Goal: Task Accomplishment & Management: Complete application form

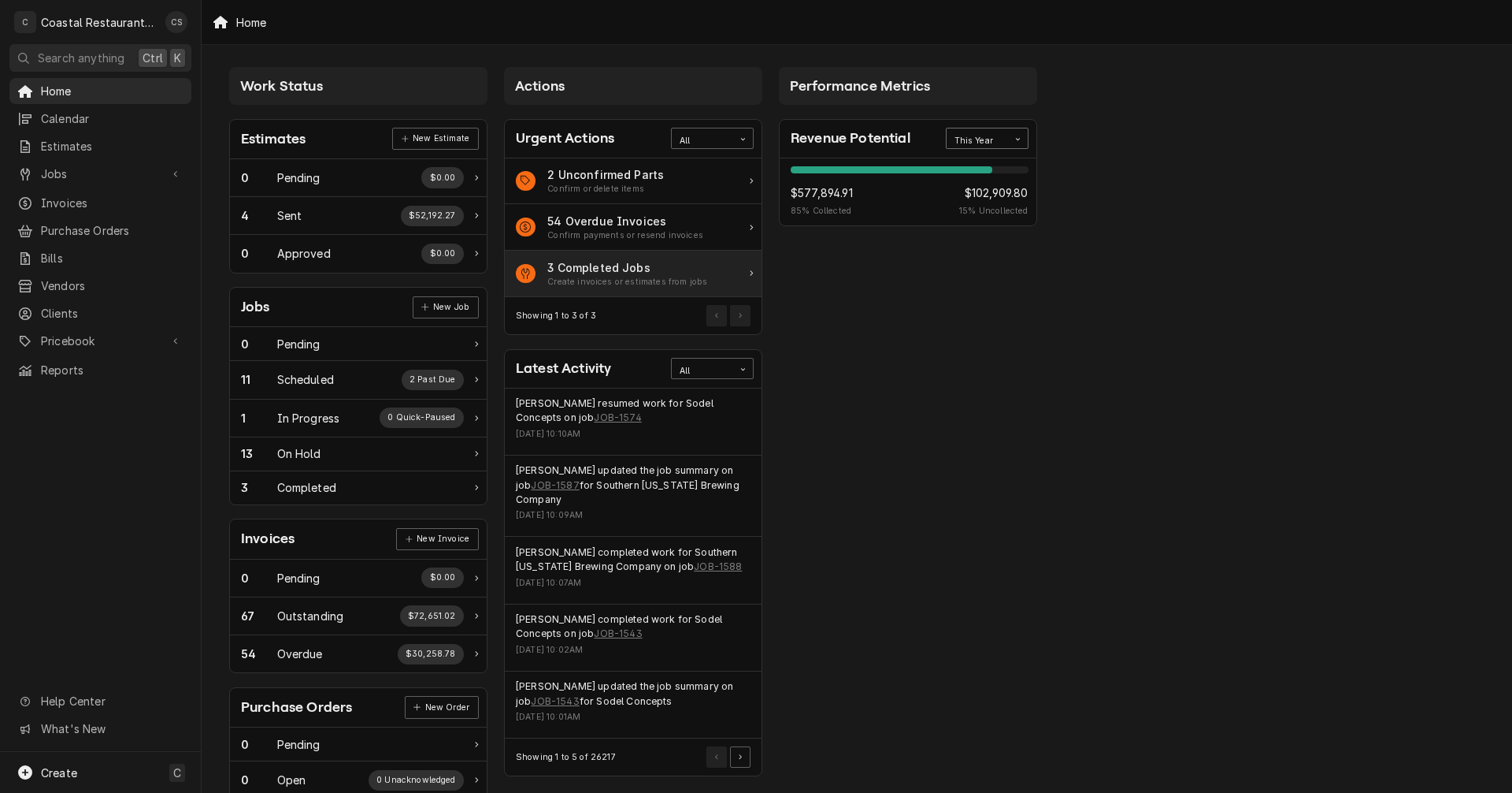
click at [645, 276] on div "Create invoices or estimates from jobs" at bounding box center [627, 282] width 159 height 12
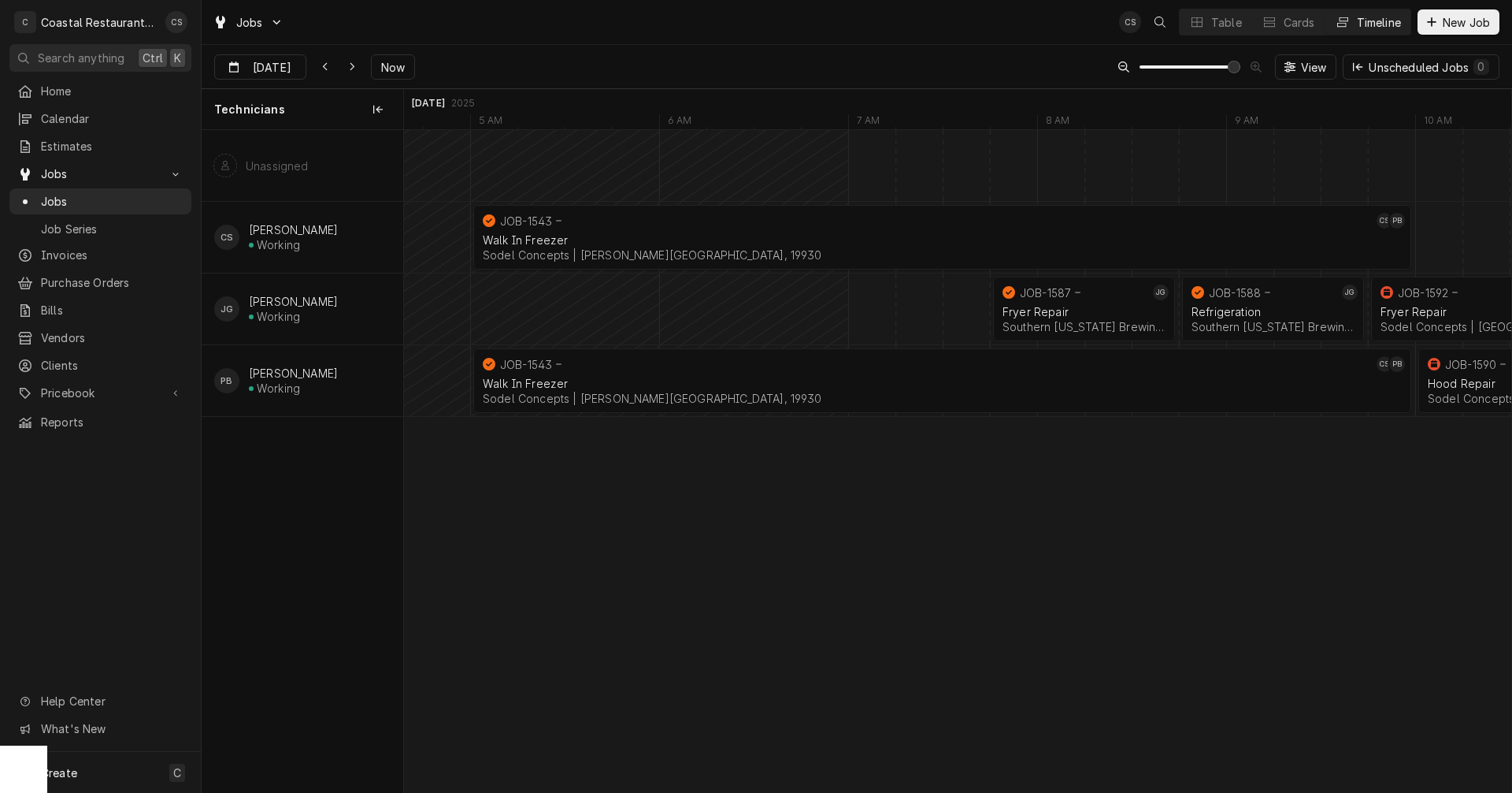
scroll to position [0, 21523]
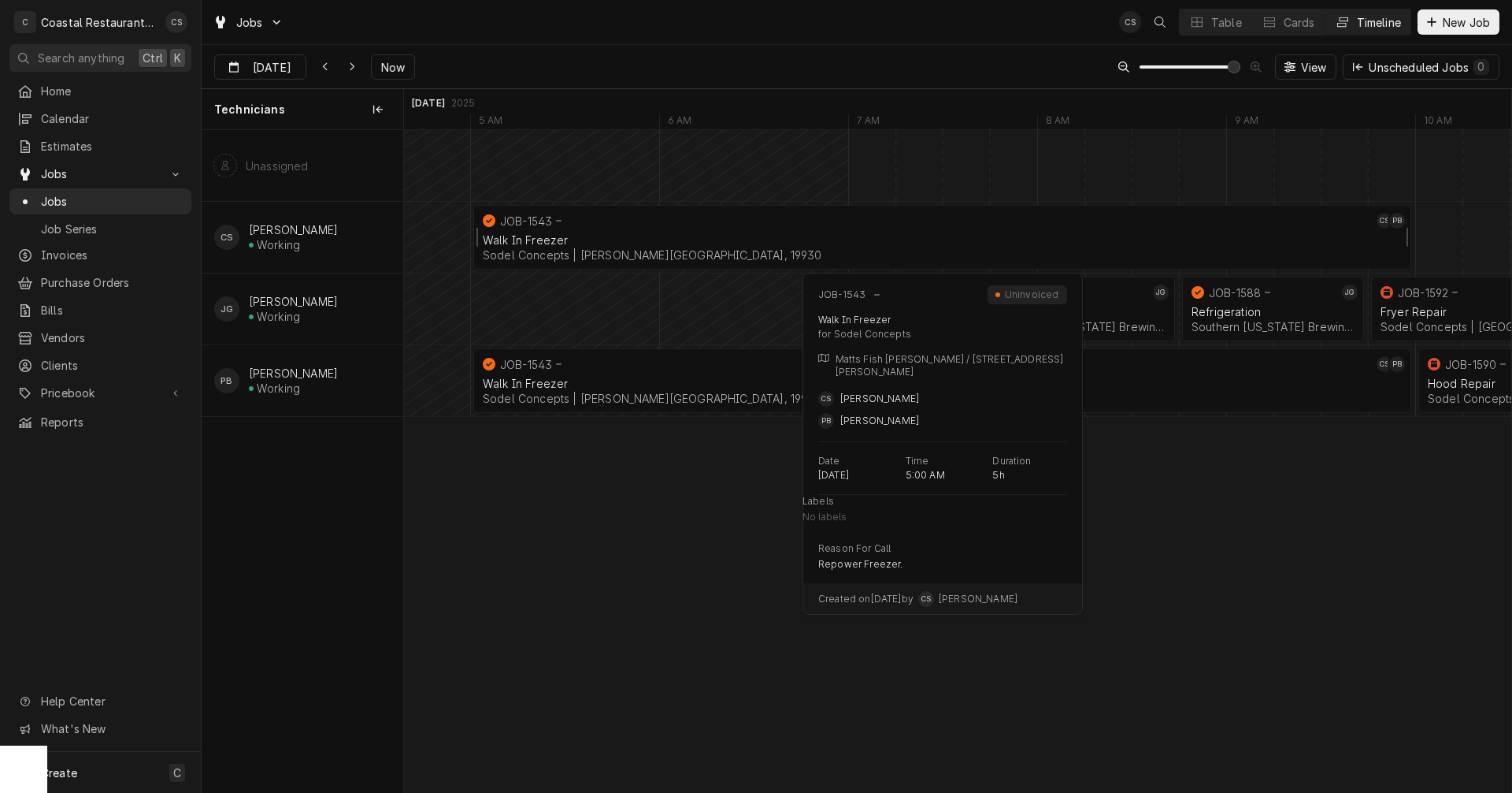
click at [612, 238] on div "Walk In Freezer" at bounding box center [942, 240] width 919 height 13
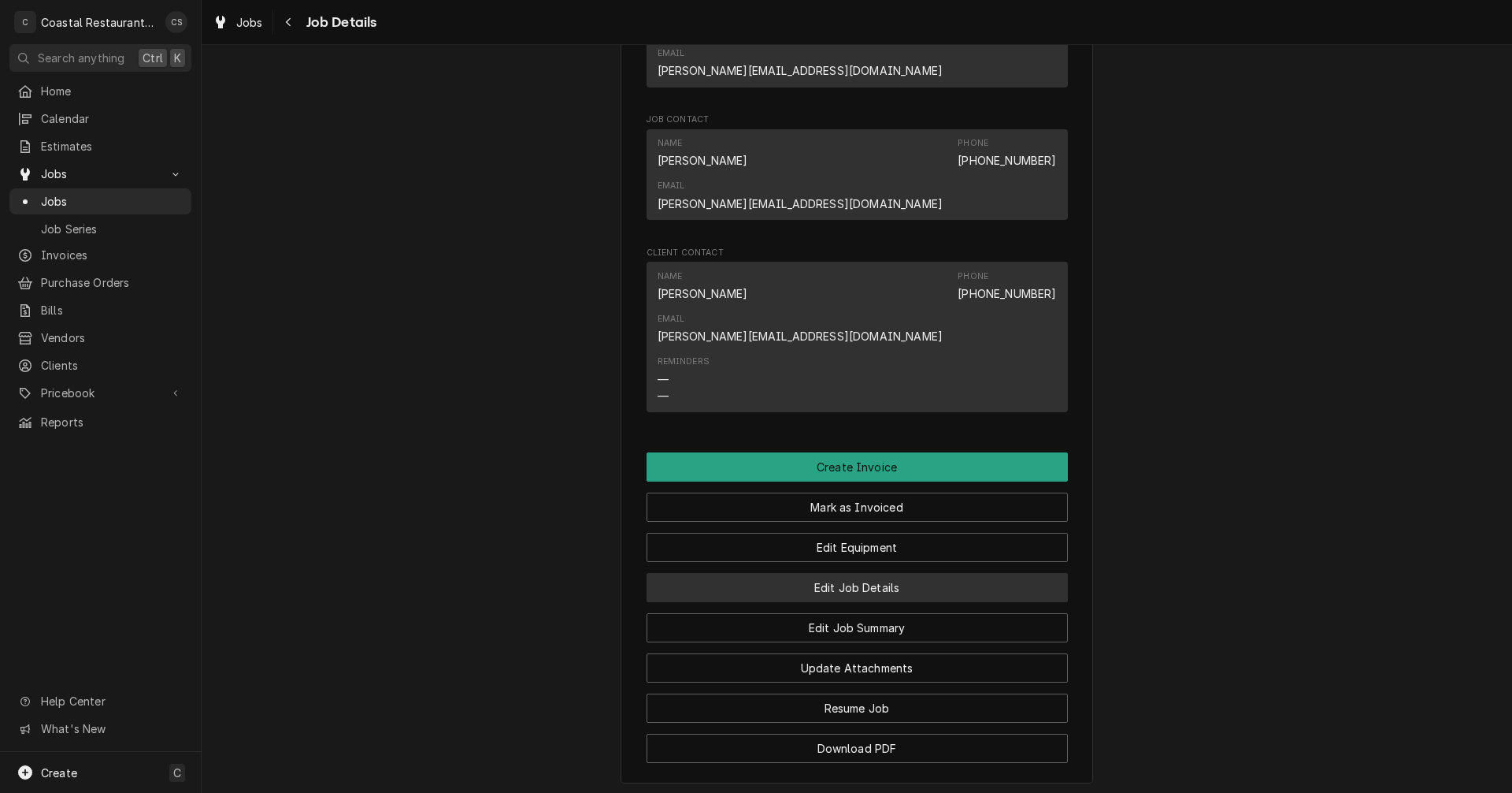
scroll to position [1103, 0]
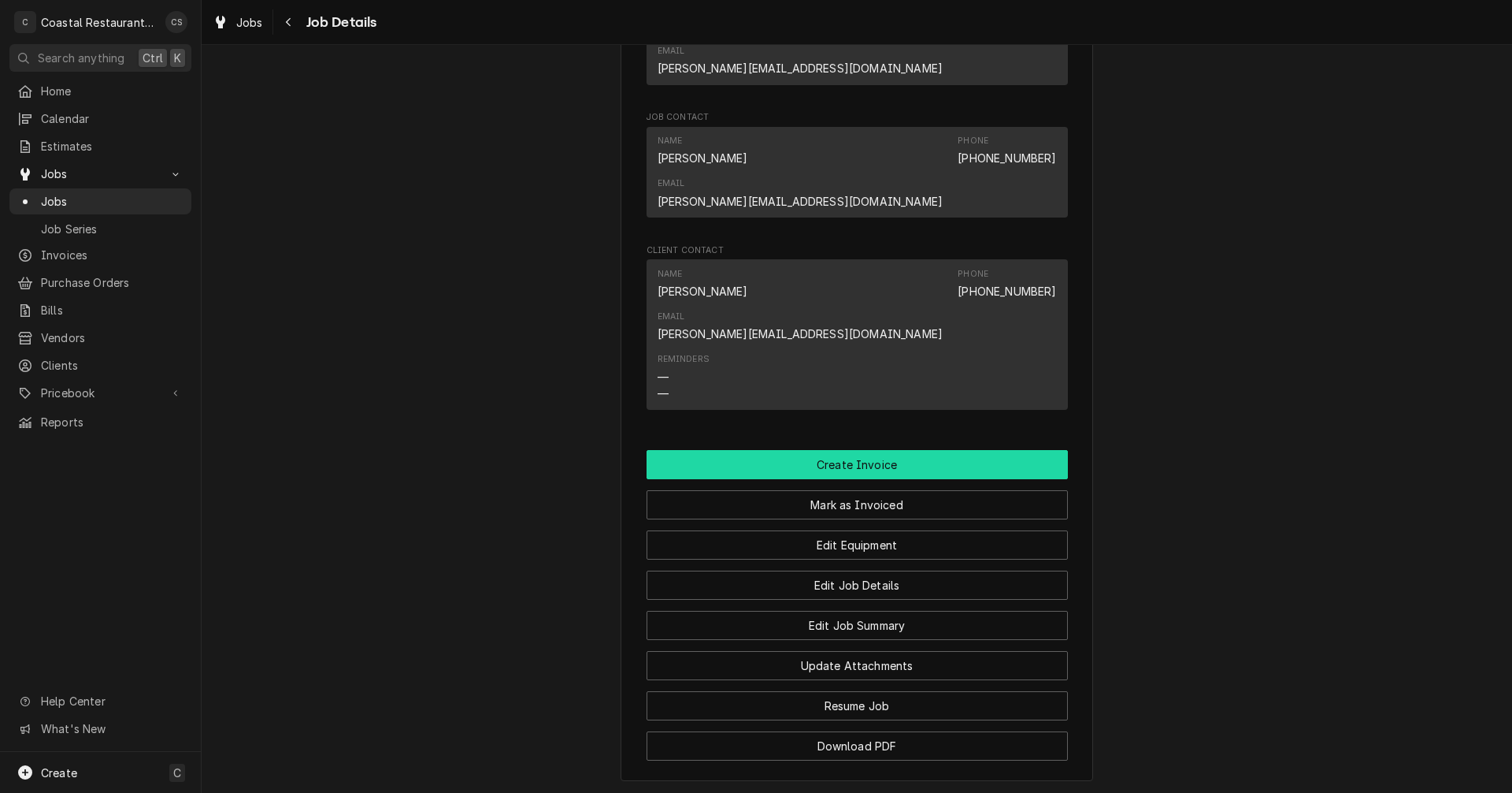
click at [854, 450] on button "Create Invoice" at bounding box center [857, 464] width 421 height 29
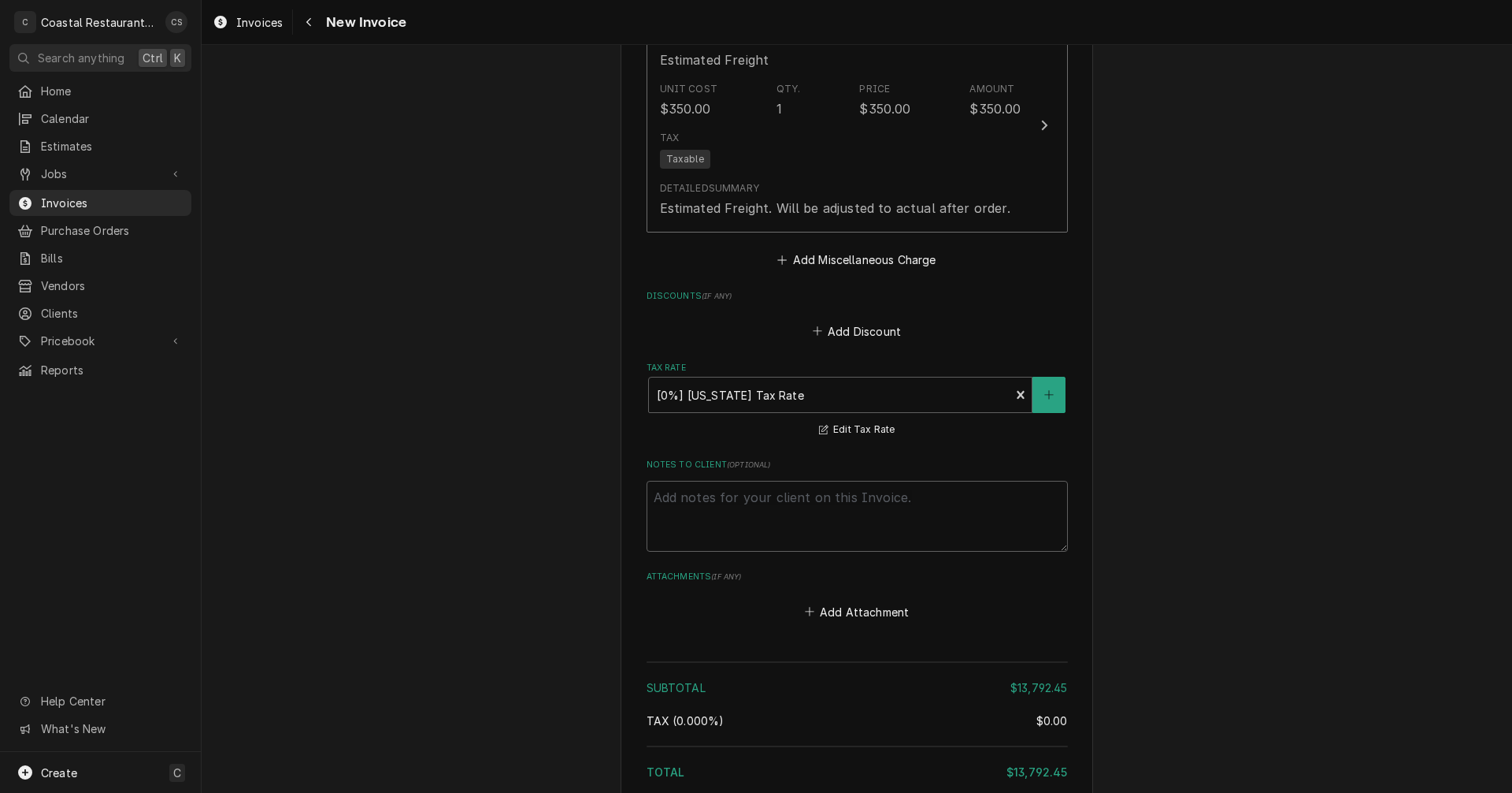
scroll to position [2015, 0]
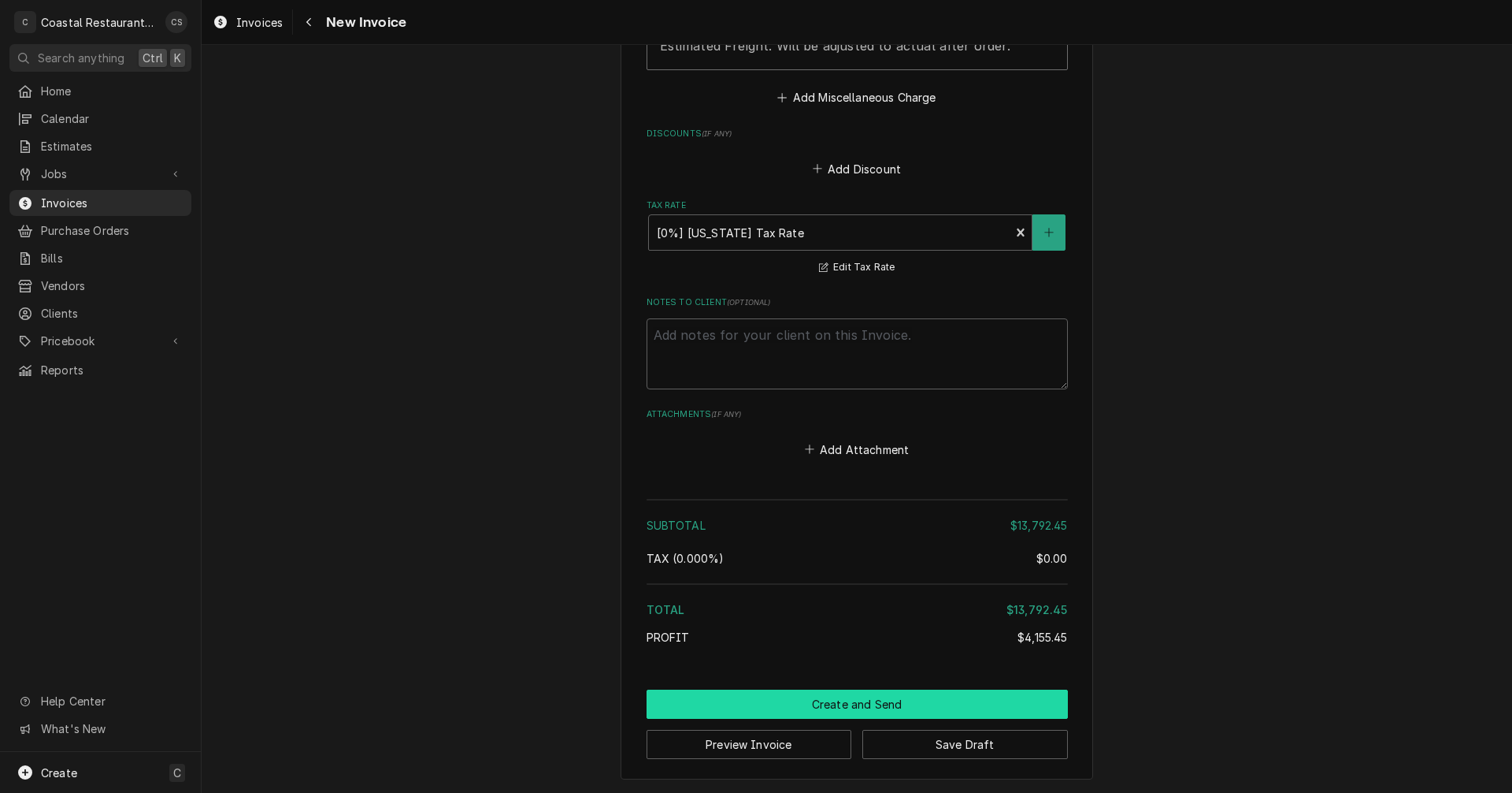
click at [860, 707] on button "Create and Send" at bounding box center [857, 704] width 421 height 29
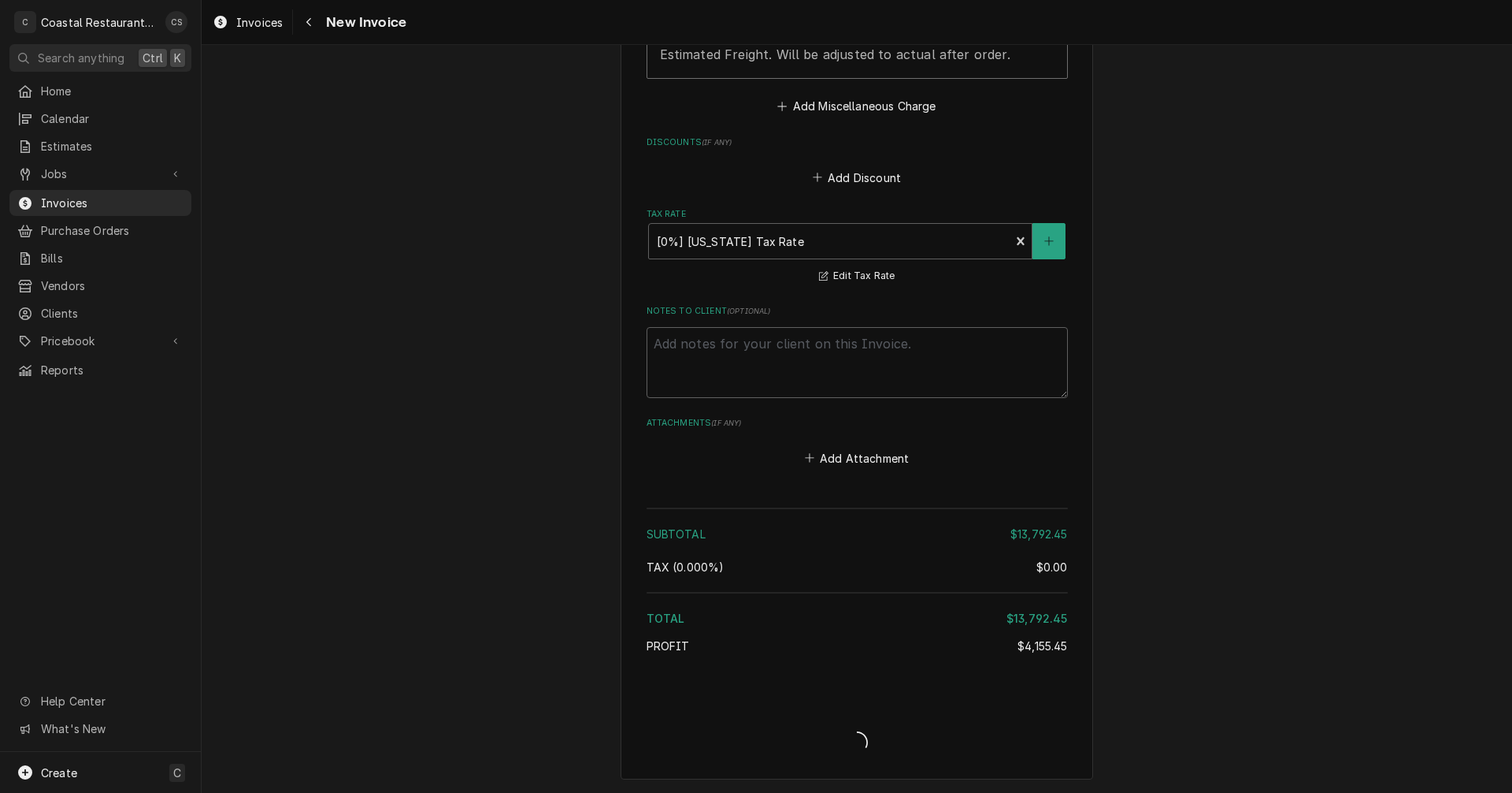
type textarea "x"
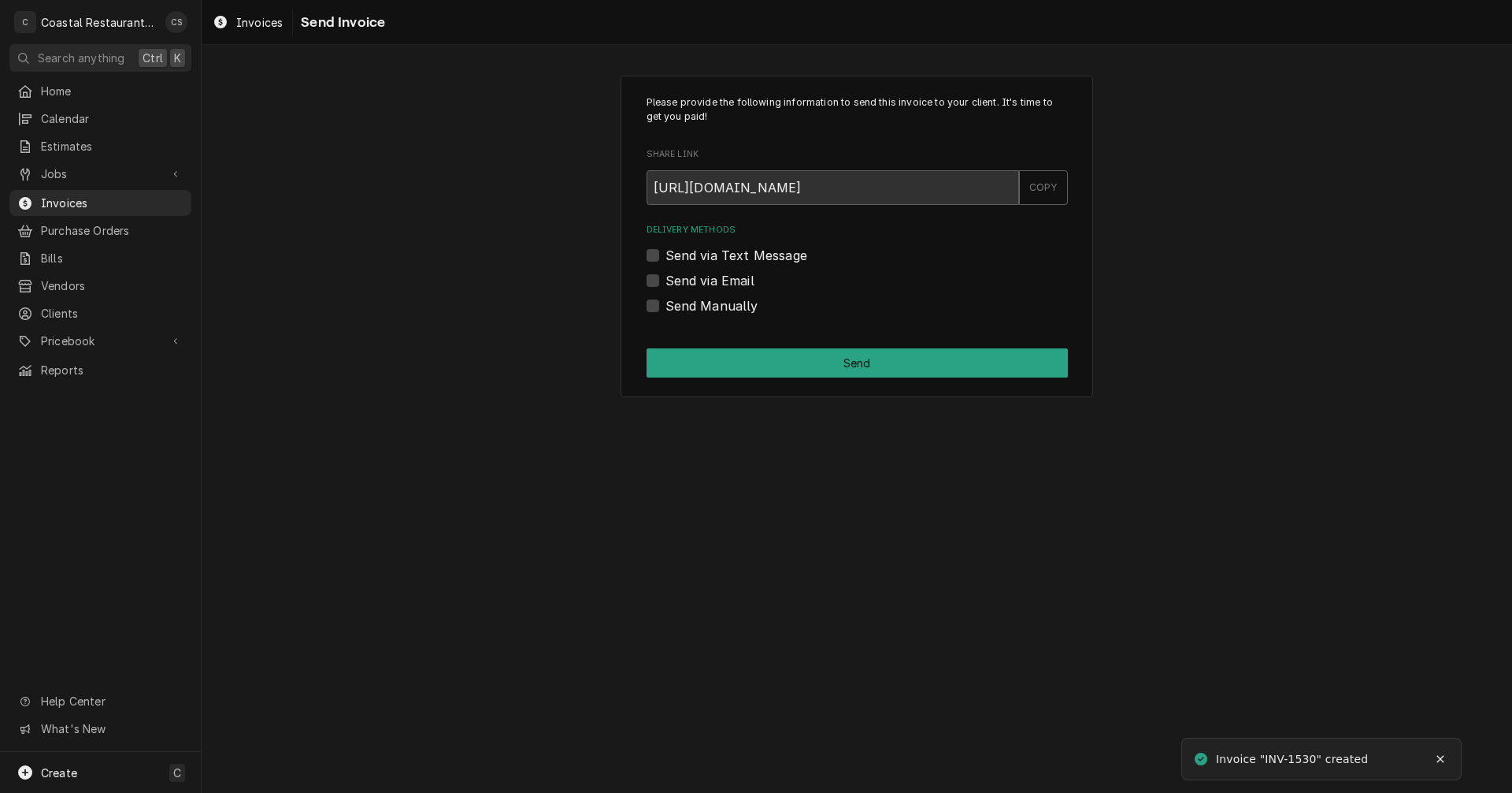
click at [665, 279] on label "Send via Email" at bounding box center [710, 280] width 89 height 19
click at [665, 279] on input "Send via Email" at bounding box center [875, 288] width 421 height 35
checkbox input "true"
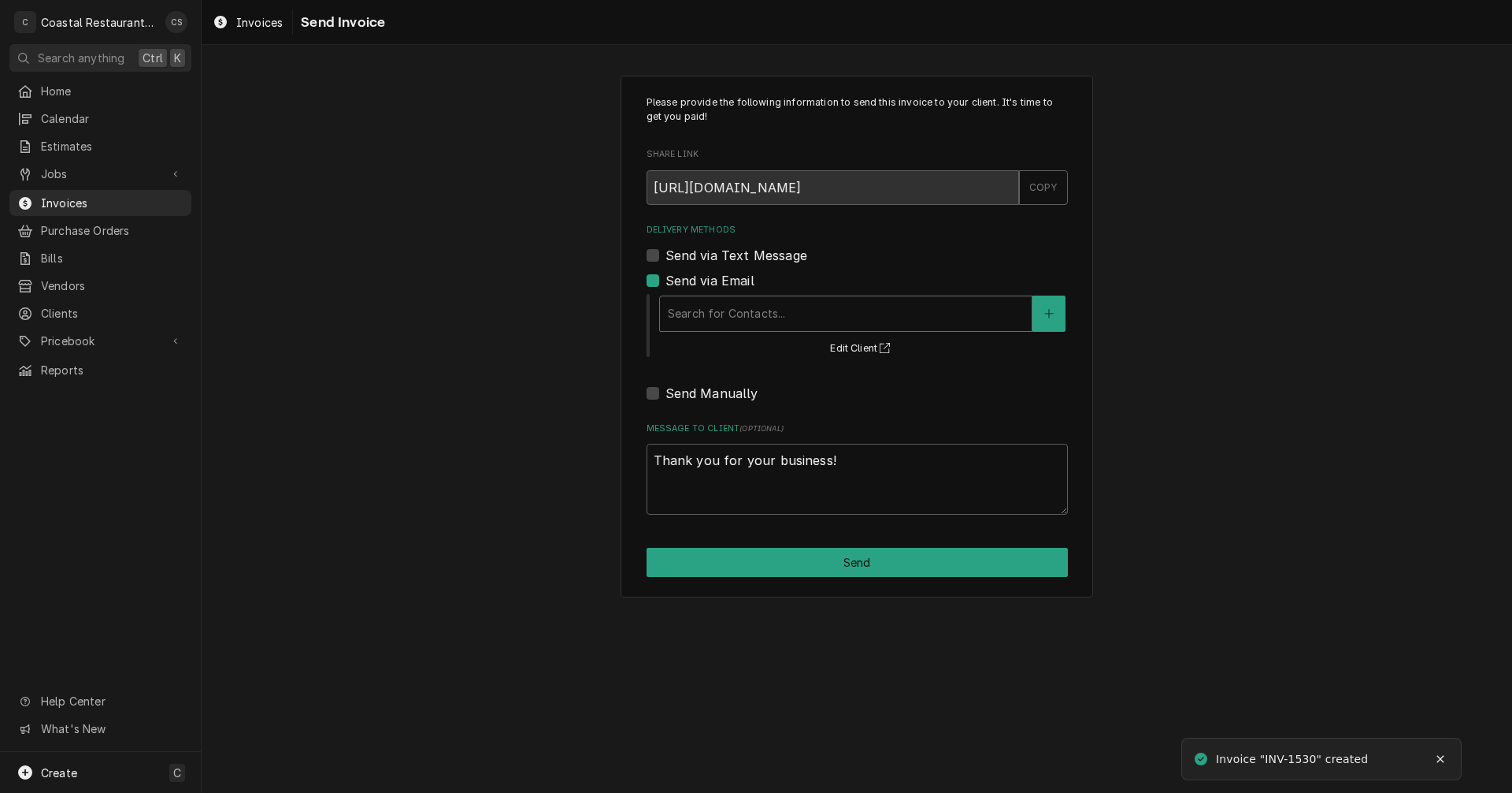
click at [722, 320] on div "Delivery Methods" at bounding box center [846, 314] width 356 height 29
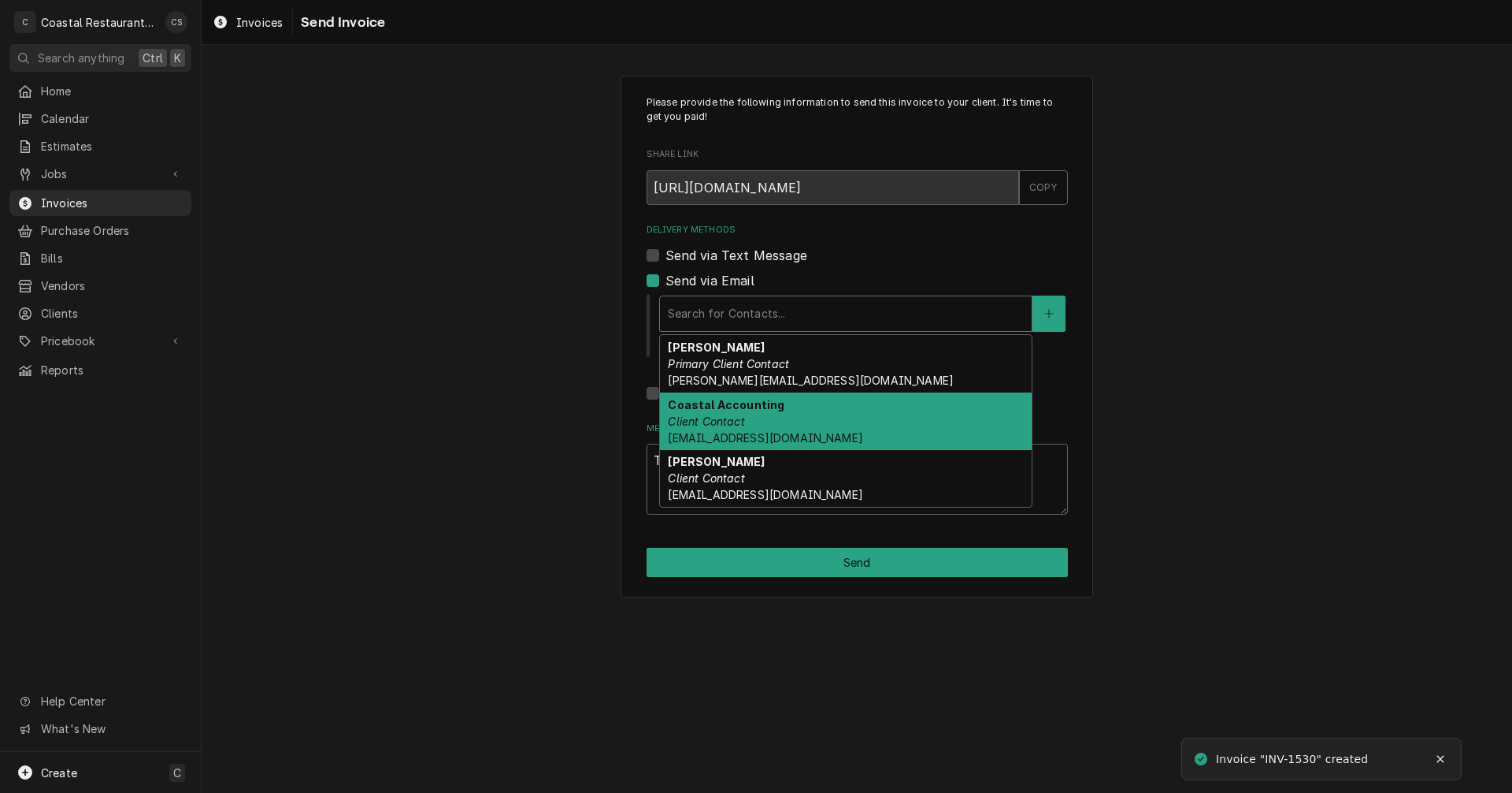
click at [720, 424] on em "Client Contact" at bounding box center [706, 421] width 77 height 13
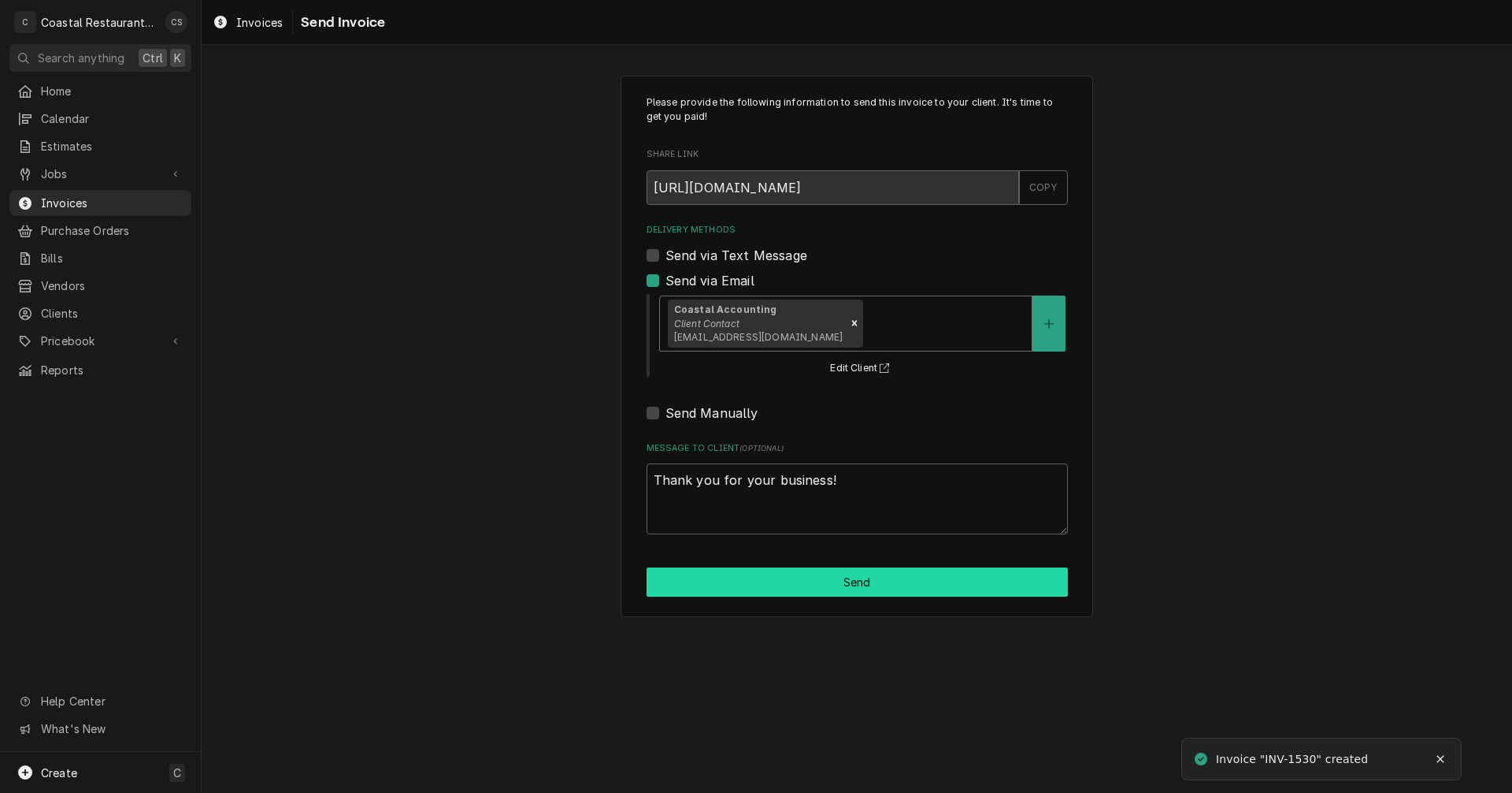
click at [855, 585] on button "Send" at bounding box center [857, 582] width 421 height 29
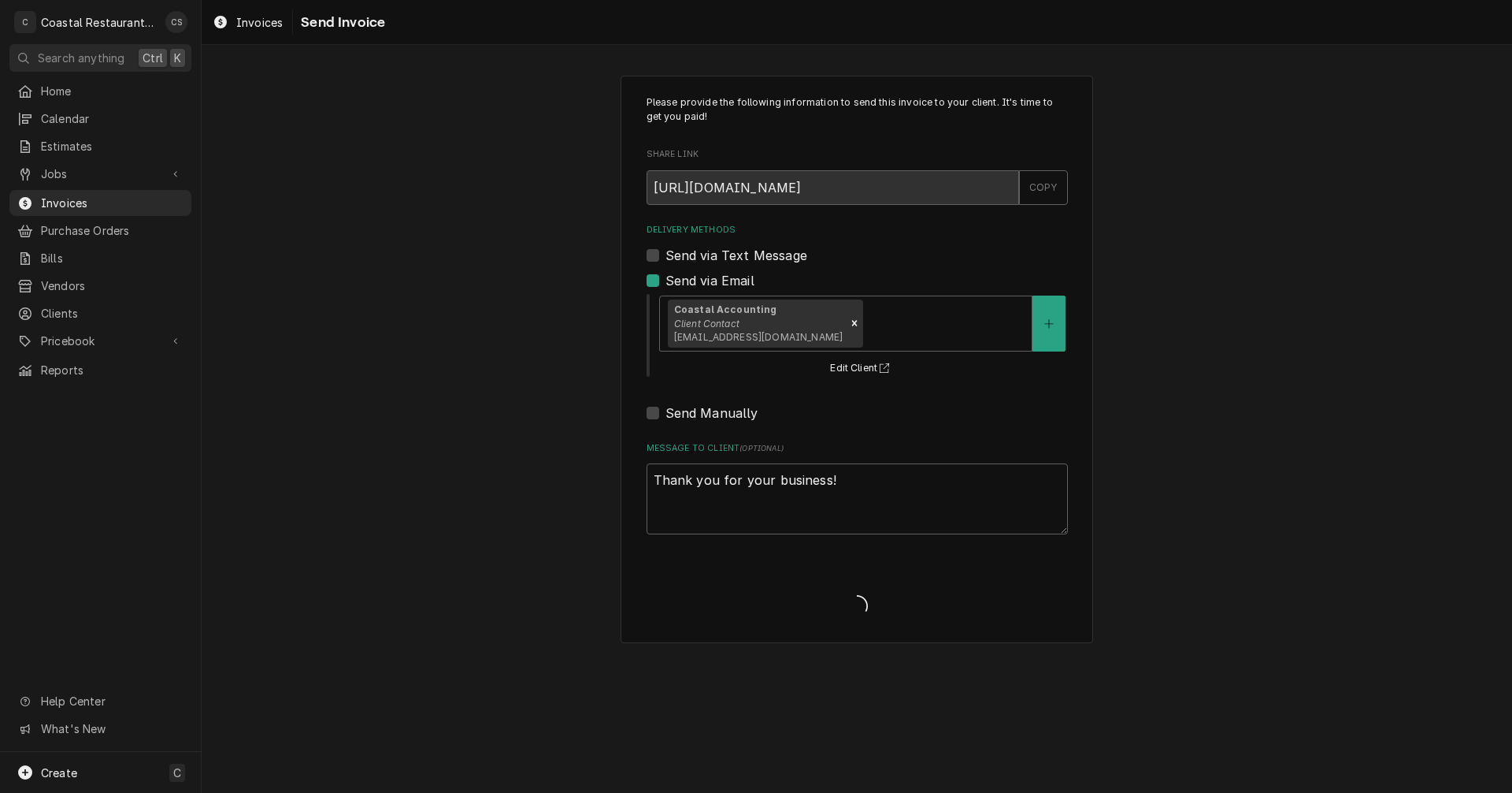
type textarea "x"
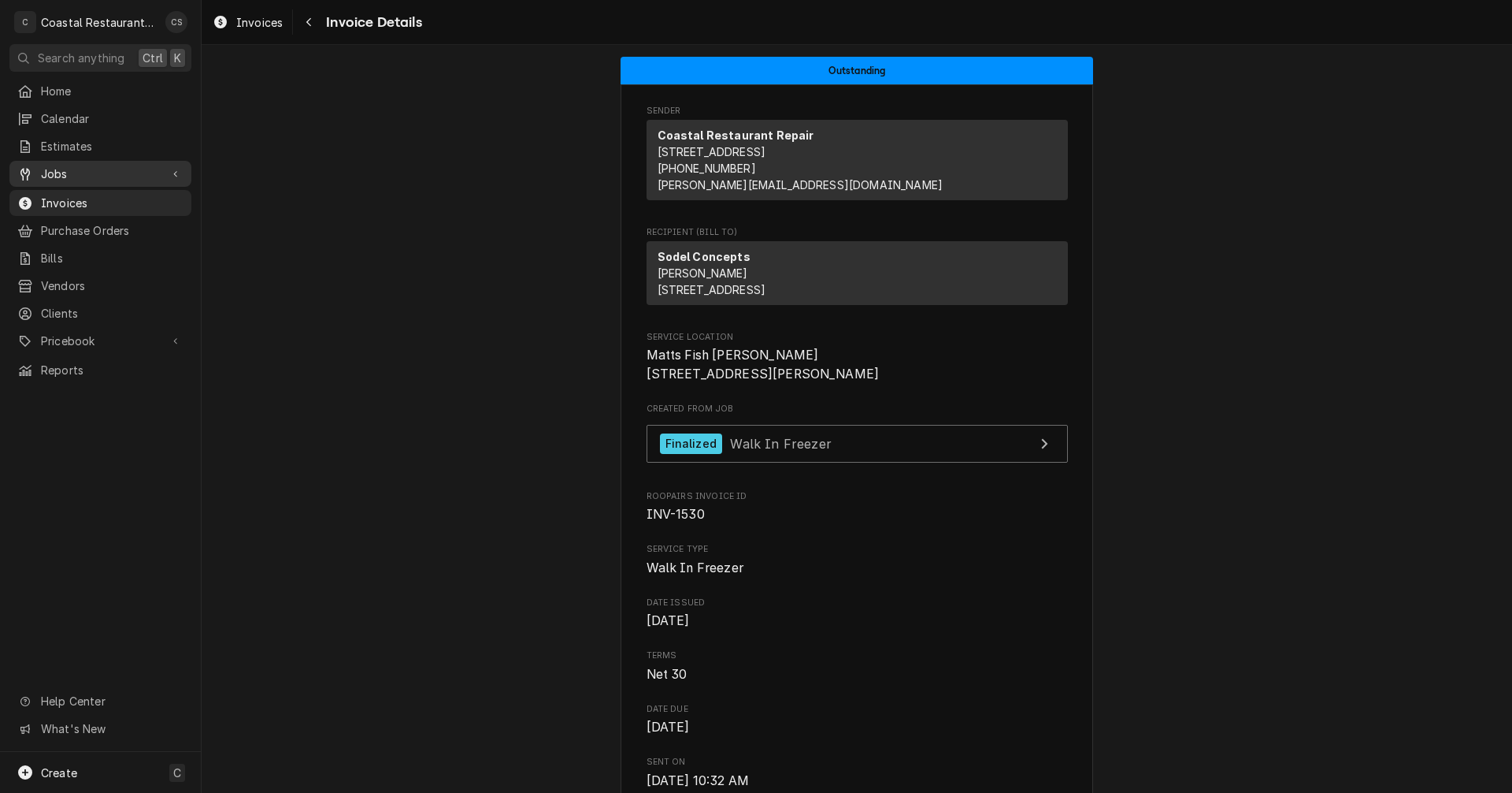
click at [89, 164] on div "Jobs" at bounding box center [100, 174] width 175 height 20
click at [81, 192] on div "Jobs" at bounding box center [100, 201] width 175 height 20
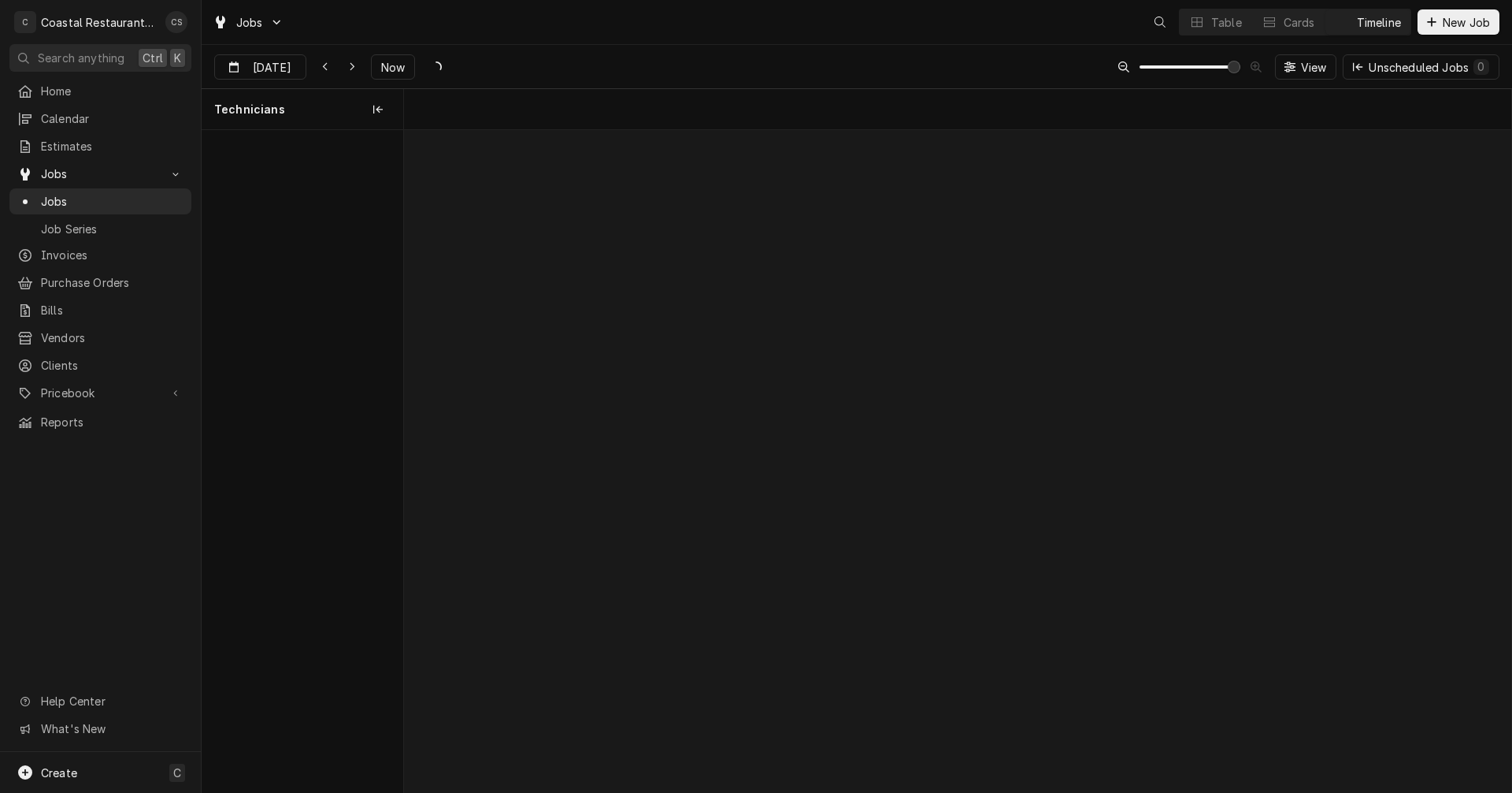
scroll to position [0, 21948]
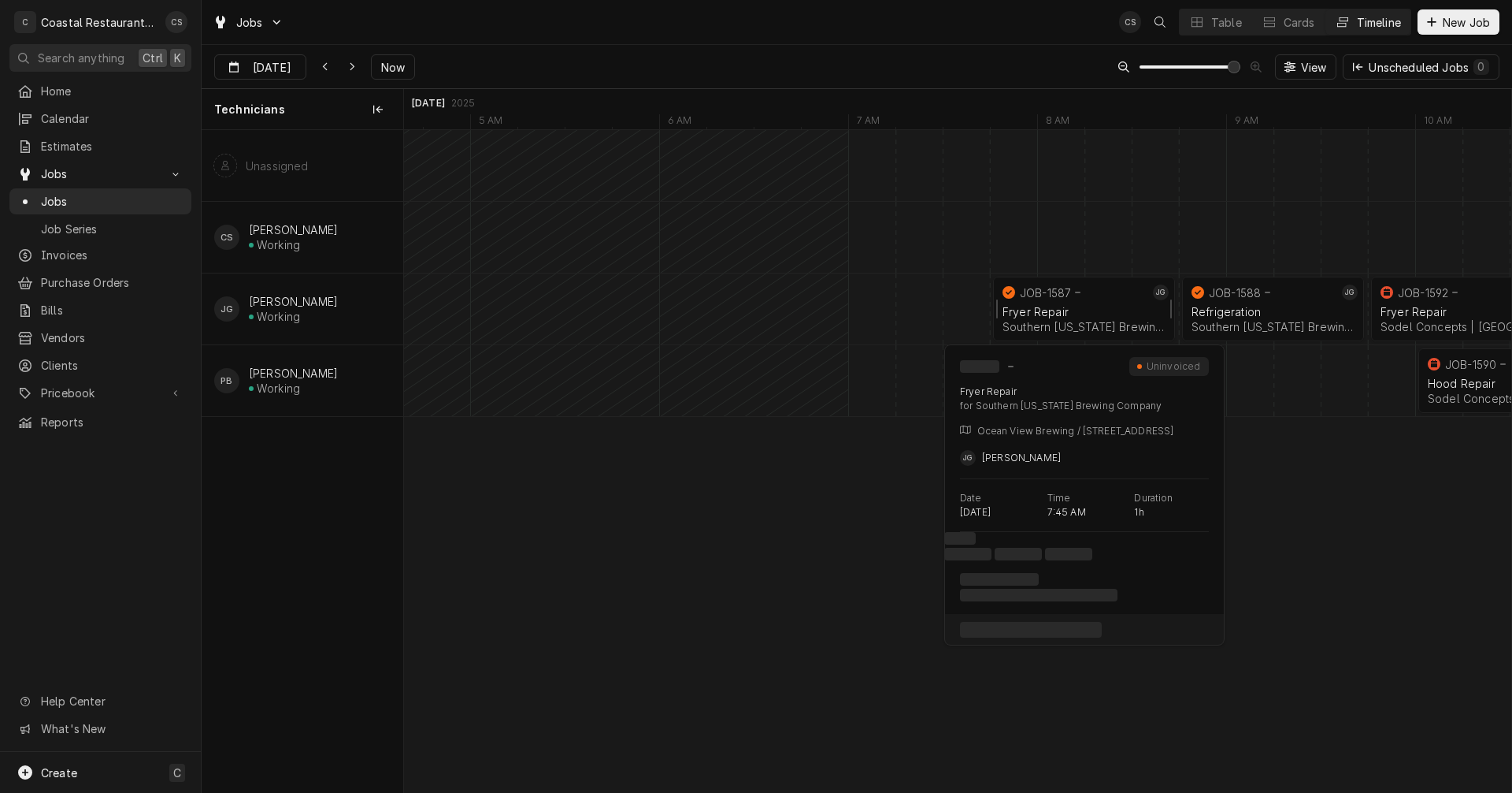
click at [1074, 307] on div "Fryer Repair" at bounding box center [1084, 311] width 163 height 13
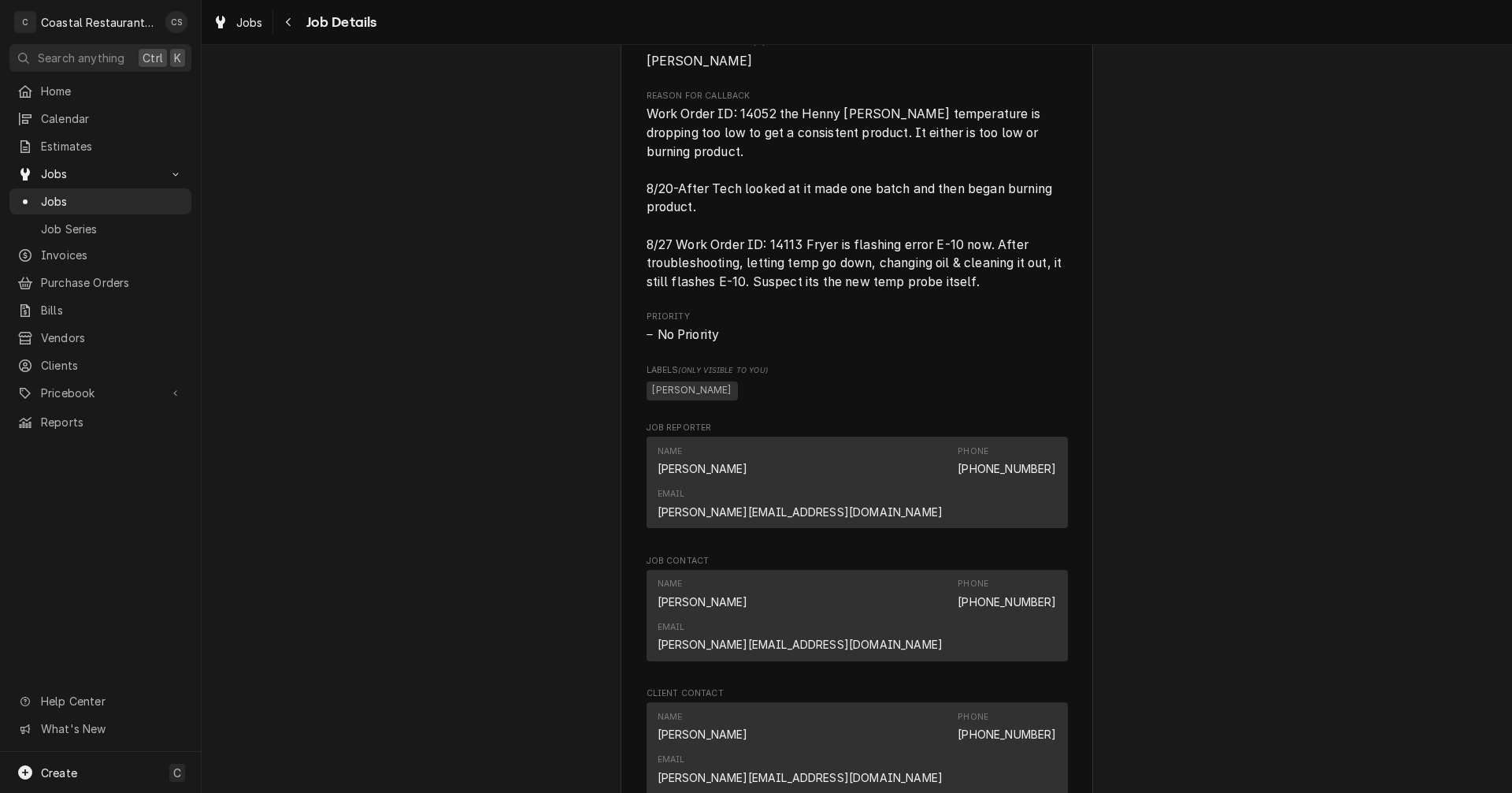
scroll to position [1181, 0]
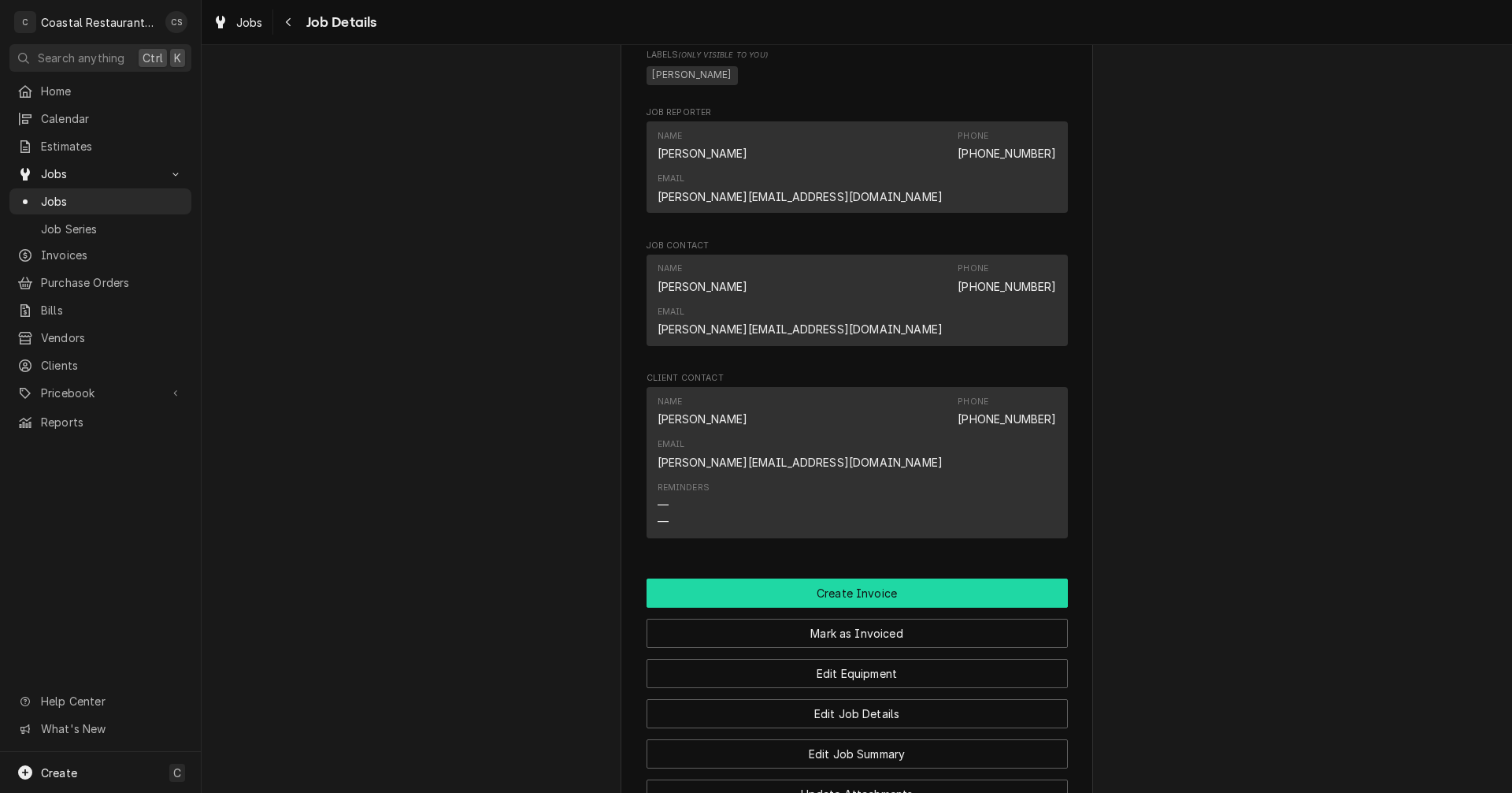
click at [852, 578] on button "Create Invoice" at bounding box center [857, 593] width 421 height 29
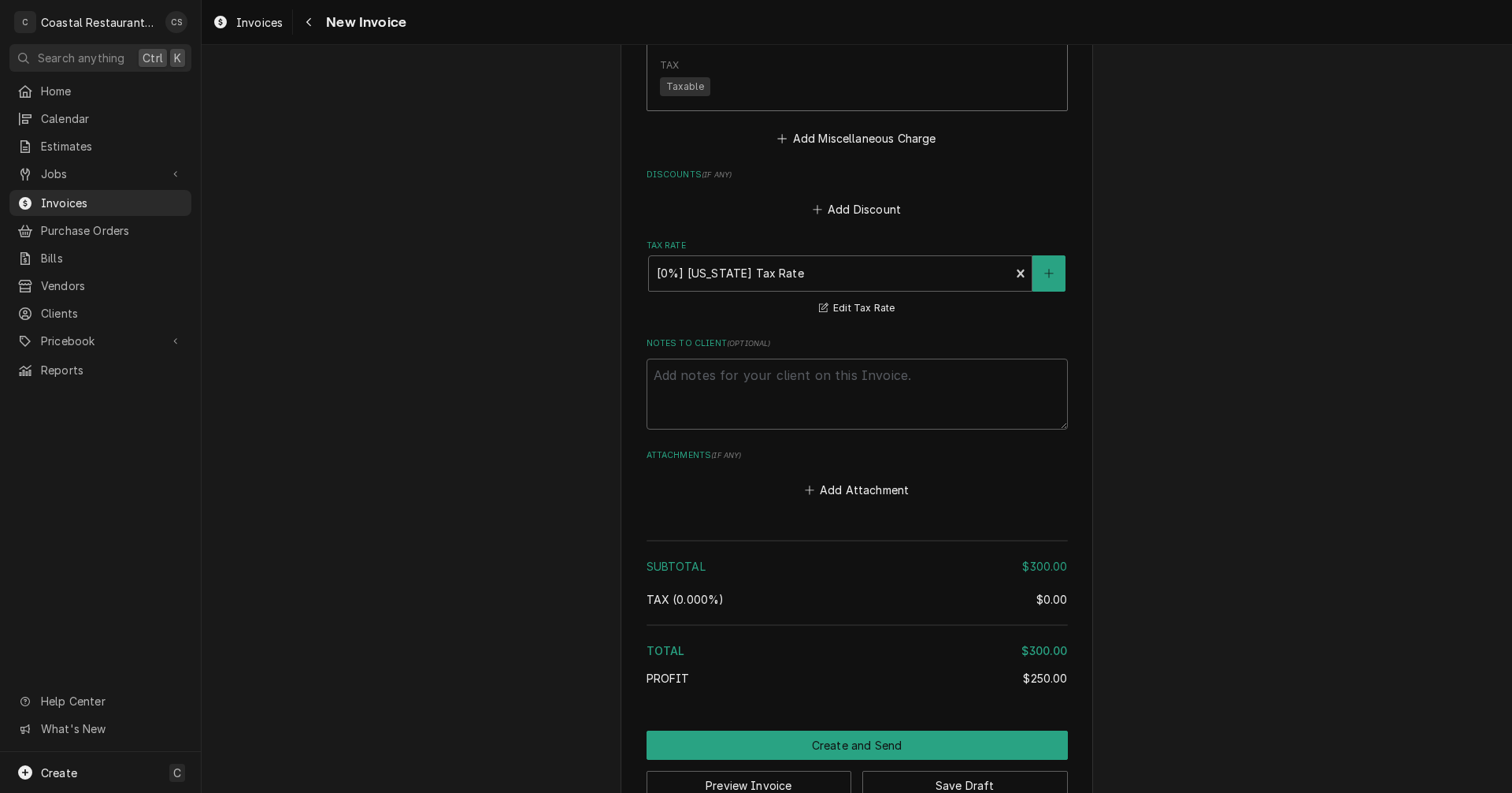
scroll to position [2060, 0]
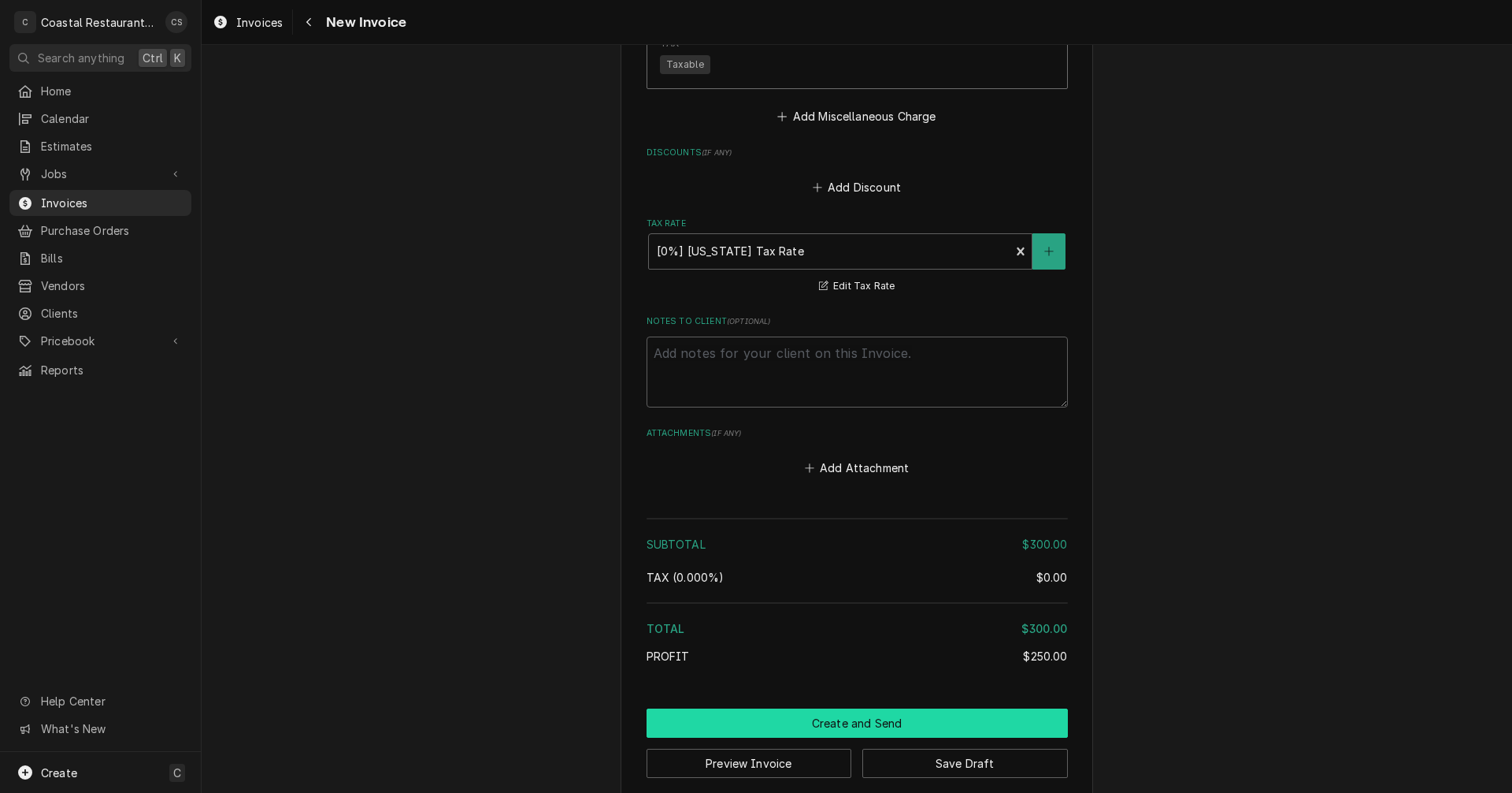
click at [845, 708] on button "Create and Send" at bounding box center [857, 723] width 421 height 29
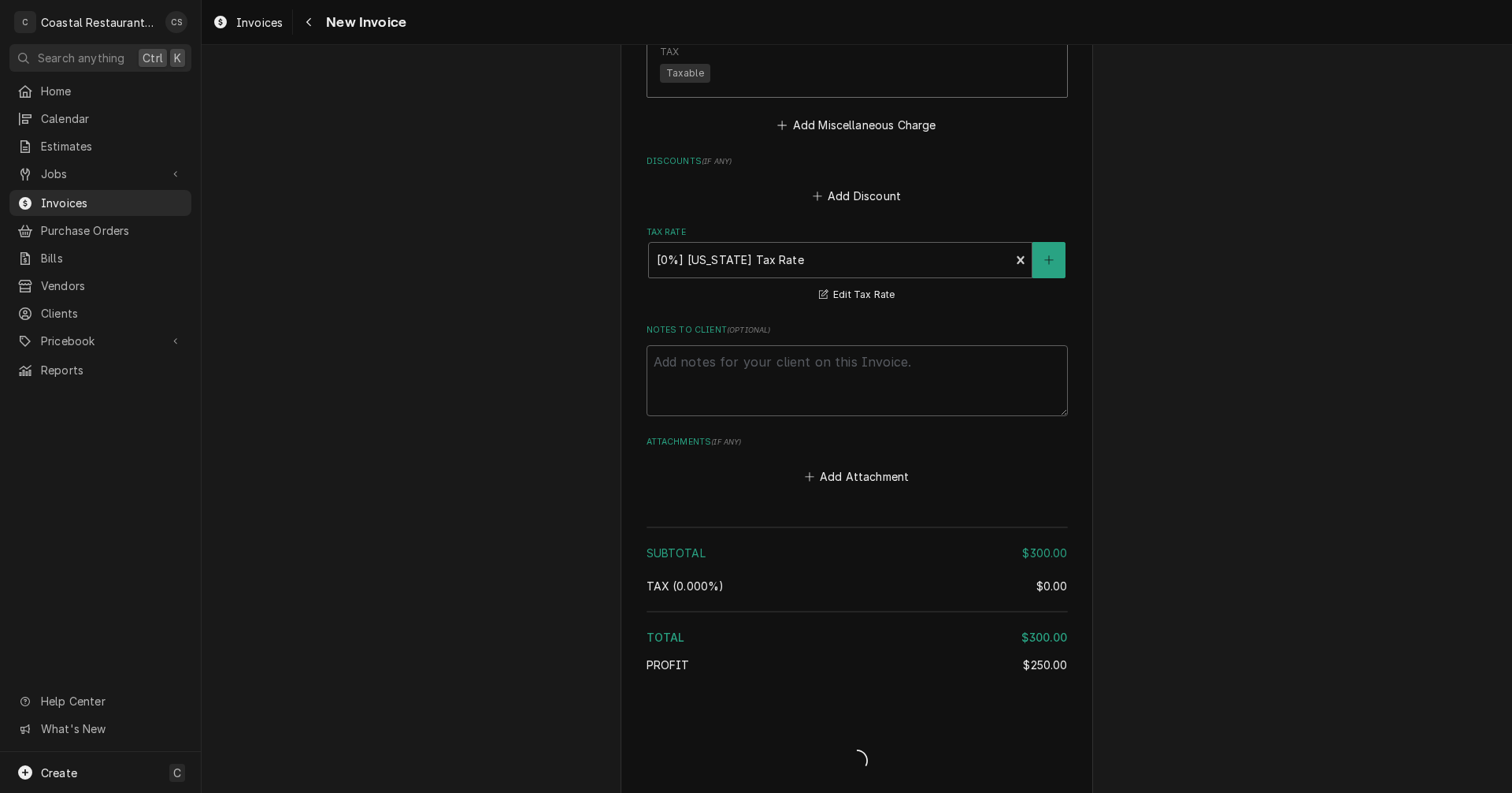
type textarea "x"
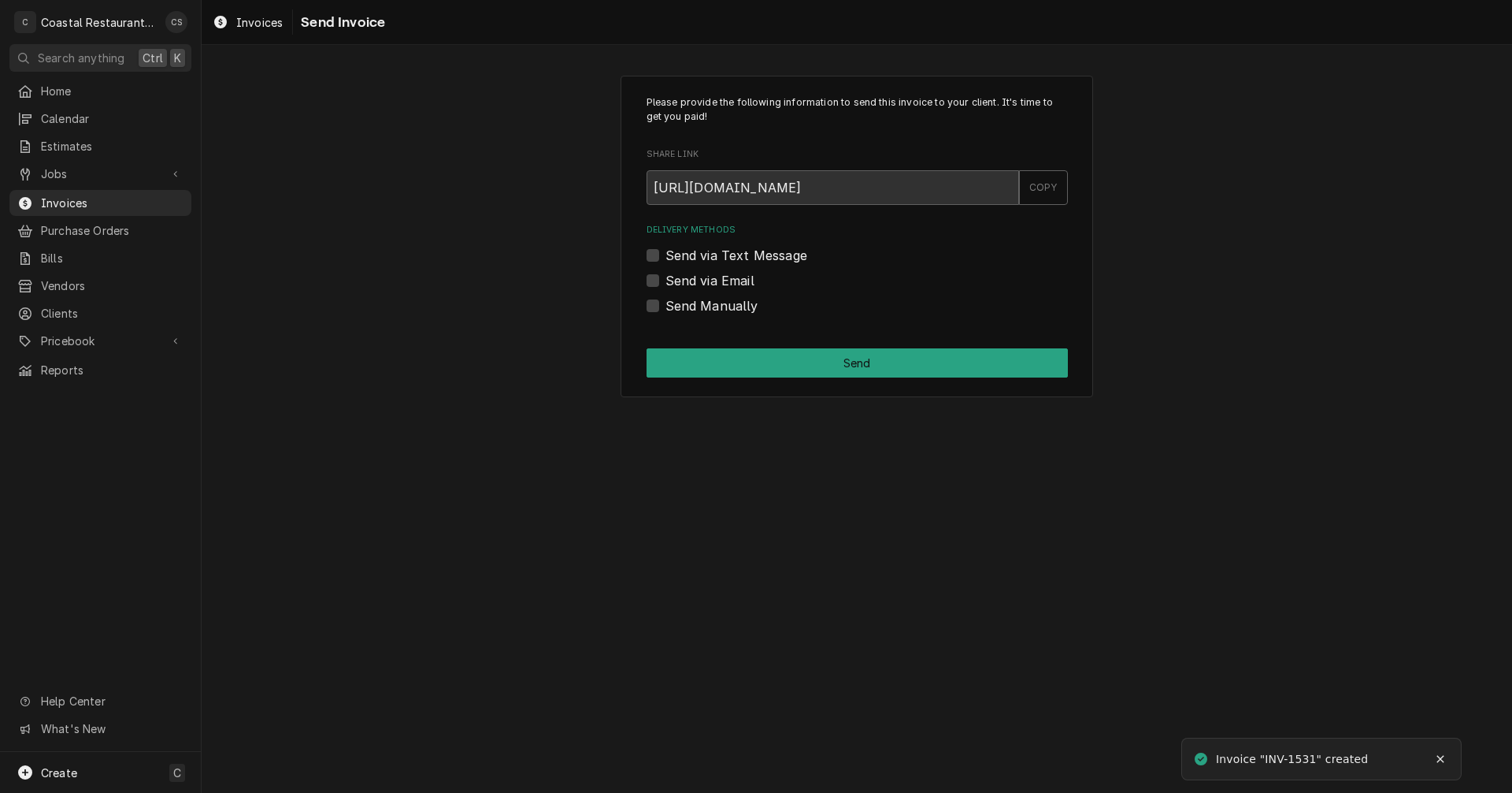
click at [665, 283] on label "Send via Email" at bounding box center [710, 280] width 89 height 19
click at [665, 283] on input "Send via Email" at bounding box center [875, 288] width 421 height 35
checkbox input "true"
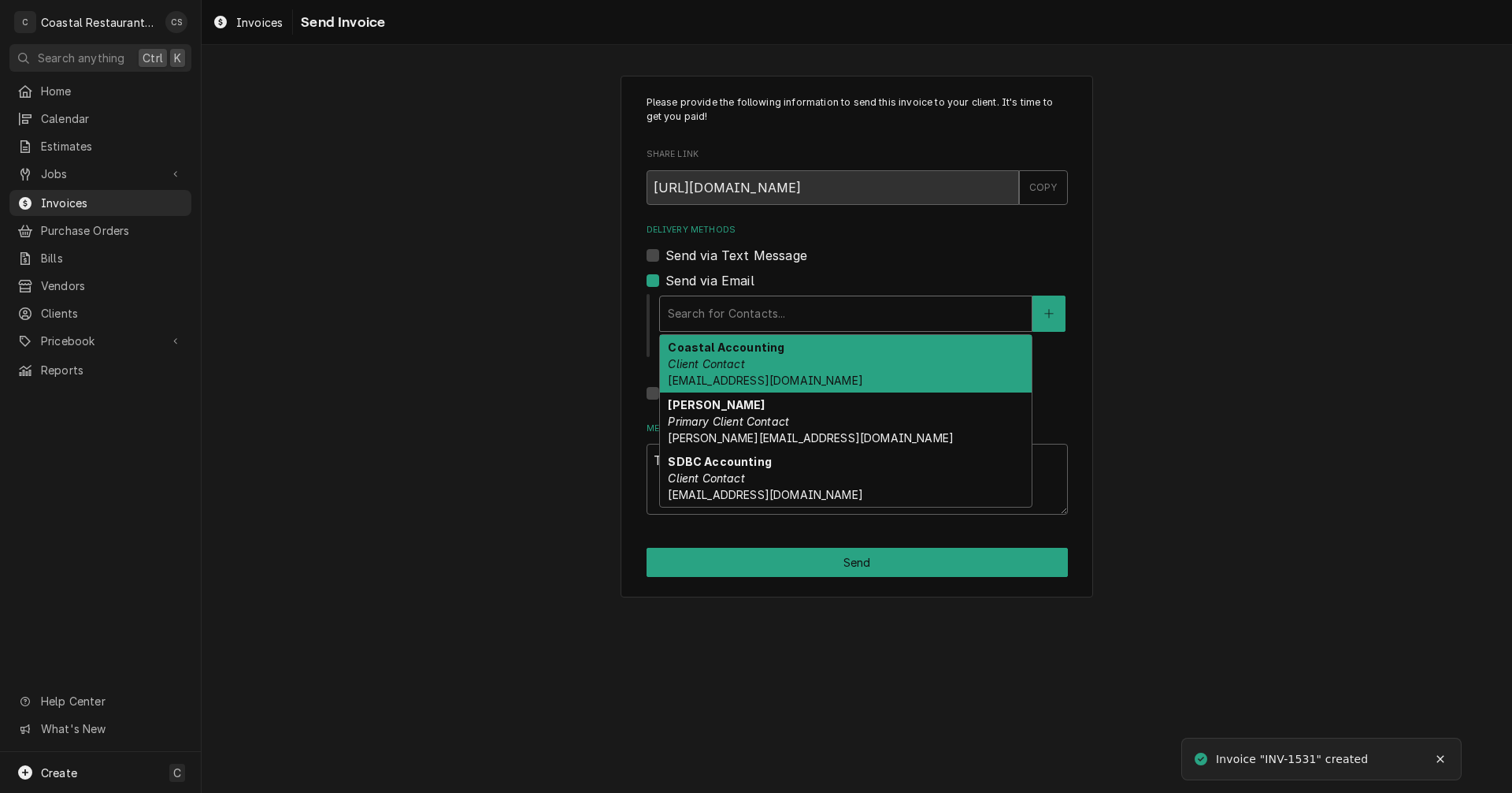
click at [707, 310] on div "Delivery Methods" at bounding box center [846, 314] width 356 height 29
click at [728, 371] on em "Client Contact" at bounding box center [706, 364] width 77 height 13
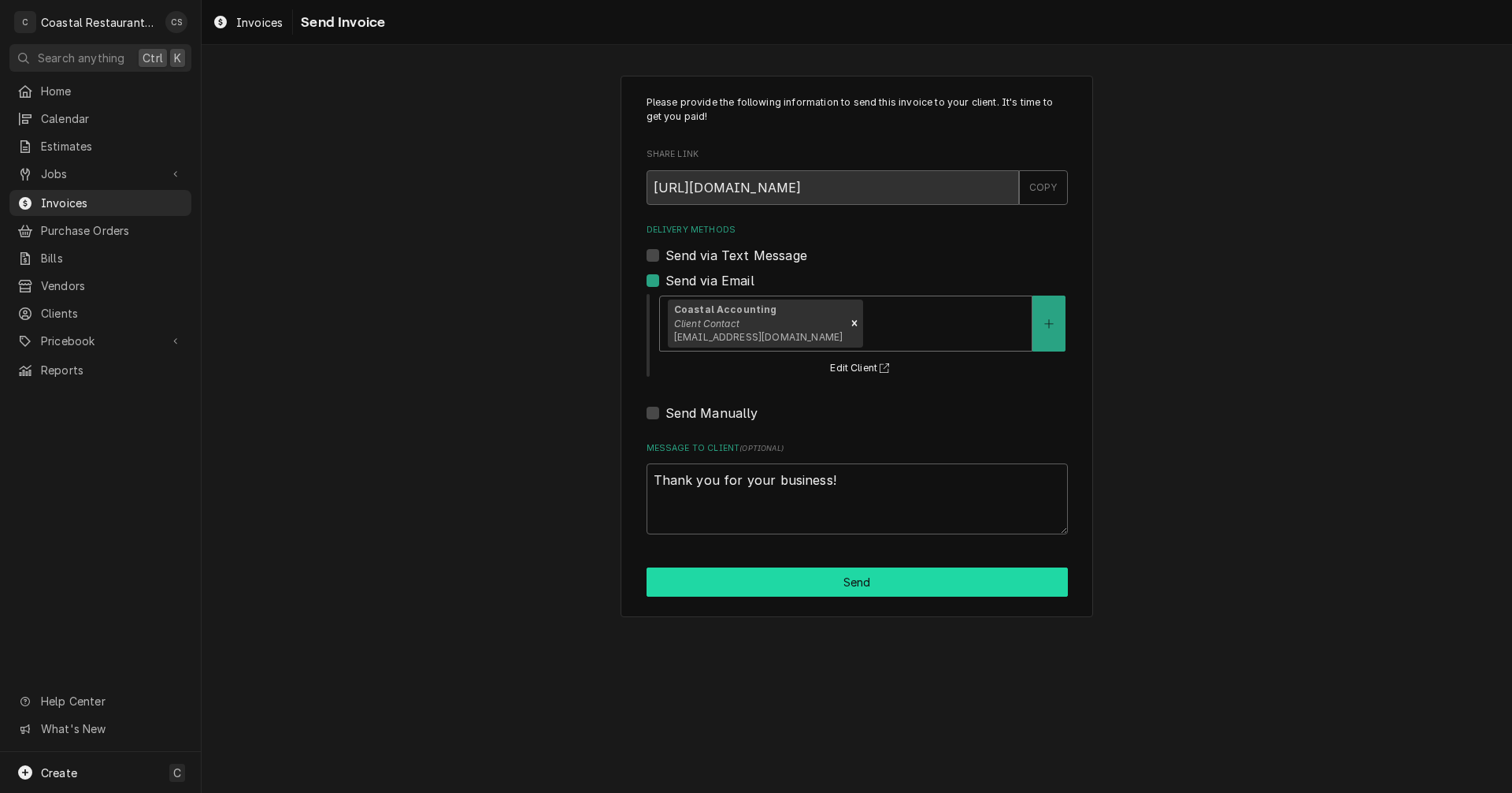
click at [804, 586] on button "Send" at bounding box center [857, 582] width 421 height 29
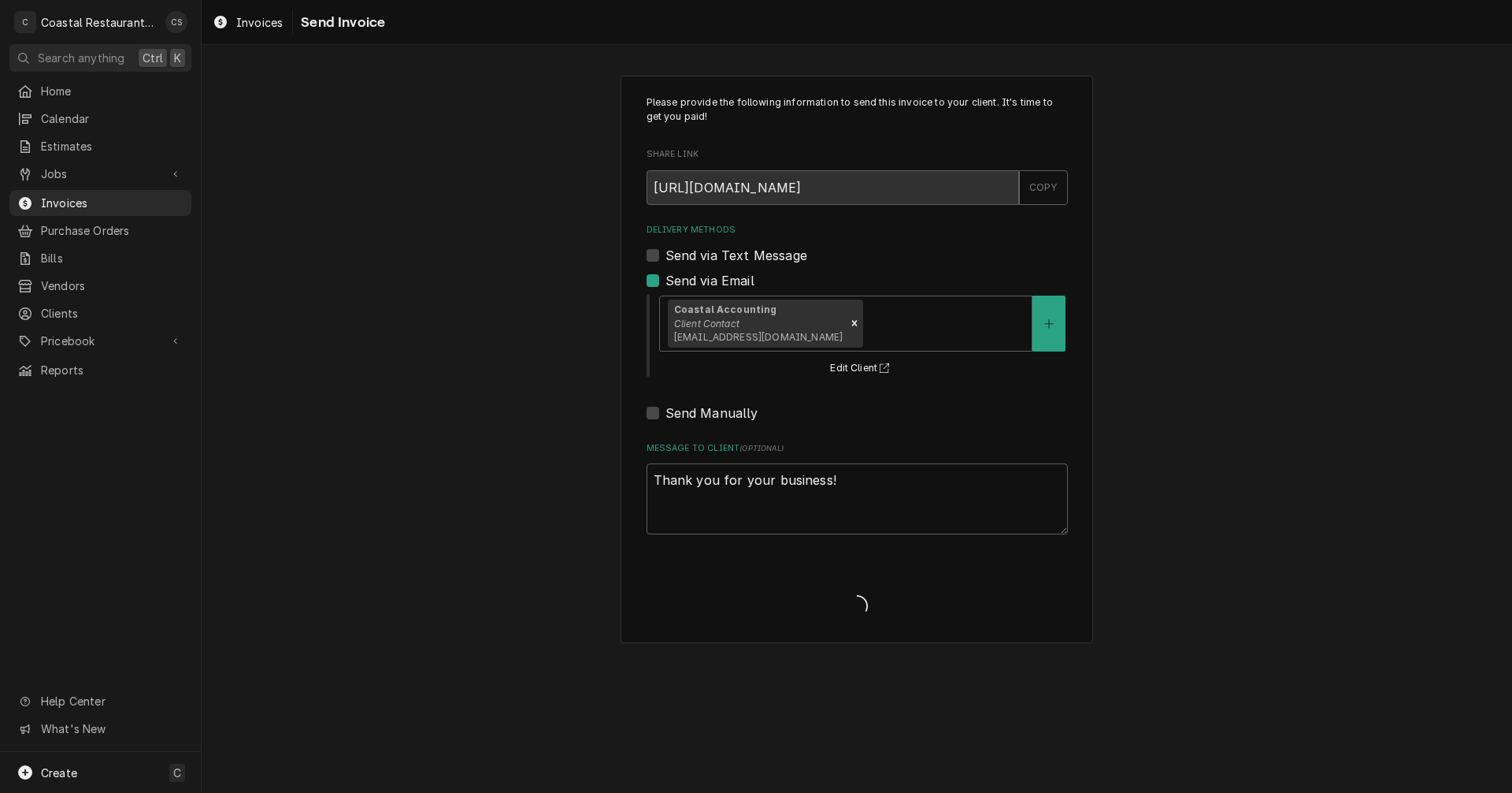
type textarea "x"
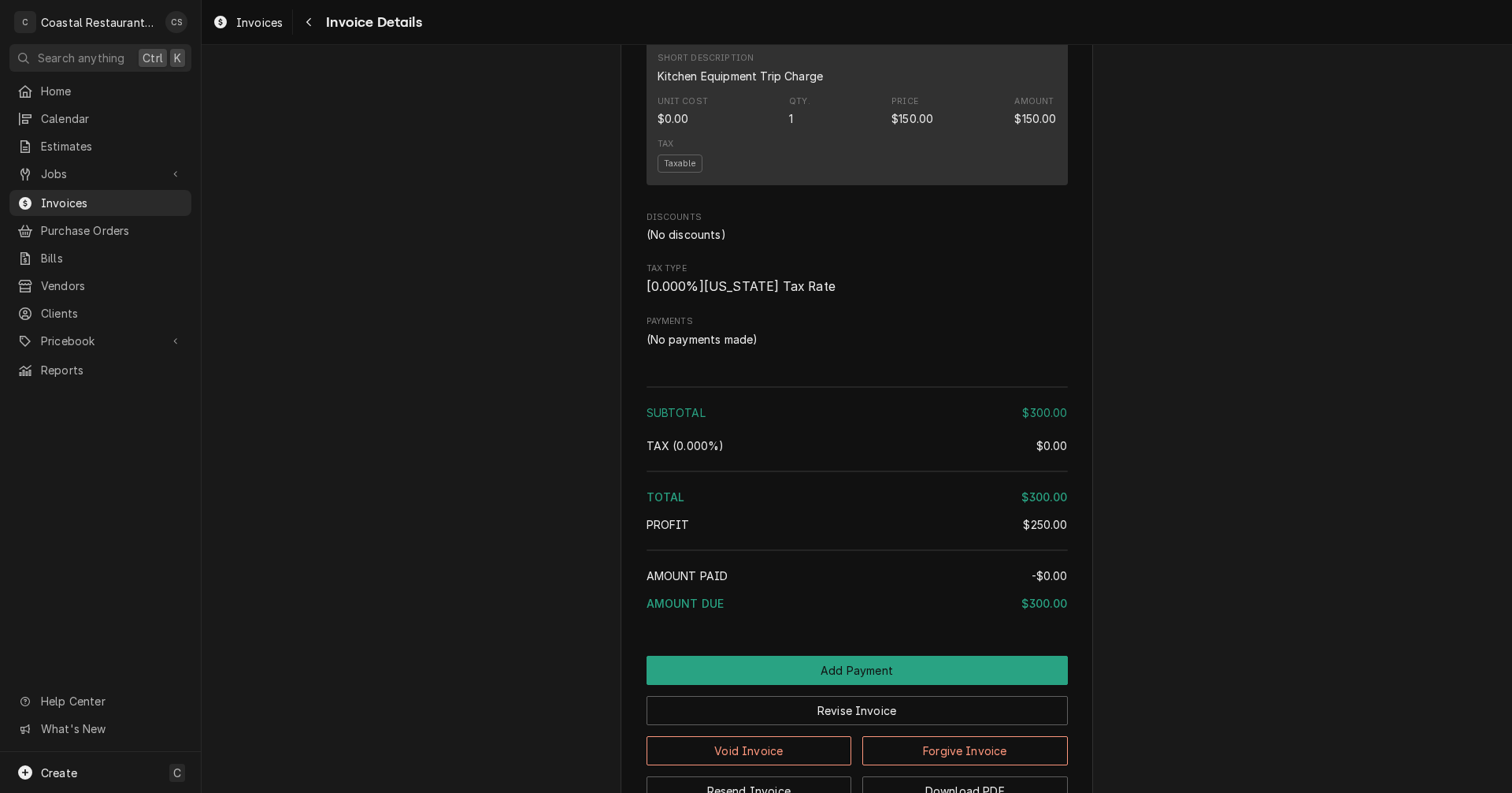
scroll to position [1433, 0]
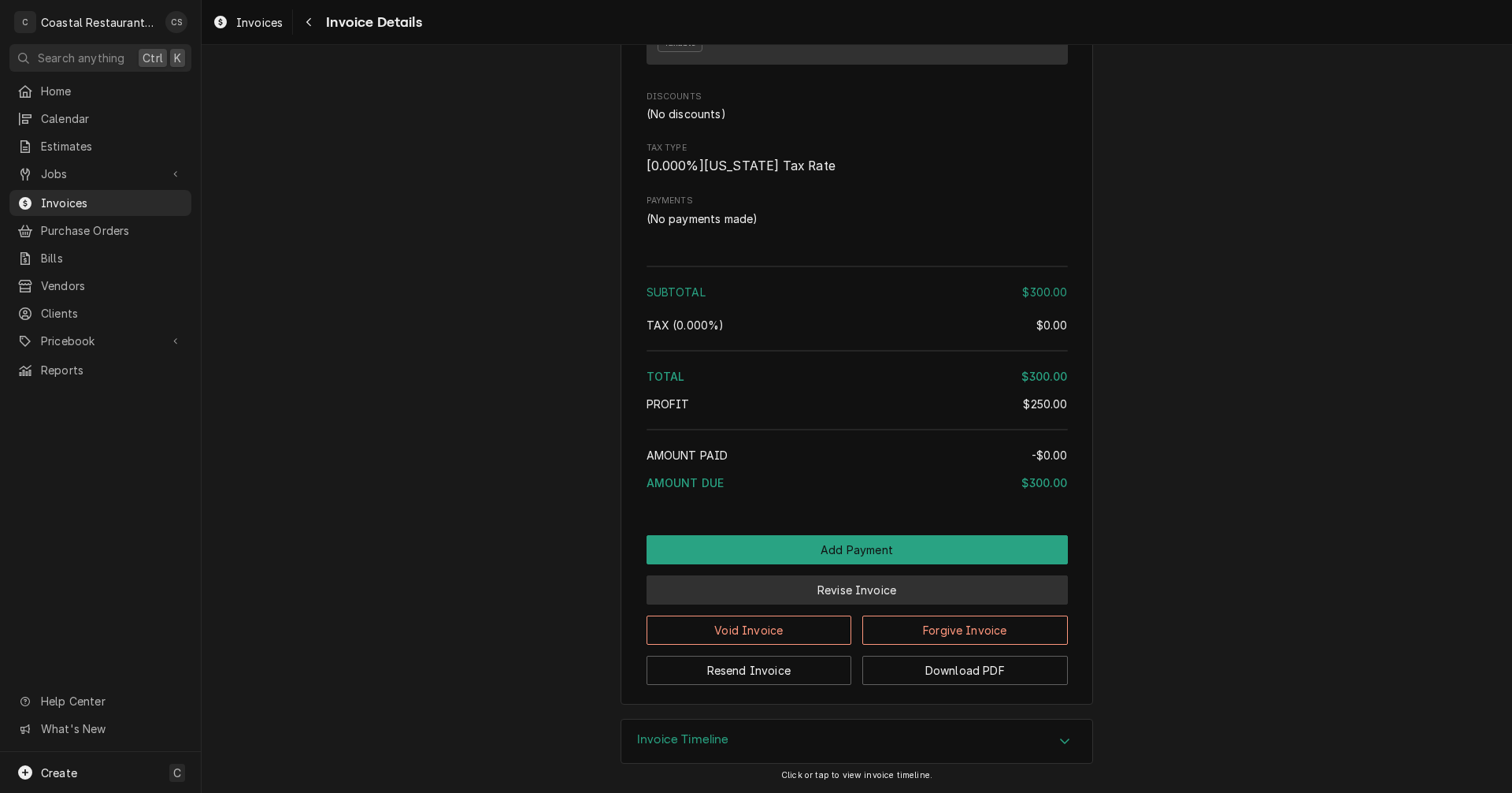
click at [827, 594] on button "Revise Invoice" at bounding box center [857, 589] width 421 height 29
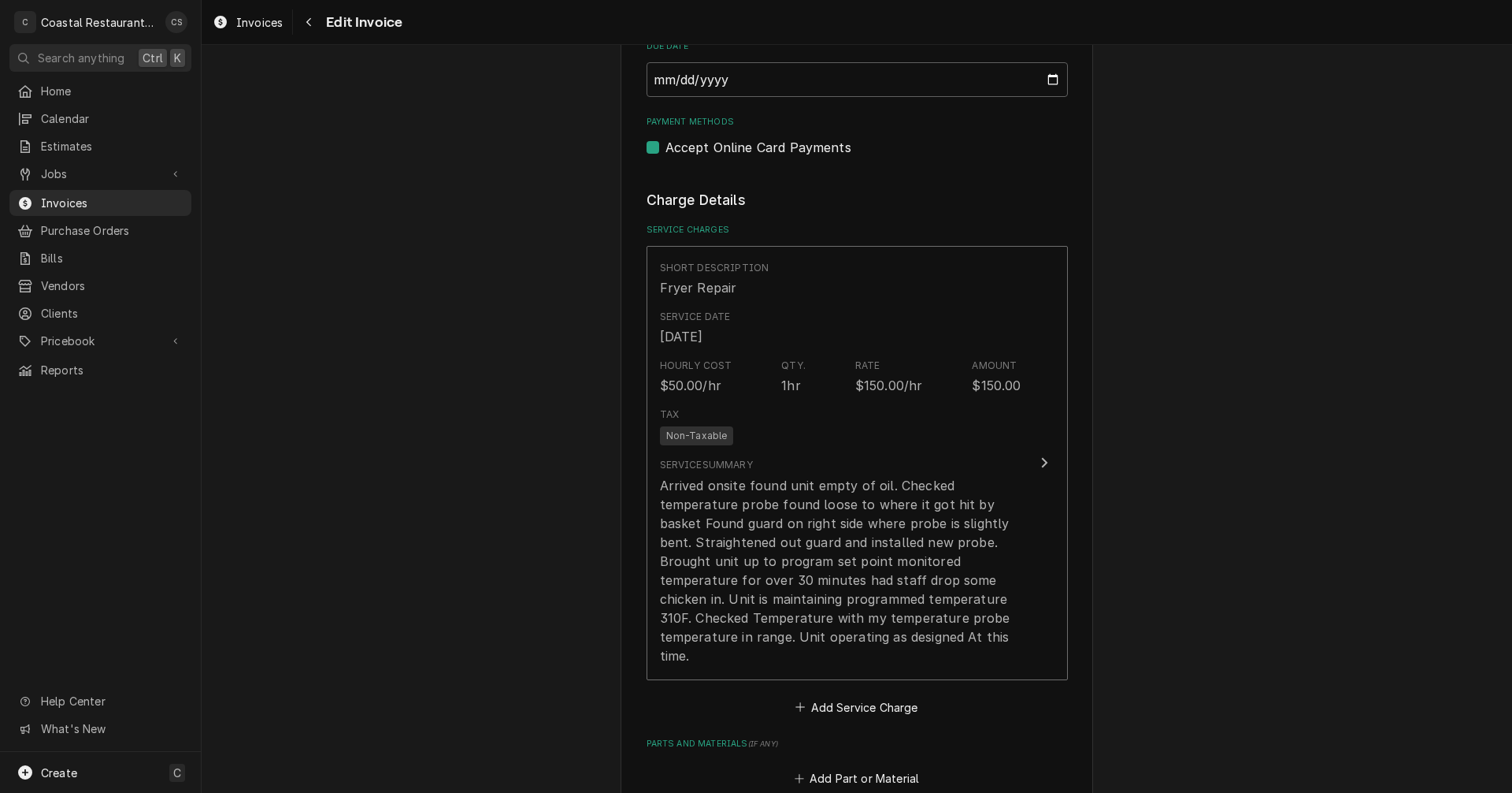
scroll to position [1261, 0]
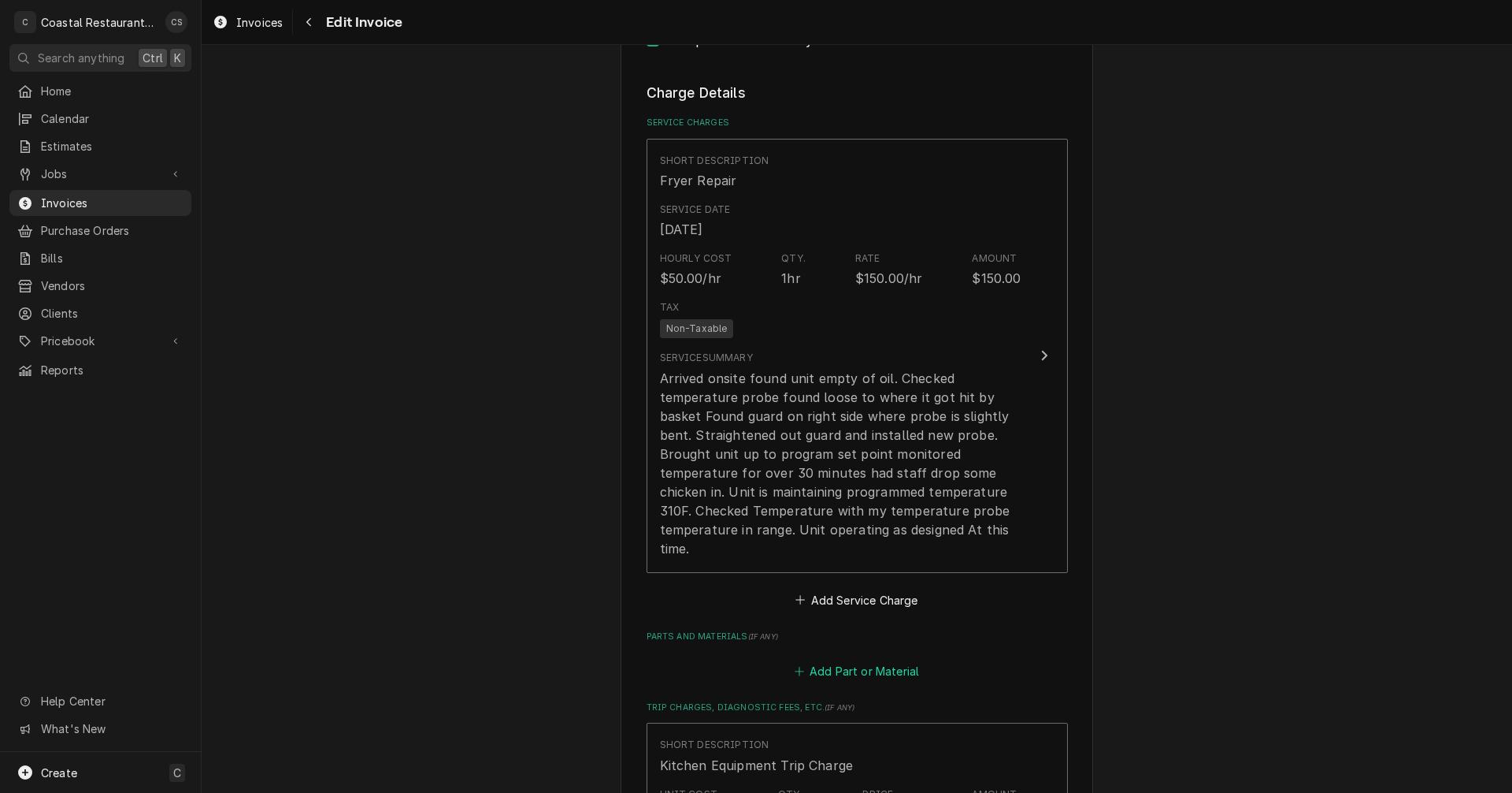
click at [860, 660] on button "Add Part or Material" at bounding box center [857, 671] width 130 height 22
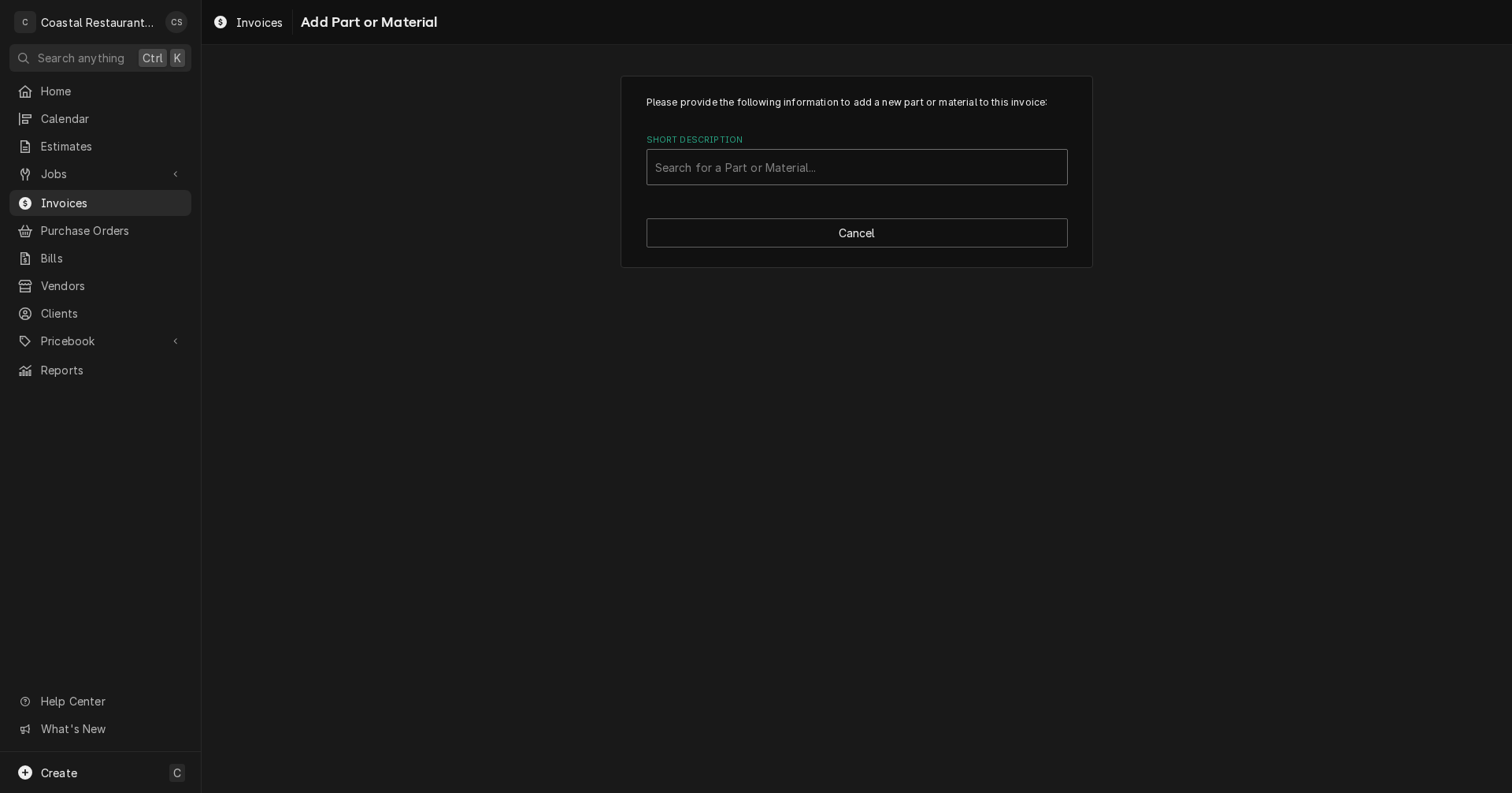
click at [692, 160] on div "Short Description" at bounding box center [858, 168] width 404 height 29
type input "henny"
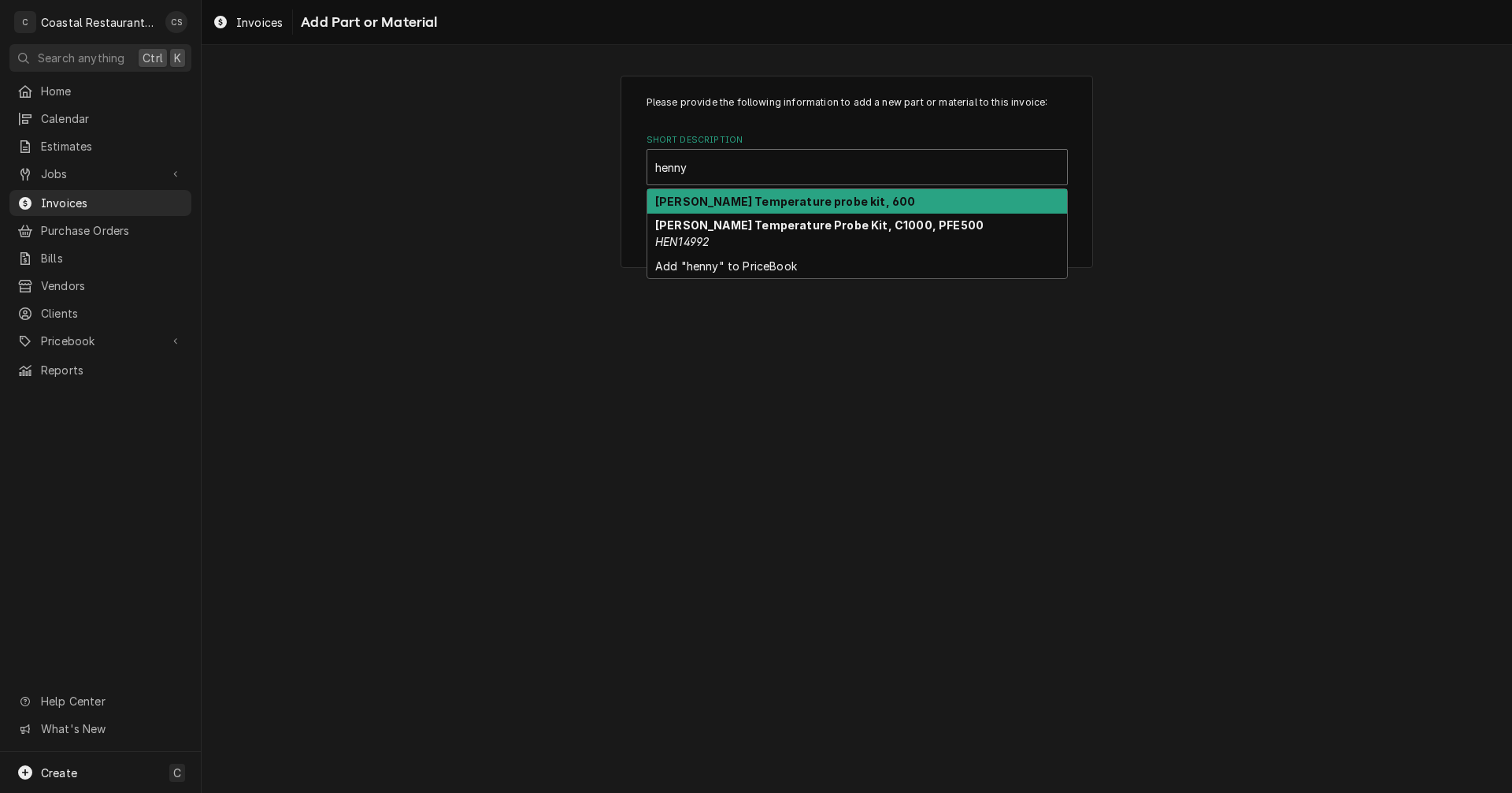
click at [713, 208] on div "Henny Penny Temperature probe kit, 600" at bounding box center [857, 200] width 419 height 24
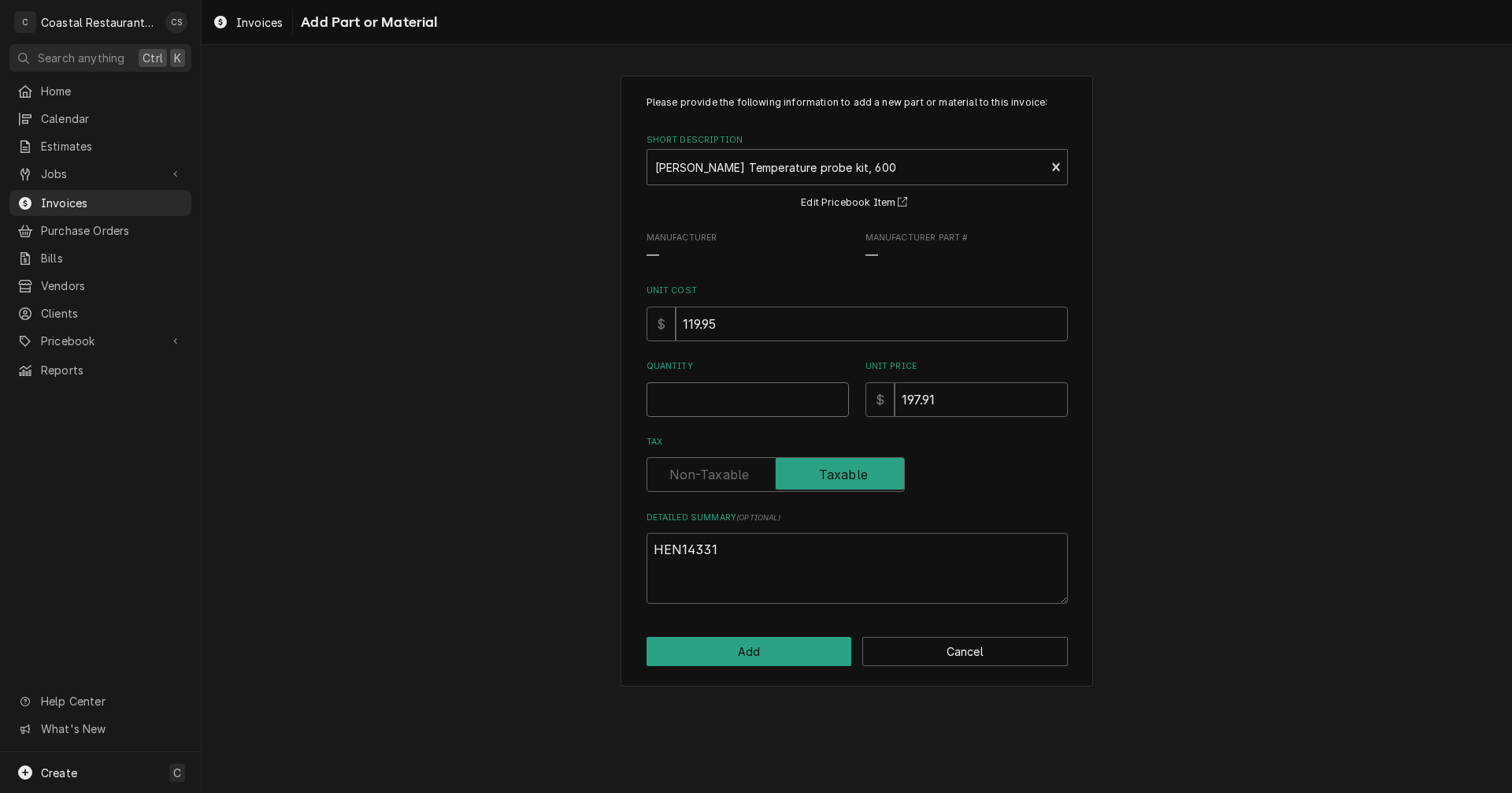
click at [722, 391] on input "Quantity" at bounding box center [747, 399] width 202 height 35
type textarea "x"
type input "1"
click at [771, 651] on button "Add" at bounding box center [749, 650] width 206 height 29
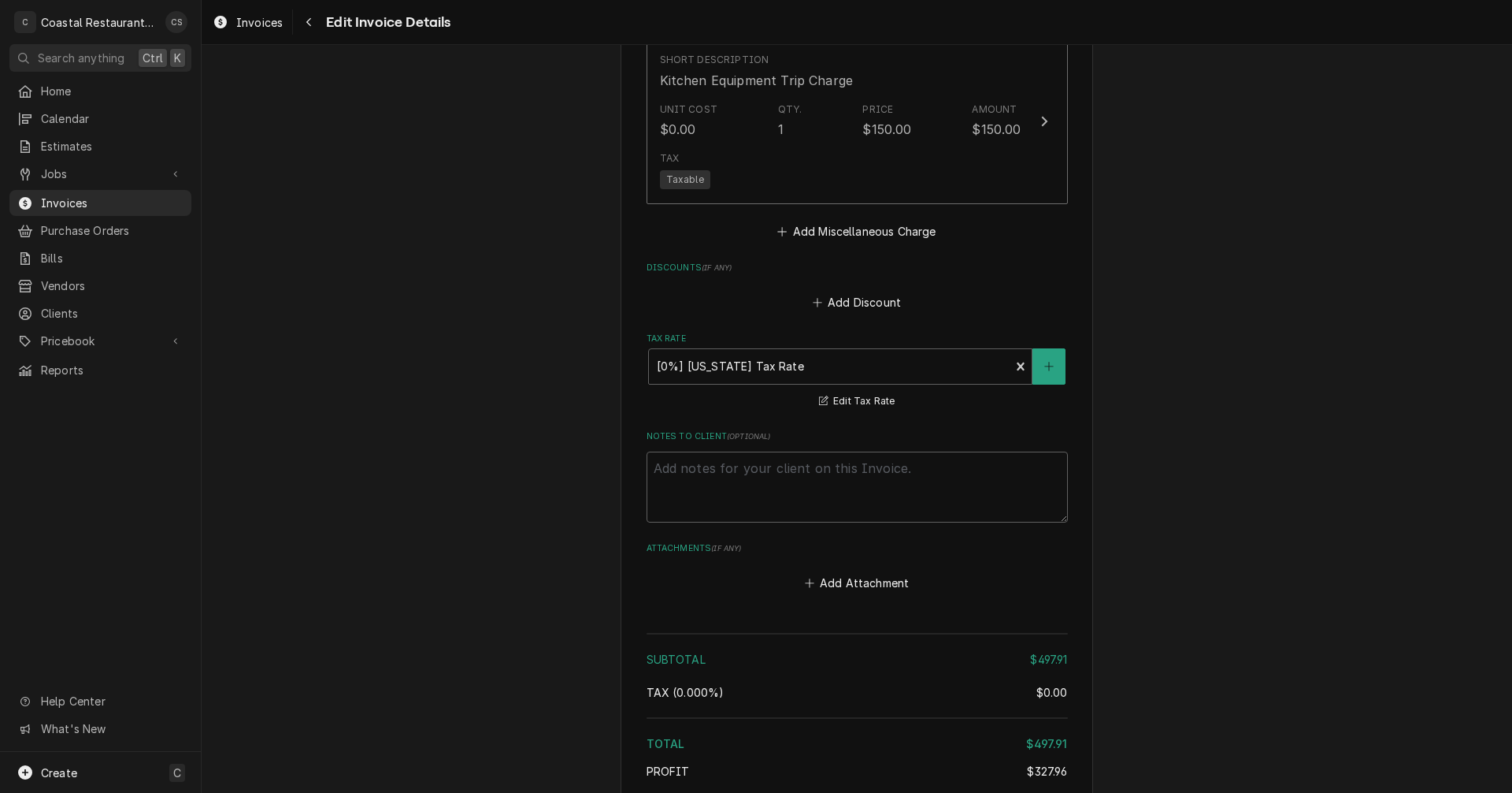
scroll to position [2366, 0]
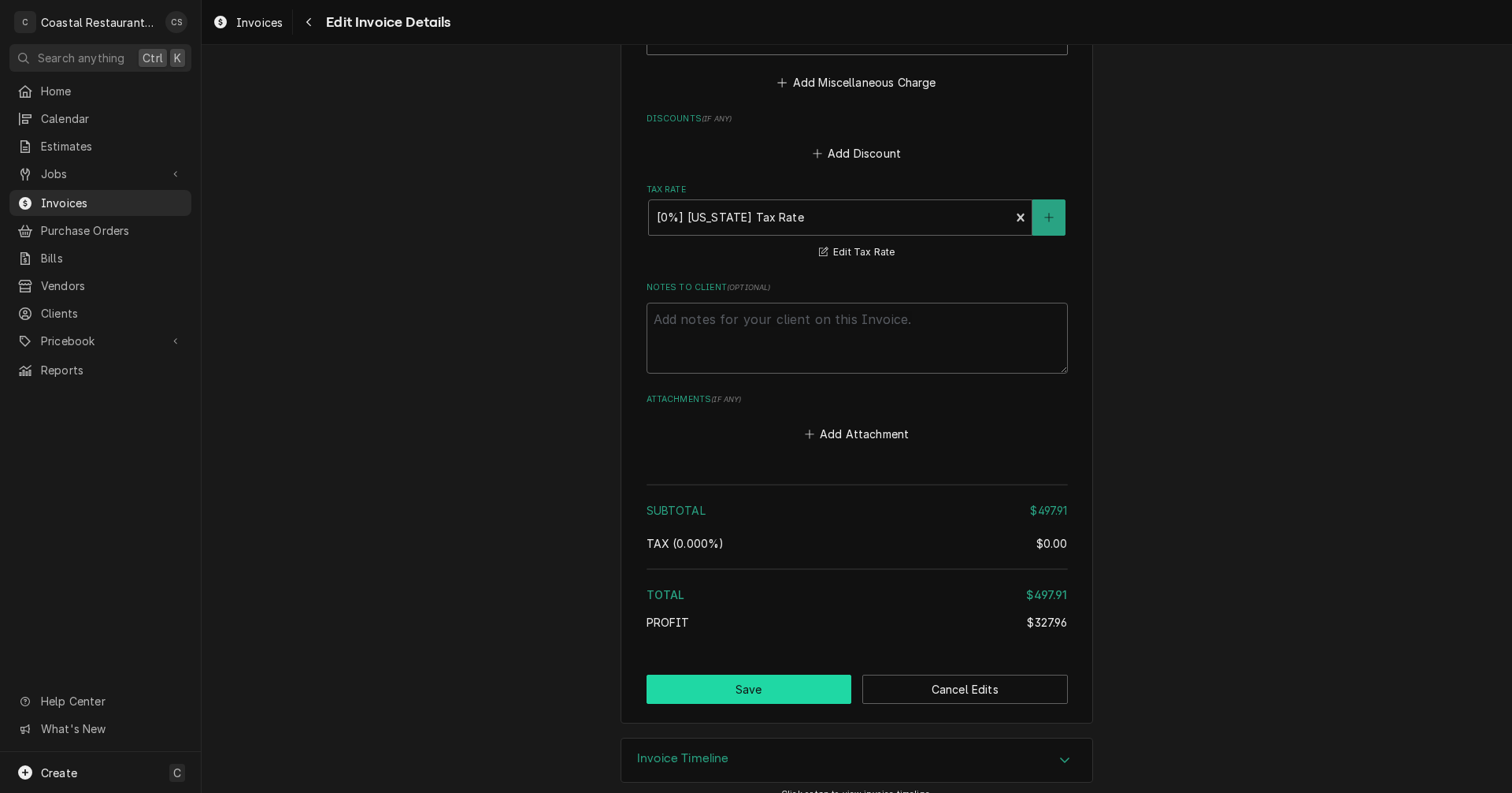
click at [785, 674] on button "Save" at bounding box center [749, 689] width 206 height 29
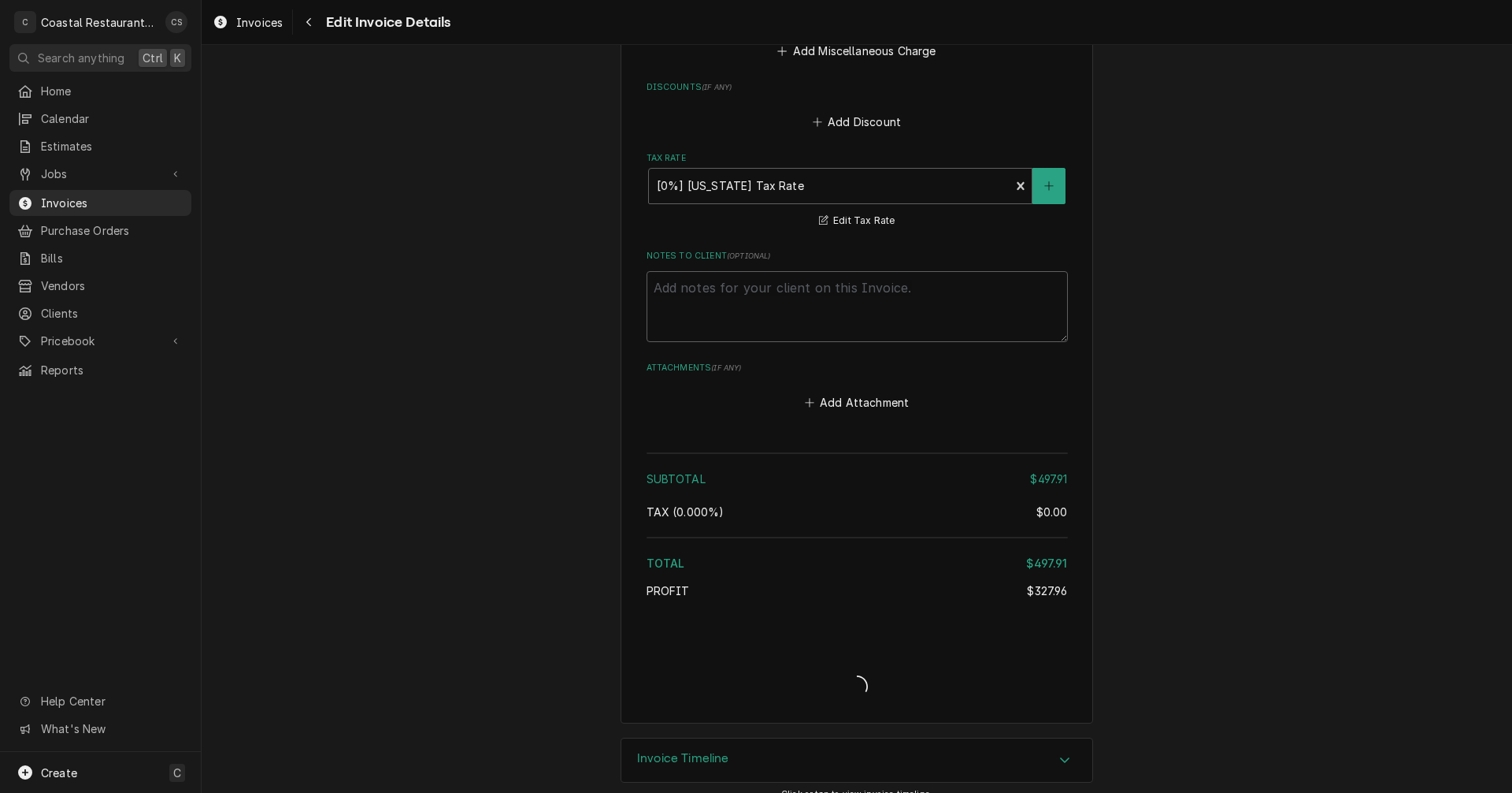
type textarea "x"
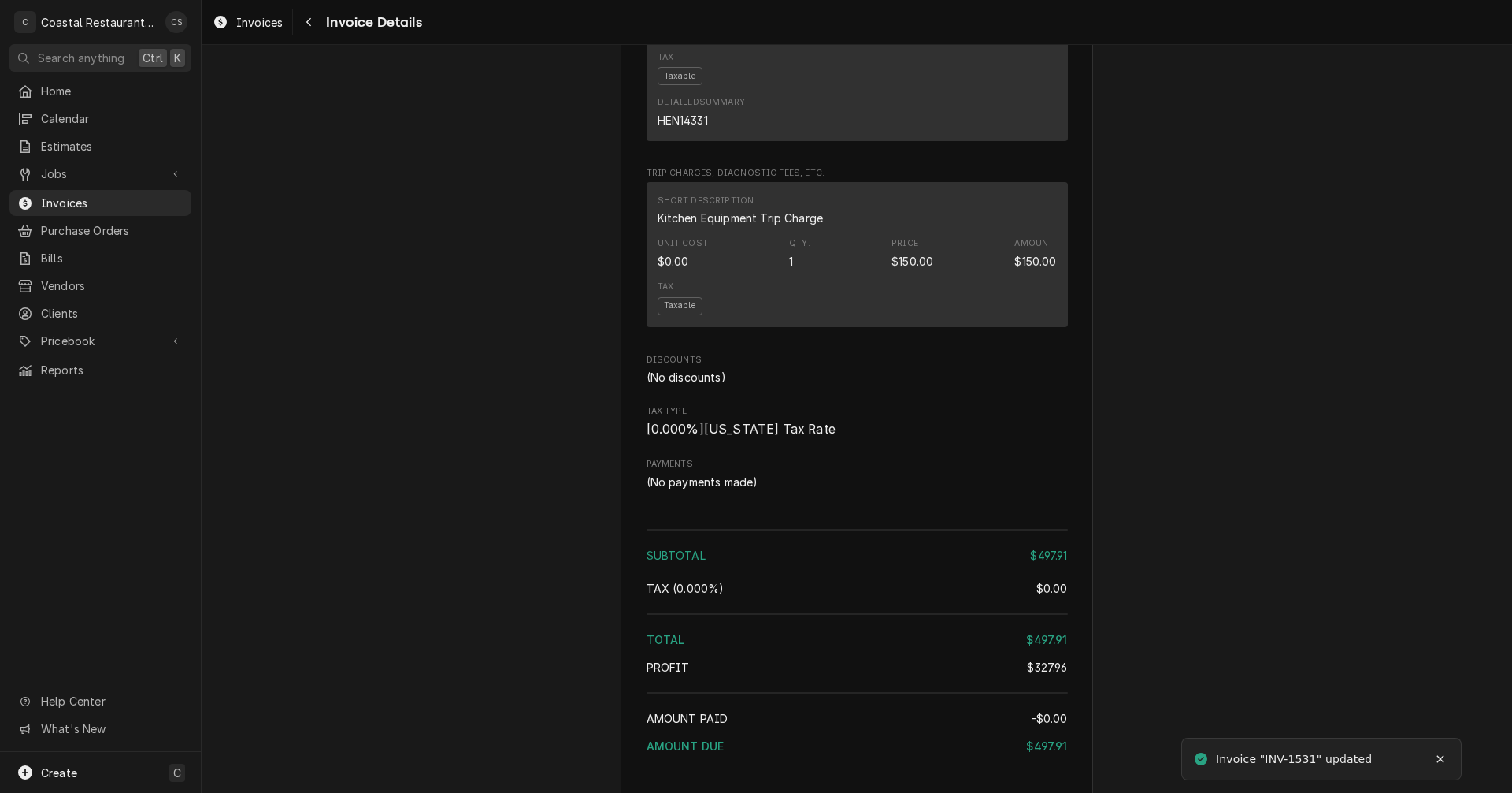
scroll to position [1655, 0]
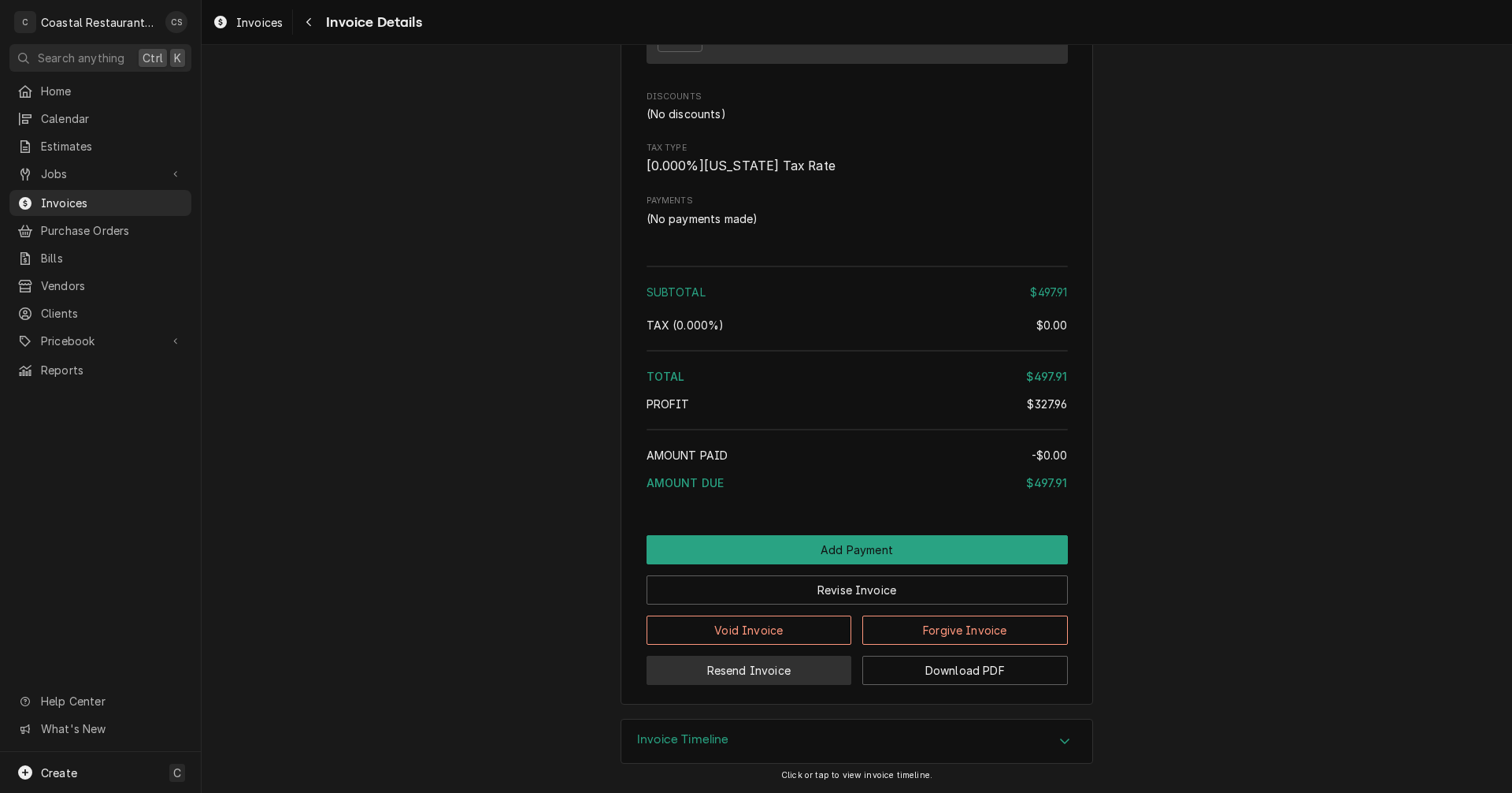
click at [781, 666] on button "Resend Invoice" at bounding box center [749, 670] width 206 height 29
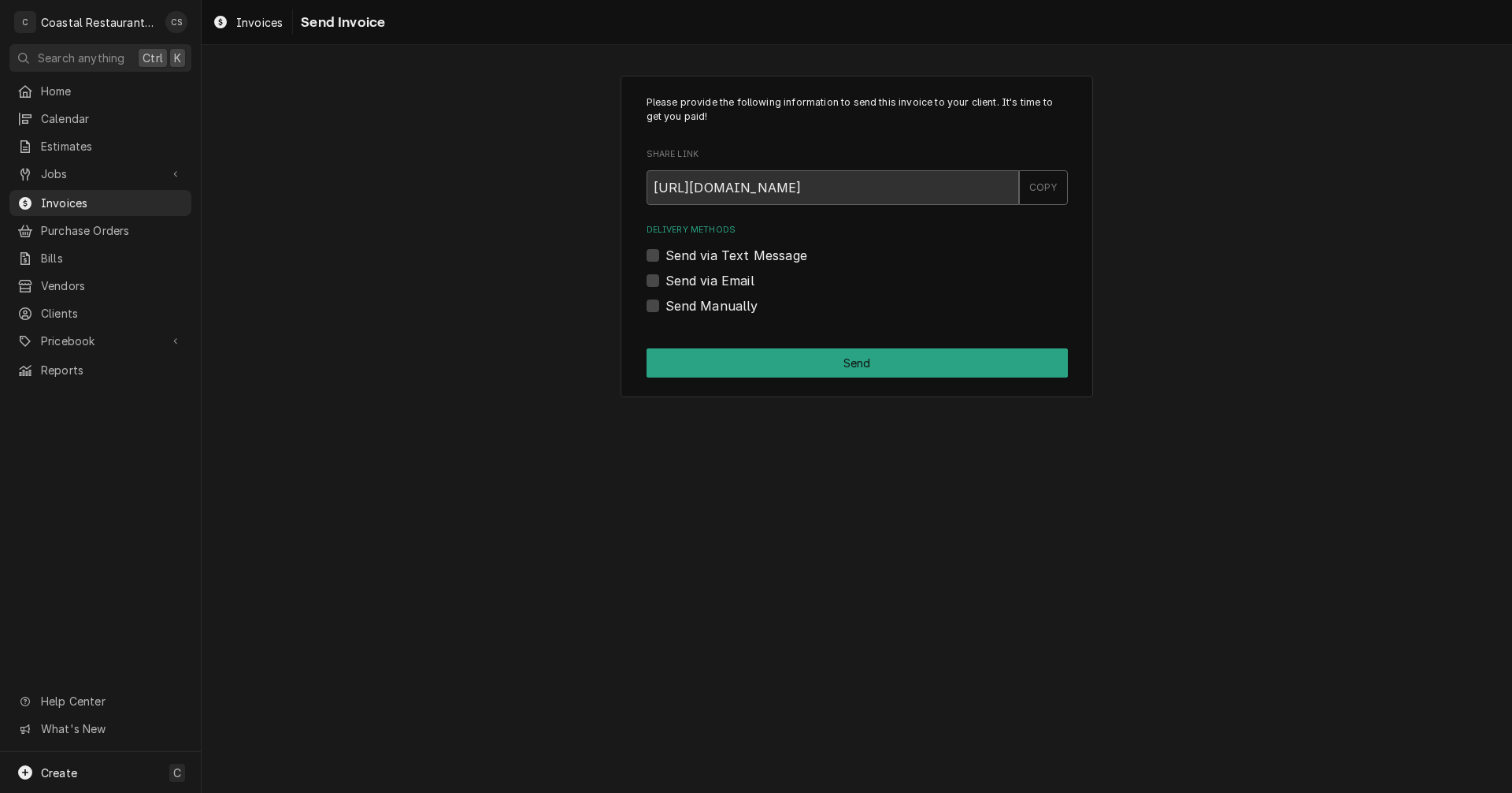
click at [646, 273] on div "Send via Email" at bounding box center [857, 280] width 421 height 19
click at [665, 279] on label "Send via Email" at bounding box center [710, 280] width 89 height 19
click at [665, 279] on input "Send via Email" at bounding box center [875, 288] width 421 height 35
checkbox input "true"
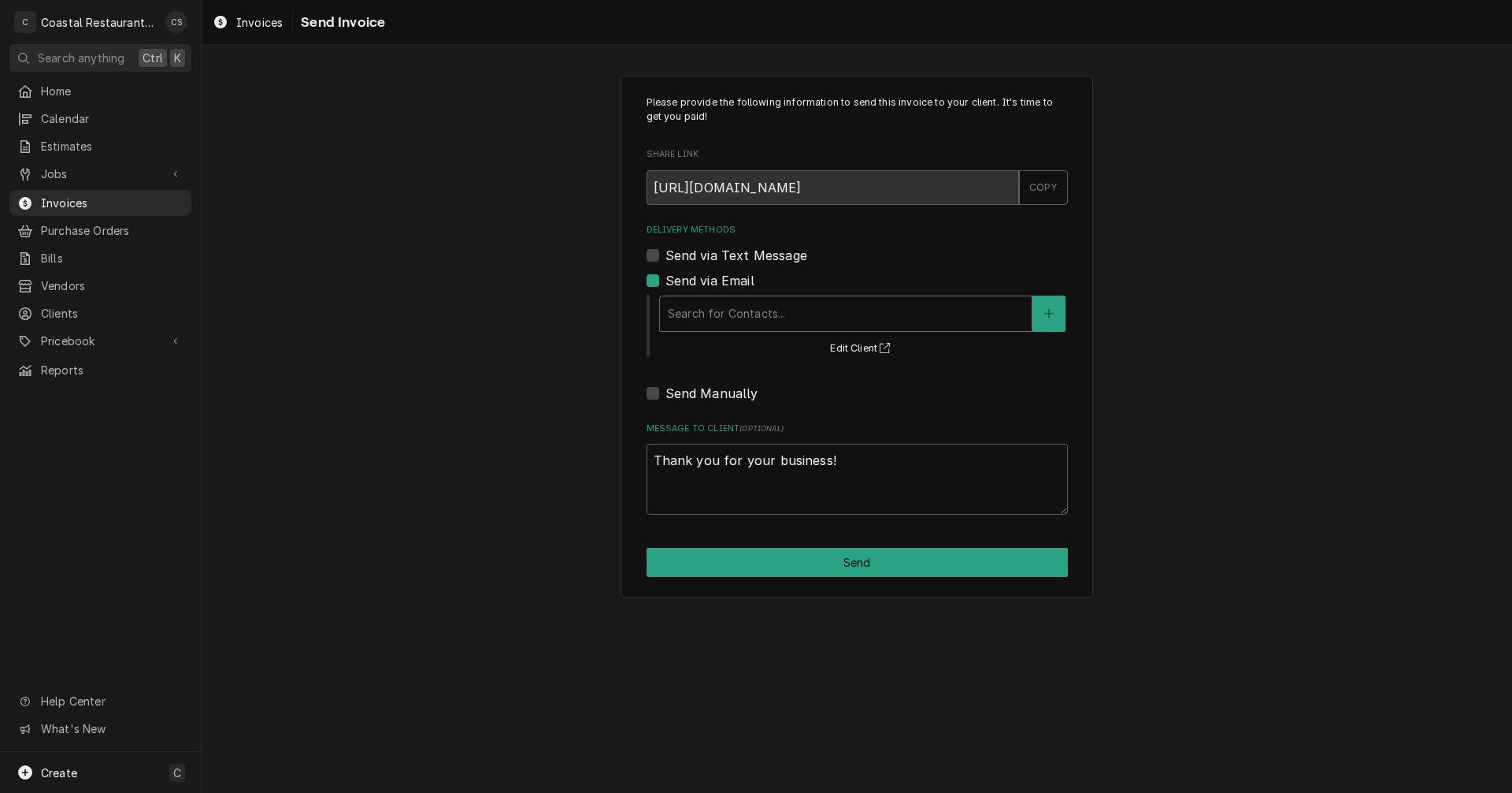
click at [685, 305] on div "Delivery Methods" at bounding box center [846, 314] width 356 height 29
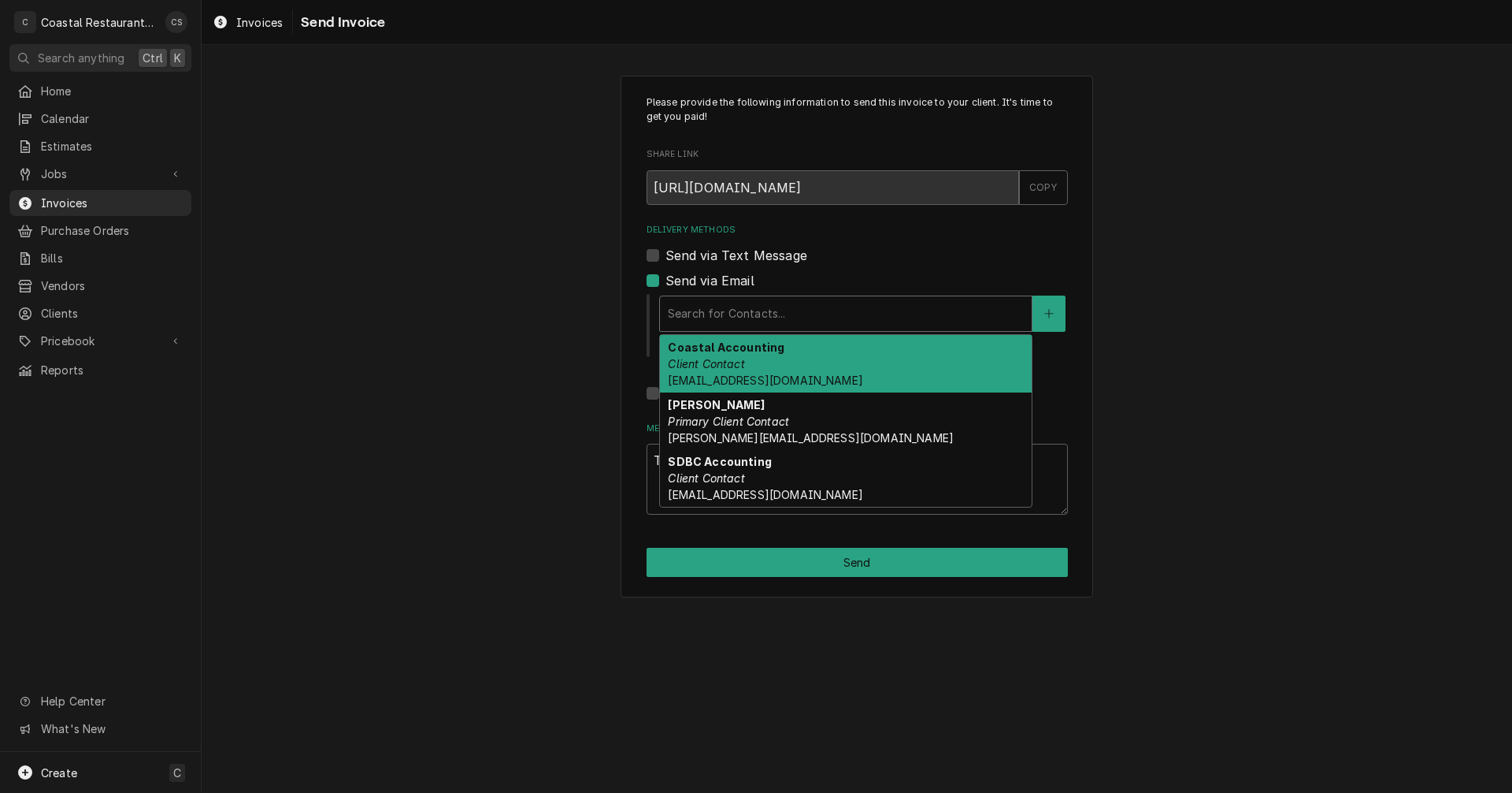
click at [731, 358] on em "Client Contact" at bounding box center [706, 364] width 77 height 13
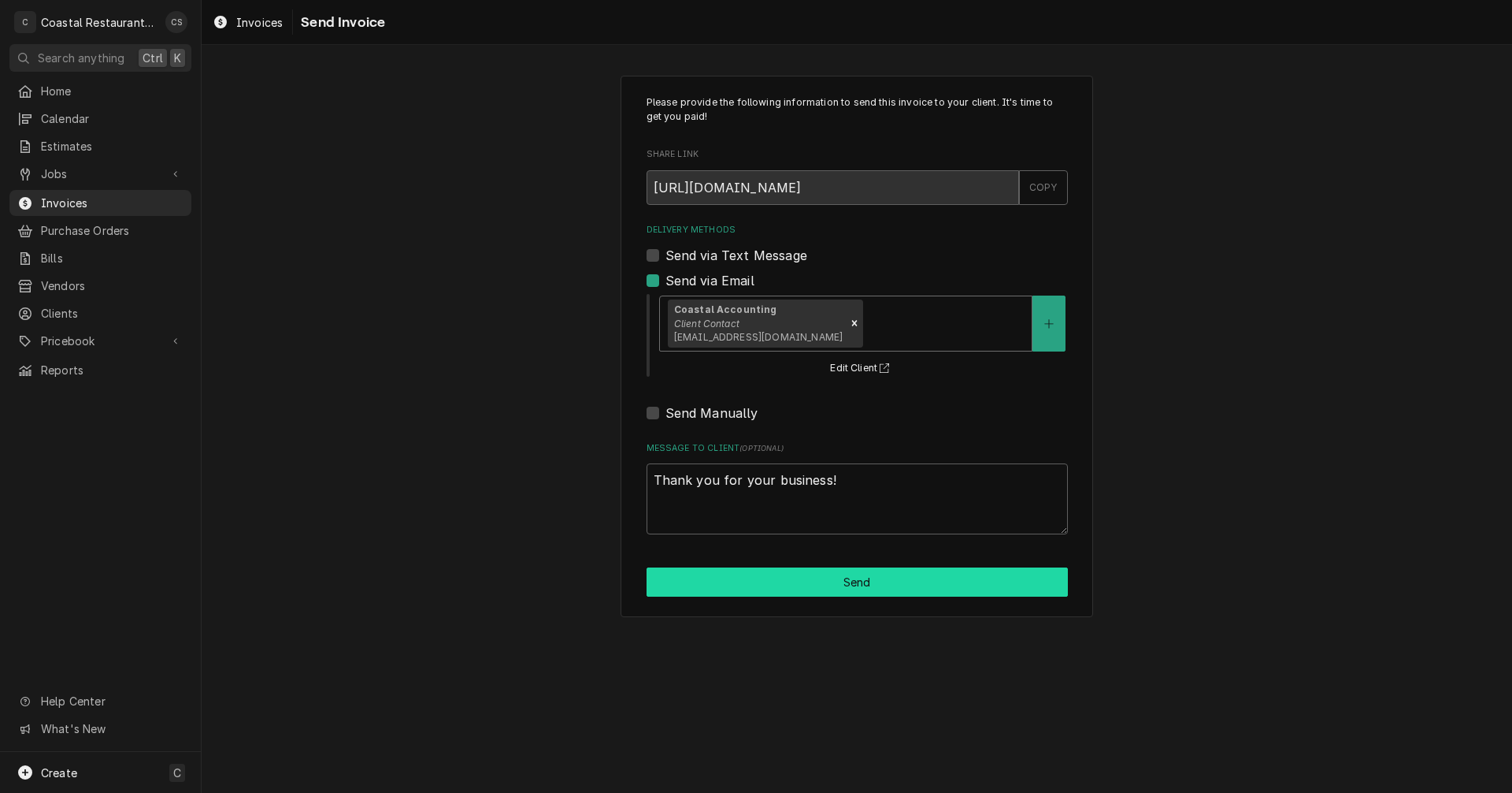
click at [827, 587] on button "Send" at bounding box center [857, 582] width 421 height 29
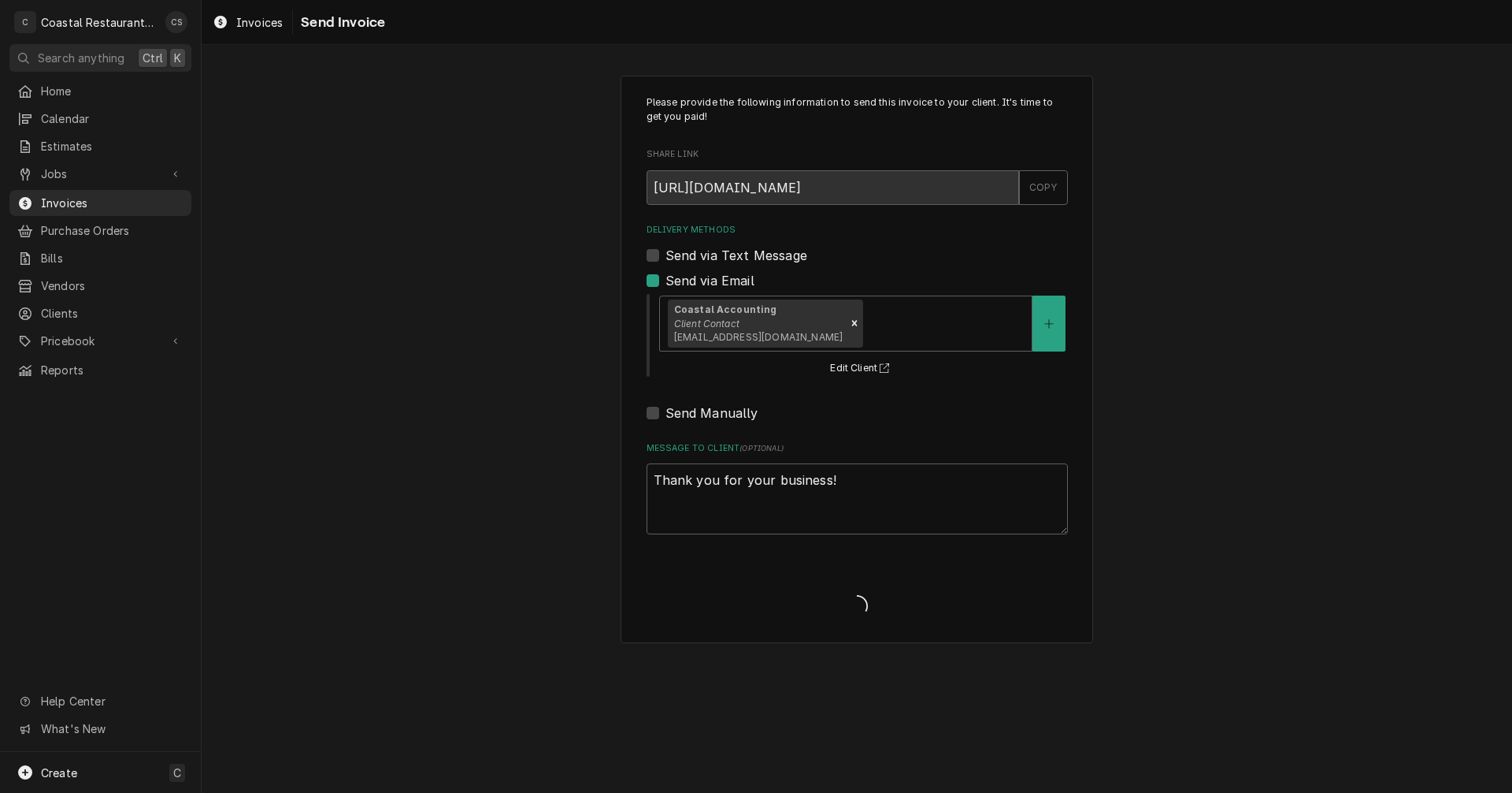
type textarea "x"
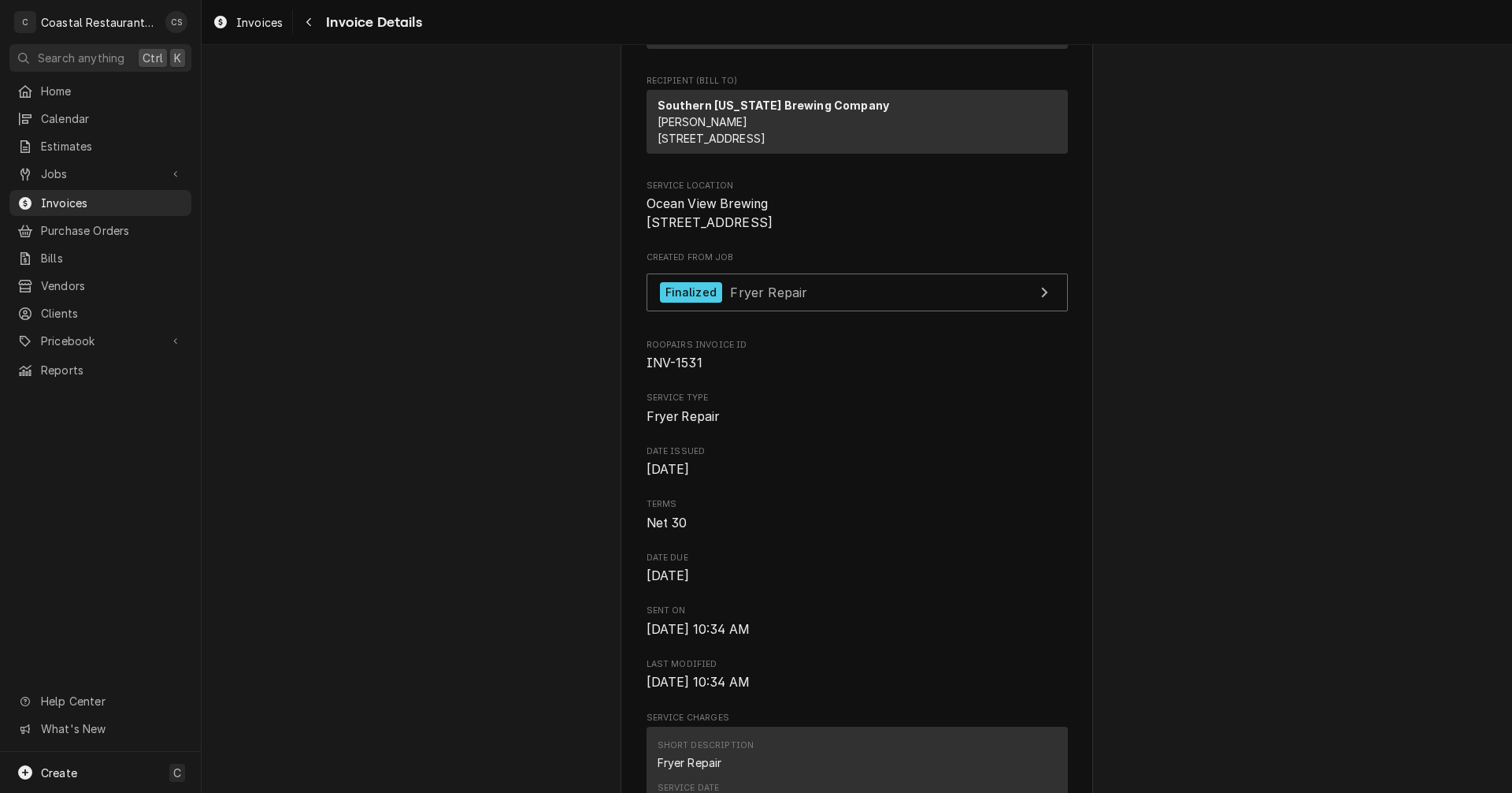
scroll to position [158, 0]
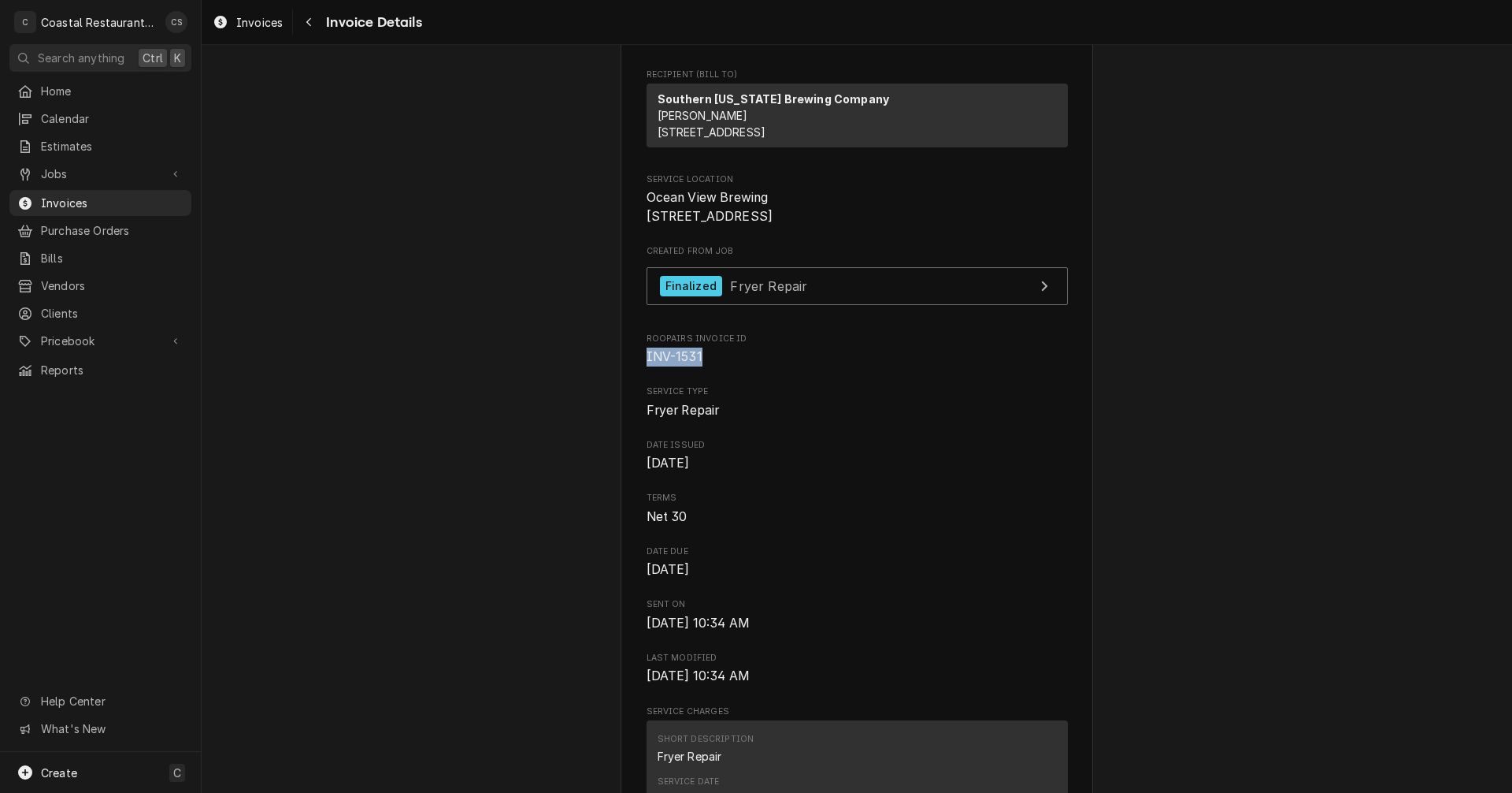
drag, startPoint x: 695, startPoint y: 408, endPoint x: 642, endPoint y: 410, distance: 53.0
click at [646, 366] on span "INV-1531" at bounding box center [857, 356] width 421 height 19
copy span "INV-1531"
click at [313, 19] on div "Navigate back" at bounding box center [309, 22] width 16 height 16
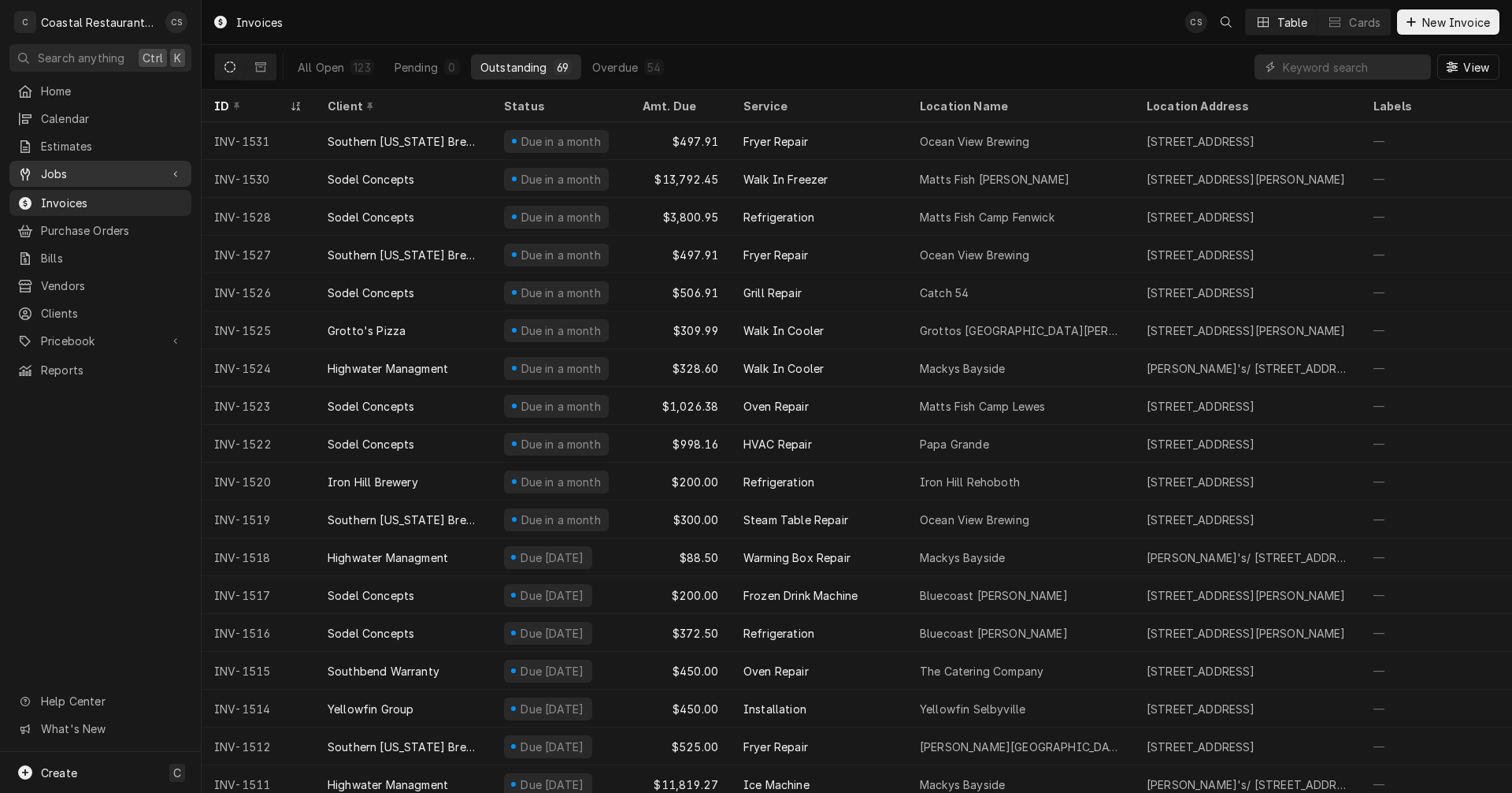
click at [87, 171] on span "Jobs" at bounding box center [101, 174] width 119 height 17
click at [79, 194] on span "Jobs" at bounding box center [112, 201] width 142 height 17
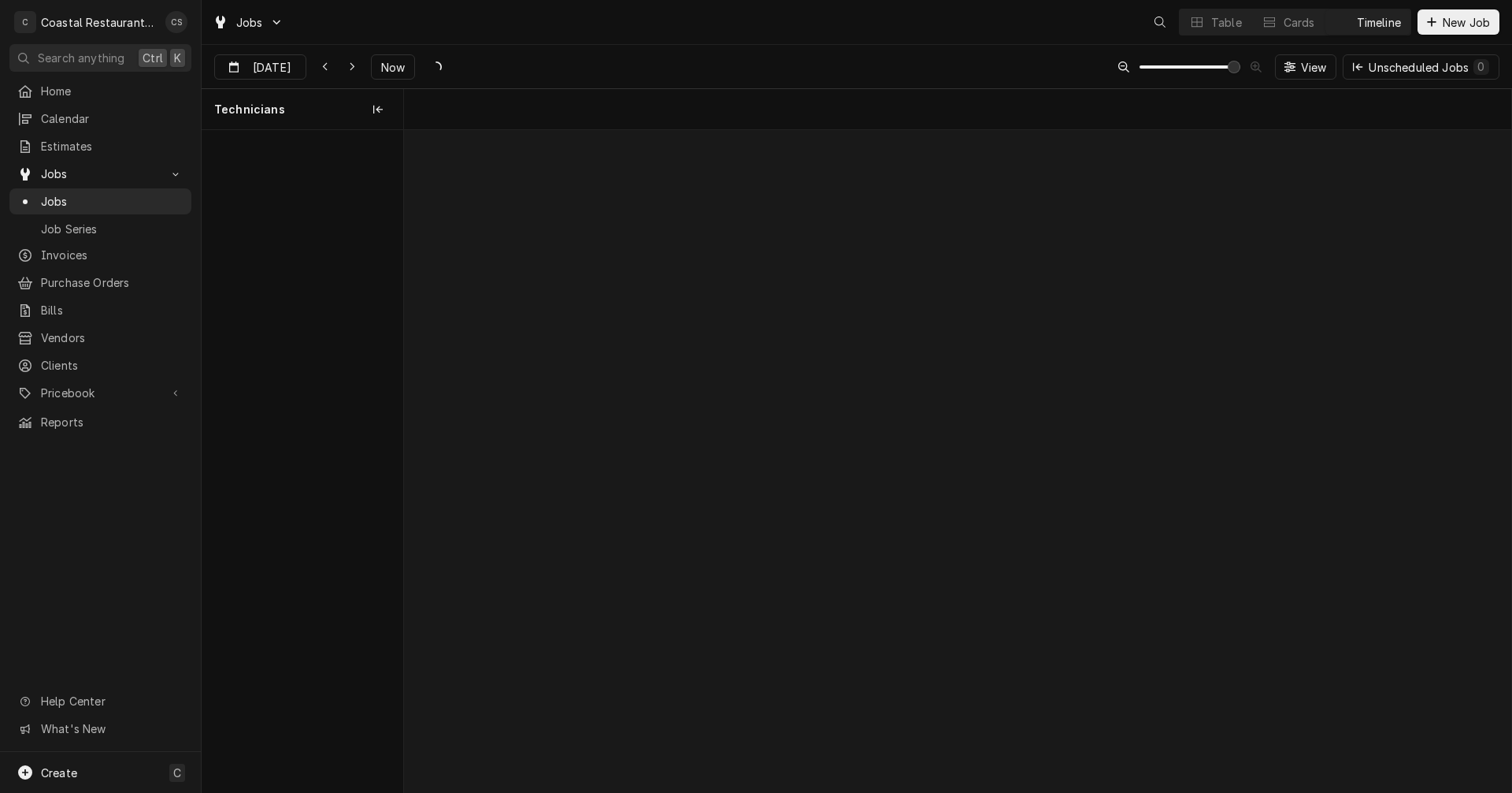
scroll to position [0, 21948]
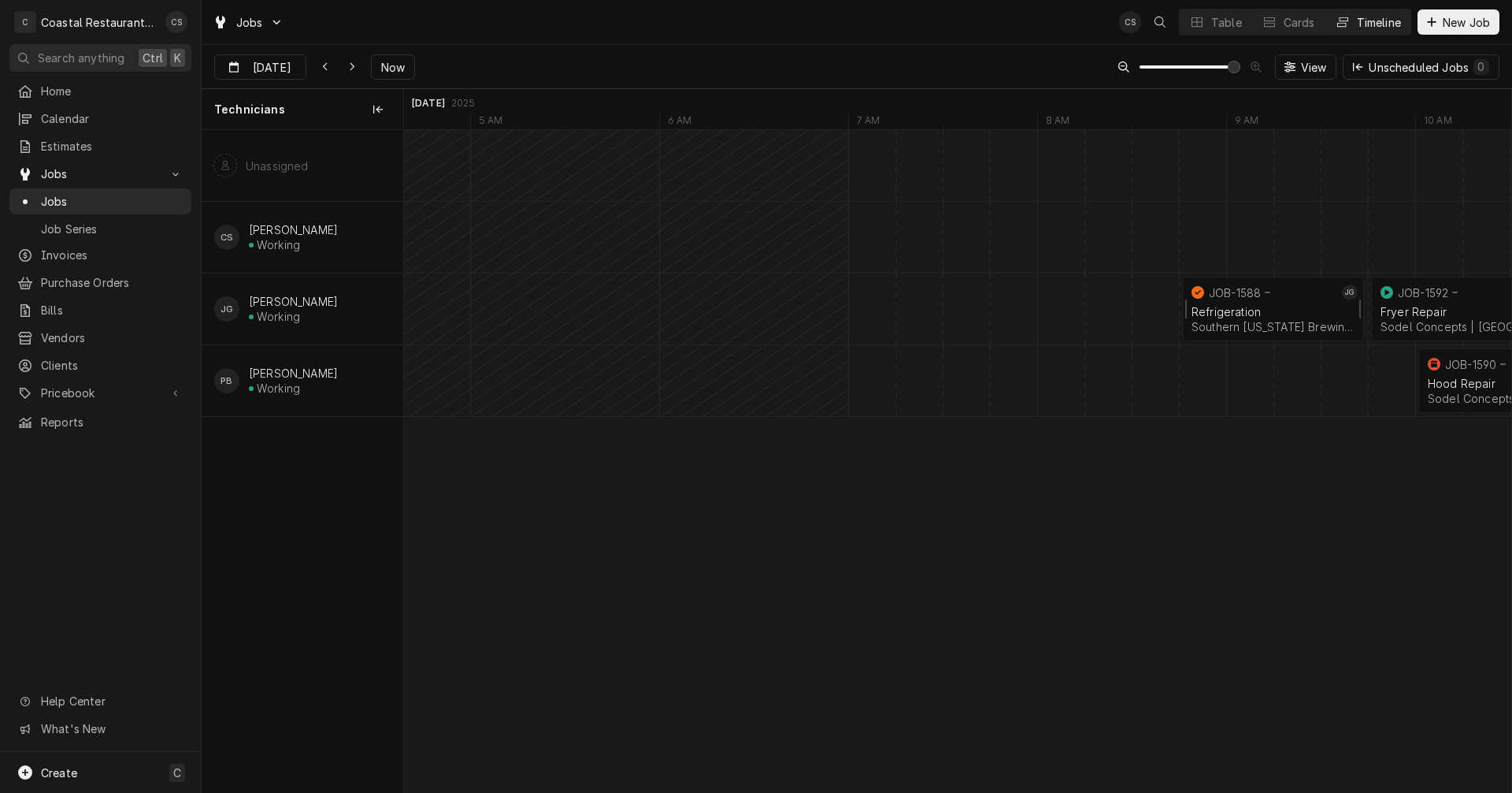
click at [1241, 320] on div "Southern Delaware Brewing Company | Ocean View, 19970" at bounding box center [1272, 326] width 163 height 13
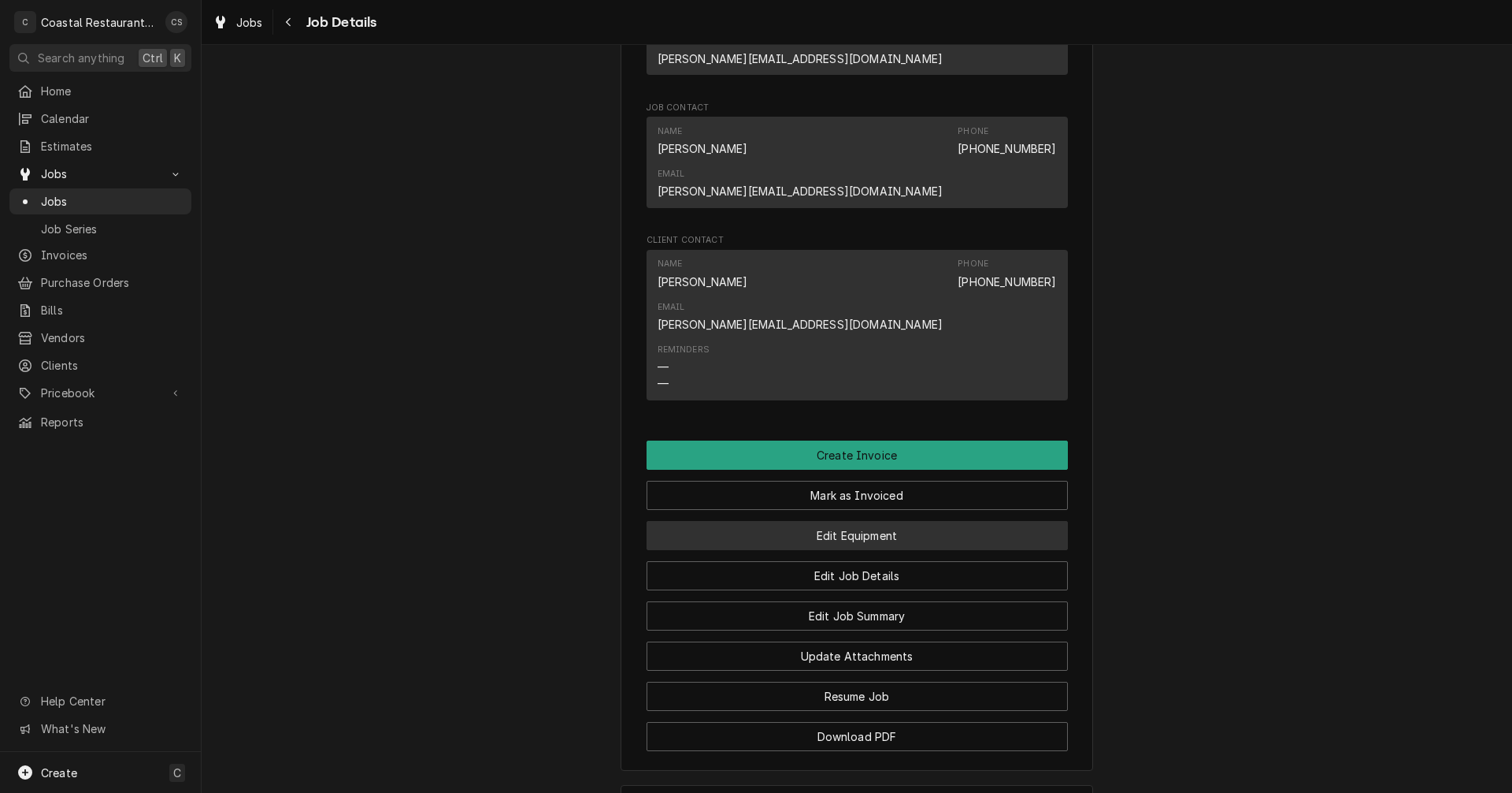
scroll to position [1103, 0]
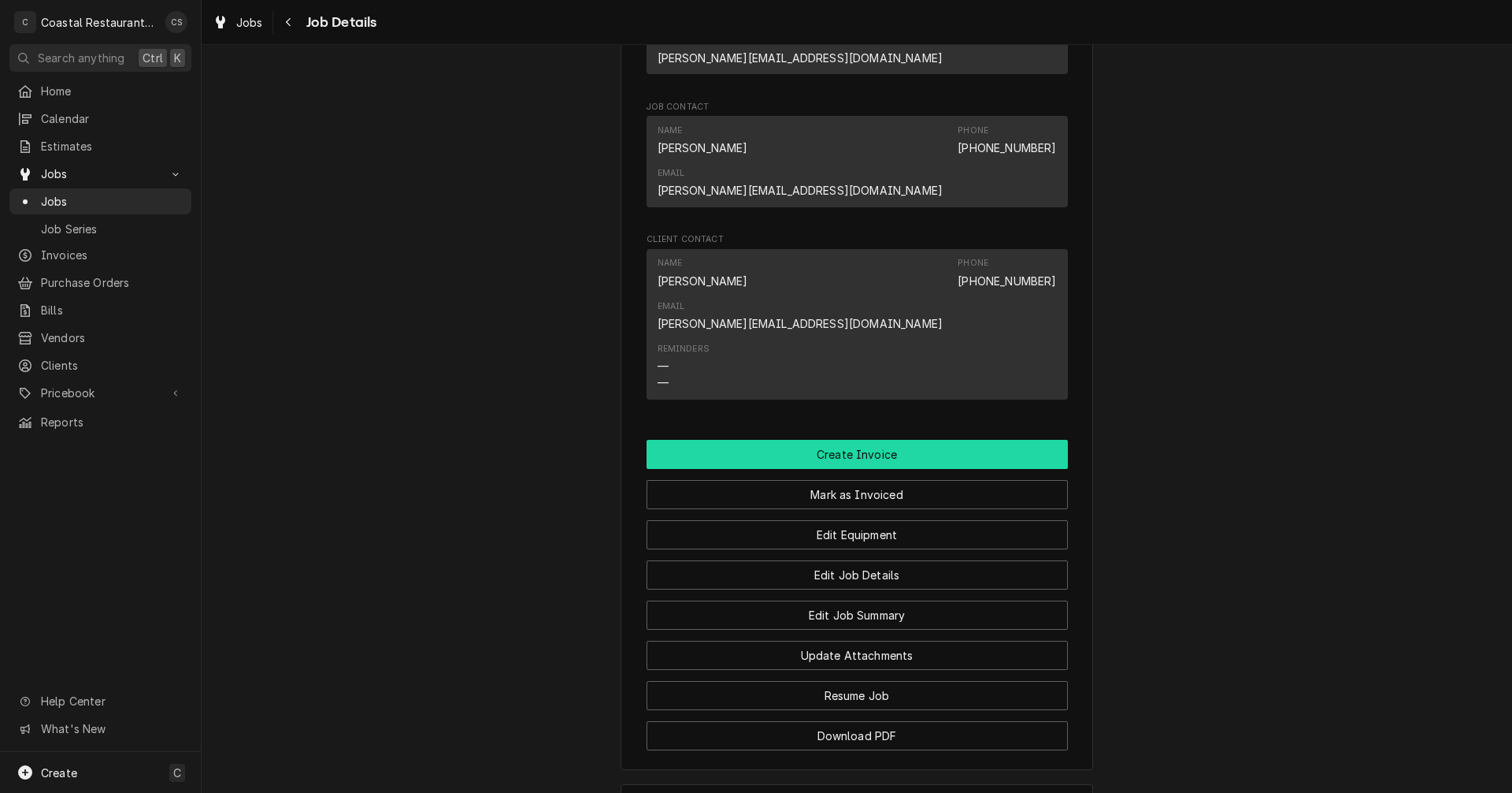
click at [844, 439] on button "Create Invoice" at bounding box center [857, 454] width 421 height 29
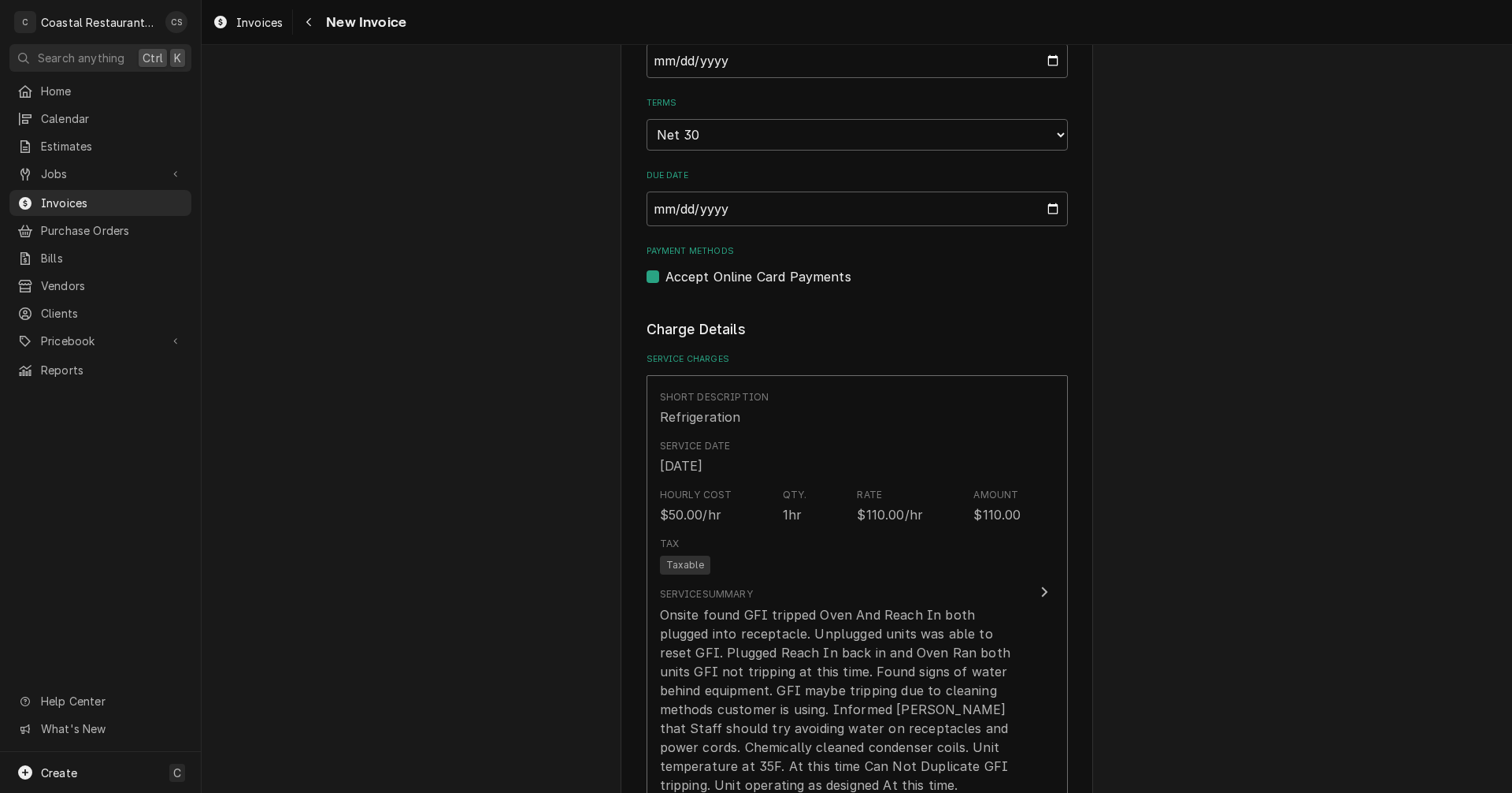
scroll to position [1181, 0]
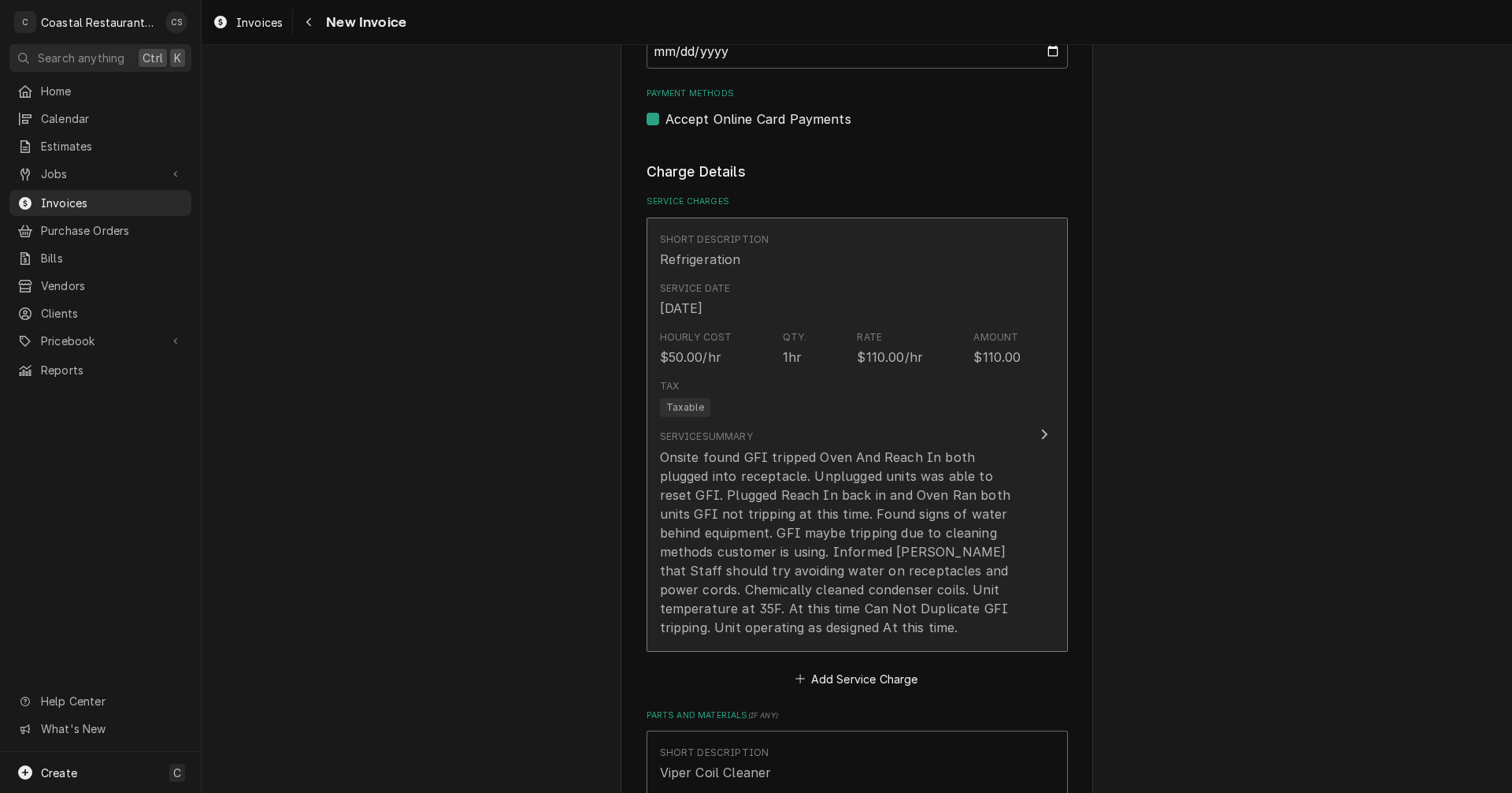
click at [840, 552] on div "Onsite found GFI tripped Oven And Reach In both plugged into receptacle. Unplug…" at bounding box center [841, 542] width 362 height 189
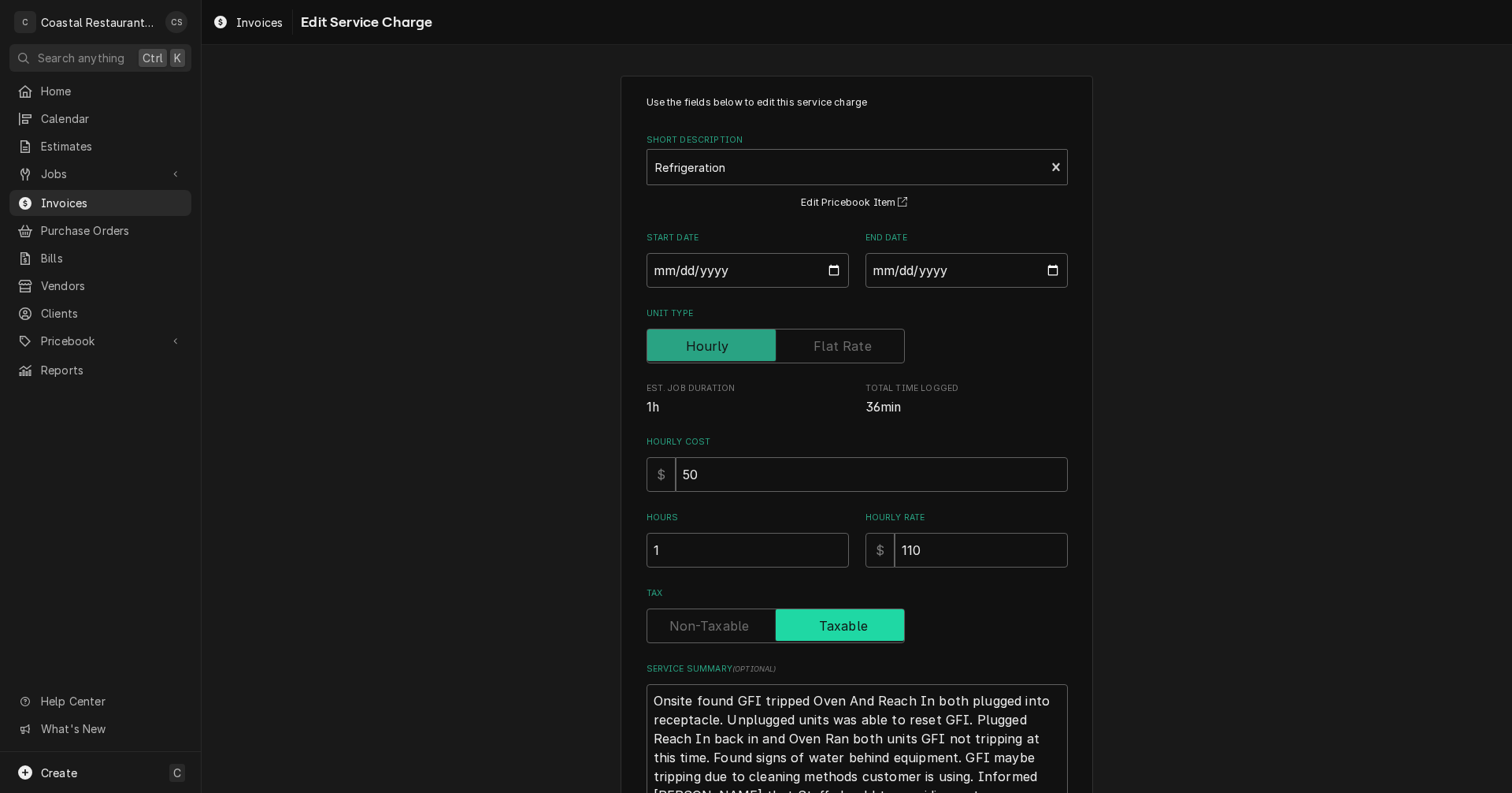
scroll to position [212, 0]
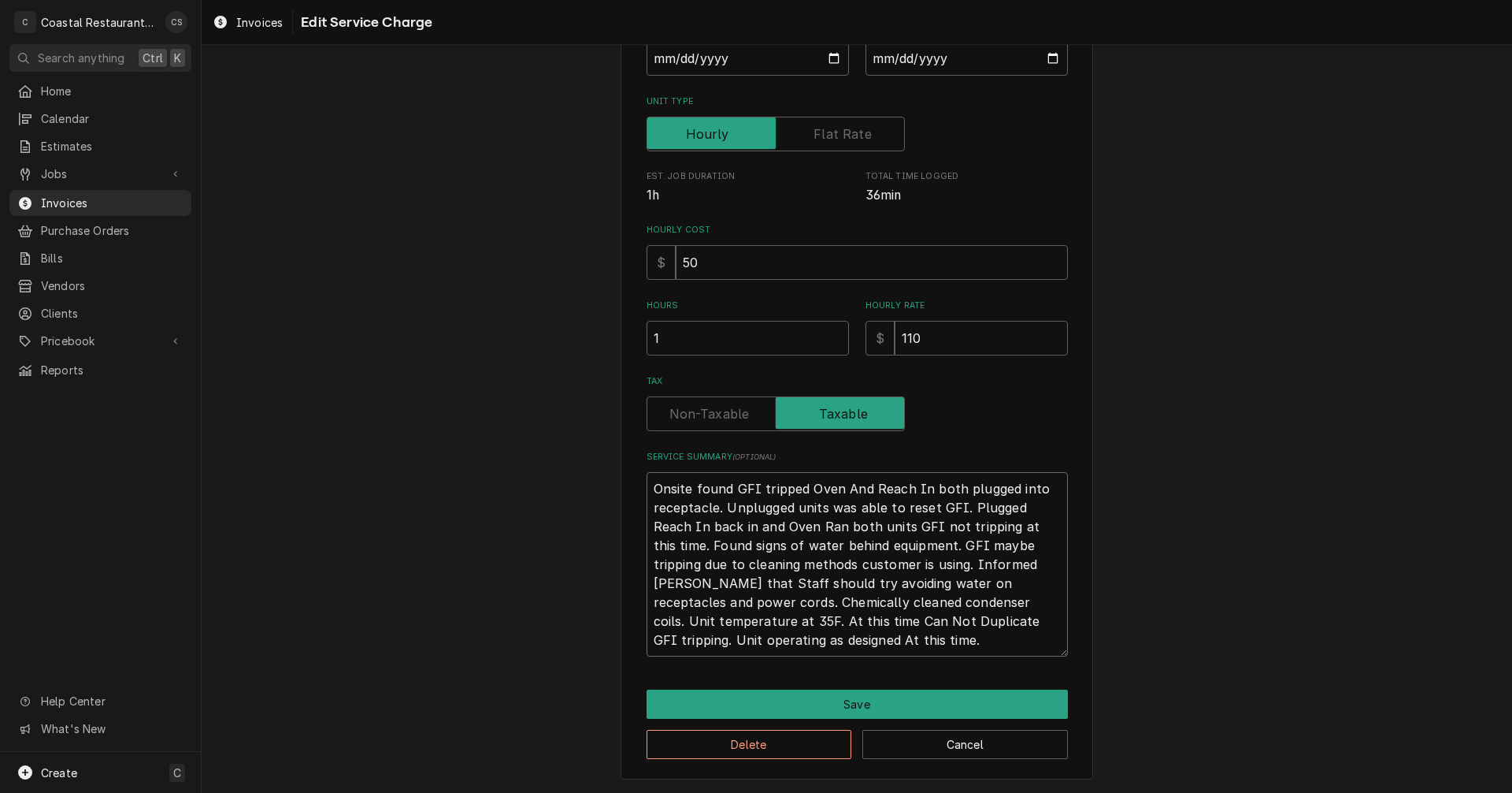
click at [957, 562] on textarea "Onsite found GFI tripped Oven And Reach In both plugged into receptacle. Unplug…" at bounding box center [857, 564] width 421 height 184
type textarea "x"
type textarea "Onsite found GFI tripped Oven And Reach In both plugged into receptacle. Unplug…"
type textarea "x"
type textarea "Onsite found GFI tripped Oven And Reach In both plugged into receptacle. Unplug…"
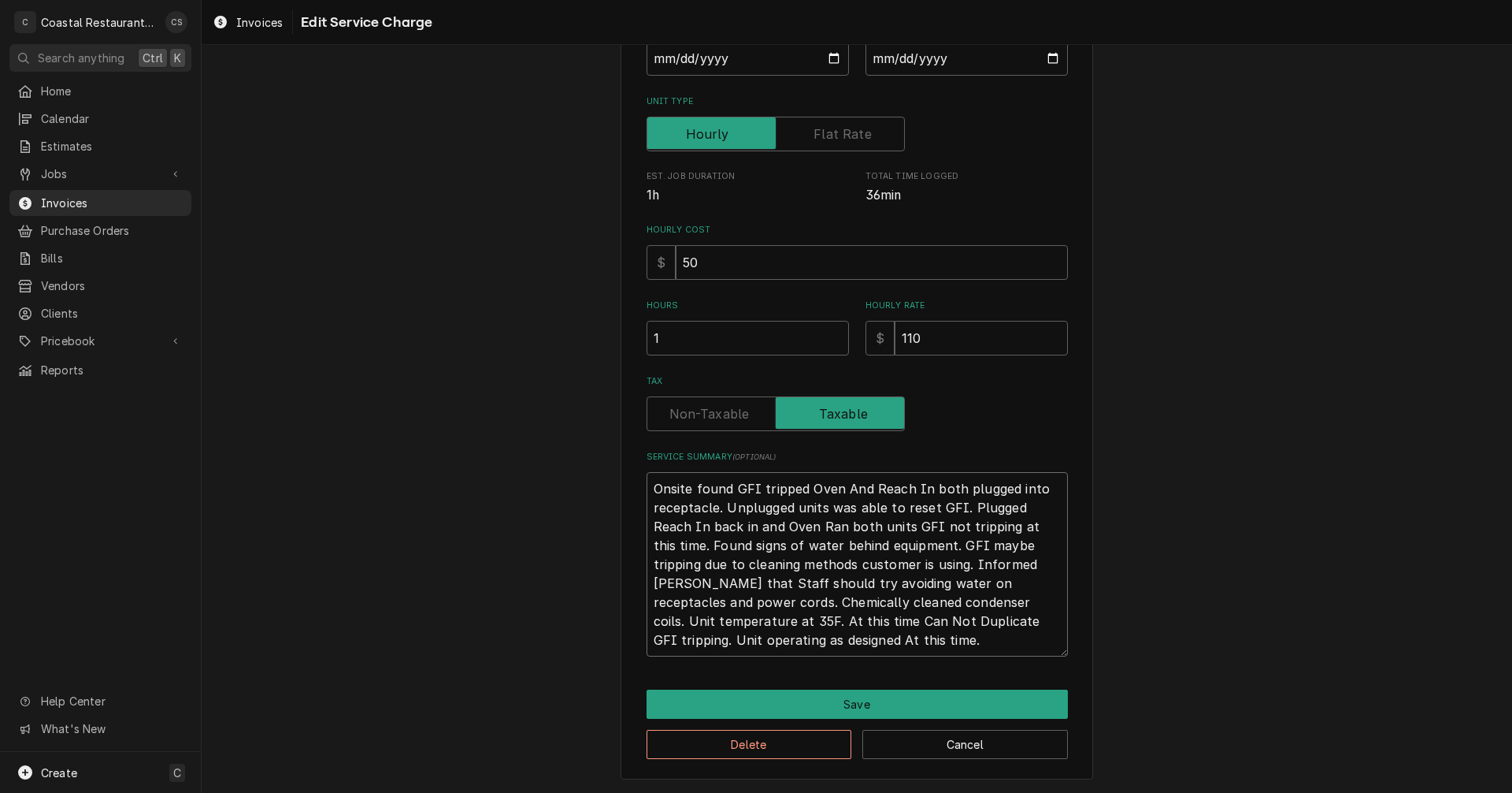
type textarea "x"
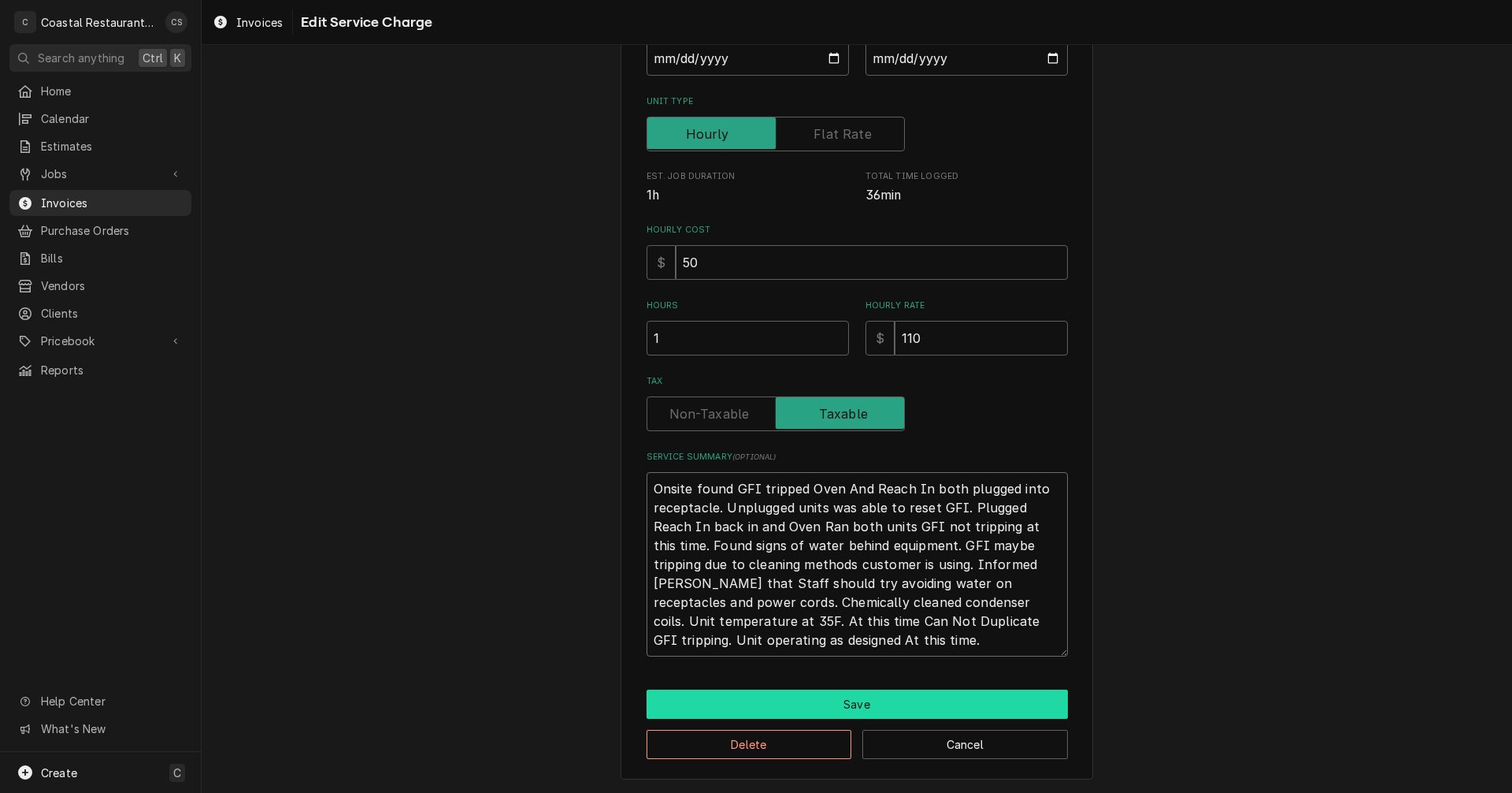
type textarea "Onsite found GFI tripped Oven And Reach In both plugged into receptacle. Unplug…"
click at [859, 706] on button "Save" at bounding box center [857, 704] width 421 height 29
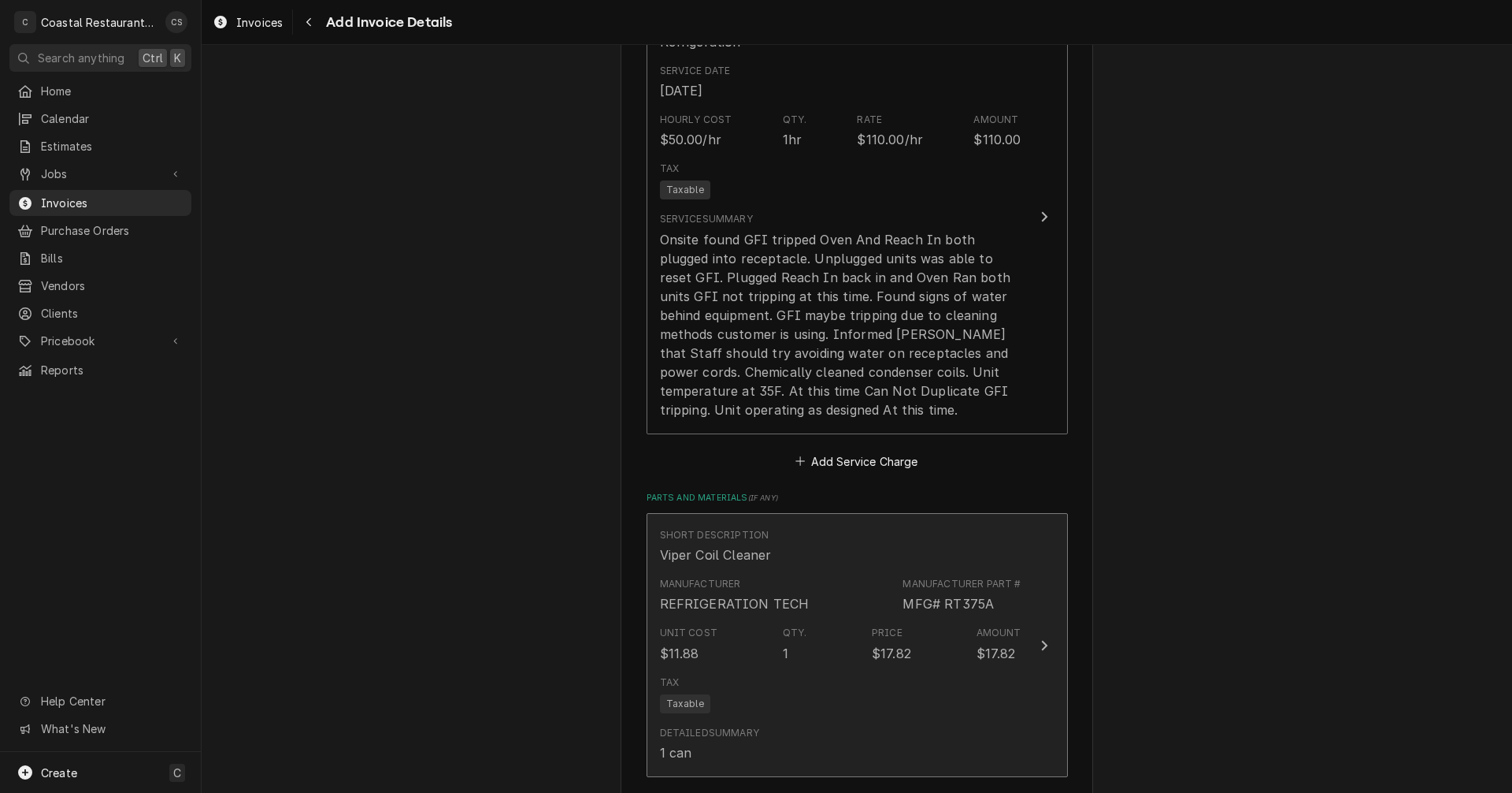
scroll to position [1636, 0]
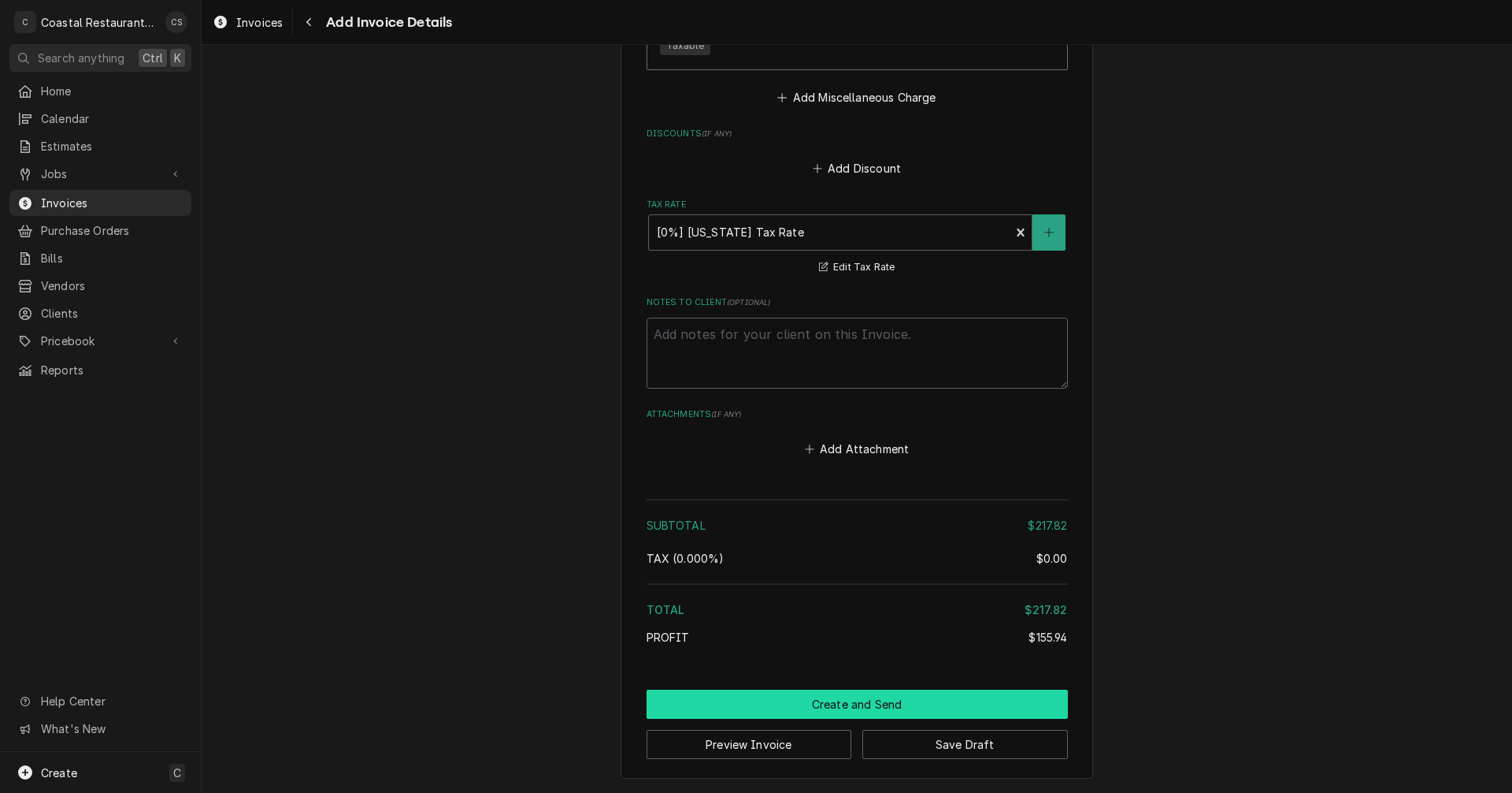
click at [872, 702] on button "Create and Send" at bounding box center [857, 704] width 421 height 29
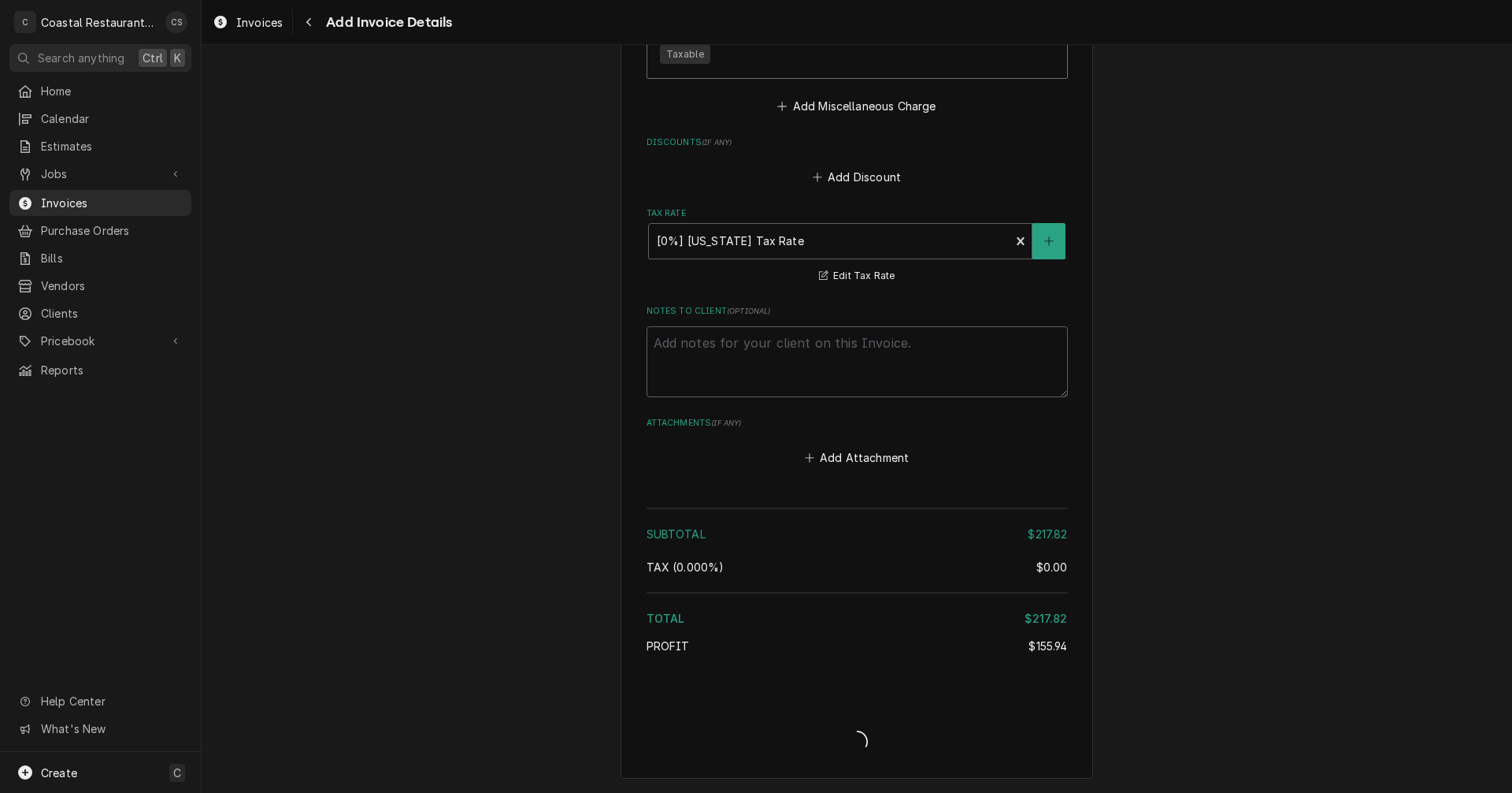
scroll to position [2342, 0]
type textarea "x"
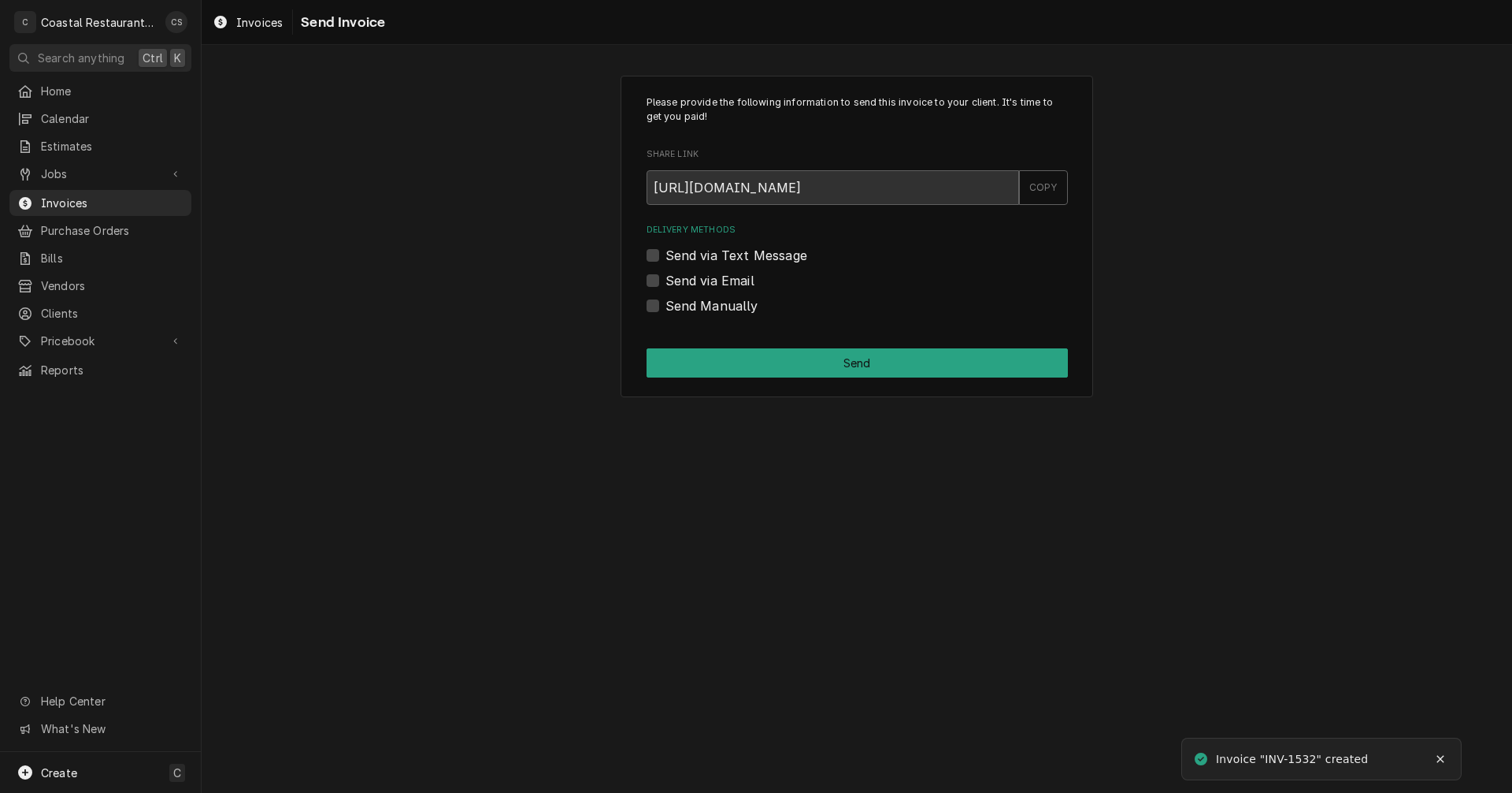
click at [665, 278] on label "Send via Email" at bounding box center [710, 280] width 89 height 19
click at [665, 278] on input "Send via Email" at bounding box center [875, 288] width 421 height 35
checkbox input "true"
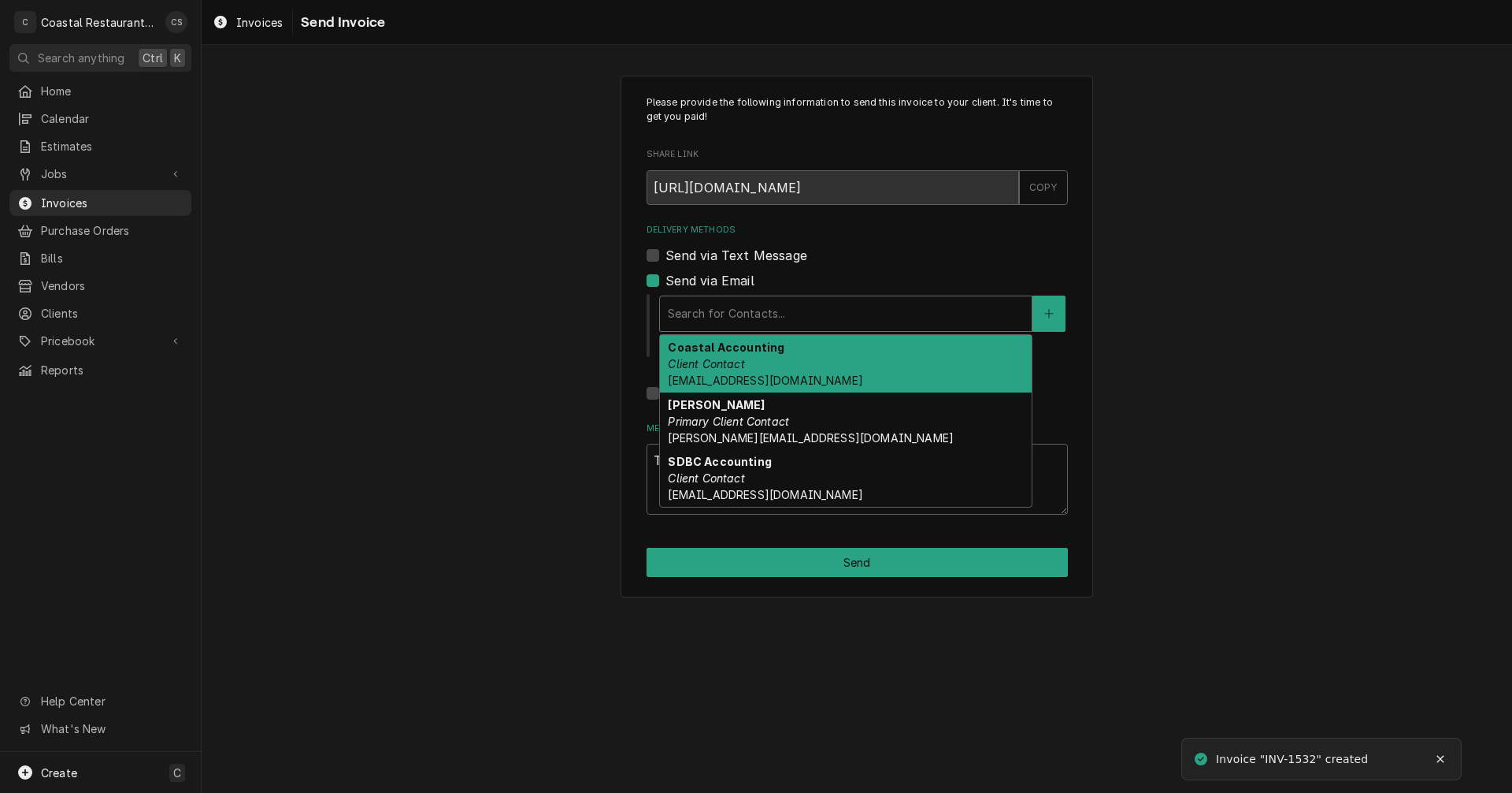
click at [710, 311] on div "Delivery Methods" at bounding box center [846, 314] width 356 height 29
click at [721, 363] on em "Client Contact" at bounding box center [706, 364] width 77 height 13
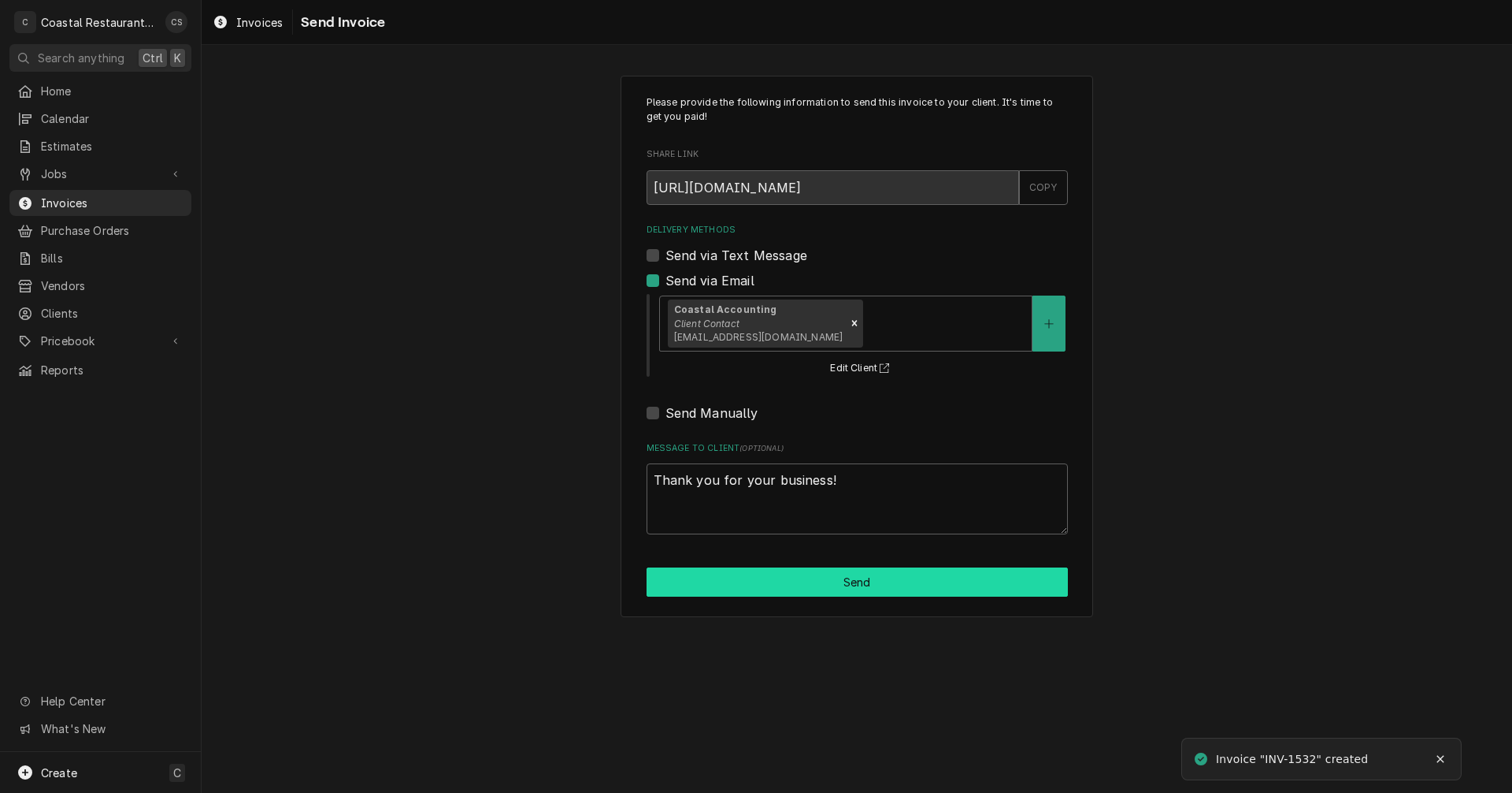
click at [838, 582] on button "Send" at bounding box center [857, 582] width 421 height 29
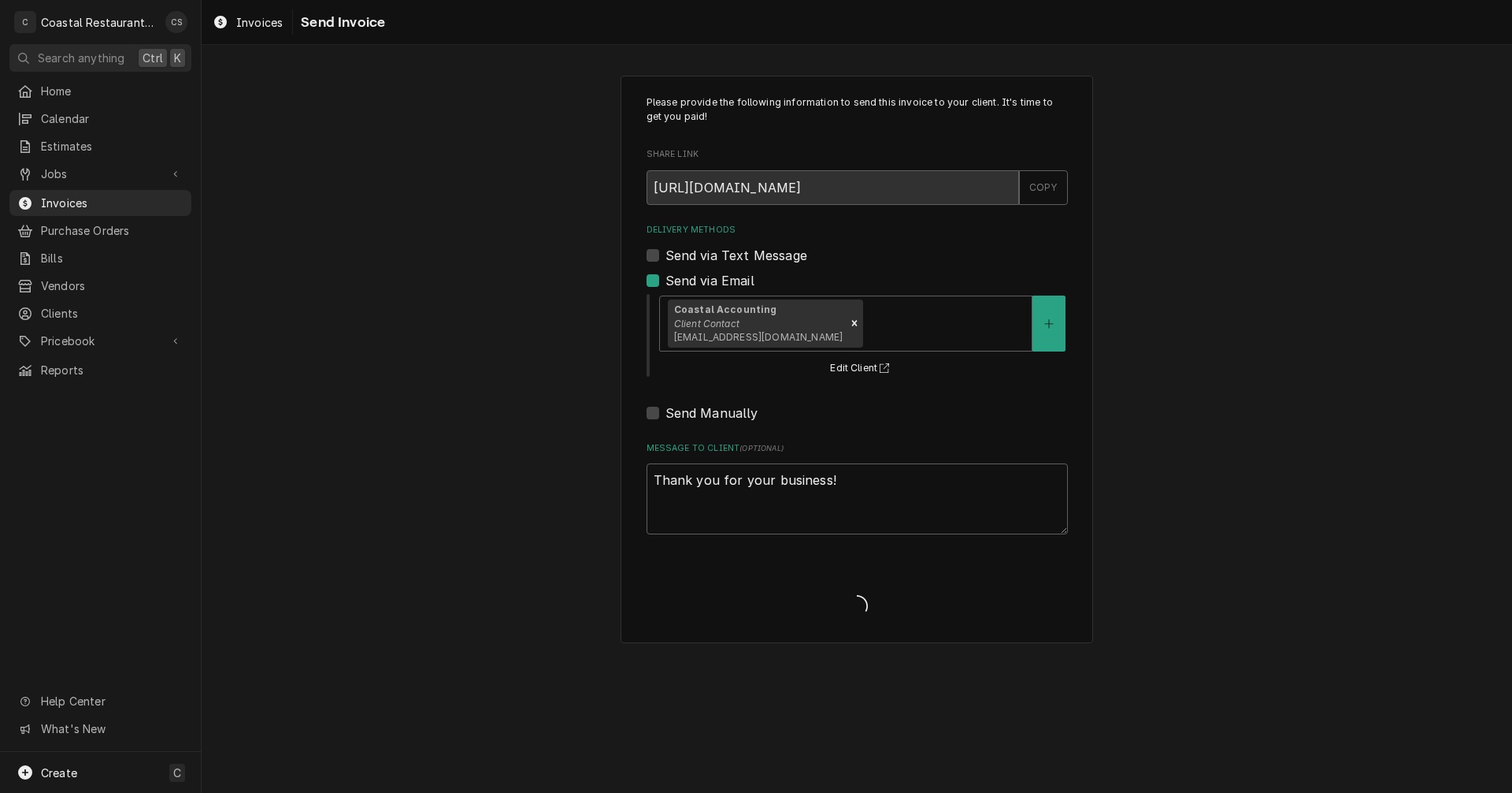
type textarea "x"
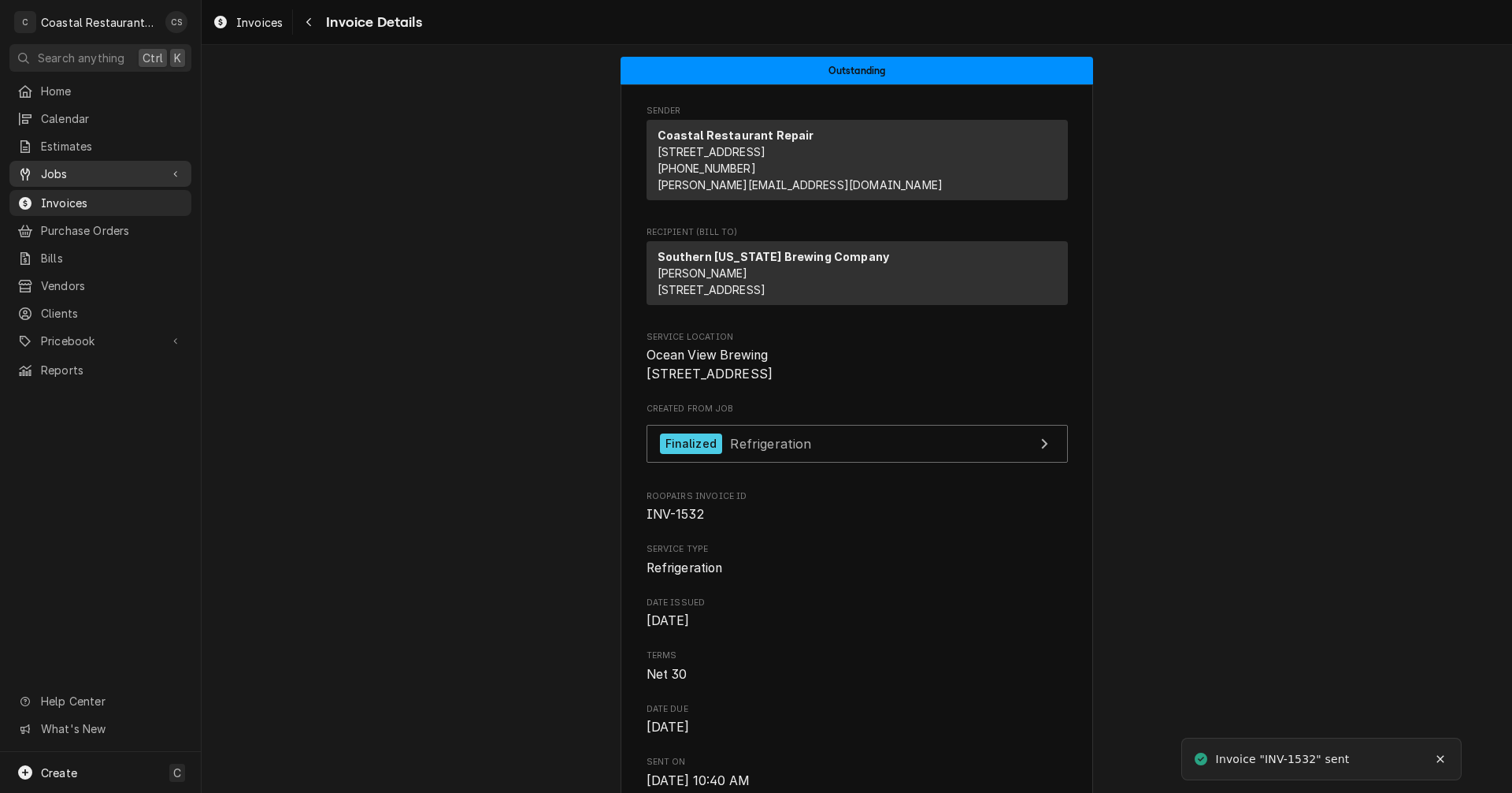
click at [77, 168] on span "Jobs" at bounding box center [101, 174] width 119 height 17
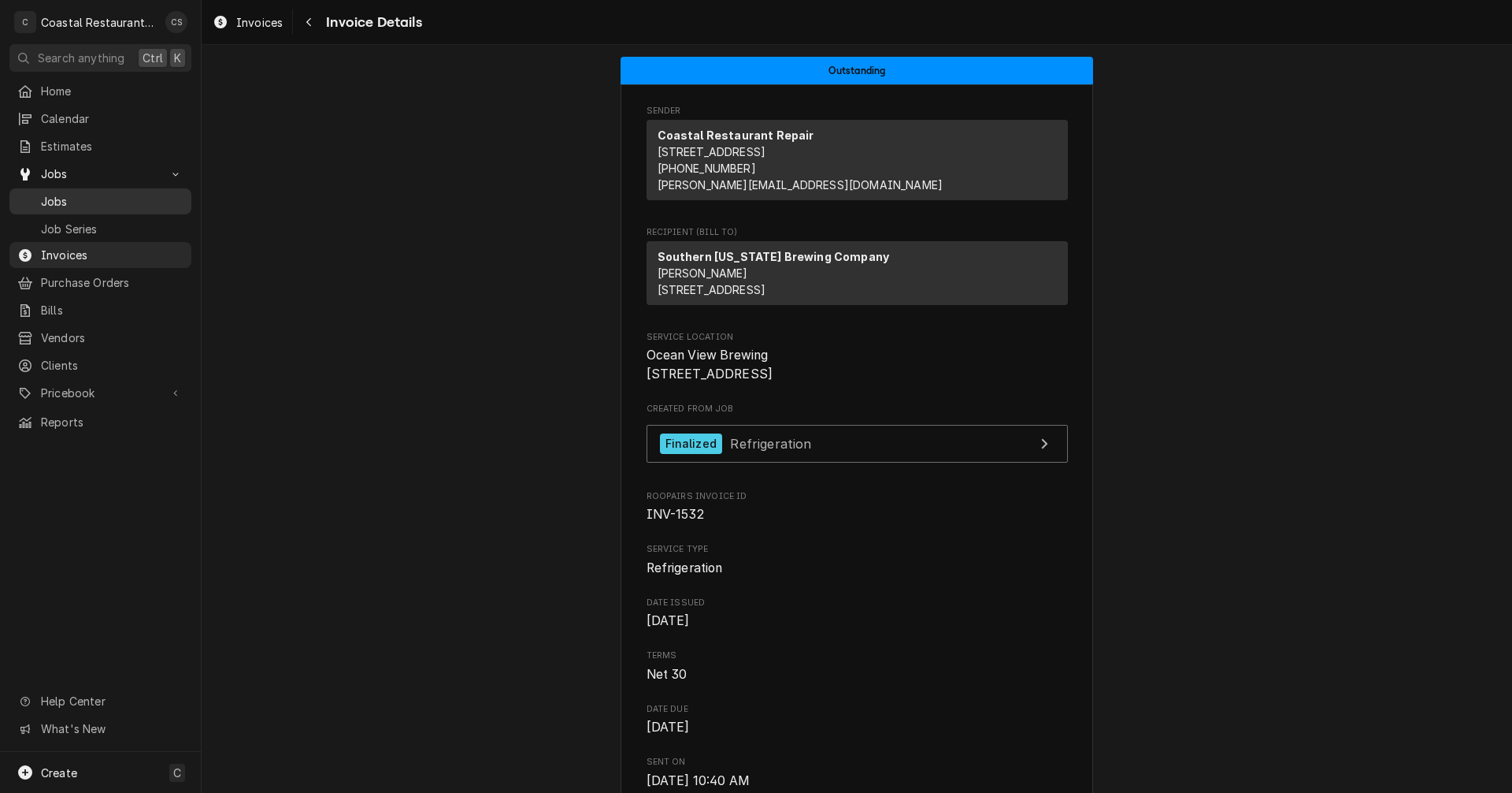
click at [69, 193] on span "Jobs" at bounding box center [112, 201] width 142 height 17
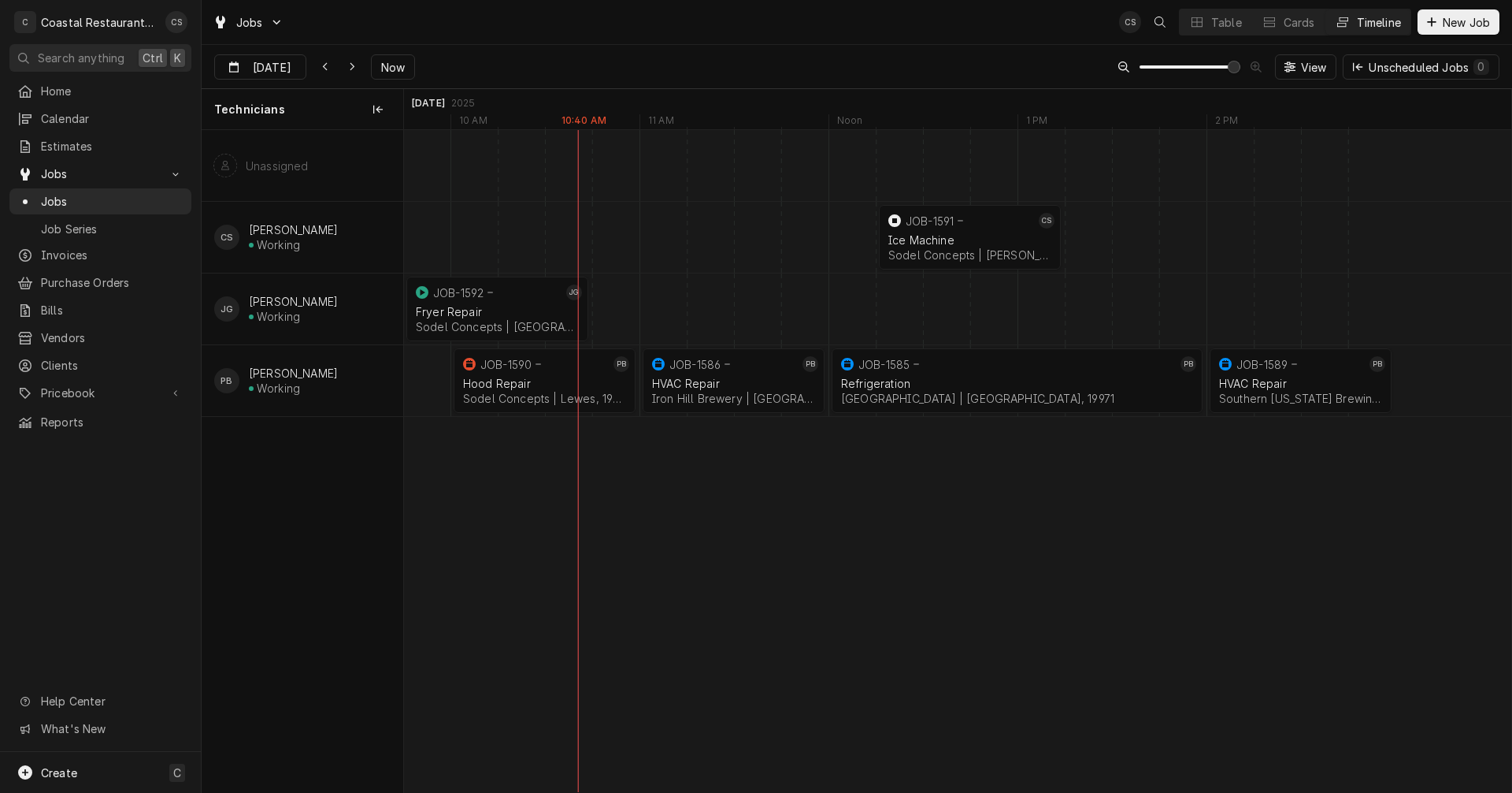
scroll to position [0, 22621]
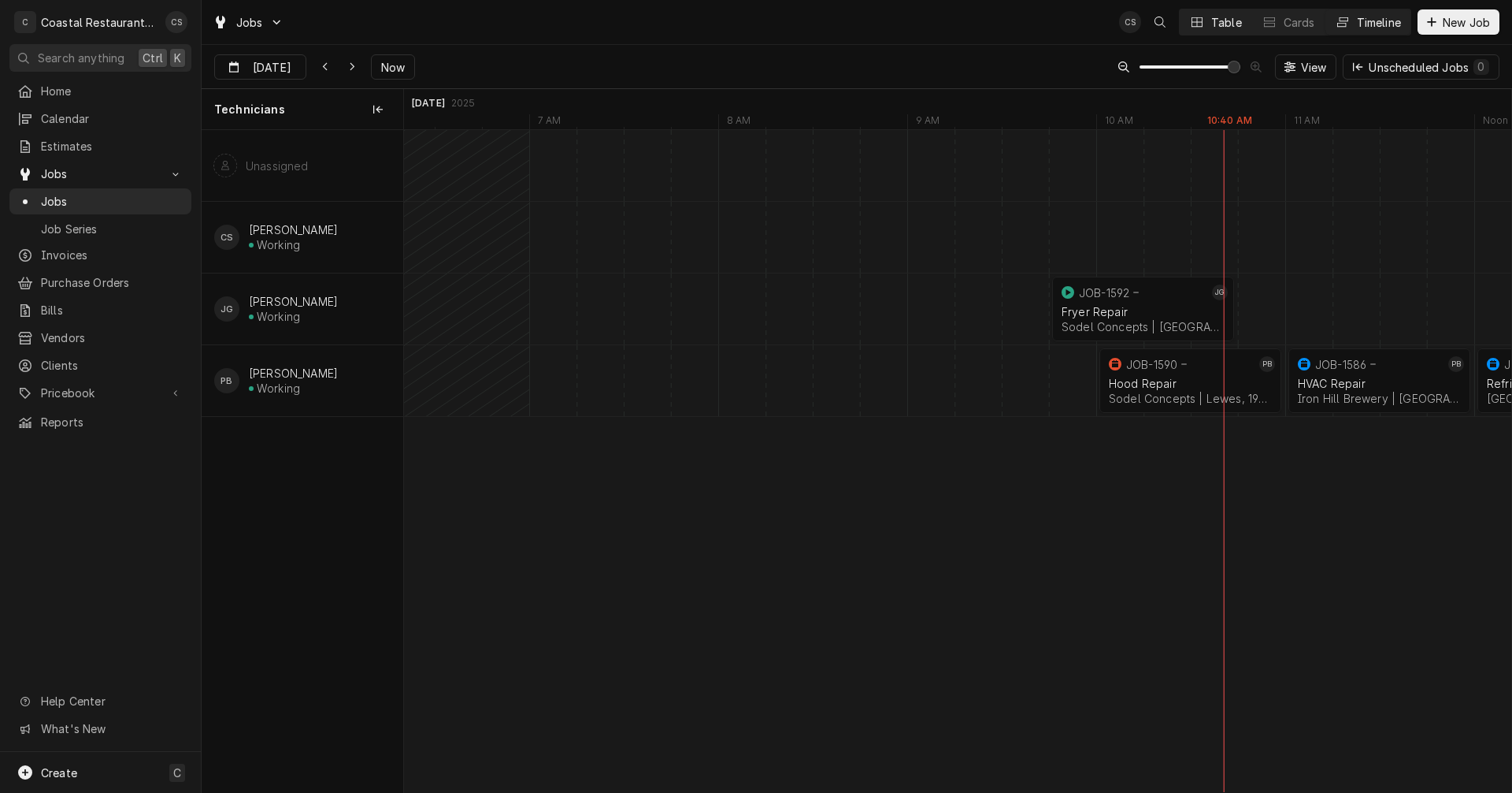
click at [1207, 21] on button "Table" at bounding box center [1215, 22] width 71 height 25
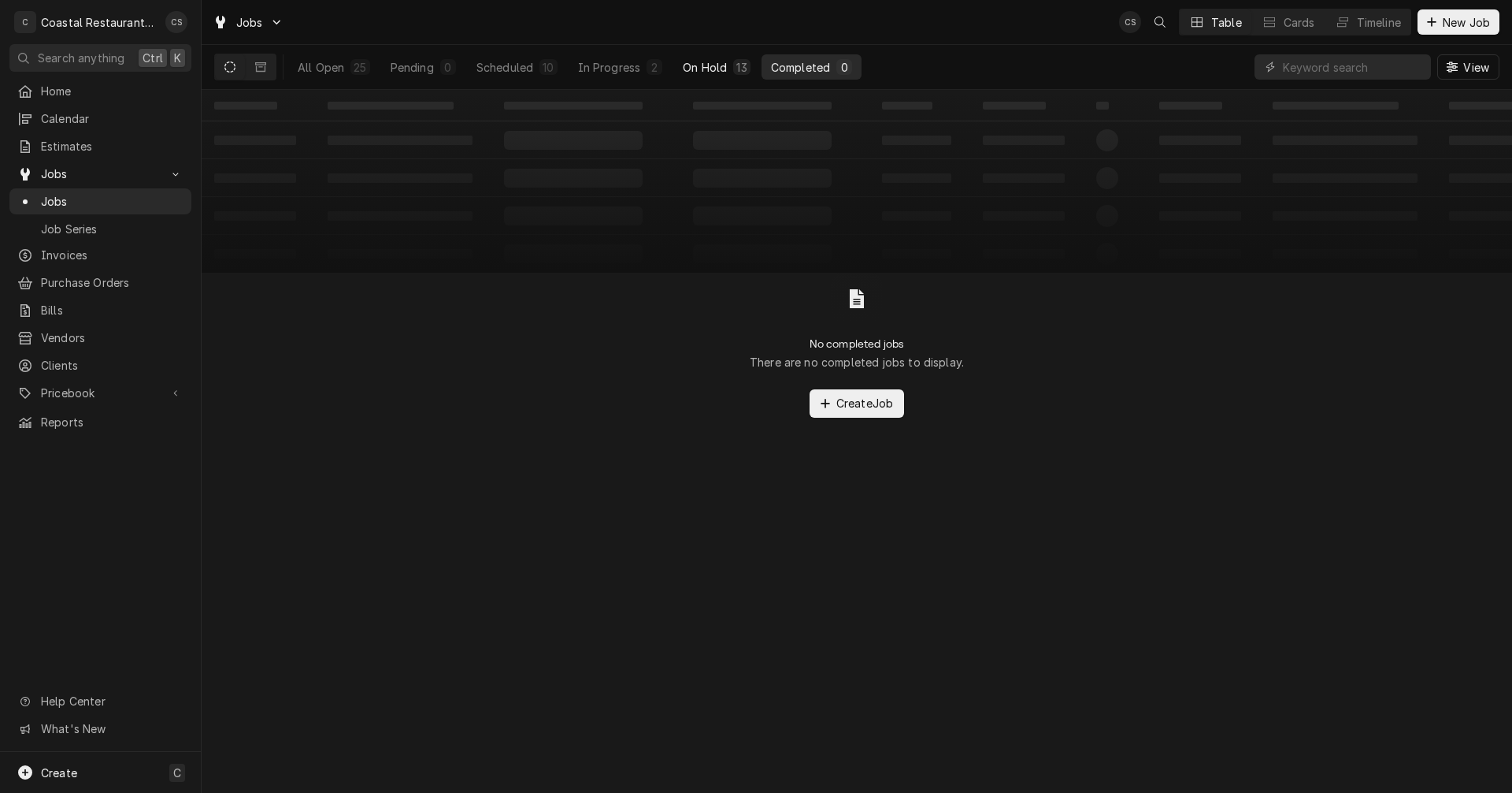
click at [705, 62] on div "On Hold" at bounding box center [705, 67] width 45 height 17
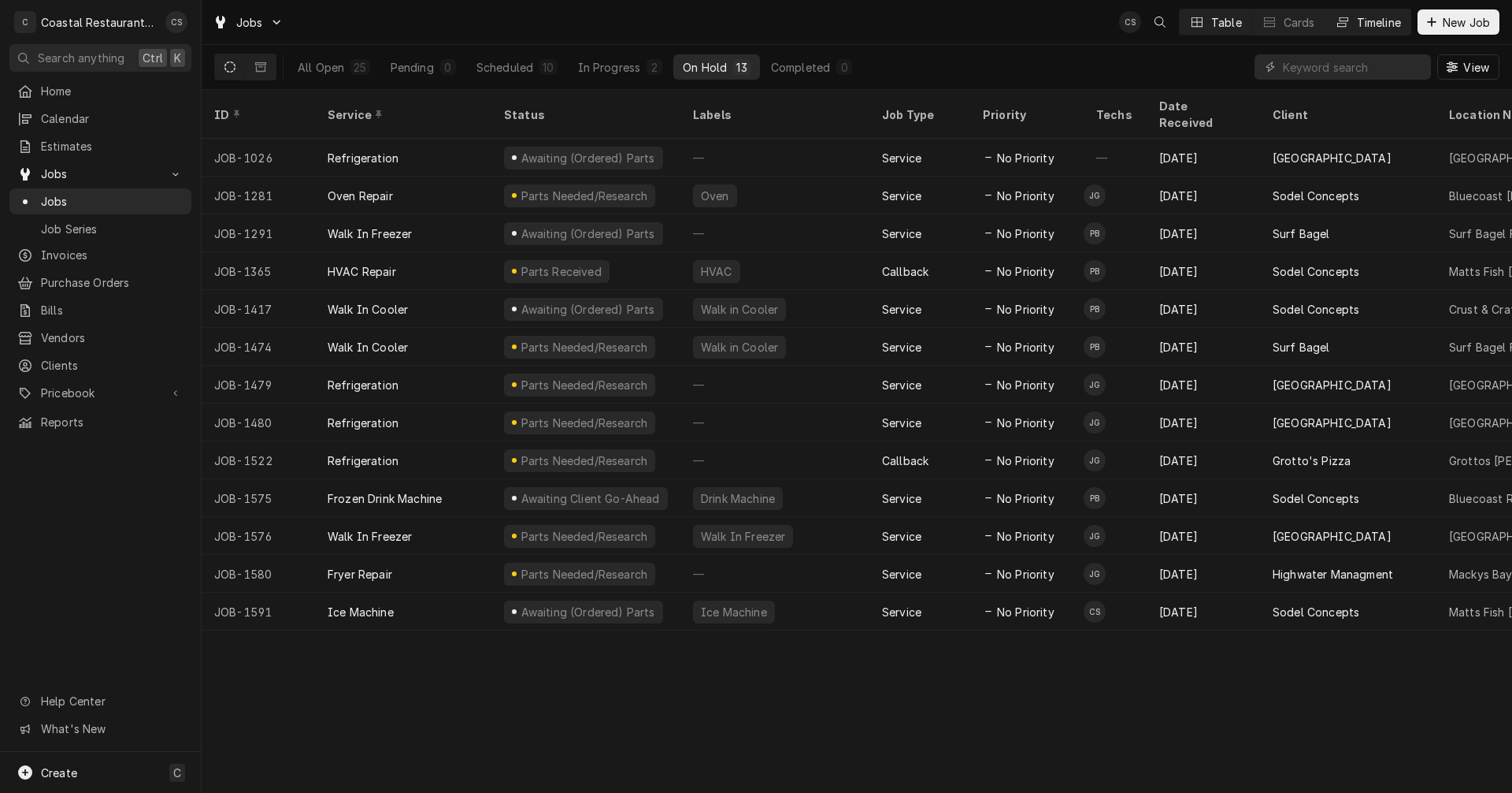
click at [1391, 22] on div "Timeline" at bounding box center [1378, 22] width 45 height 17
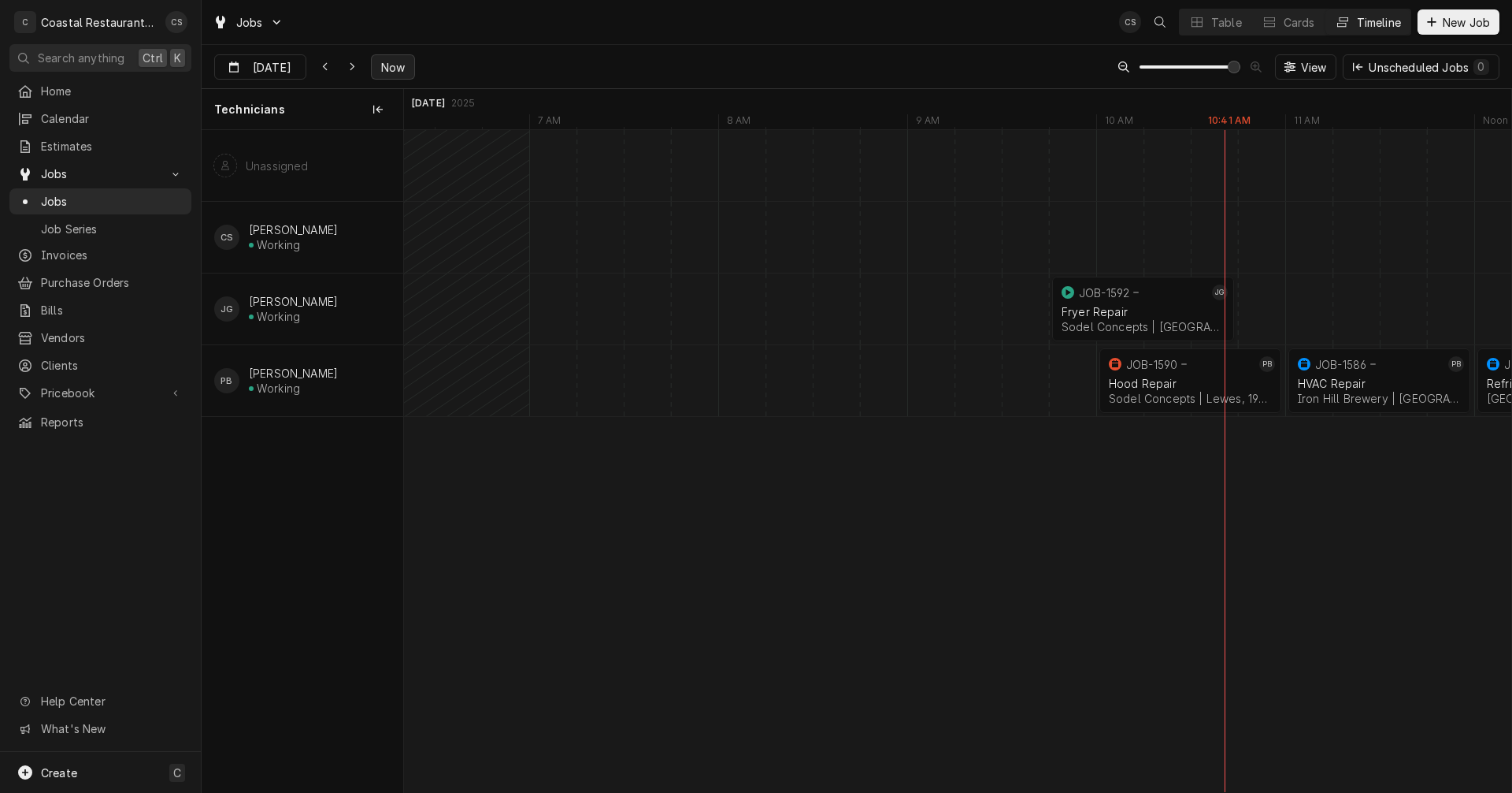
click at [391, 65] on span "Now" at bounding box center [393, 67] width 30 height 17
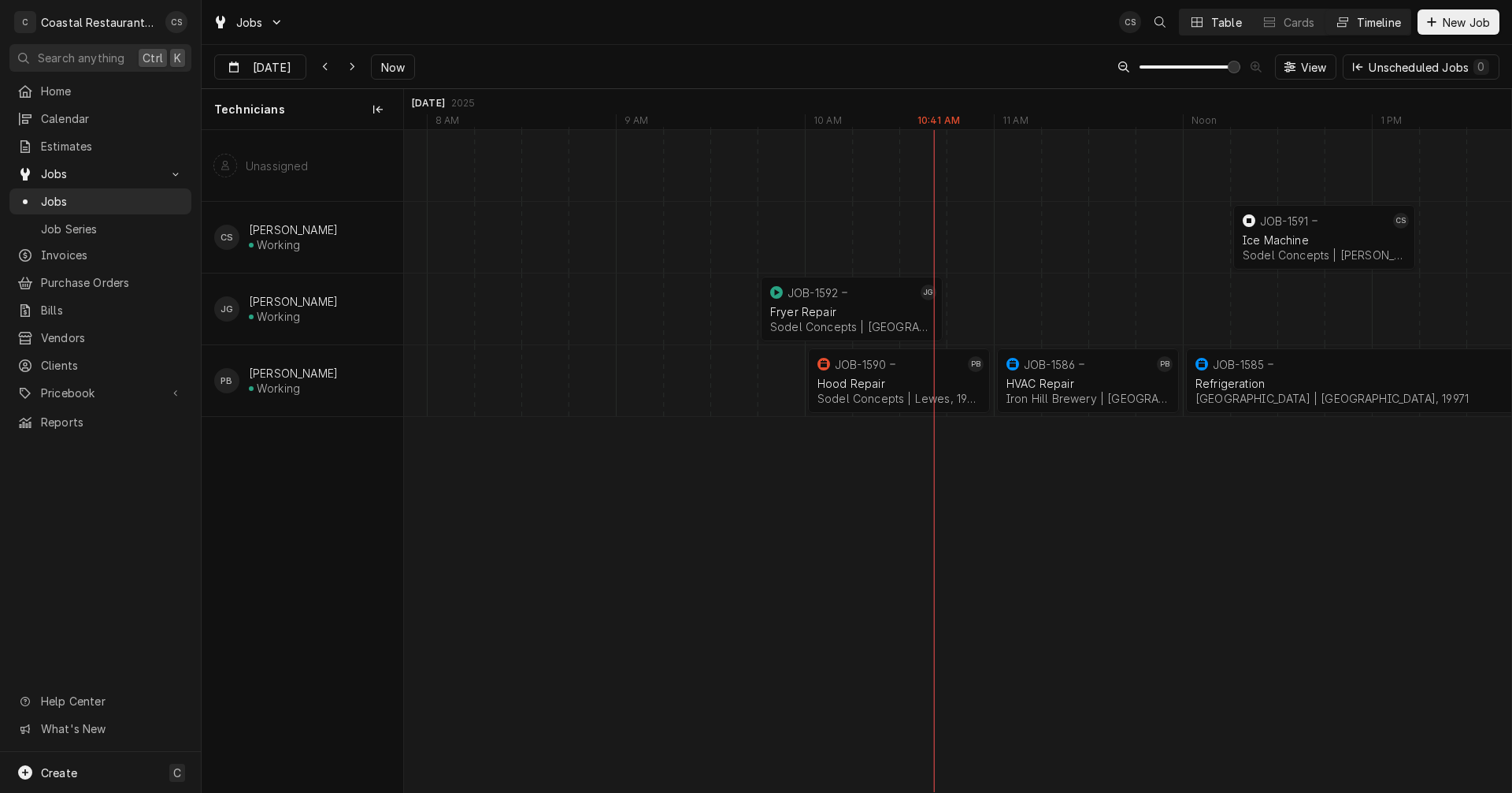
click at [1211, 17] on div "Table" at bounding box center [1226, 22] width 30 height 17
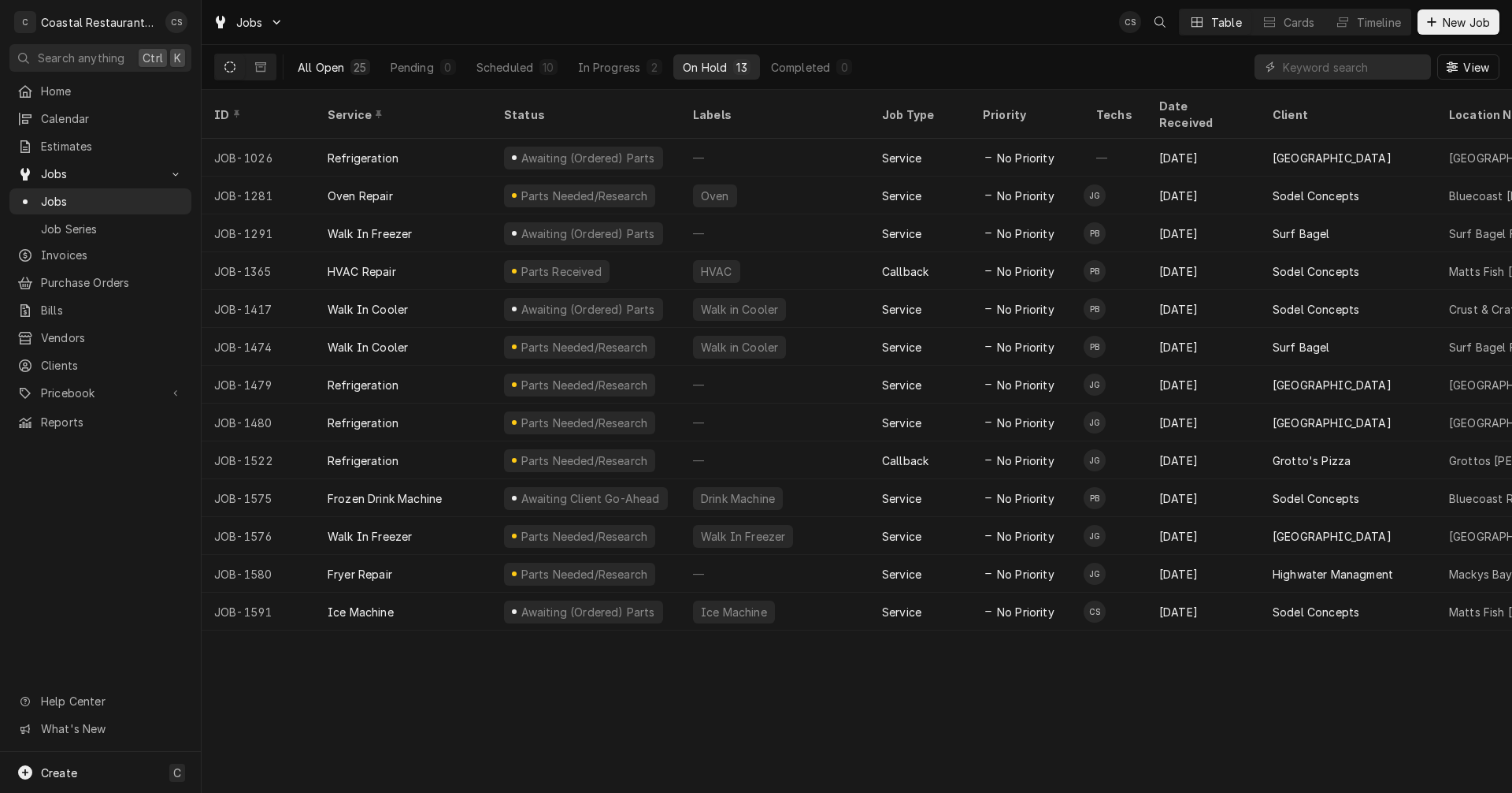
click at [340, 66] on div "All Open" at bounding box center [321, 67] width 46 height 17
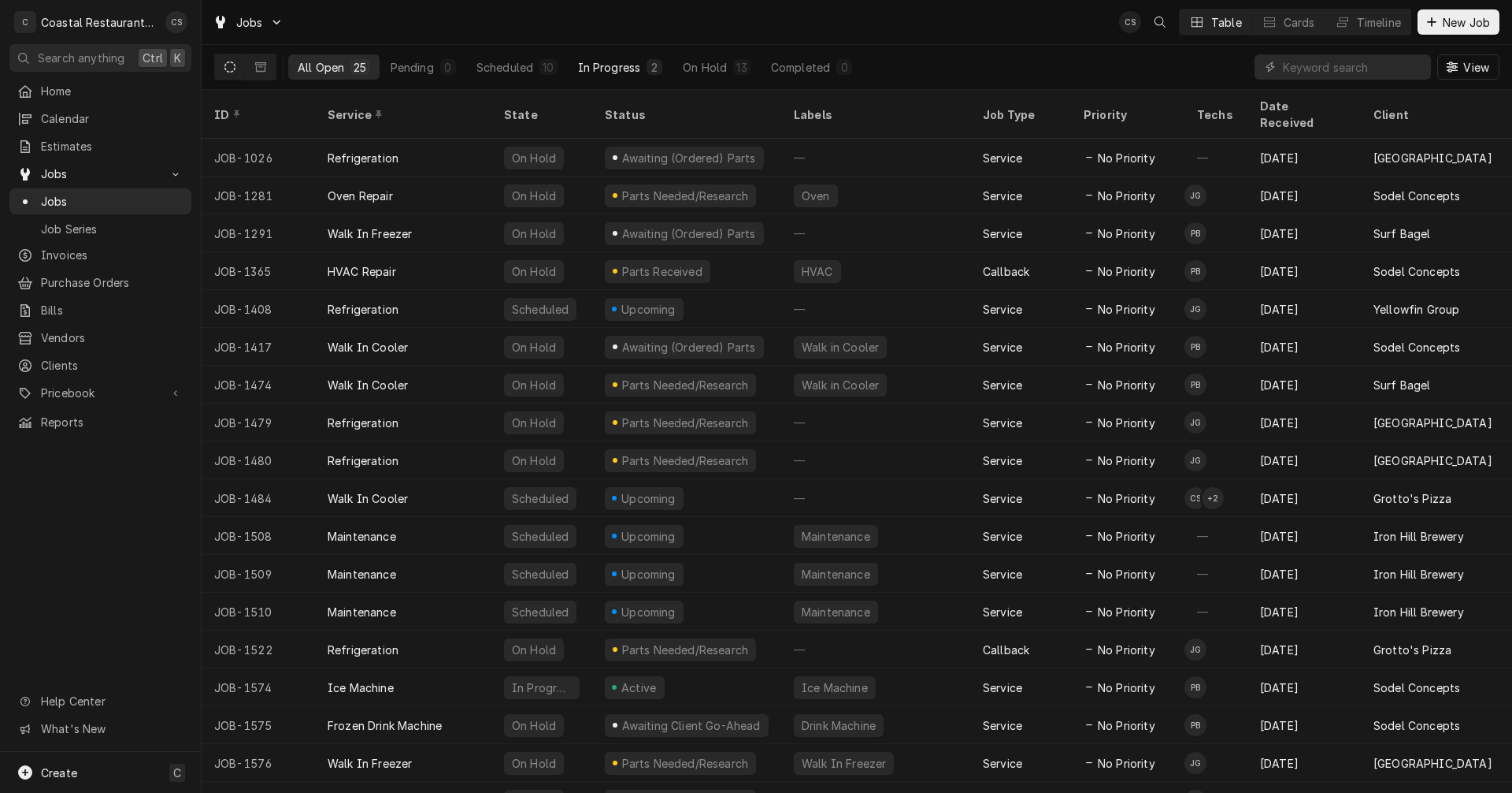
click at [606, 64] on div "In Progress" at bounding box center [609, 67] width 63 height 17
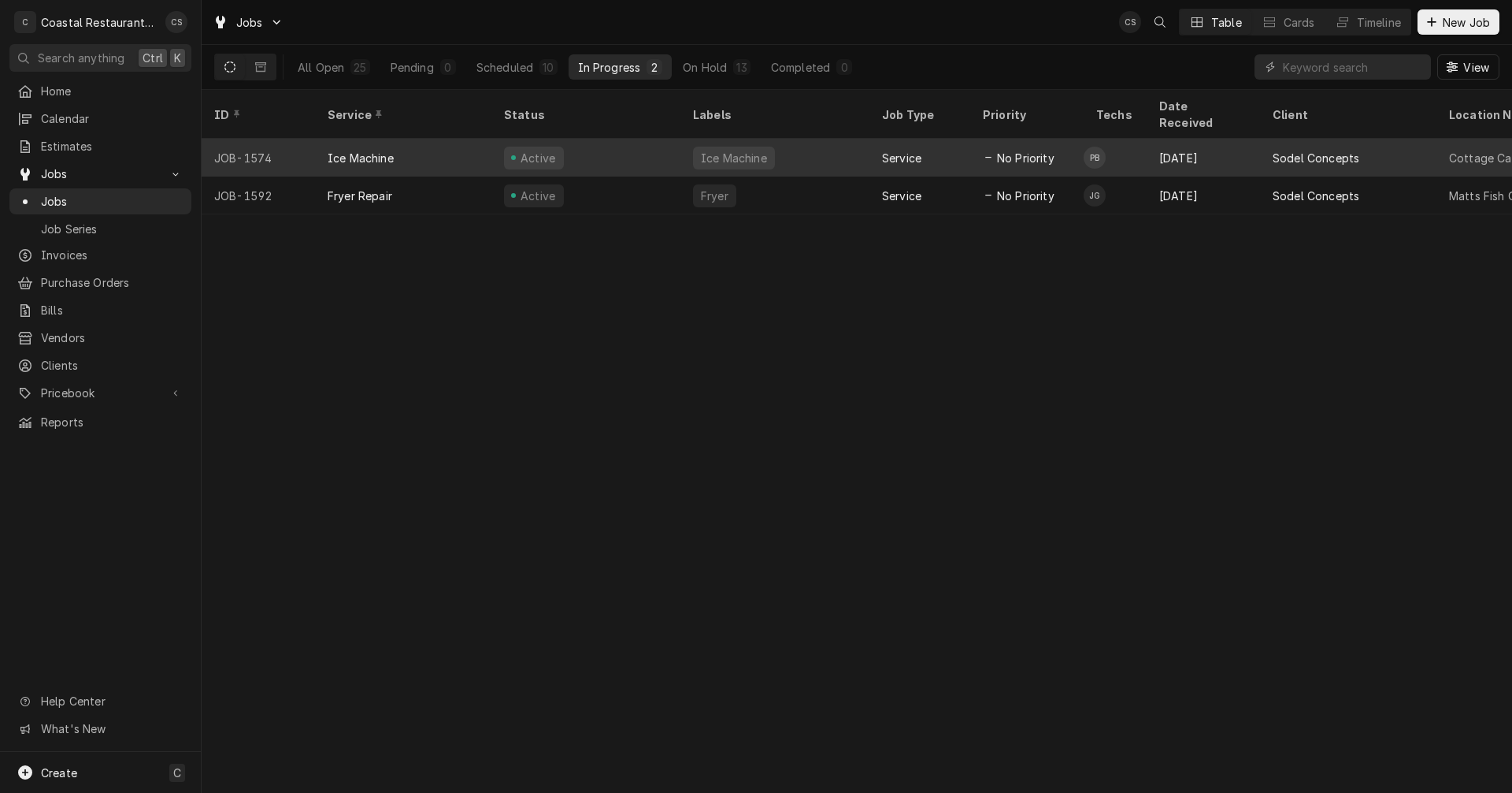
click at [407, 139] on div "Ice Machine" at bounding box center [403, 158] width 176 height 37
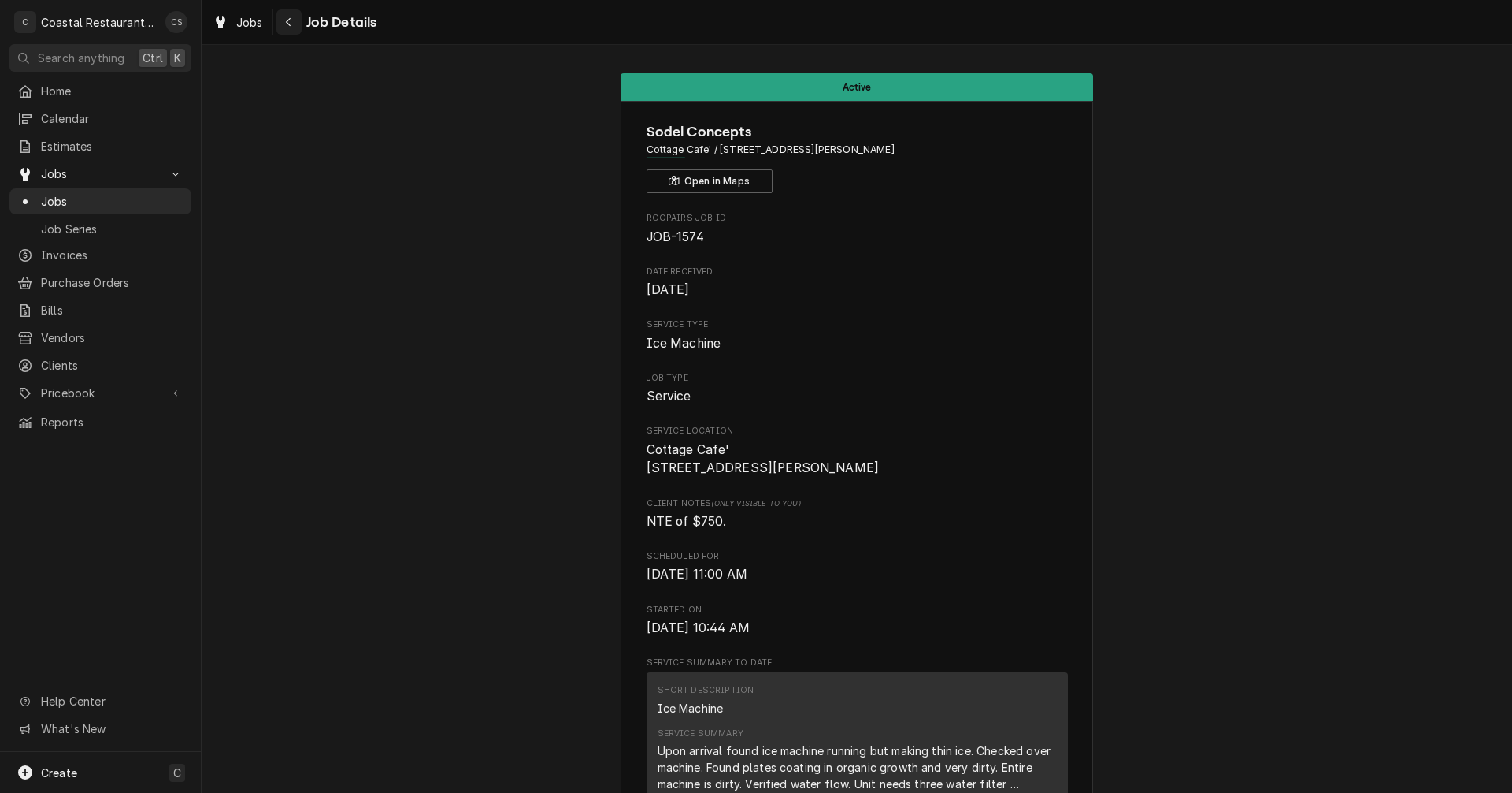
click at [292, 23] on div "Navigate back" at bounding box center [289, 22] width 16 height 16
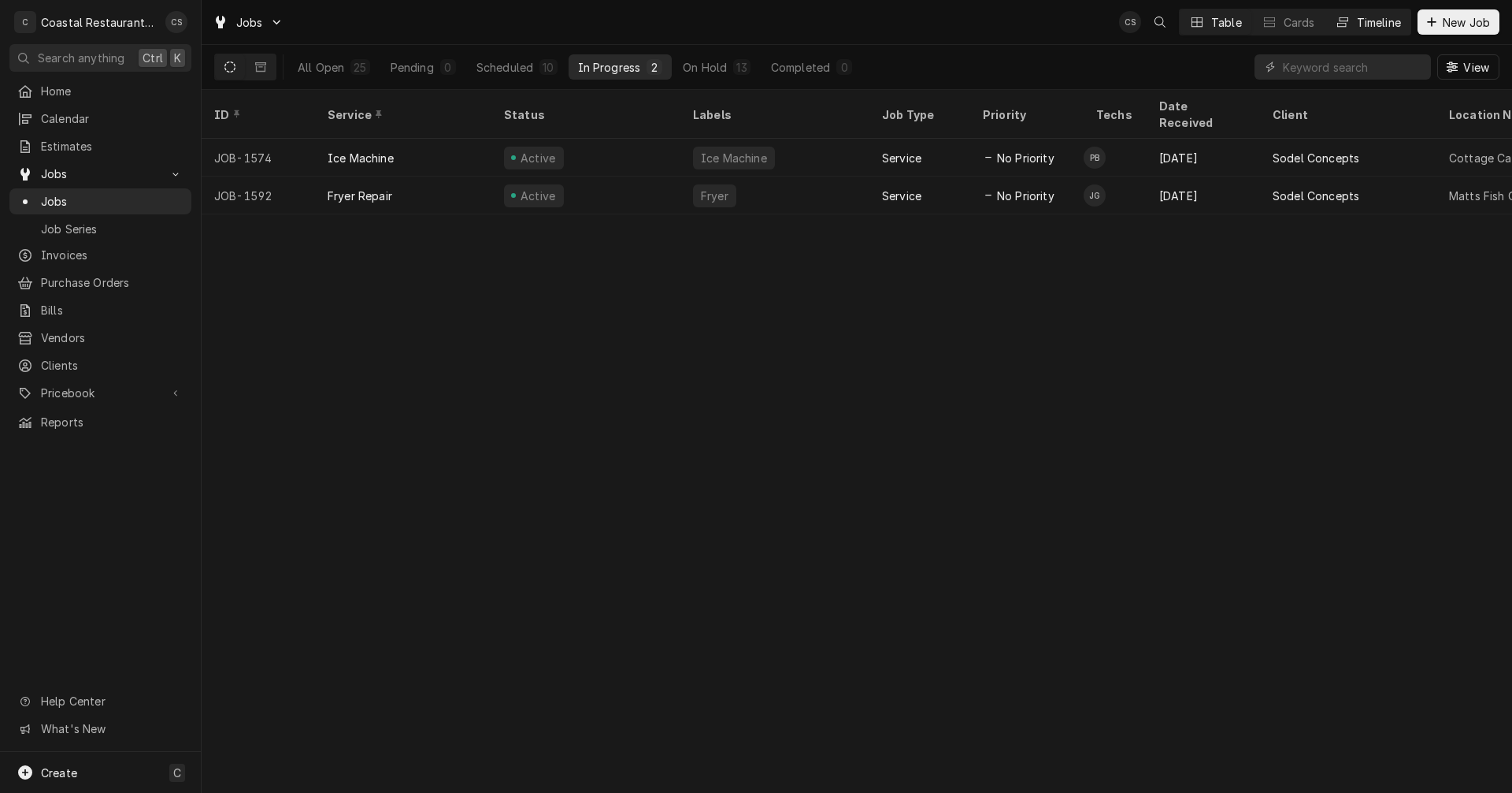
click at [1383, 20] on div "Timeline" at bounding box center [1378, 22] width 45 height 17
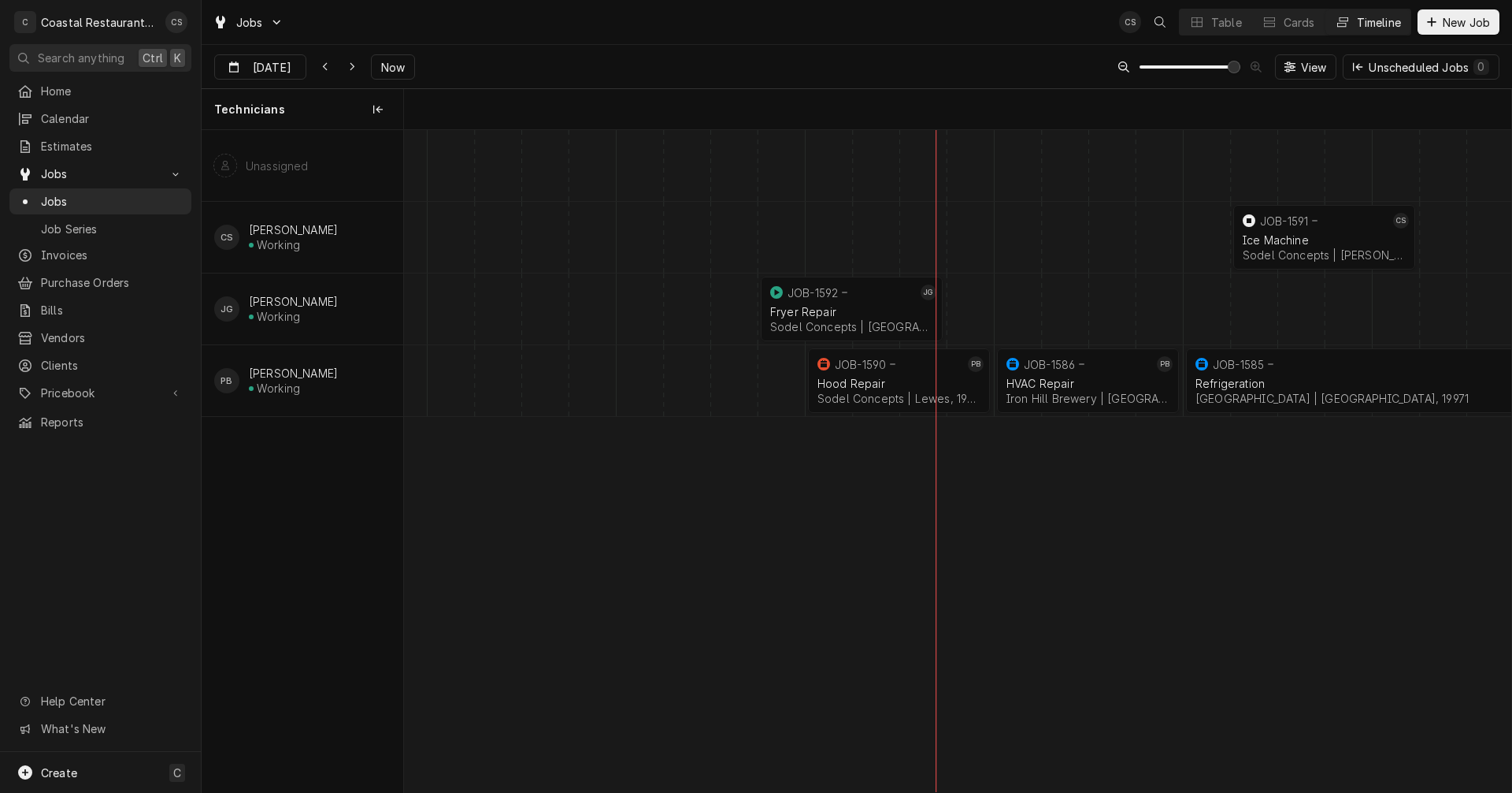
scroll to position [0, 21944]
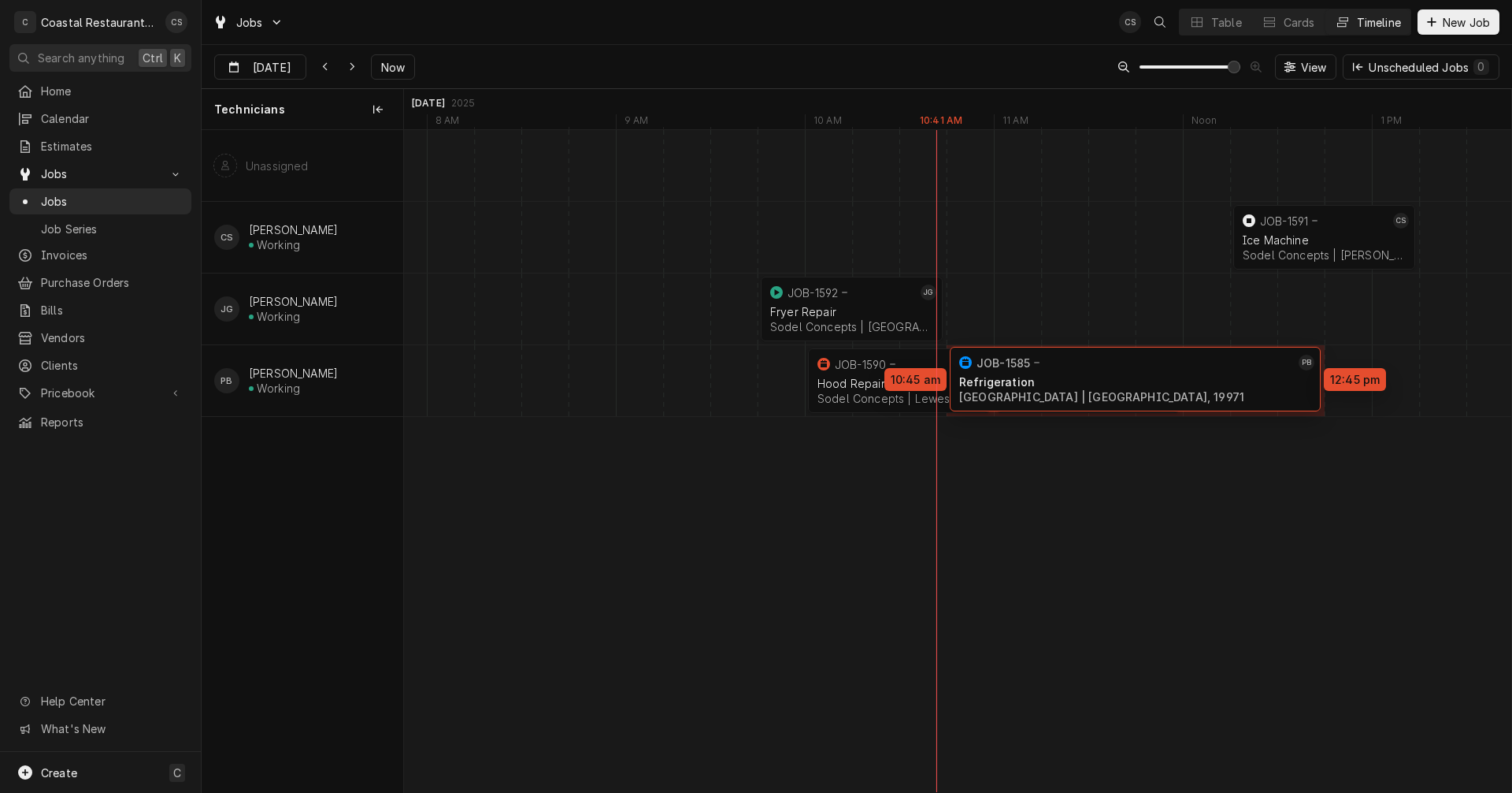
drag, startPoint x: 1248, startPoint y: 386, endPoint x: 1004, endPoint y: 384, distance: 244.0
click at [1004, 384] on div "12:15 PM 1:15 PM JOB-1591 CS Ice Machine Sodel Concepts | [PERSON_NAME][GEOGRAP…" at bounding box center [1206, 461] width 45493 height 662
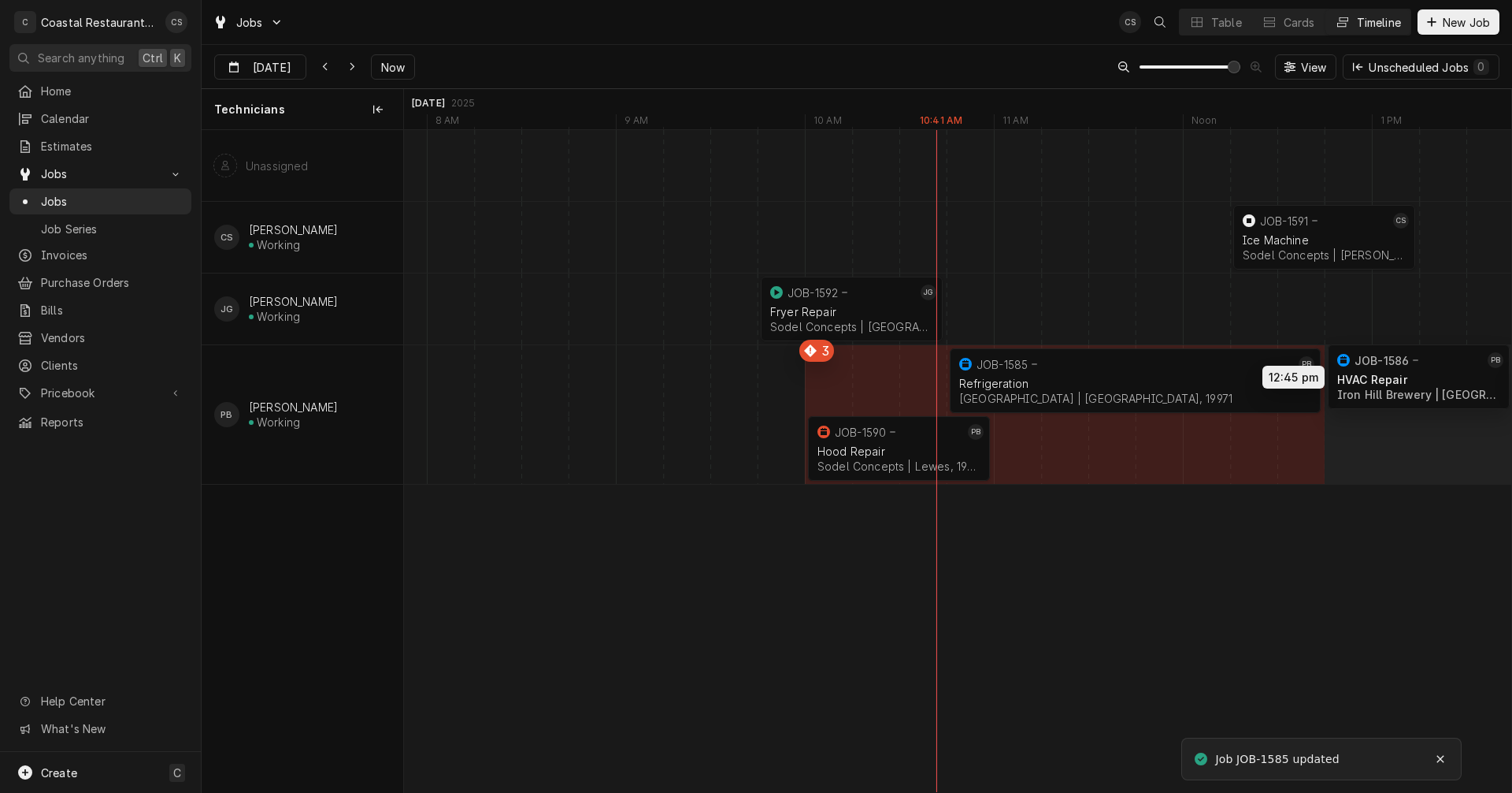
drag, startPoint x: 1044, startPoint y: 453, endPoint x: 1386, endPoint y: 381, distance: 349.5
click at [1386, 381] on div "12:15 PM 1:15 PM JOB-1591 CS Ice Machine Sodel Concepts | Bethany Beach, 19930 …" at bounding box center [957, 461] width 1107 height 662
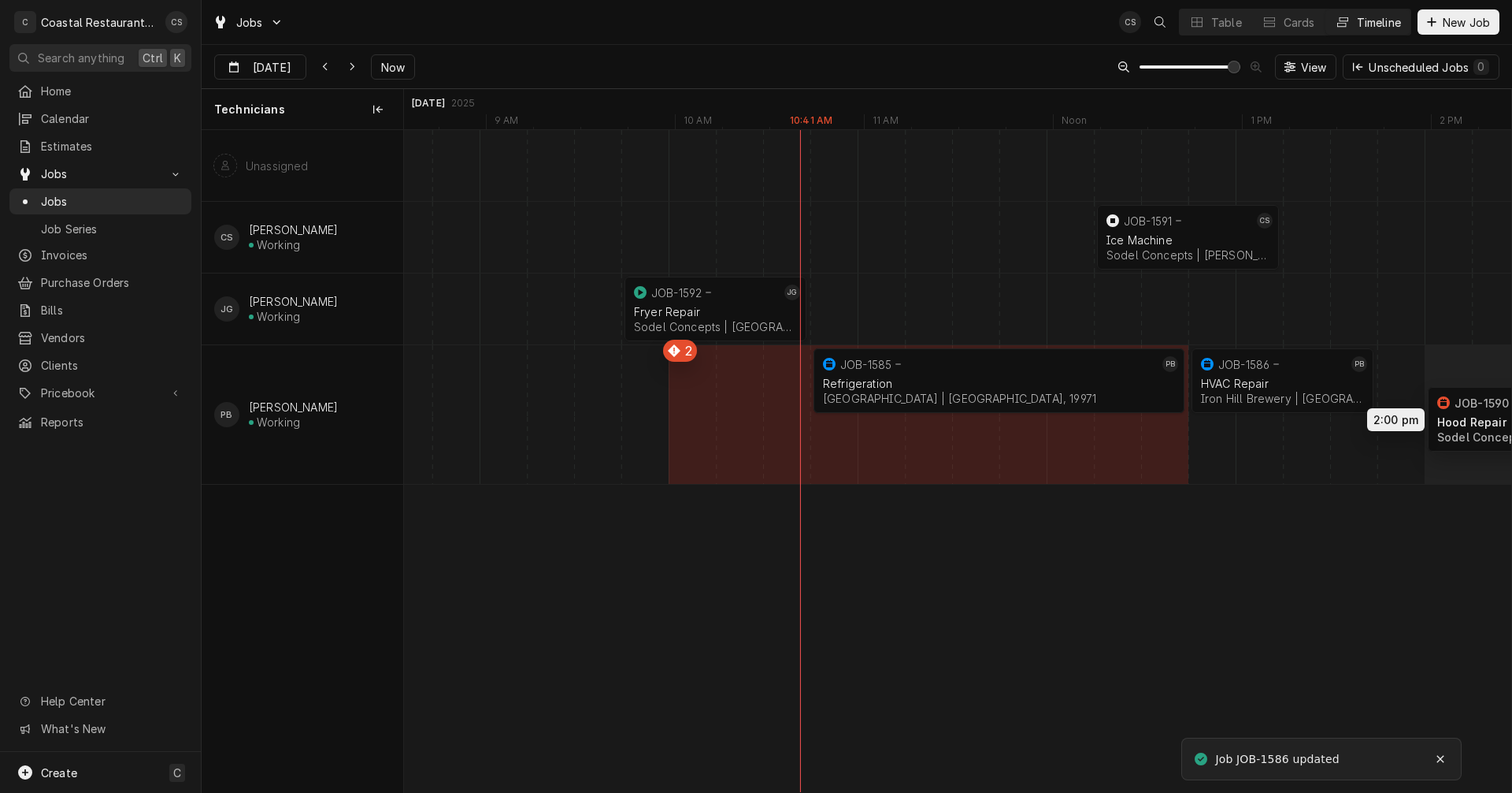
scroll to position [0, 0]
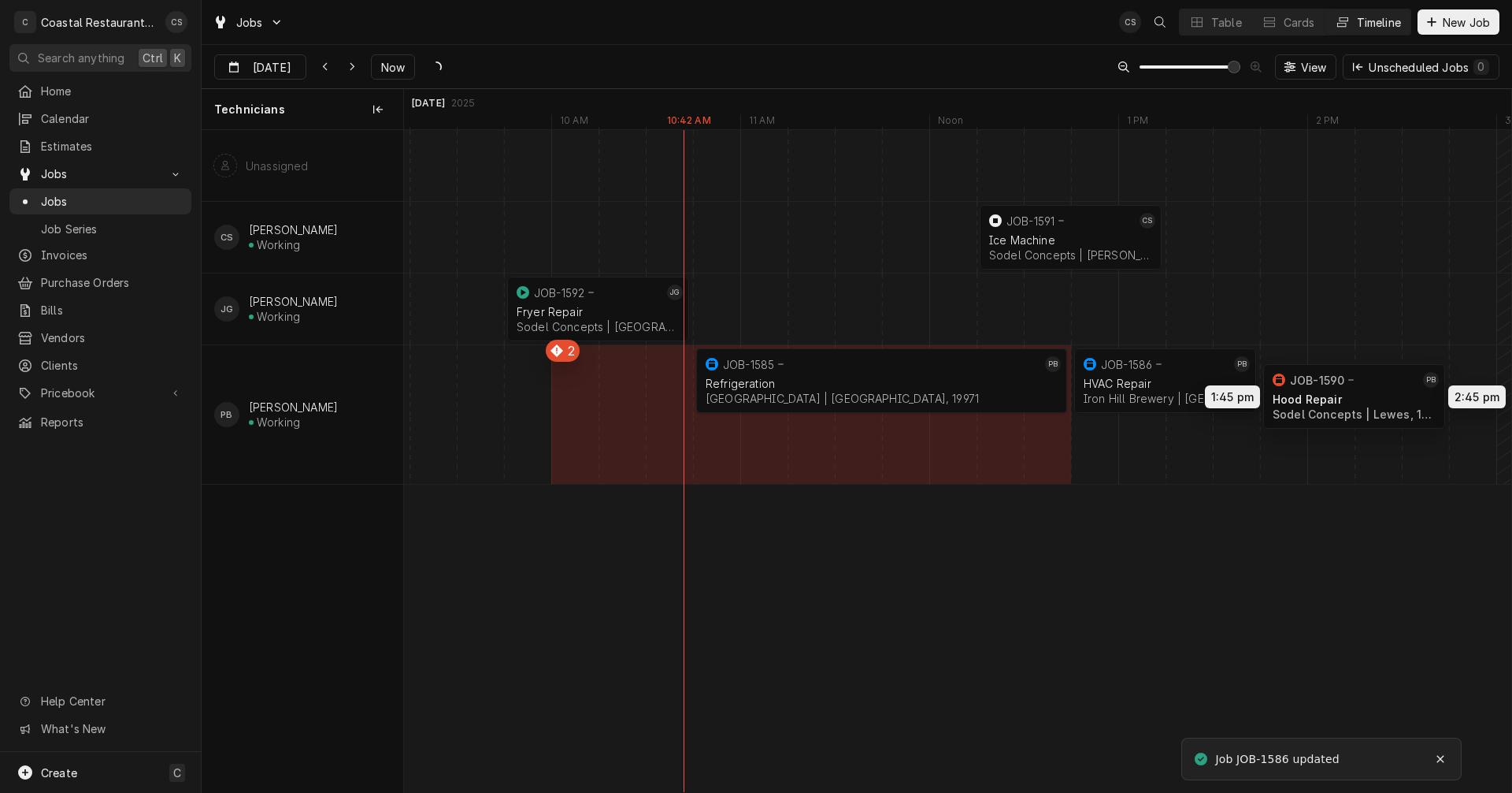
click at [1352, 393] on div "12:15 PM 1:15 PM JOB-1591 CS Ice Machine Sodel Concepts | Bethany Beach, 19930 …" at bounding box center [957, 461] width 1107 height 662
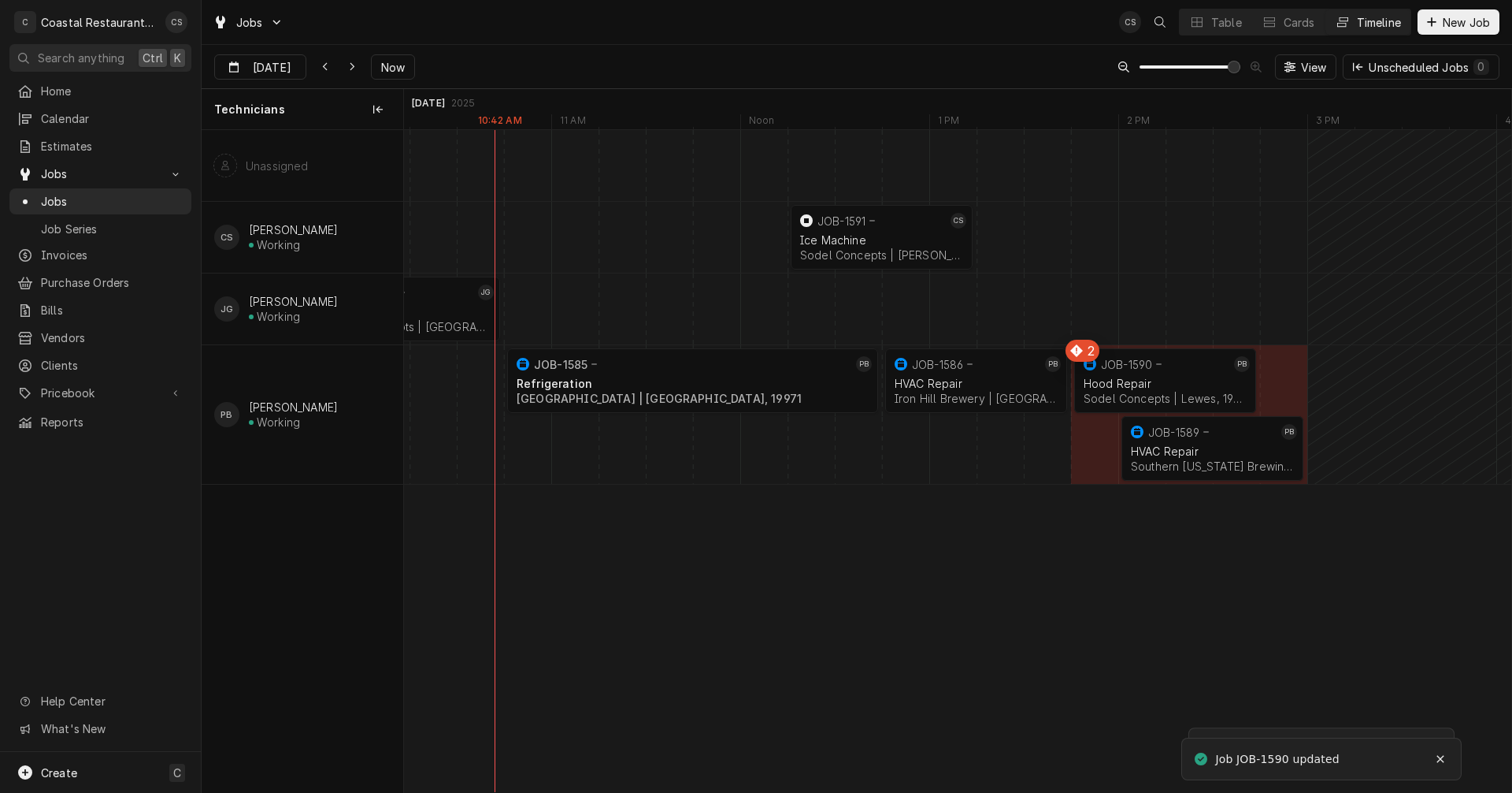
scroll to position [0, 22420]
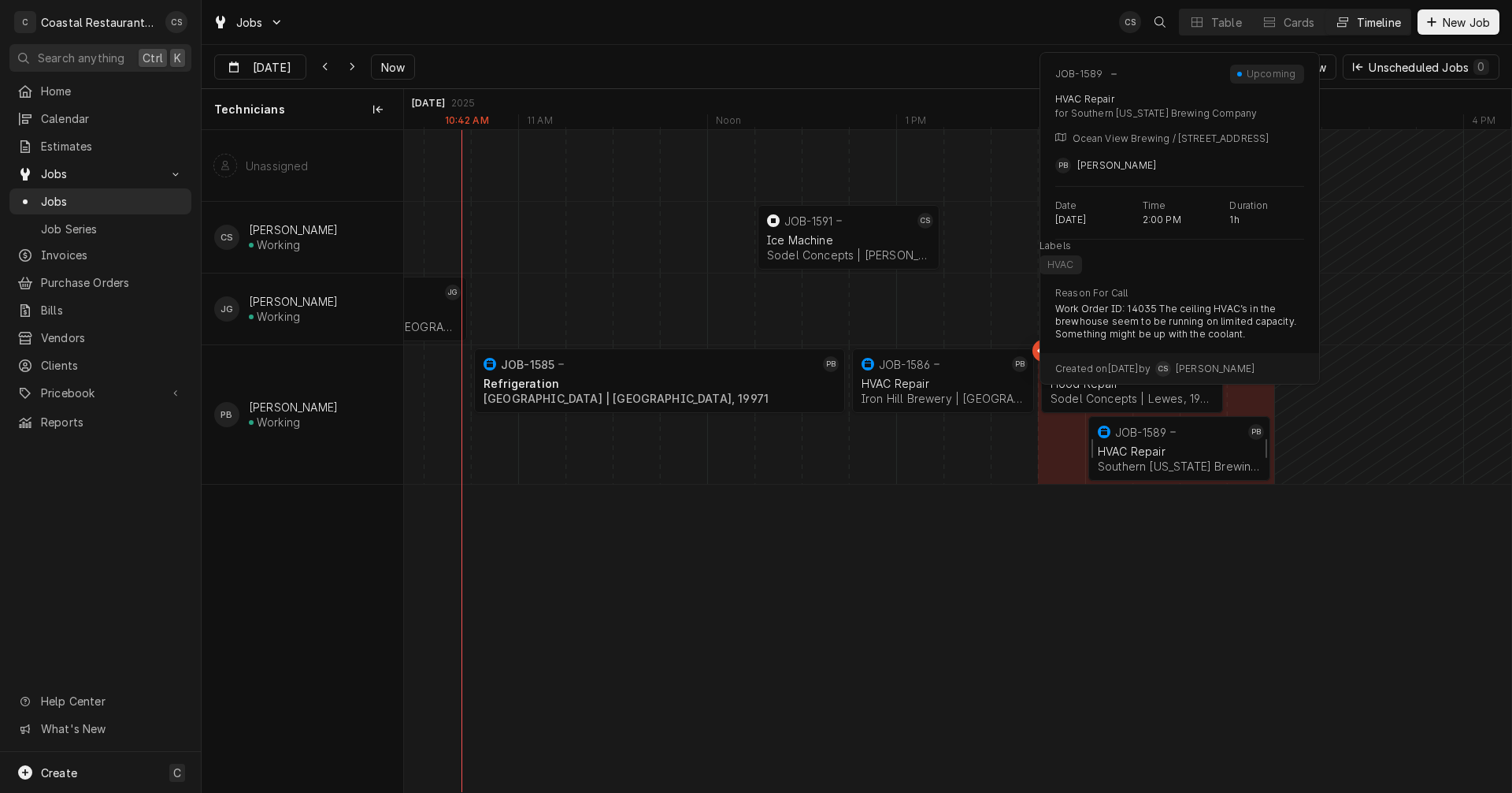
click at [1129, 453] on div "HVAC Repair" at bounding box center [1179, 451] width 163 height 13
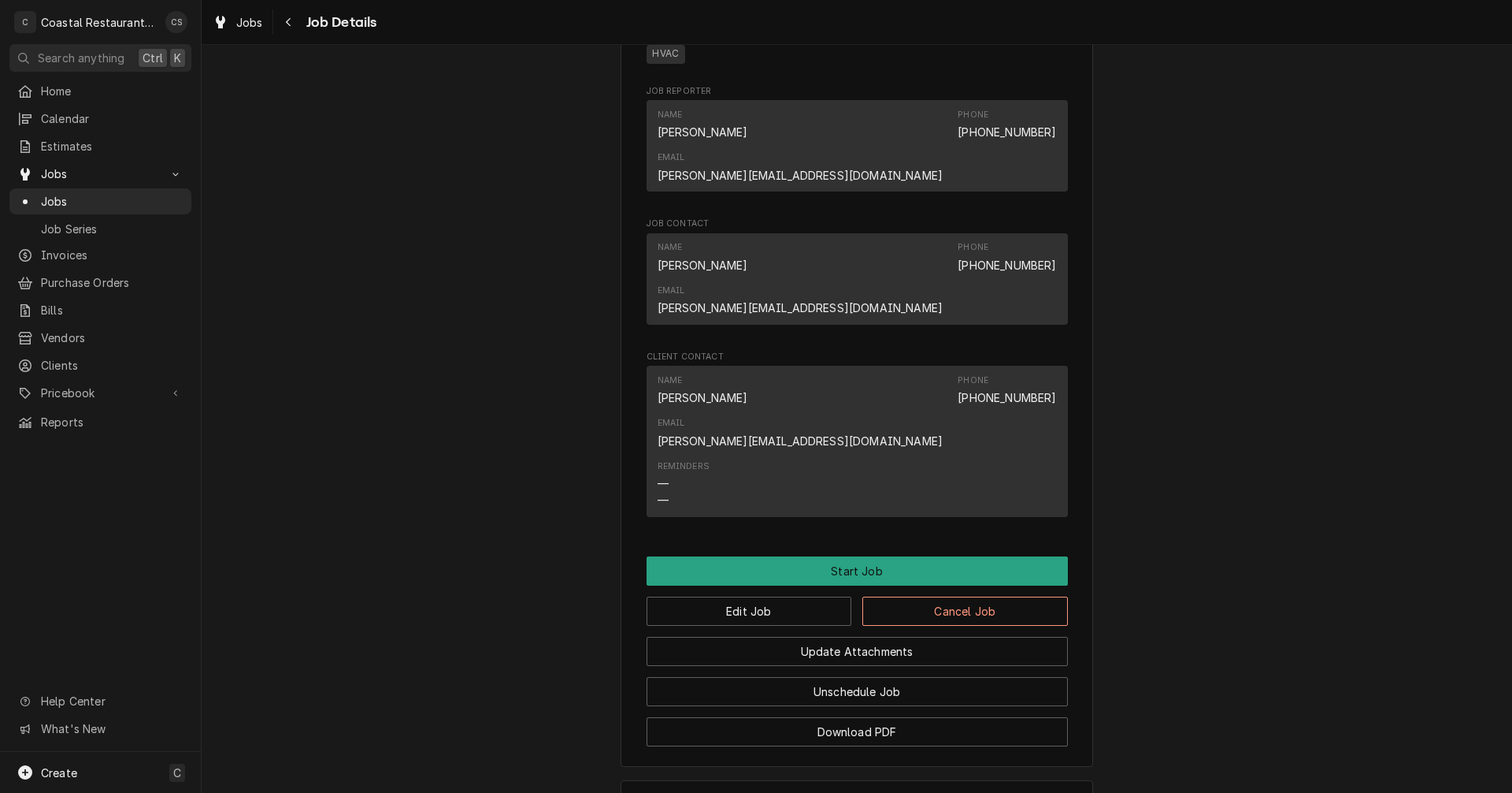
scroll to position [959, 0]
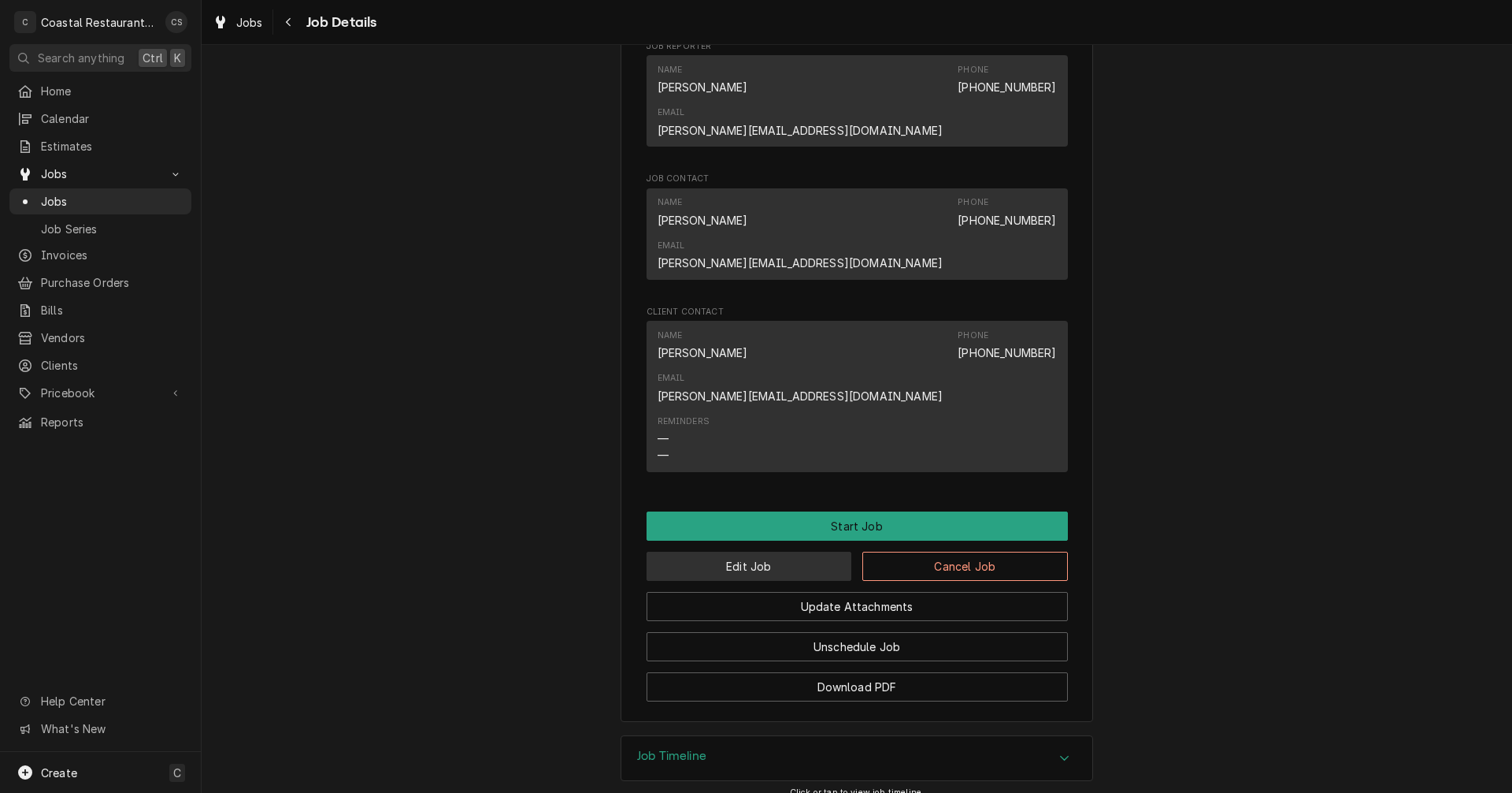
click at [767, 552] on button "Edit Job" at bounding box center [749, 566] width 206 height 29
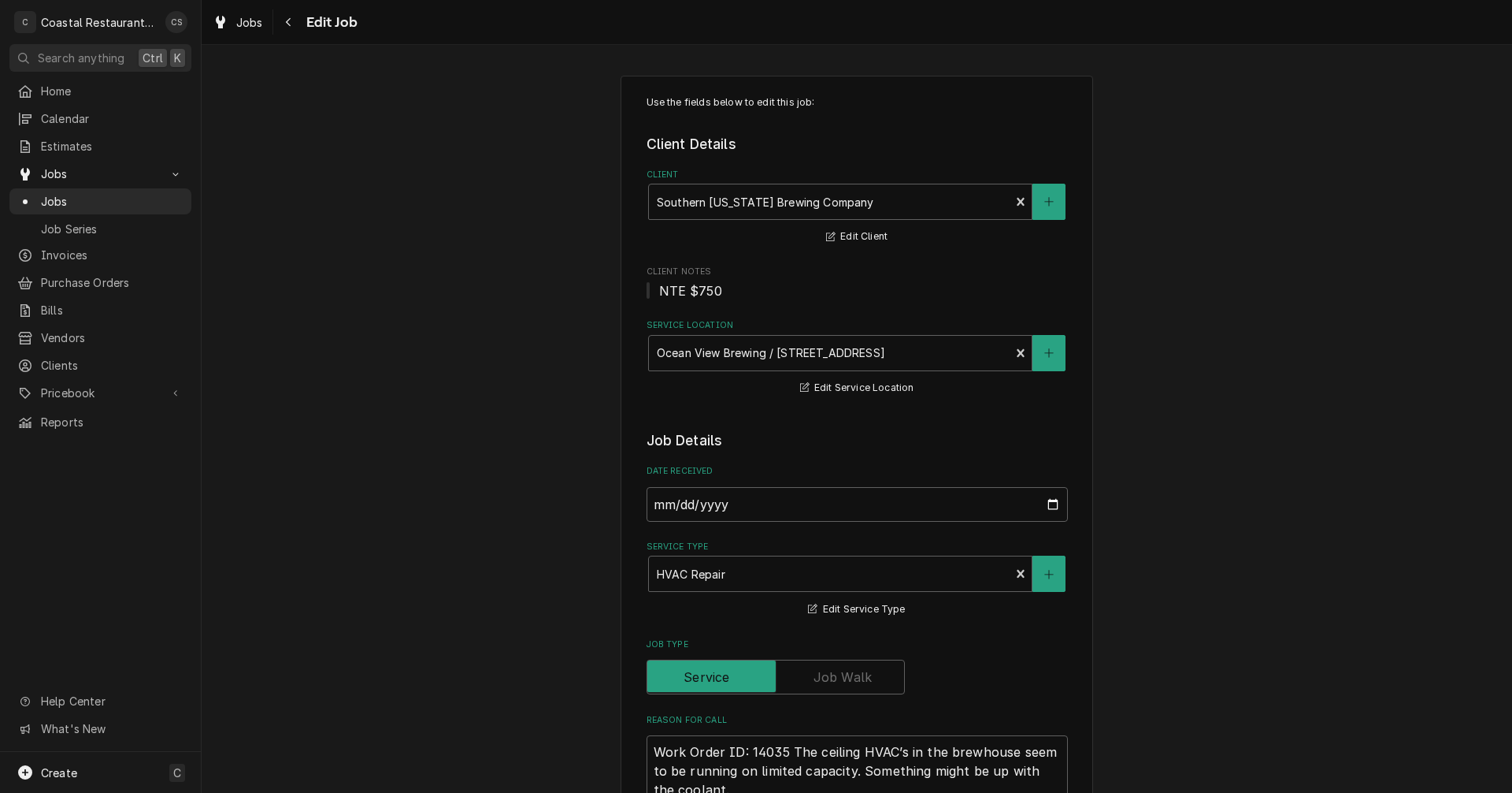
type textarea "x"
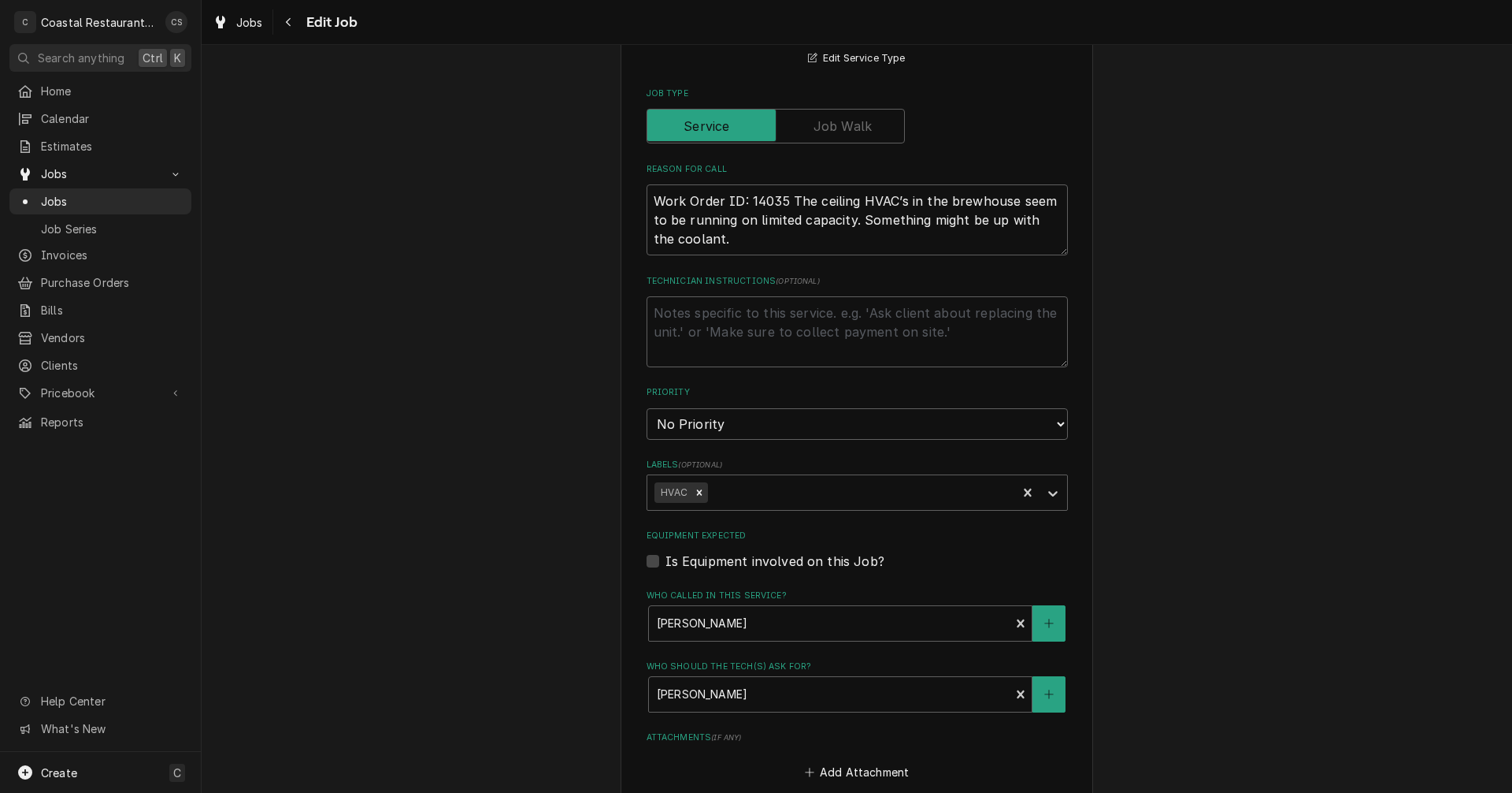
scroll to position [788, 0]
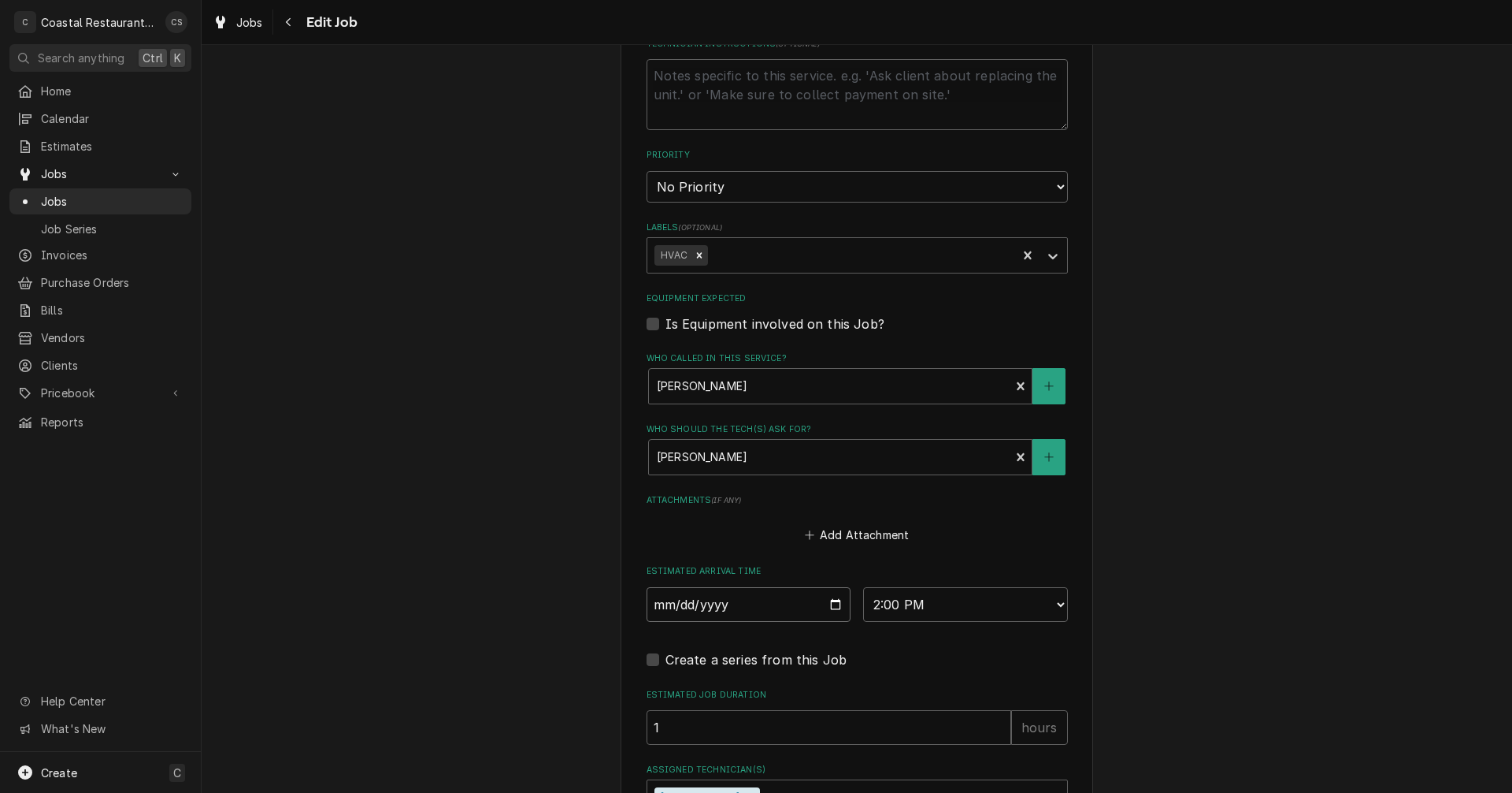
click at [833, 603] on input "[DATE]" at bounding box center [749, 604] width 205 height 35
type input "[DATE]"
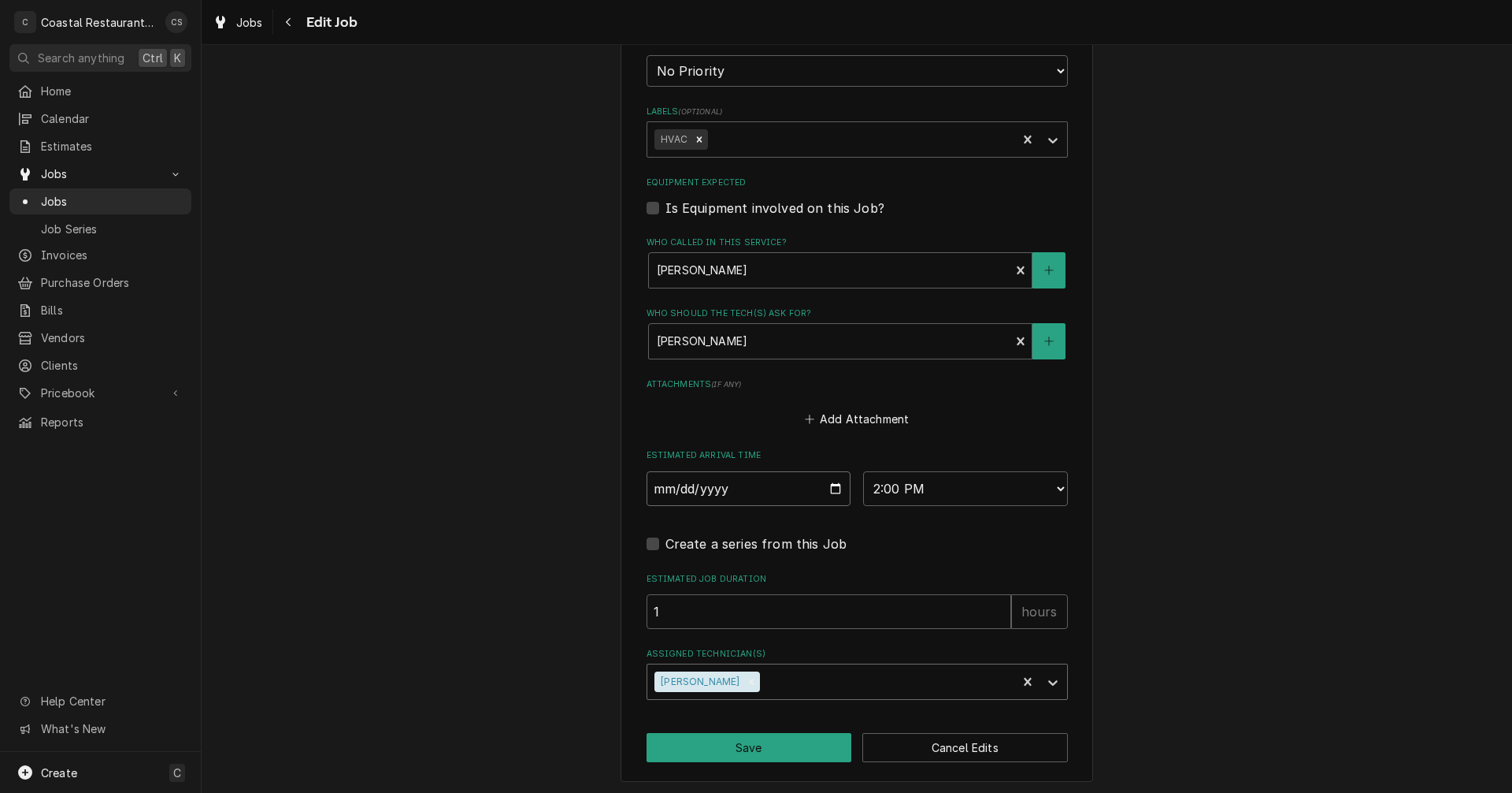
scroll to position [907, 0]
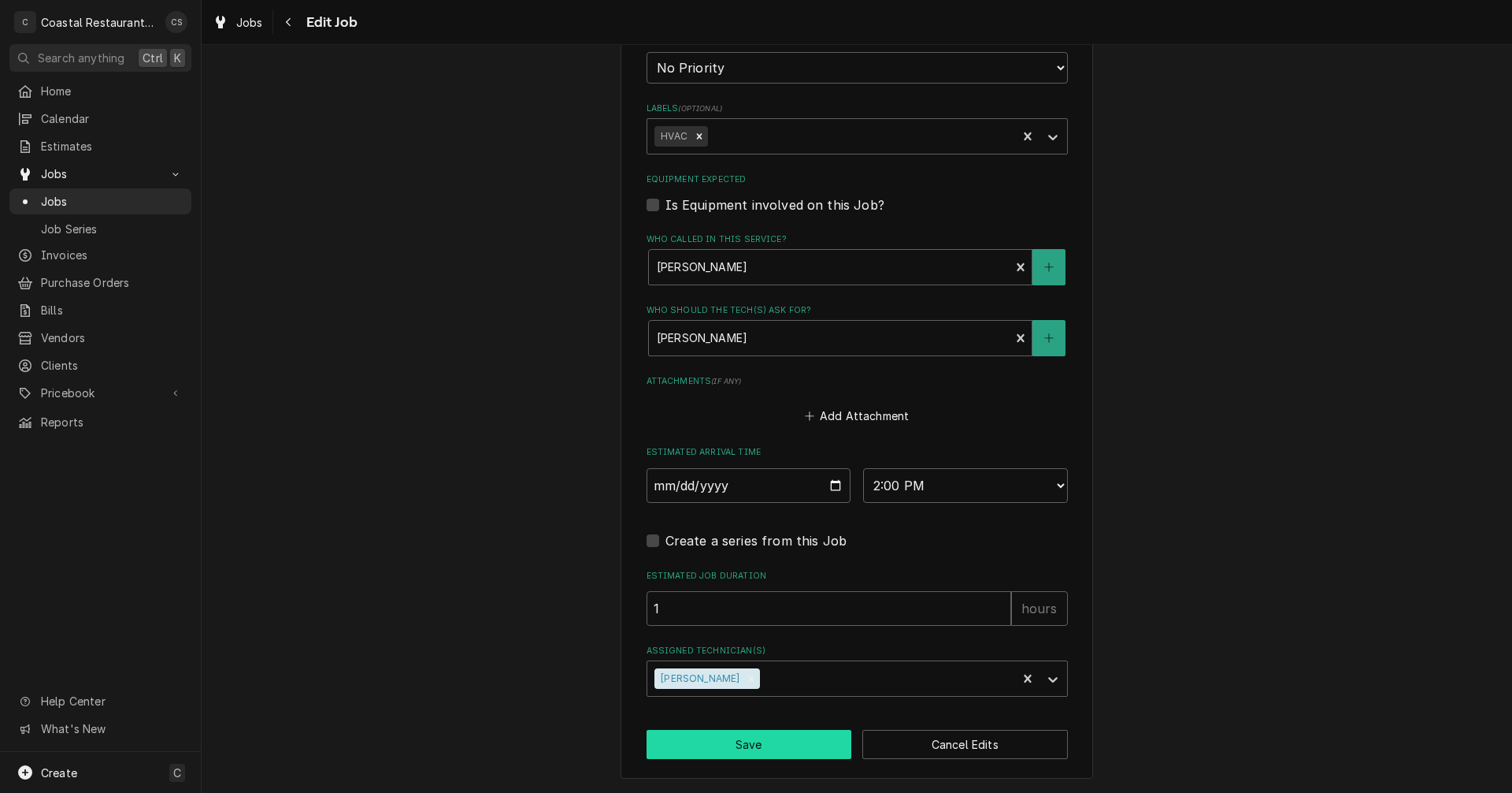
click at [756, 740] on button "Save" at bounding box center [749, 744] width 206 height 29
type textarea "x"
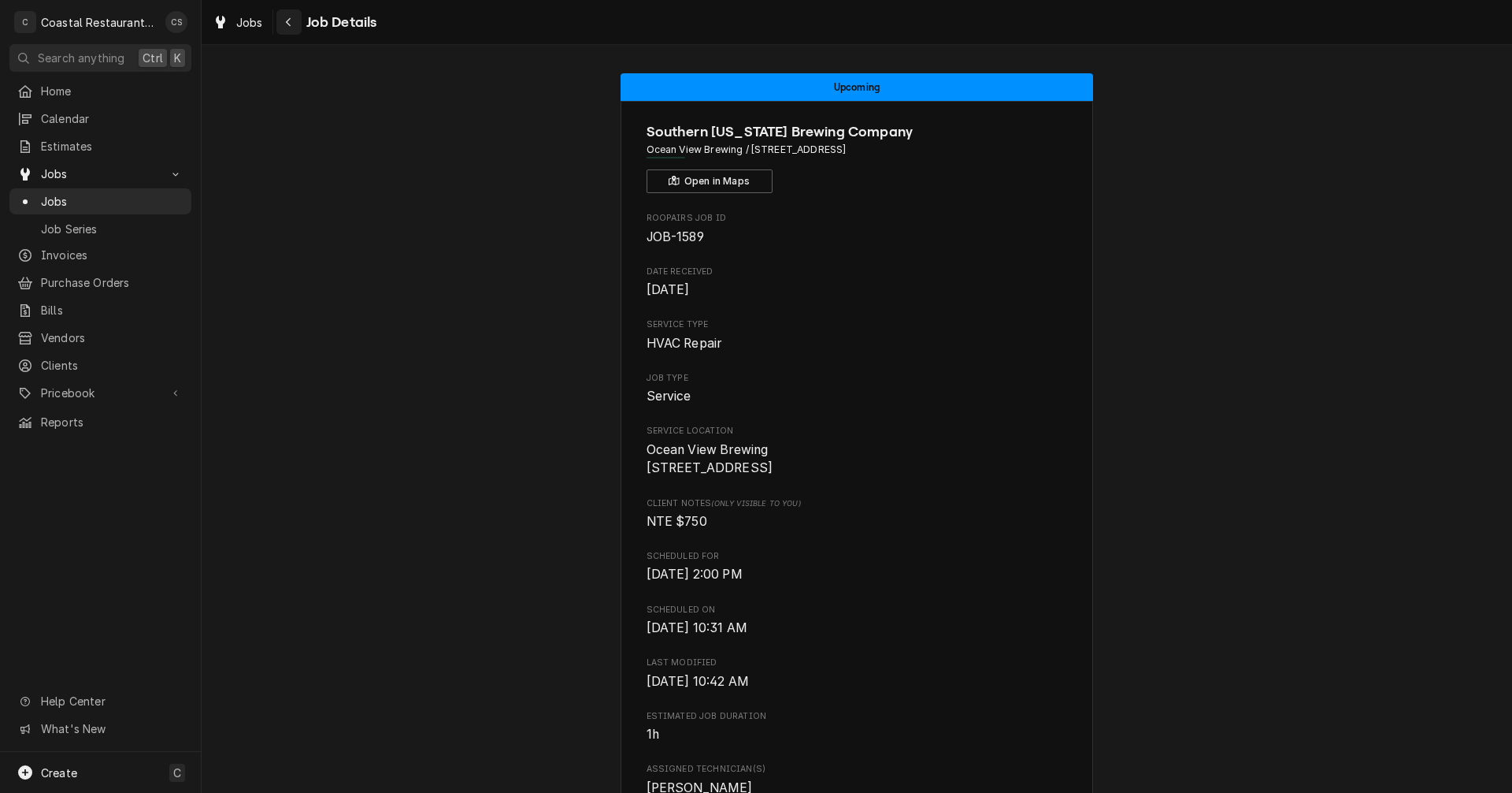
click at [295, 18] on div "Navigate back" at bounding box center [289, 22] width 16 height 16
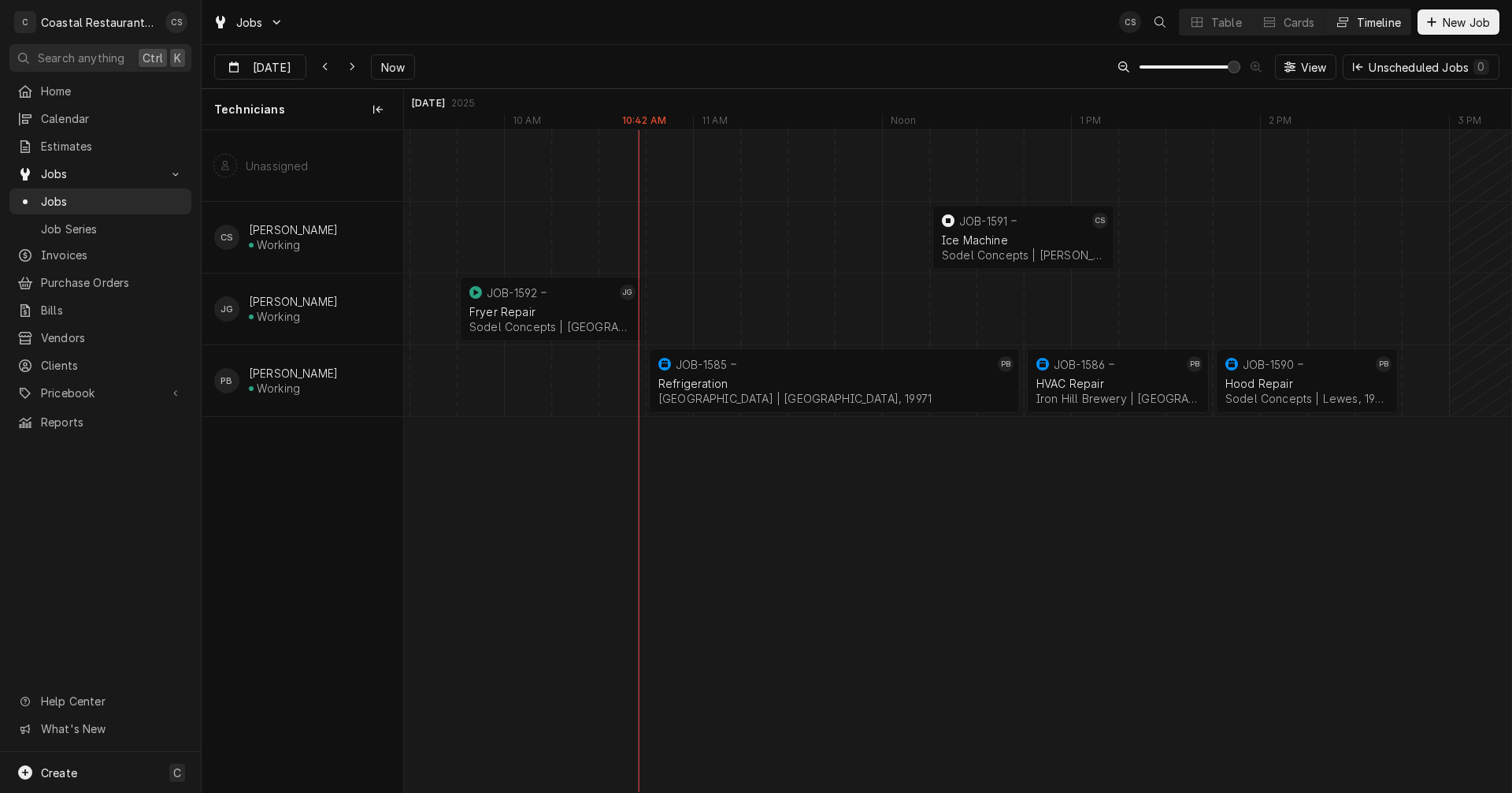
scroll to position [0, 21741]
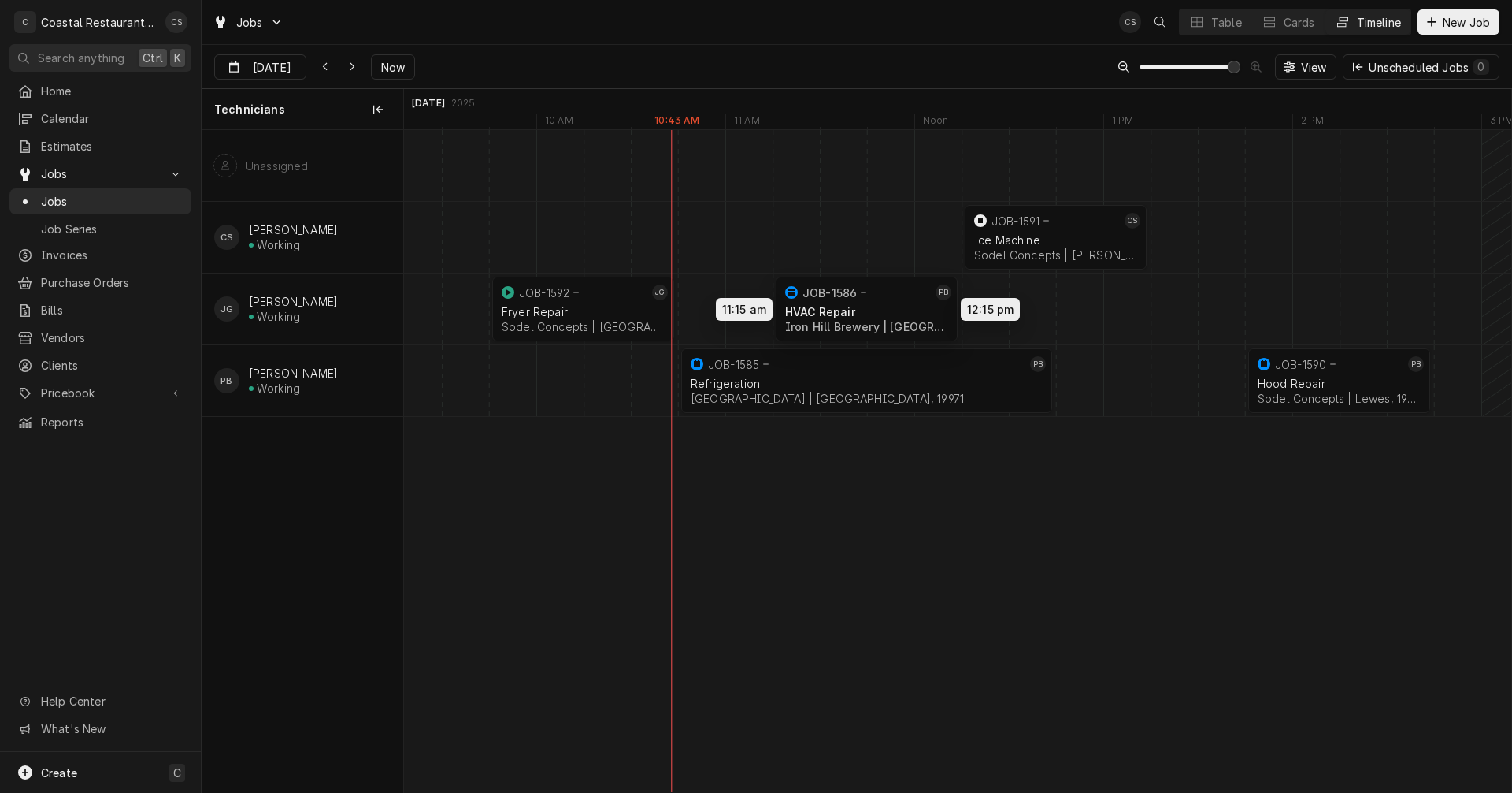
drag, startPoint x: 1167, startPoint y: 385, endPoint x: 901, endPoint y: 314, distance: 275.3
click at [901, 314] on div "12:15 PM 1:15 PM JOB-1591 CS Ice Machine Sodel Concepts | Bethany Beach, 19930 …" at bounding box center [957, 461] width 1107 height 662
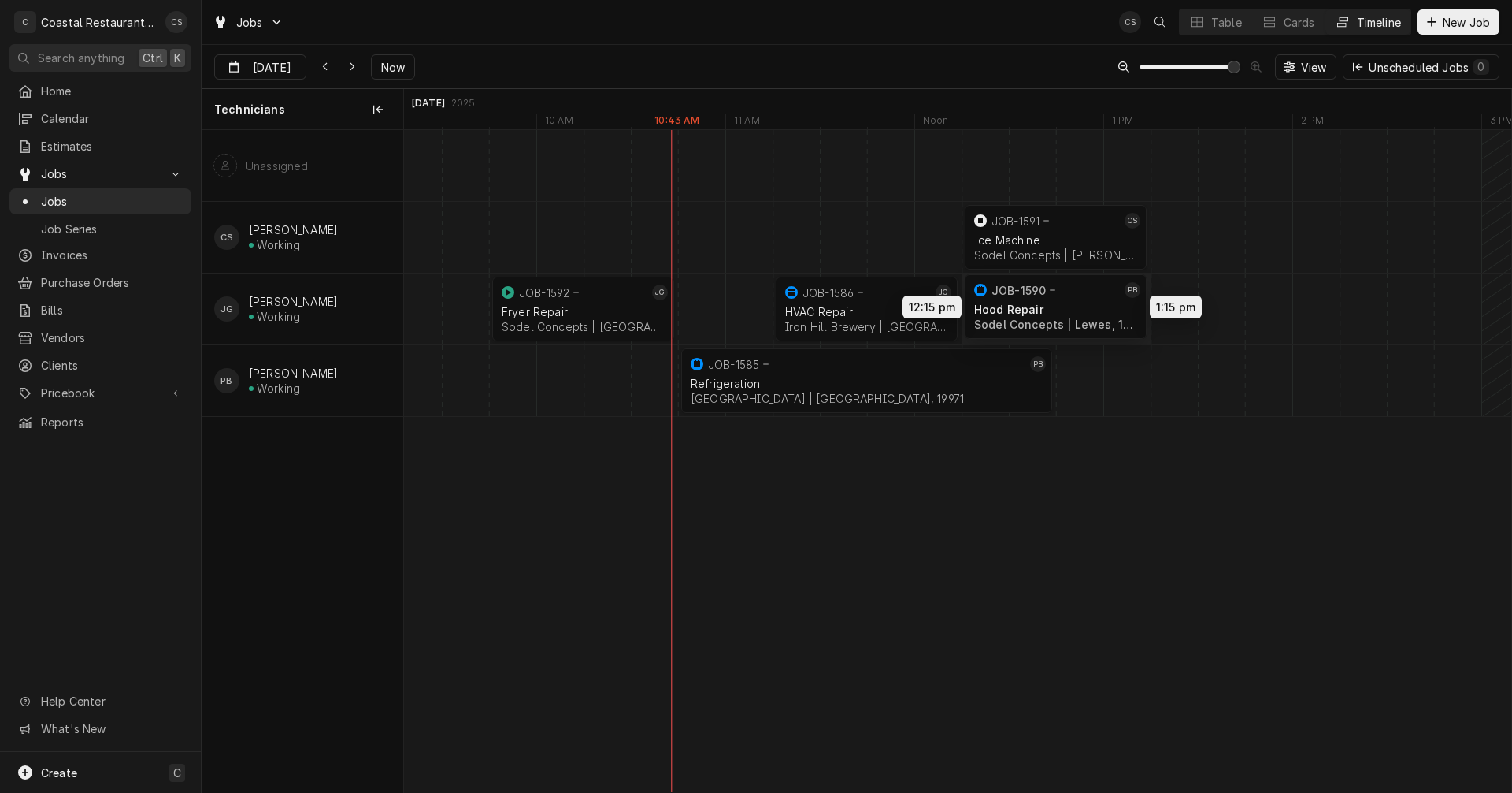
drag, startPoint x: 1342, startPoint y: 391, endPoint x: 1051, endPoint y: 316, distance: 300.5
click at [1051, 316] on div "12:15 PM 1:15 PM JOB-1591 CS Ice Machine Sodel Concepts | Bethany Beach, 19930 …" at bounding box center [957, 461] width 1107 height 662
click at [355, 59] on div "Dynamic Content Wrapper" at bounding box center [352, 67] width 16 height 16
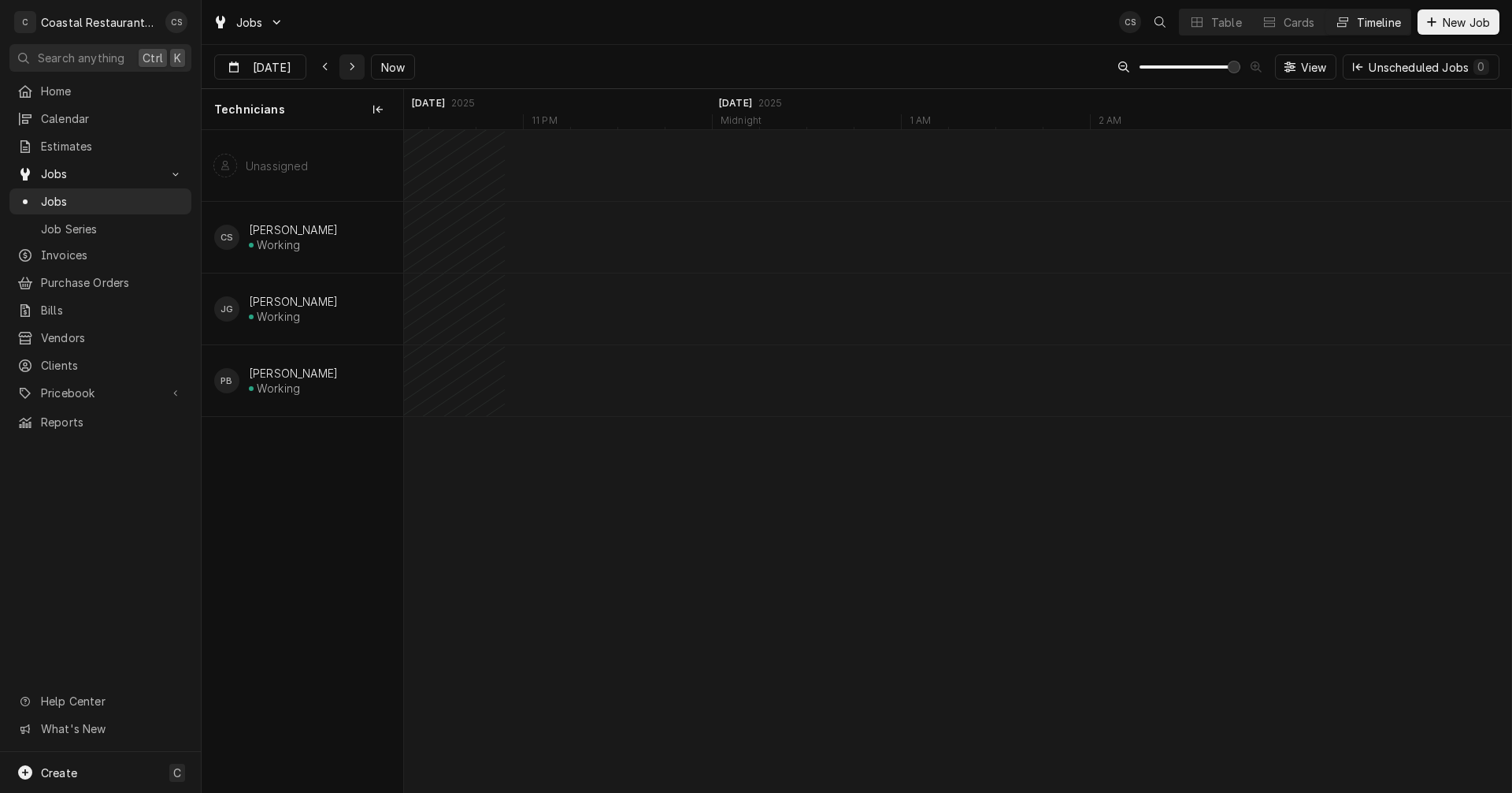
scroll to position [0, 25311]
type input "[DATE]"
drag, startPoint x: 1506, startPoint y: 384, endPoint x: 888, endPoint y: 372, distance: 618.1
drag, startPoint x: 1349, startPoint y: 381, endPoint x: 799, endPoint y: 368, distance: 550.2
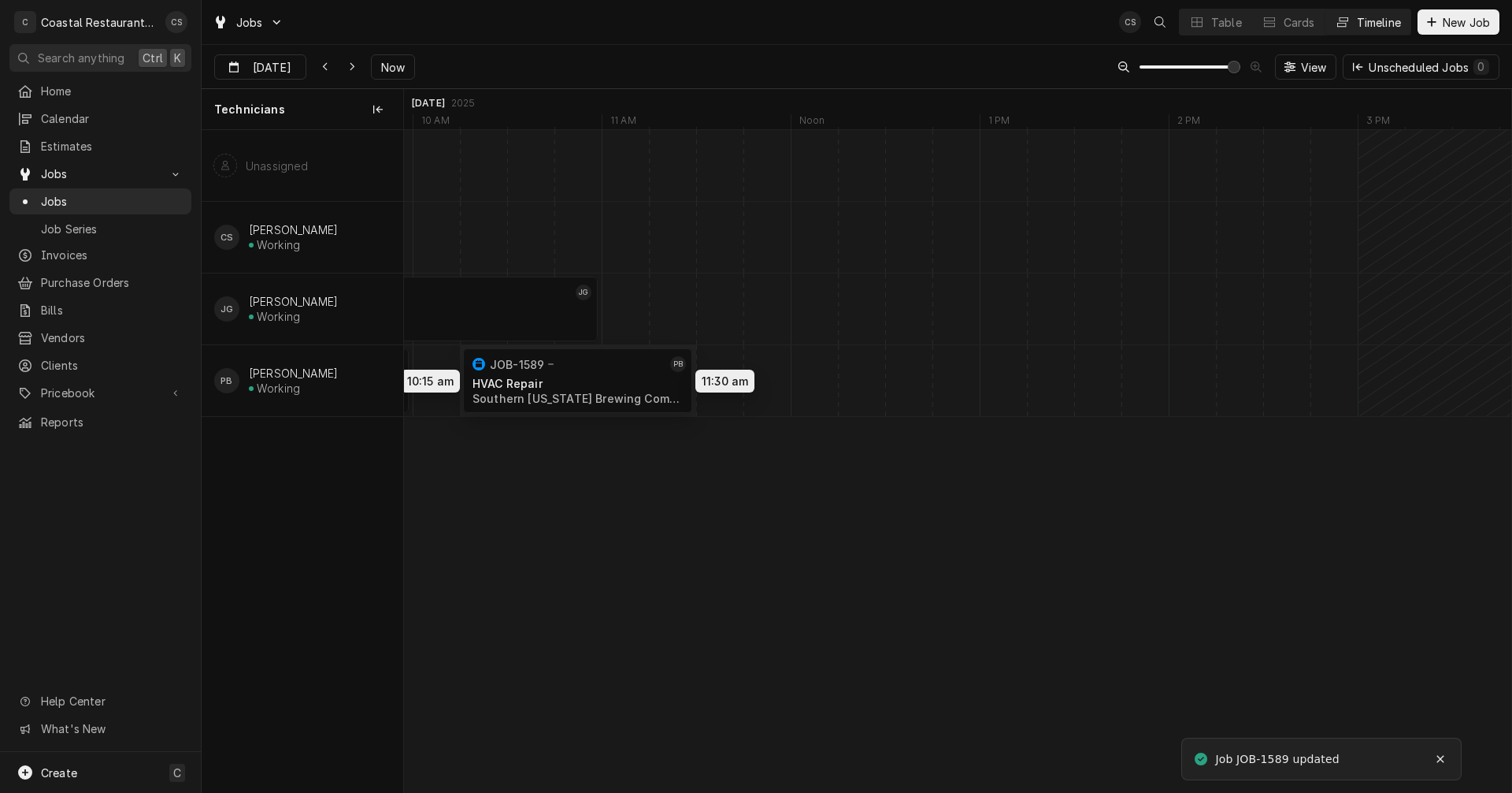
drag, startPoint x: 656, startPoint y: 373, endPoint x: 561, endPoint y: 373, distance: 95.0
click at [561, 373] on div "10:15 AM 11:30 AM JOB-1589 PB HVAC Repair Southern Delaware Brewing Company | O…" at bounding box center [957, 461] width 1107 height 662
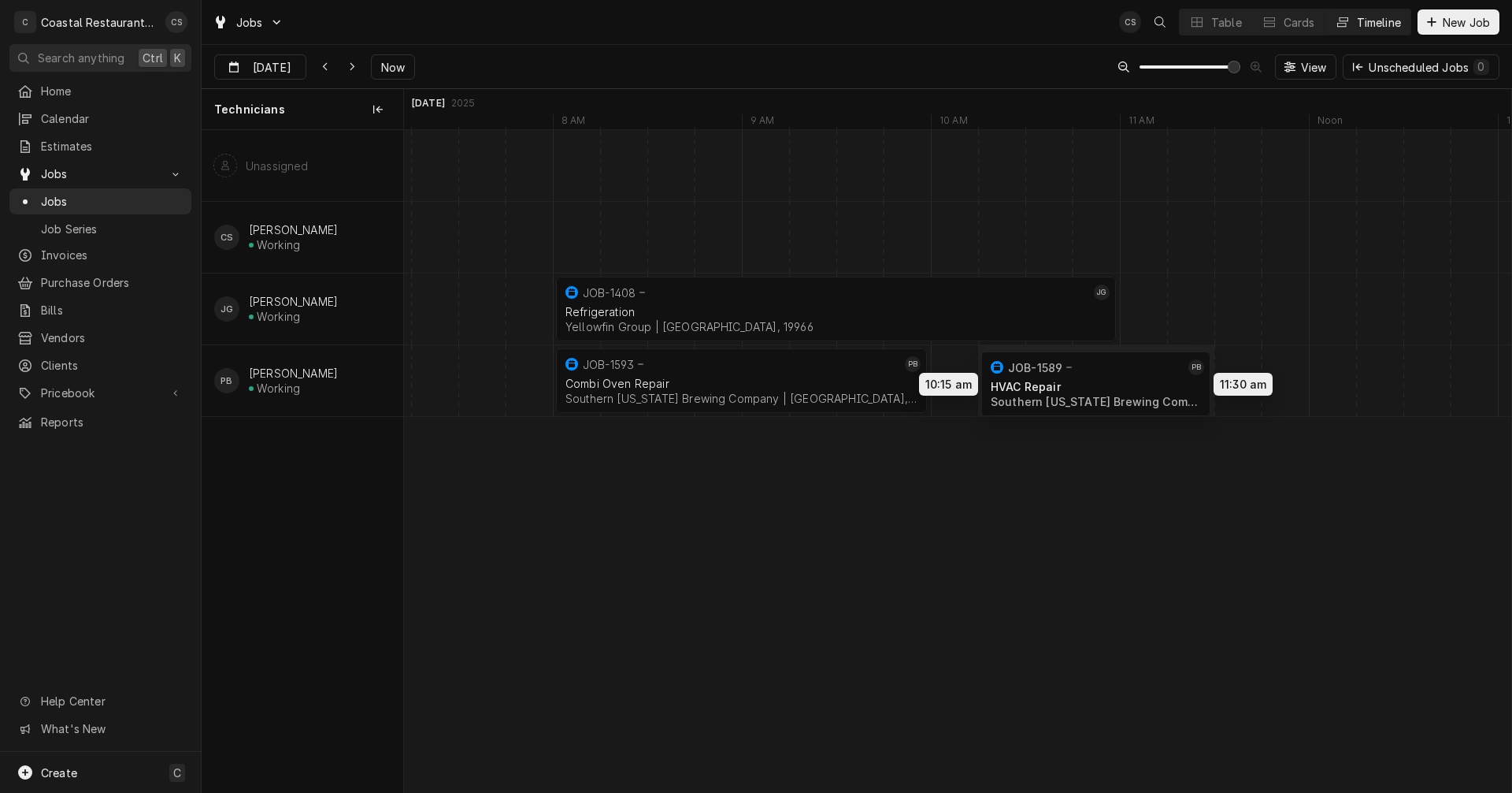
drag, startPoint x: 1044, startPoint y: 364, endPoint x: 1028, endPoint y: 368, distance: 16.5
click at [1028, 368] on div "10:15 AM 11:30 AM JOB-1589 PB HVAC Repair Southern Delaware Brewing Company | O…" at bounding box center [957, 461] width 1107 height 662
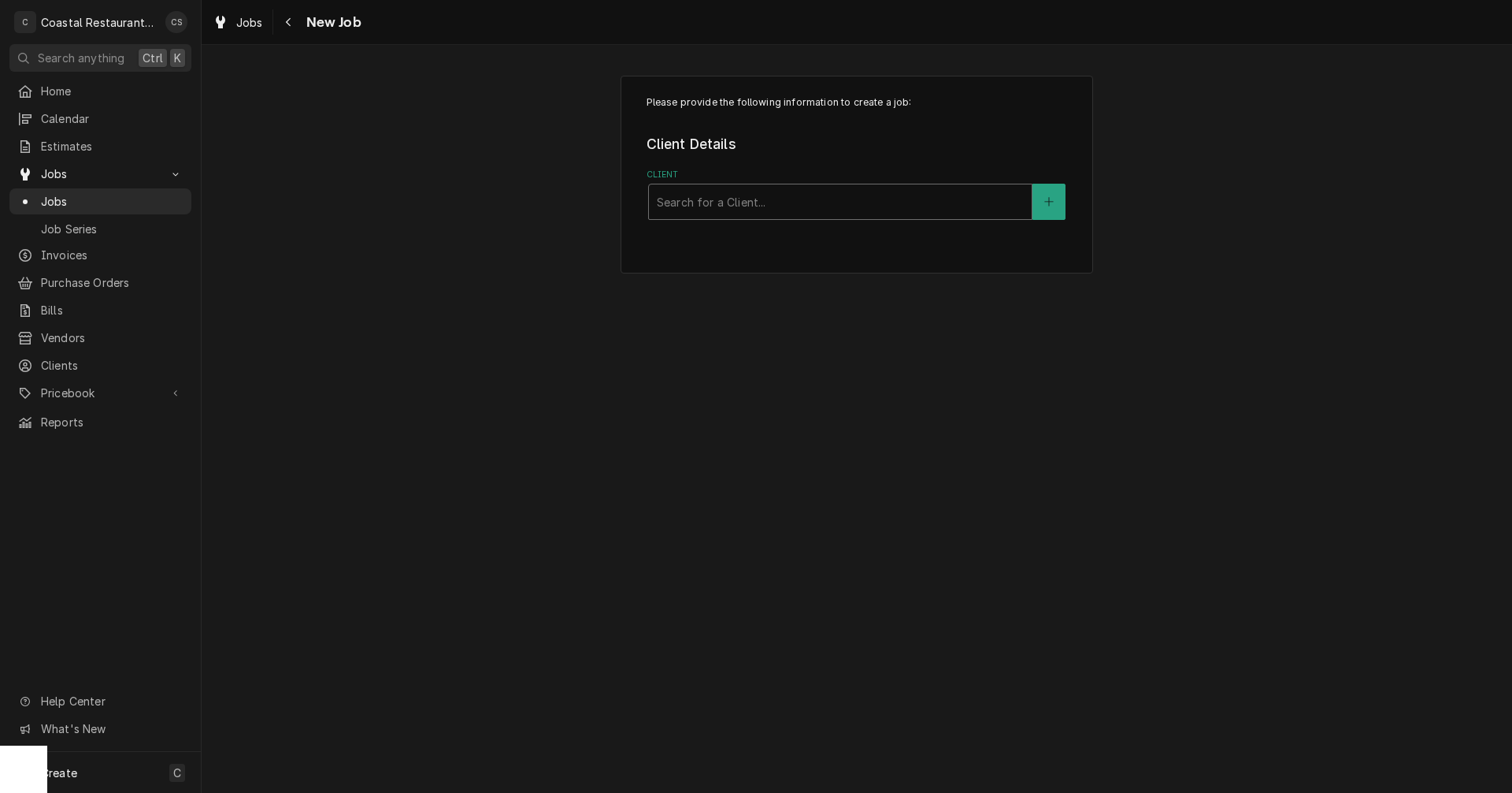
click at [788, 206] on div "Client" at bounding box center [840, 201] width 367 height 29
type input "Cape"
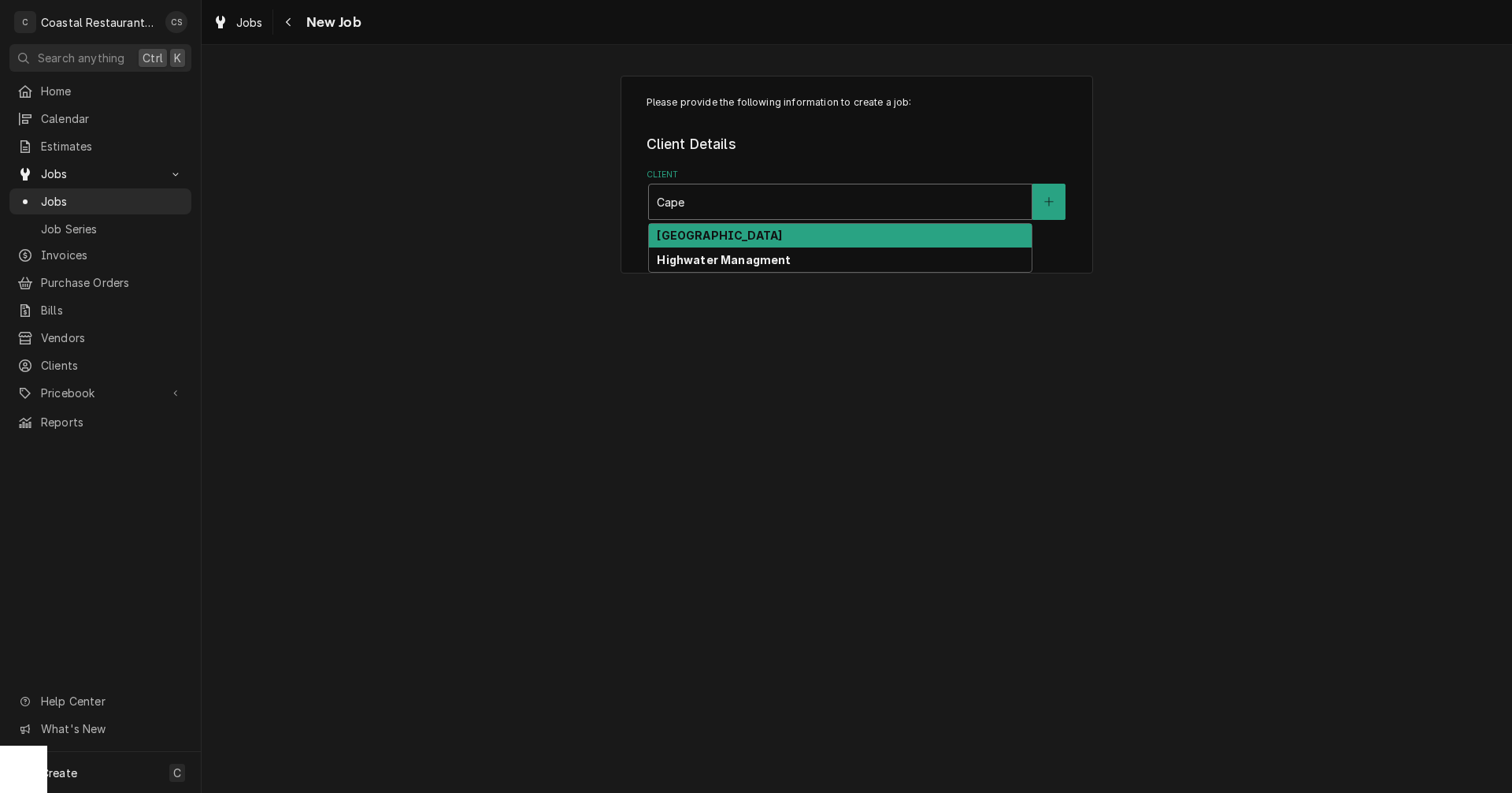
click at [782, 234] on strong "[GEOGRAPHIC_DATA]" at bounding box center [719, 234] width 126 height 13
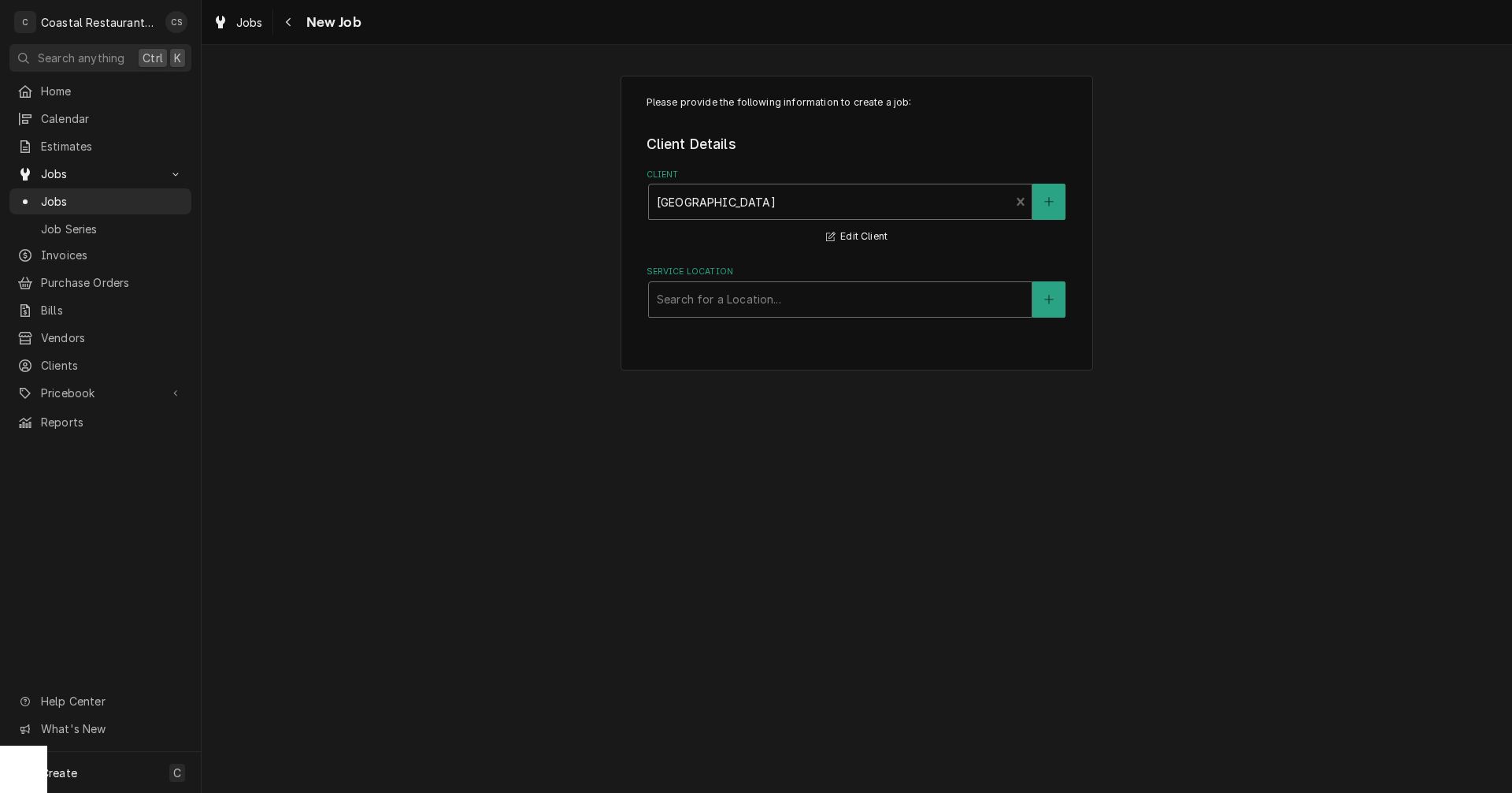
click at [743, 302] on div "Service Location" at bounding box center [840, 299] width 367 height 29
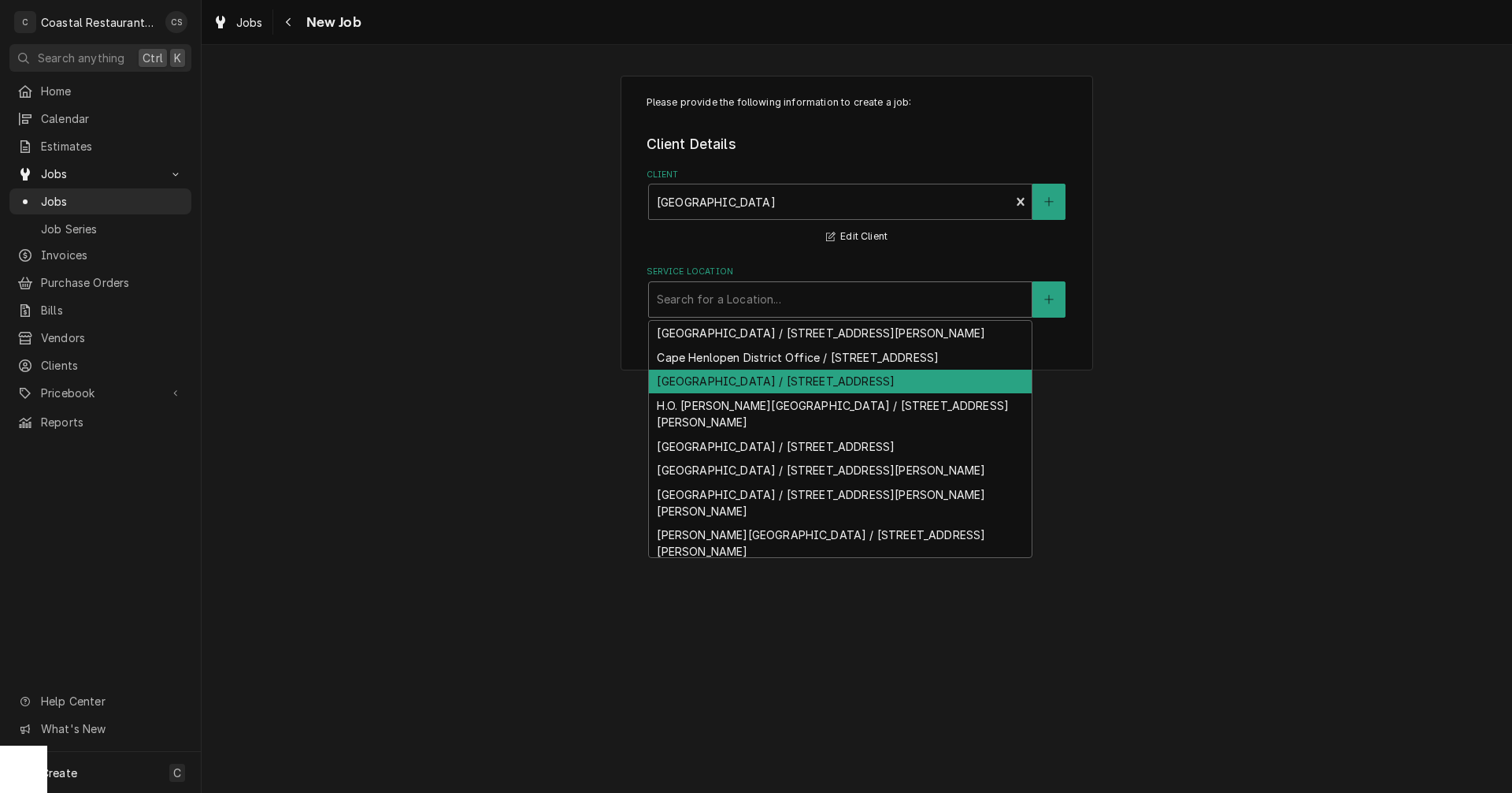
click at [726, 394] on div "[GEOGRAPHIC_DATA] / [STREET_ADDRESS]" at bounding box center [841, 381] width 383 height 24
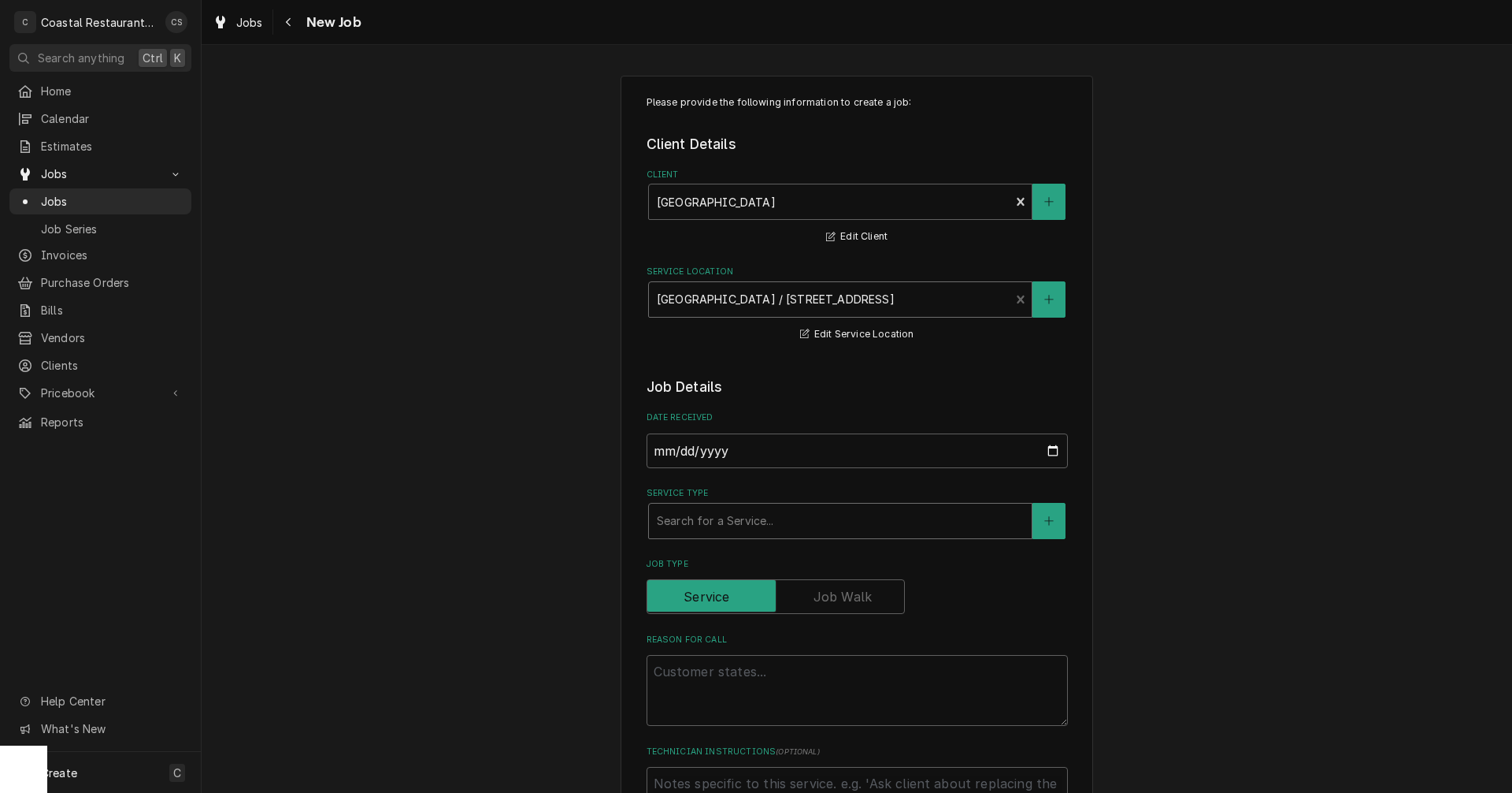
click at [722, 523] on div "Service Type" at bounding box center [840, 521] width 367 height 29
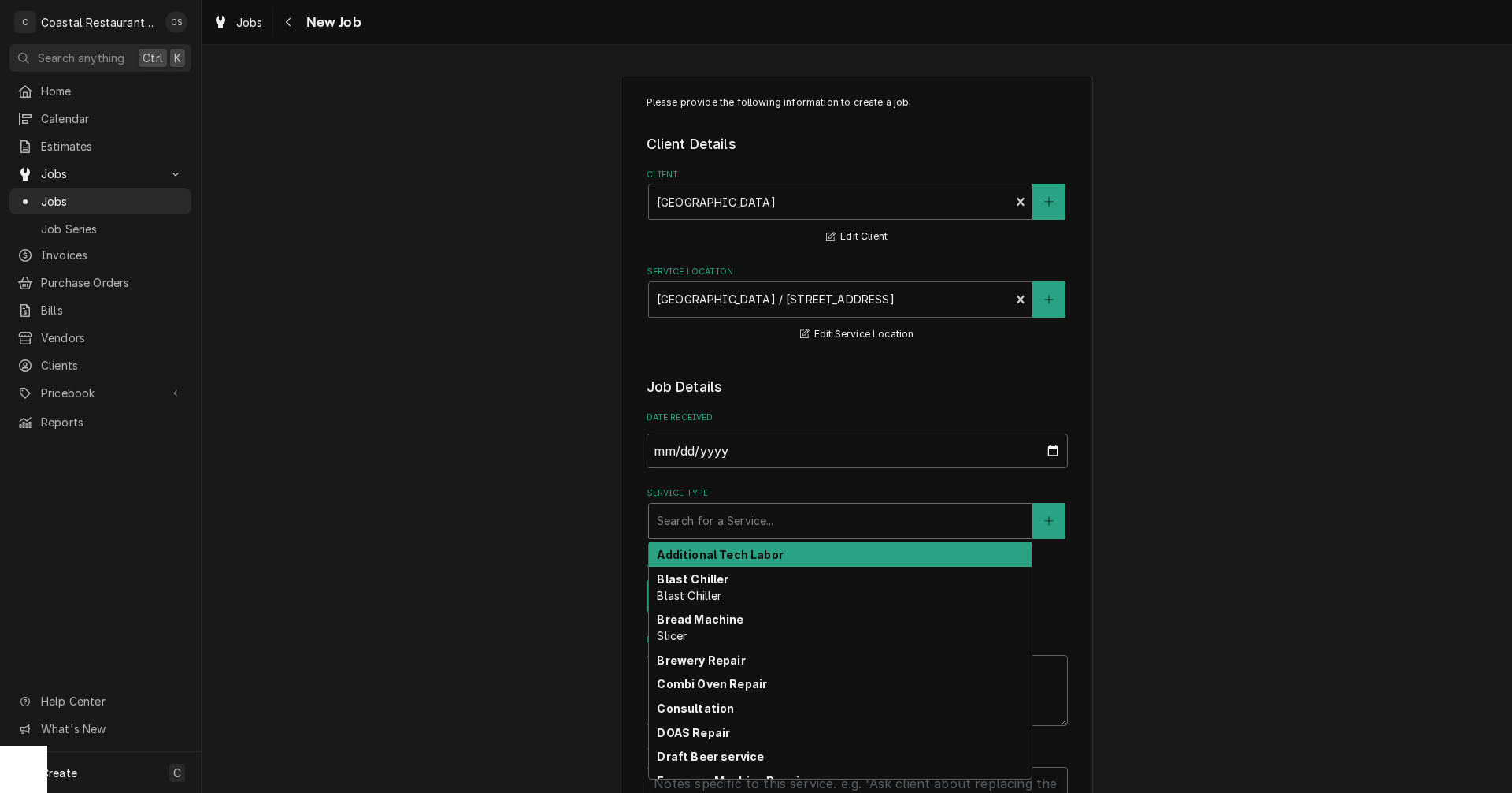
type textarea "x"
type input "C"
type textarea "x"
type input "Co"
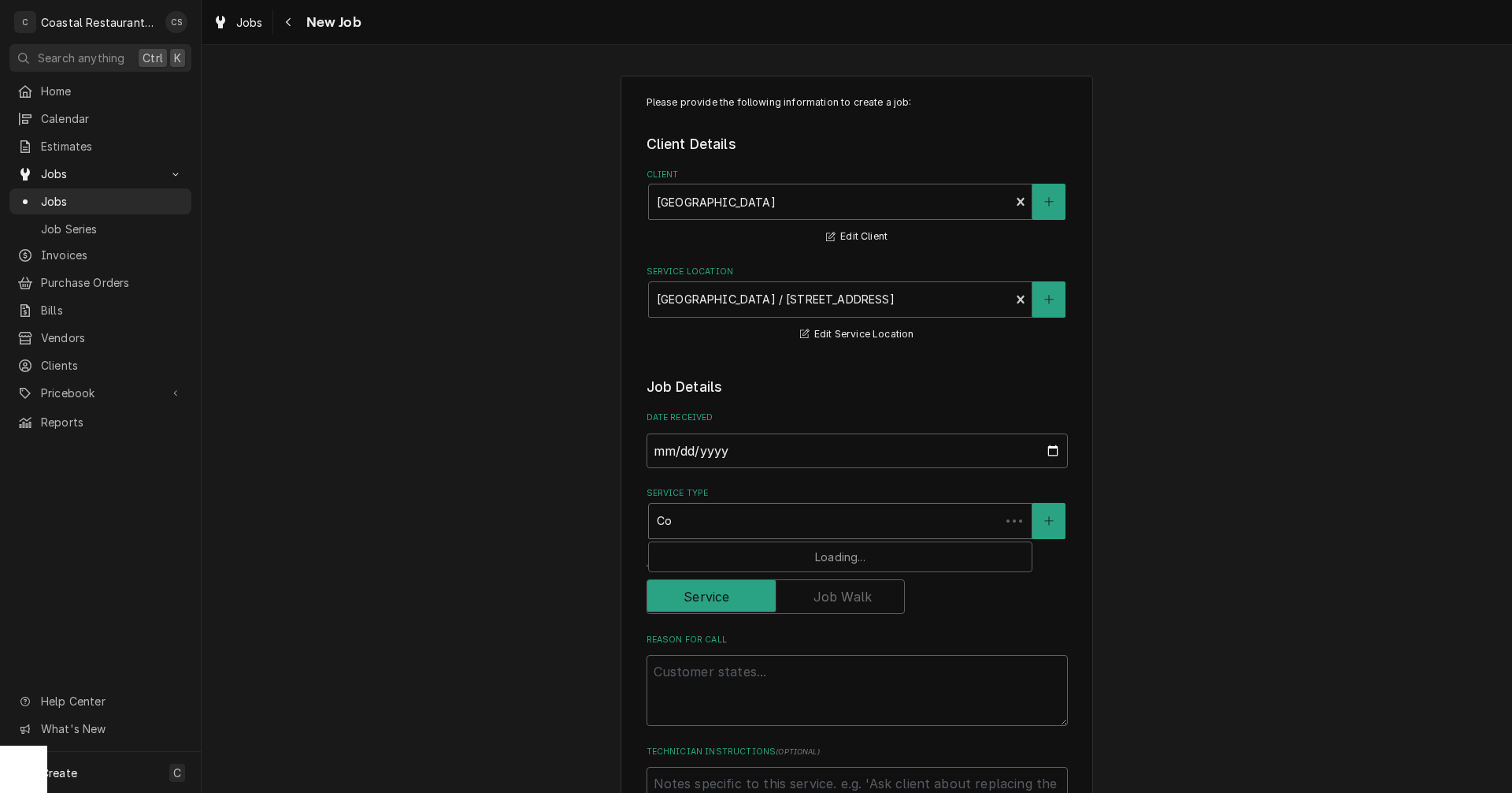
type textarea "x"
type input "Com"
click at [725, 556] on strong "Combi Oven Repair" at bounding box center [711, 554] width 110 height 13
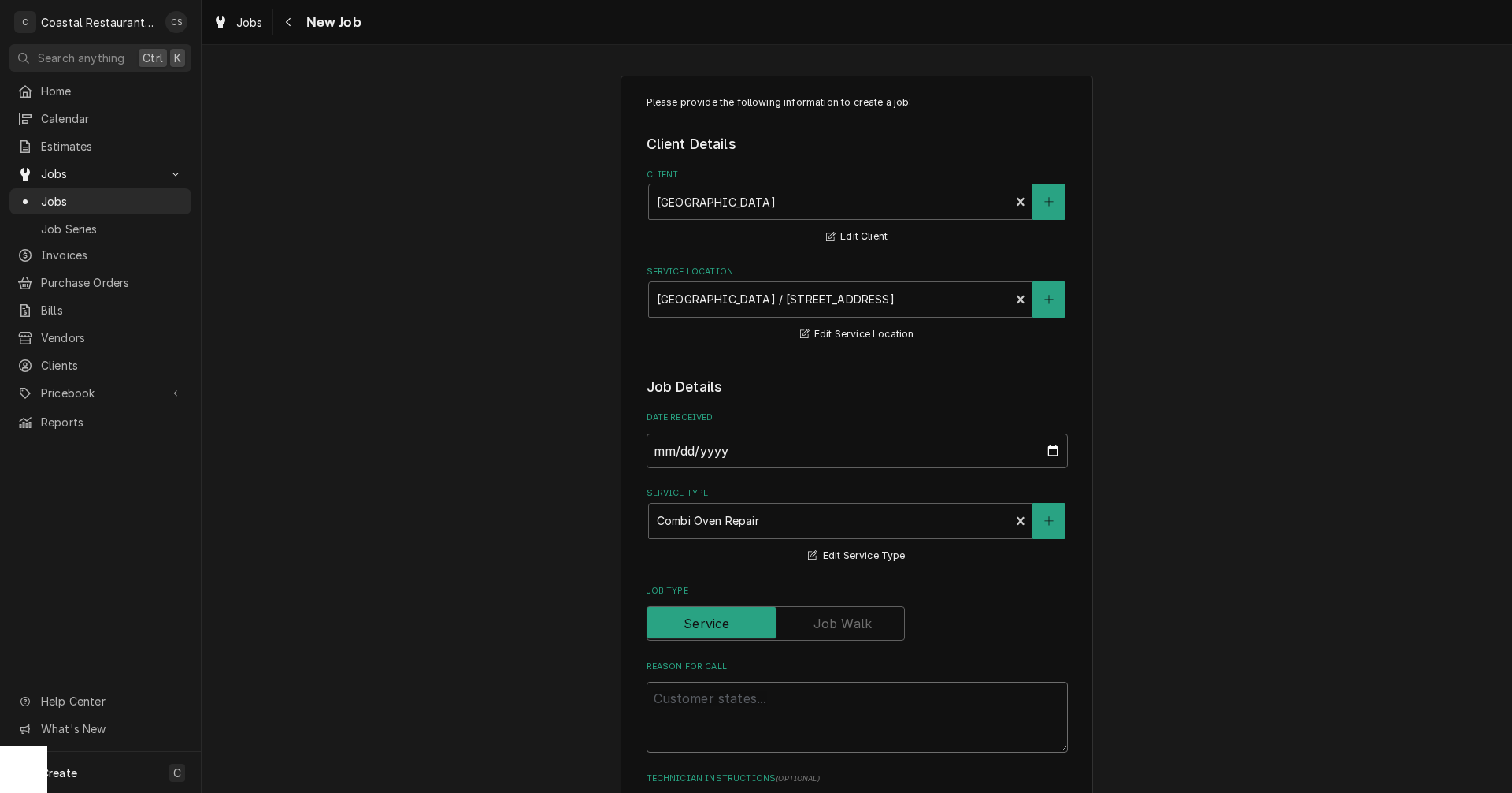
click at [655, 699] on textarea "Reason For Call" at bounding box center [857, 717] width 421 height 71
click at [660, 698] on textarea "Reason For Call" at bounding box center [857, 717] width 421 height 71
paste textarea "Could you schedule someone to come out and check the freezer door seal and the …"
type textarea "x"
type textarea "Could you schedule someone to come out and check the freezer door seal and the …"
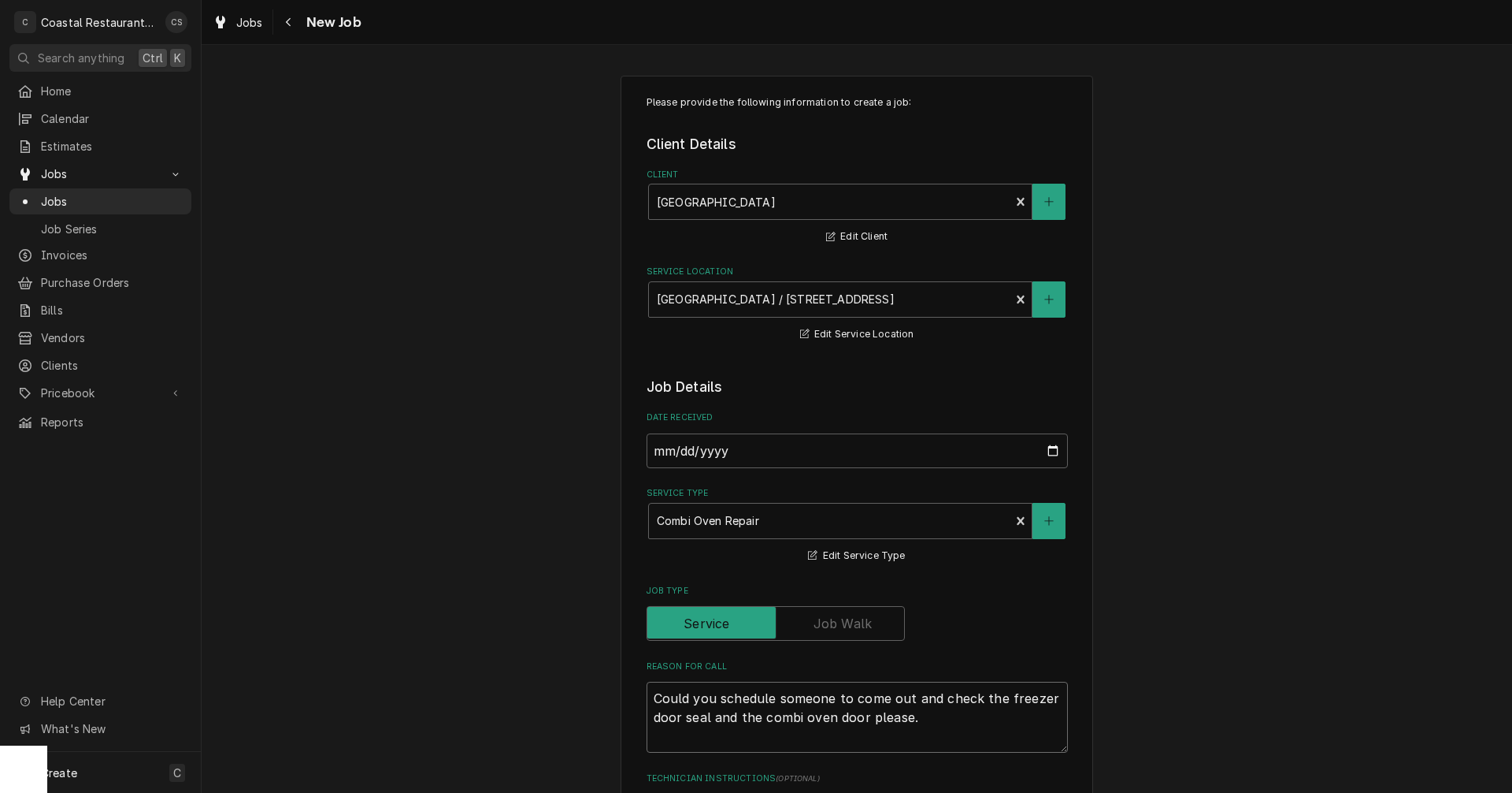
type textarea "x"
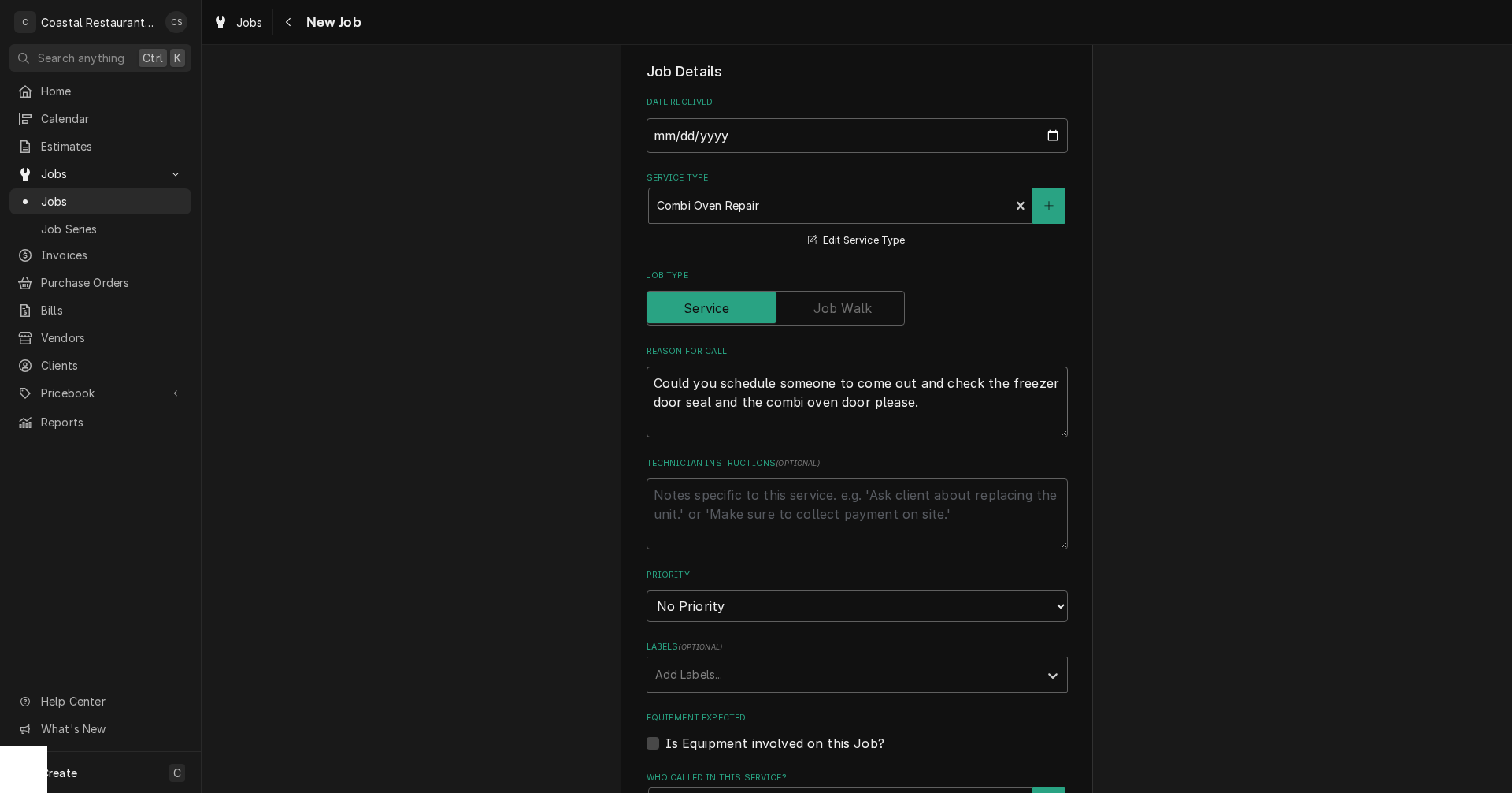
scroll to position [394, 0]
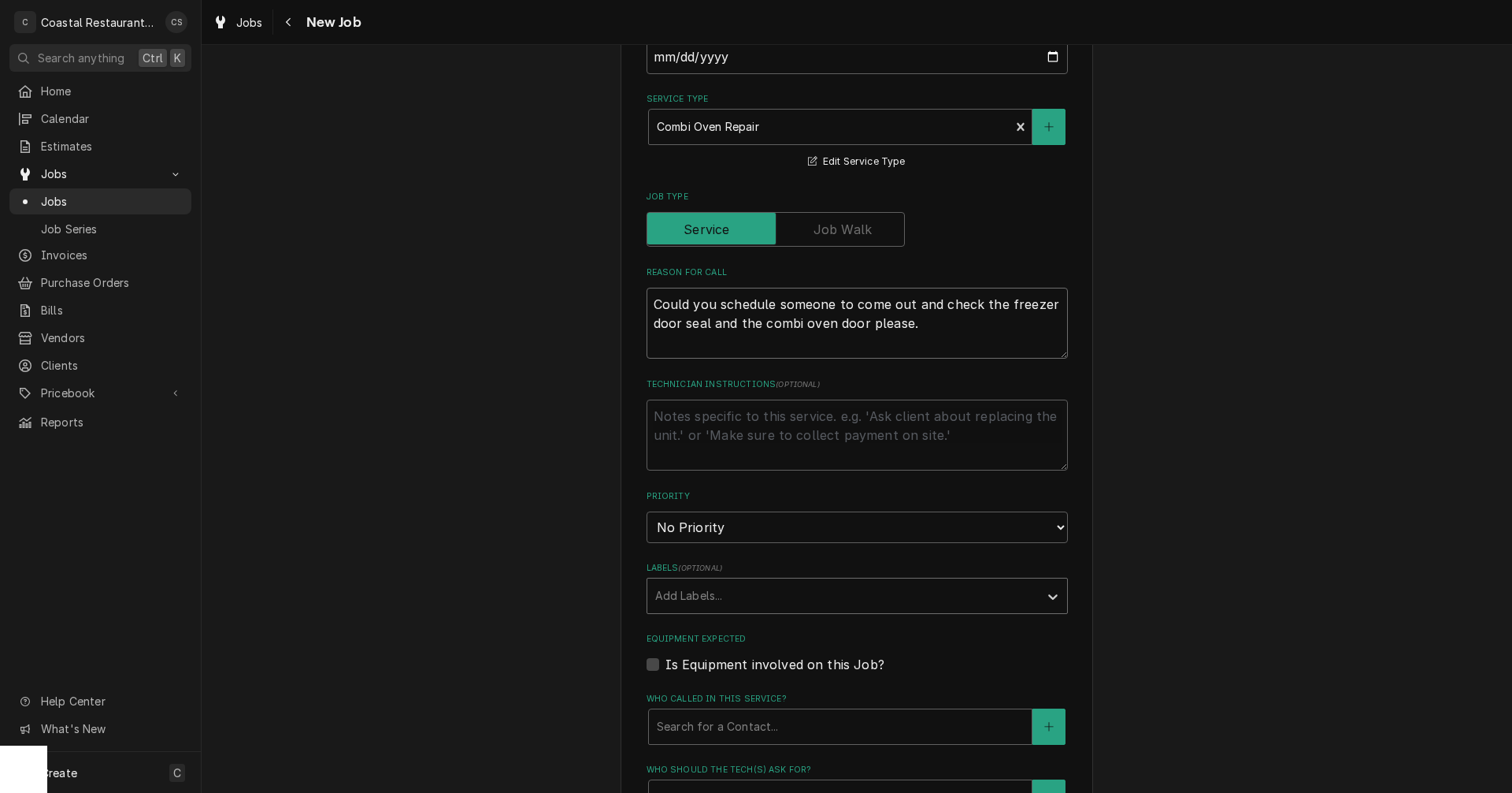
type textarea "Could you schedule someone to come out and check the freezer door seal and the …"
click at [708, 593] on div "Labels" at bounding box center [843, 596] width 376 height 29
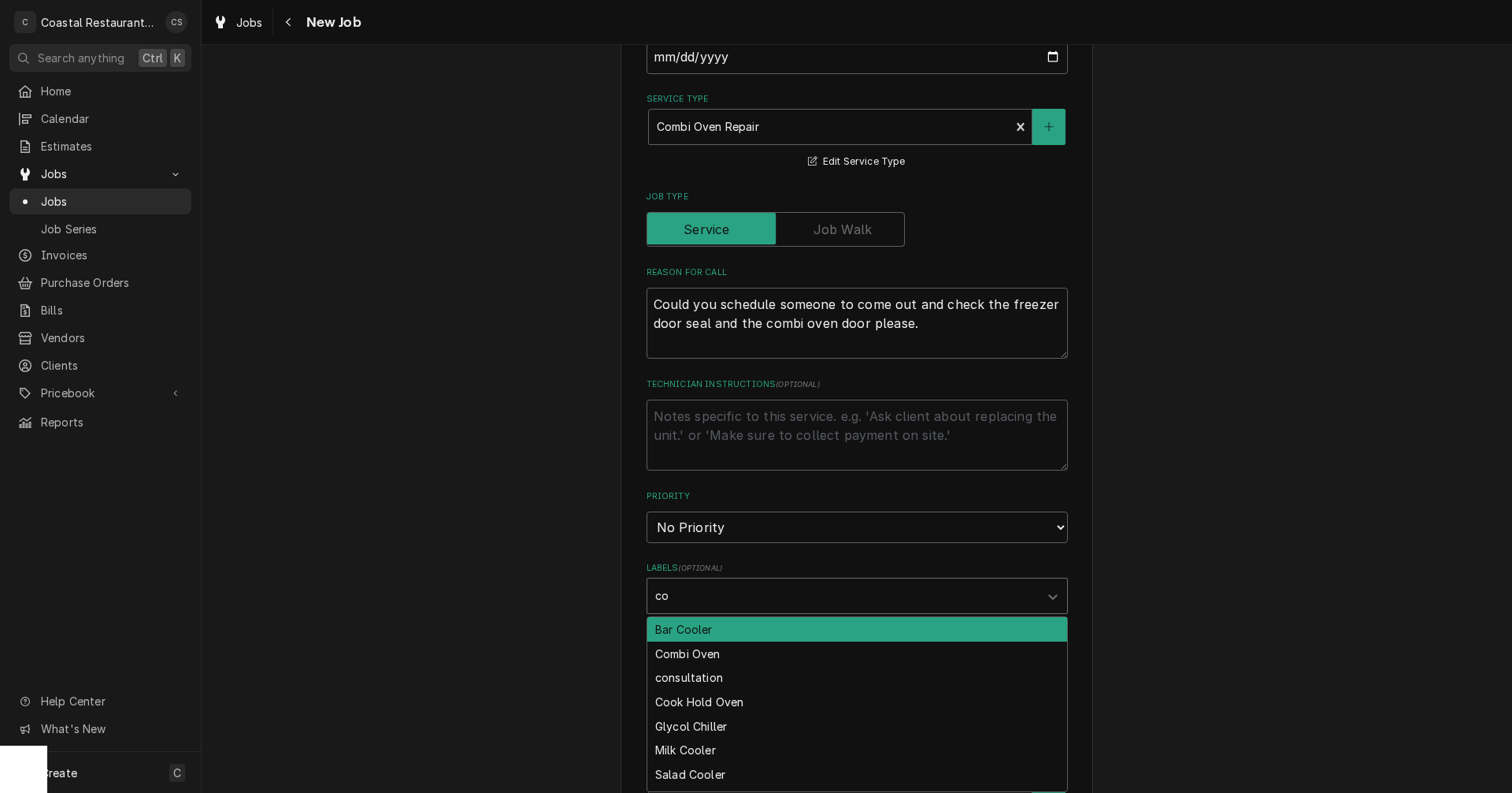
type input "com"
click at [706, 629] on div "Combi Oven" at bounding box center [857, 628] width 419 height 24
type textarea "x"
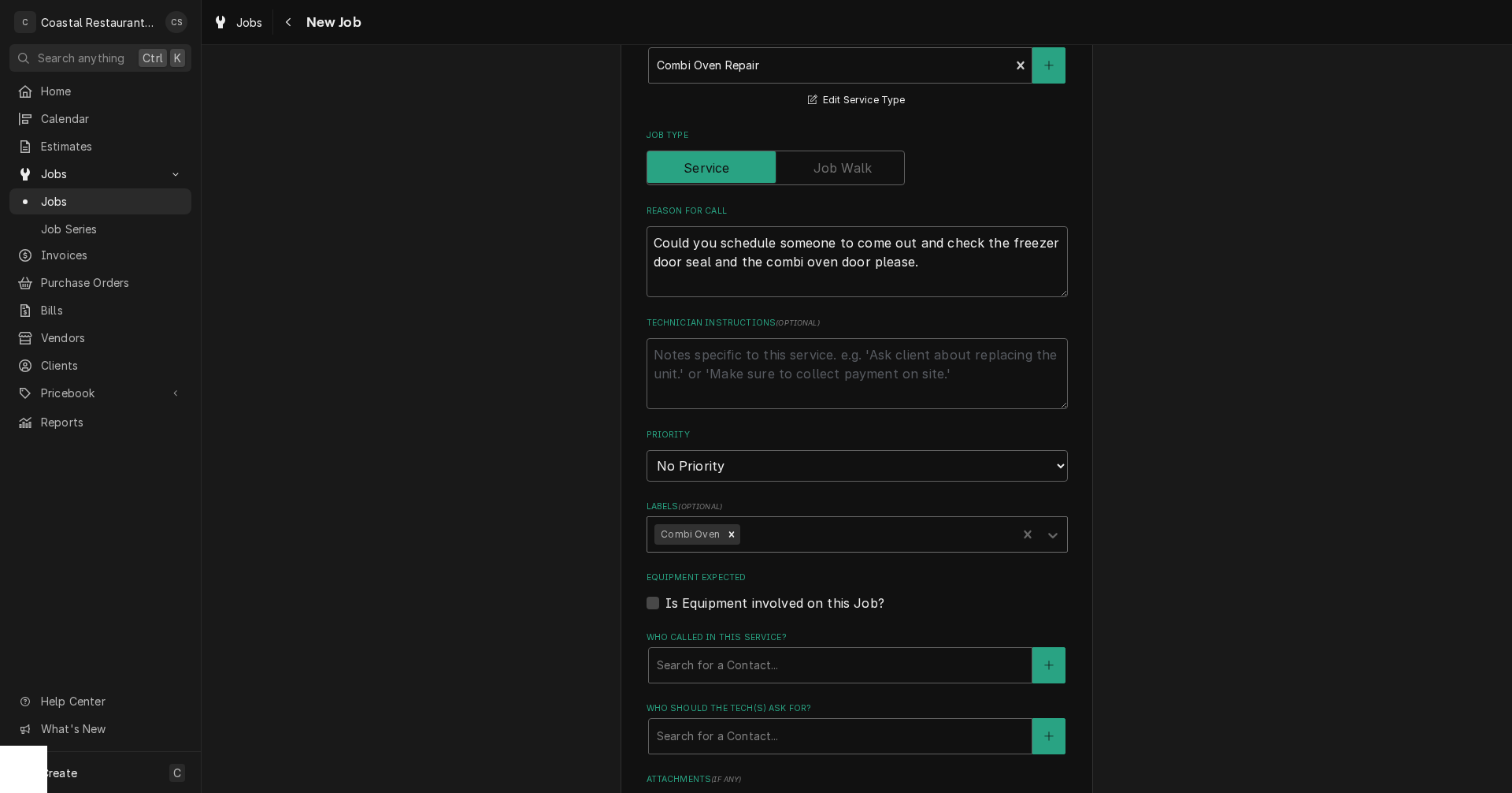
scroll to position [473, 0]
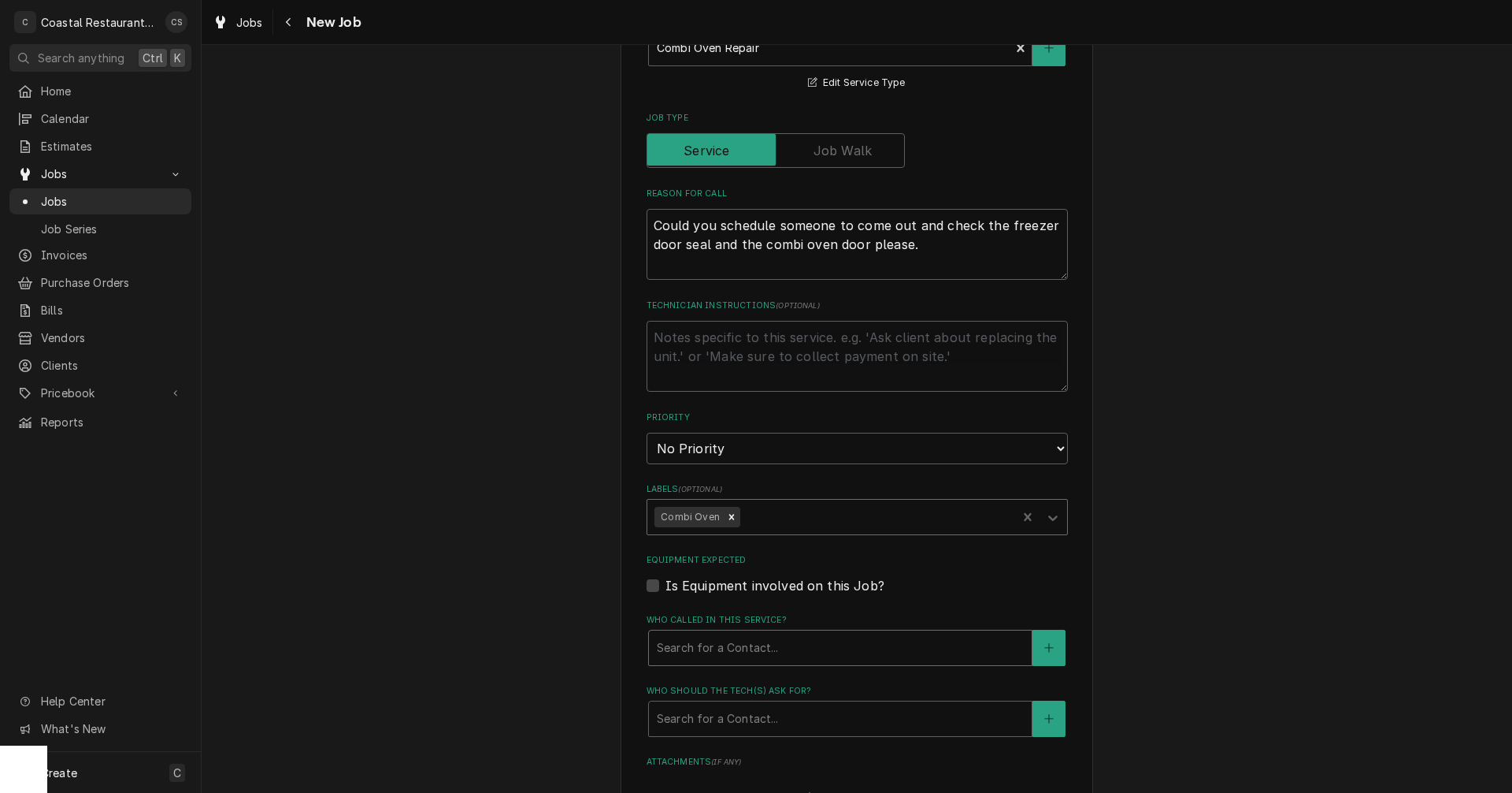
click at [699, 650] on div "Who called in this service?" at bounding box center [840, 648] width 367 height 29
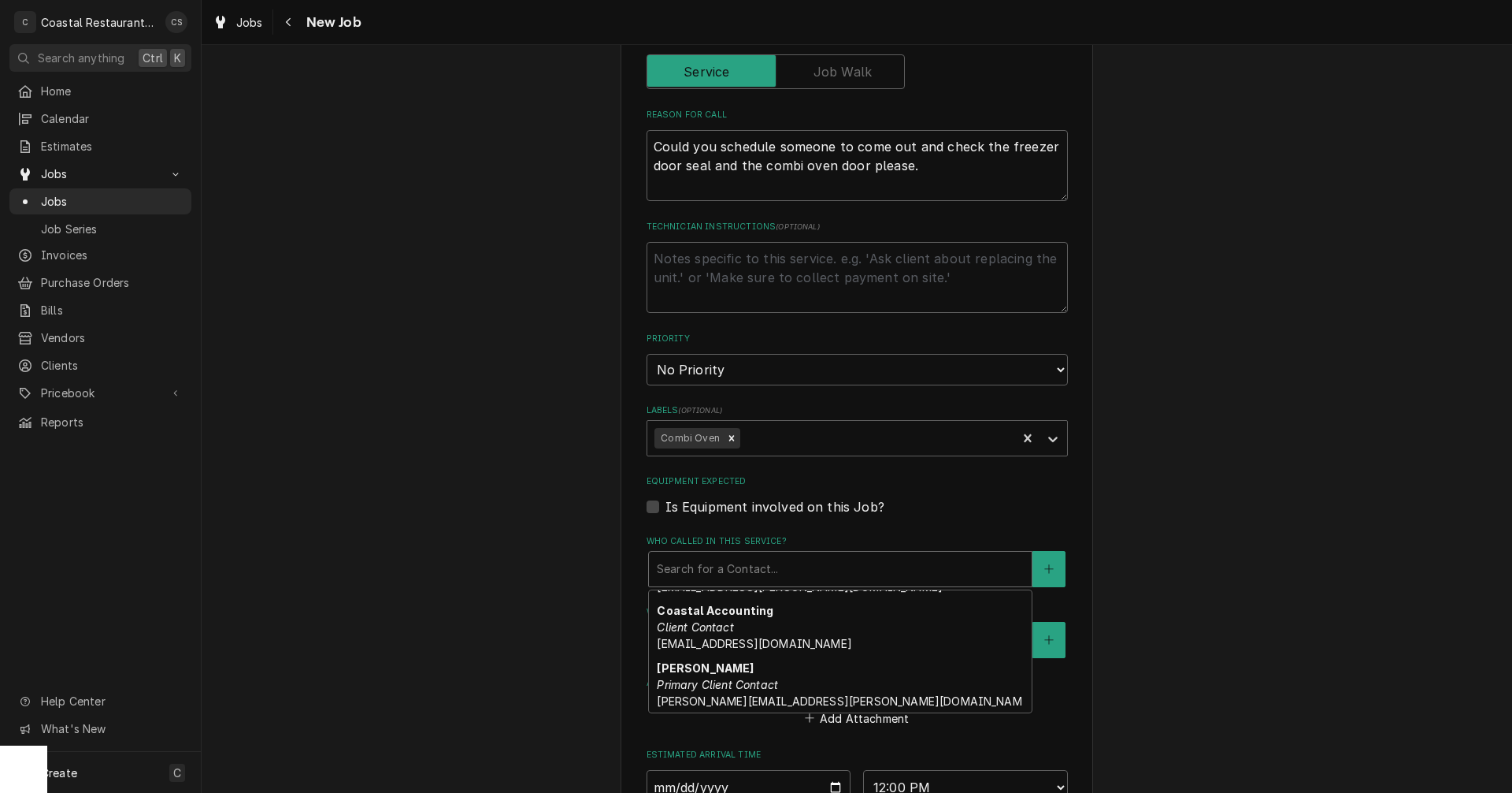
scroll to position [140, 0]
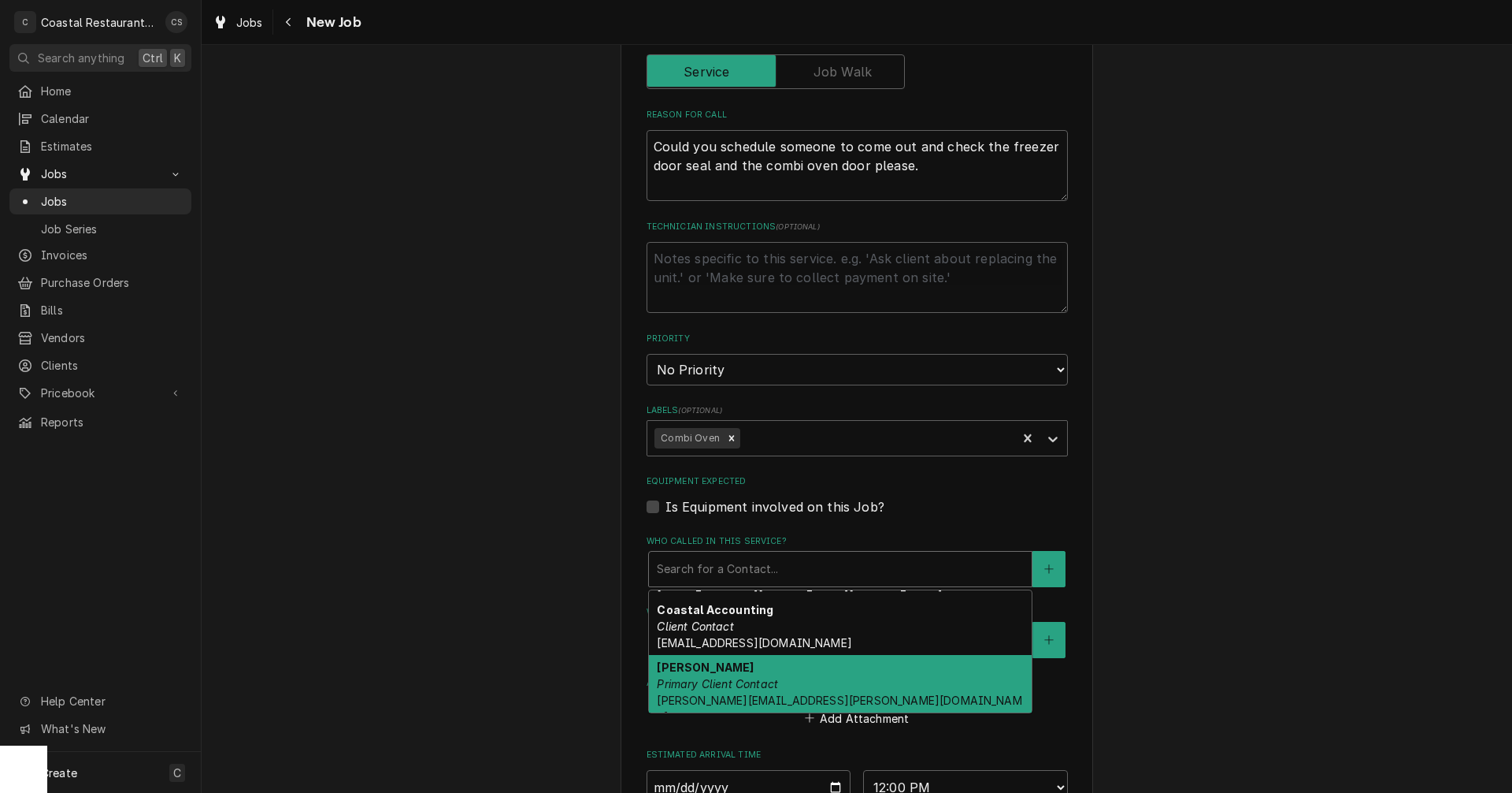
click at [712, 687] on em "Primary Client Contact" at bounding box center [717, 683] width 121 height 13
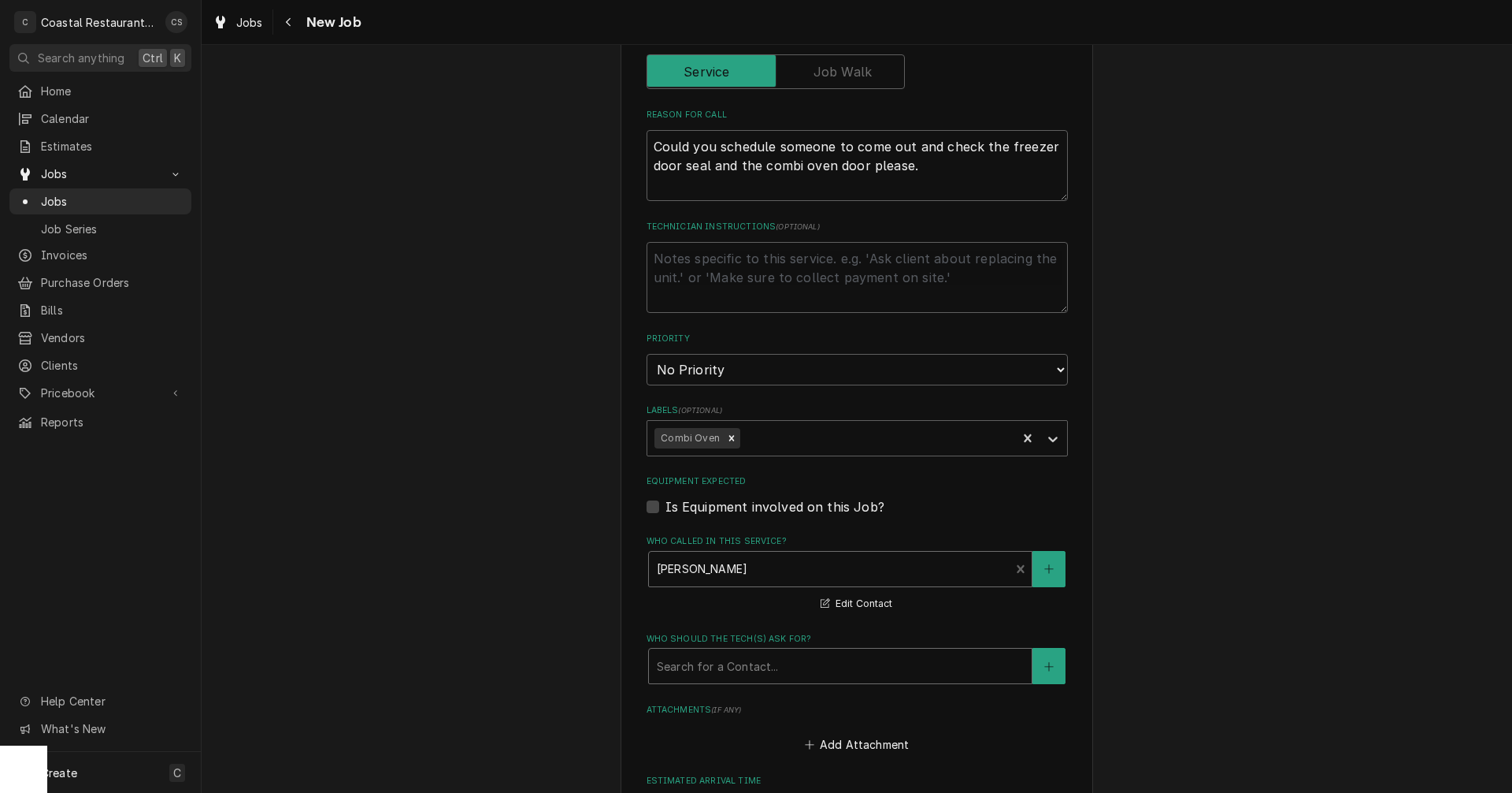
click at [719, 664] on div "Who should the tech(s) ask for?" at bounding box center [840, 666] width 367 height 29
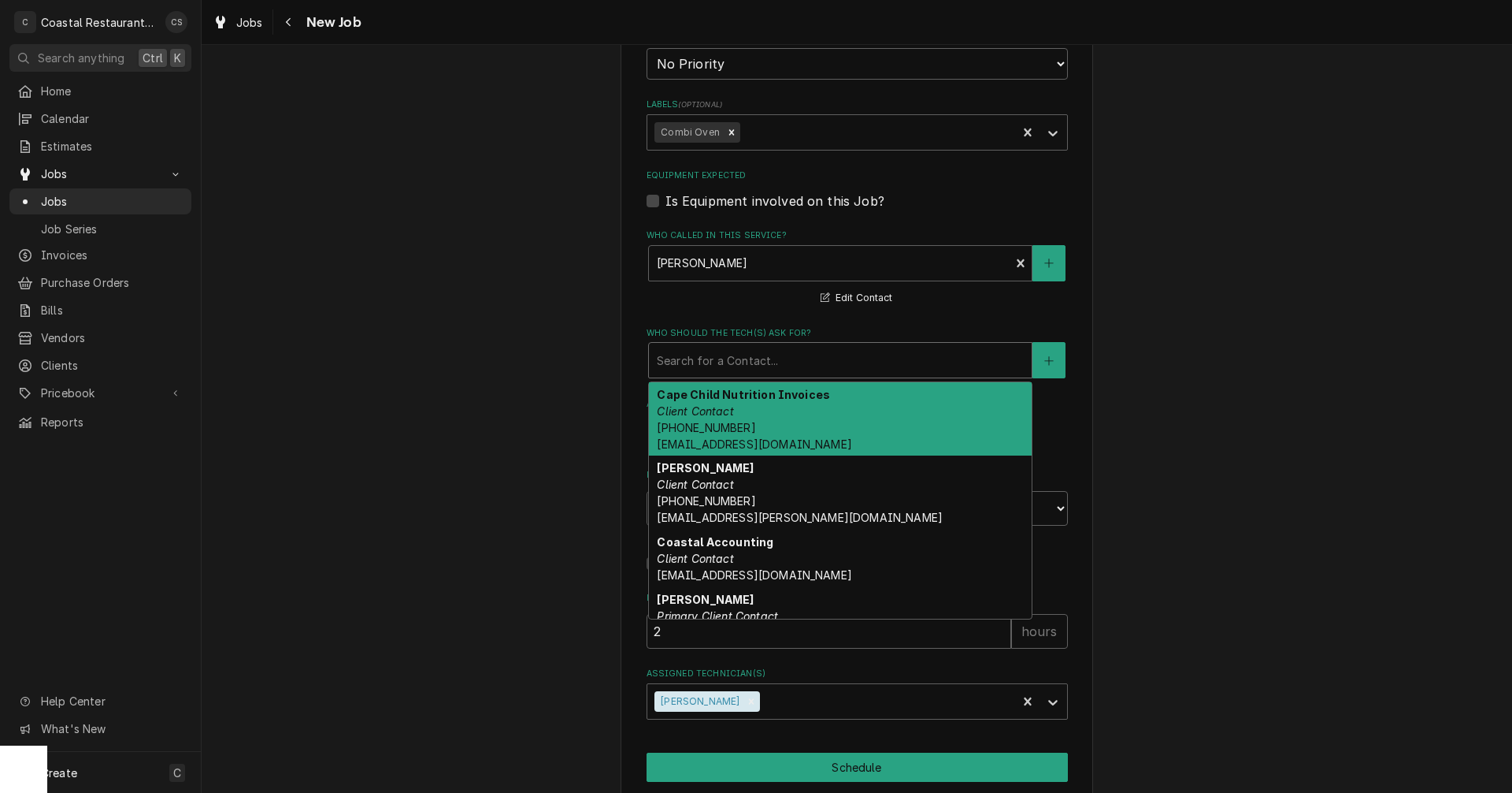
scroll to position [867, 0]
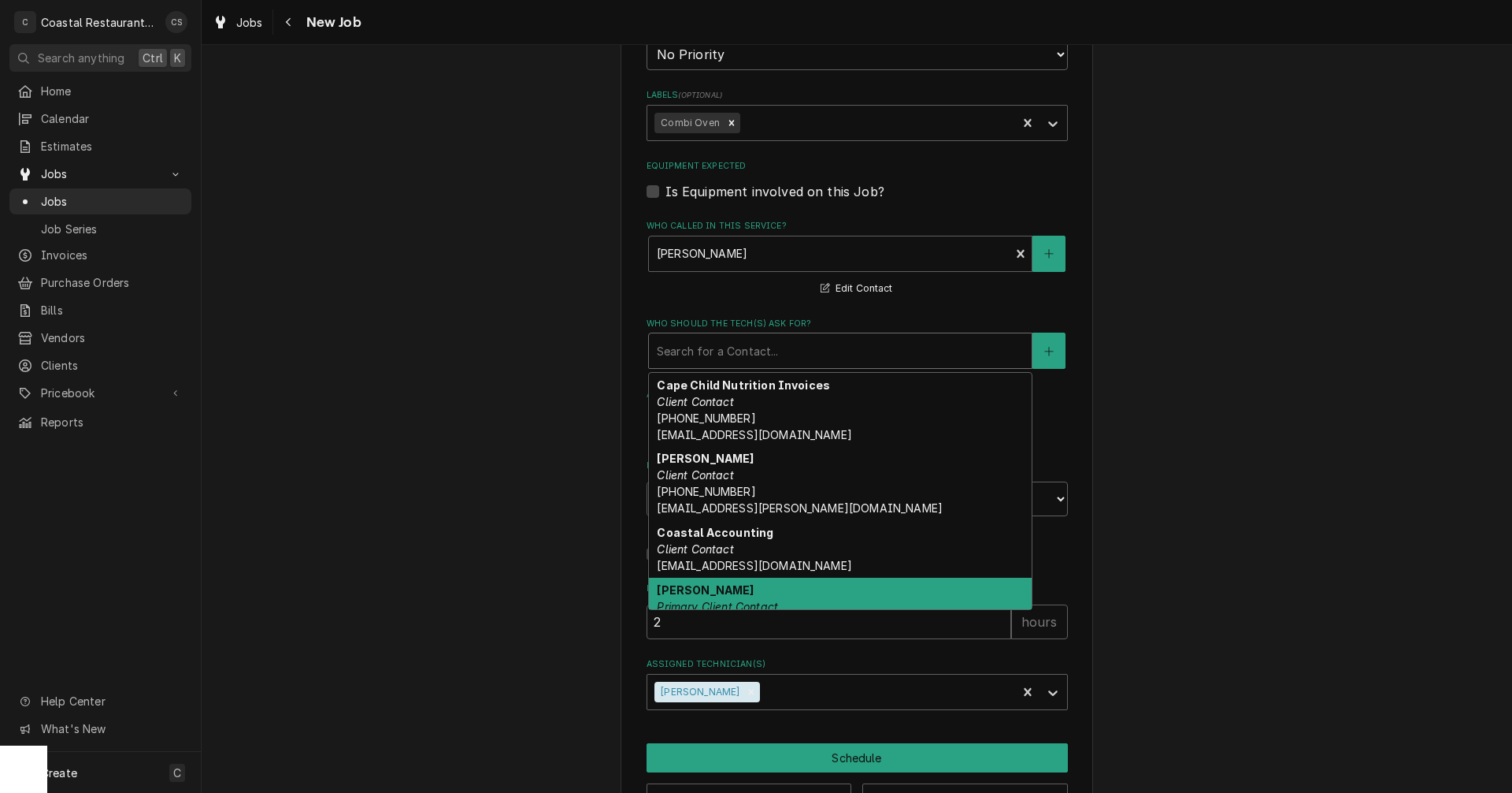
click at [739, 592] on div "Stacy Smith Primary Client Contact Stacy.Smith@cape.k12.de.us" at bounding box center [841, 614] width 383 height 74
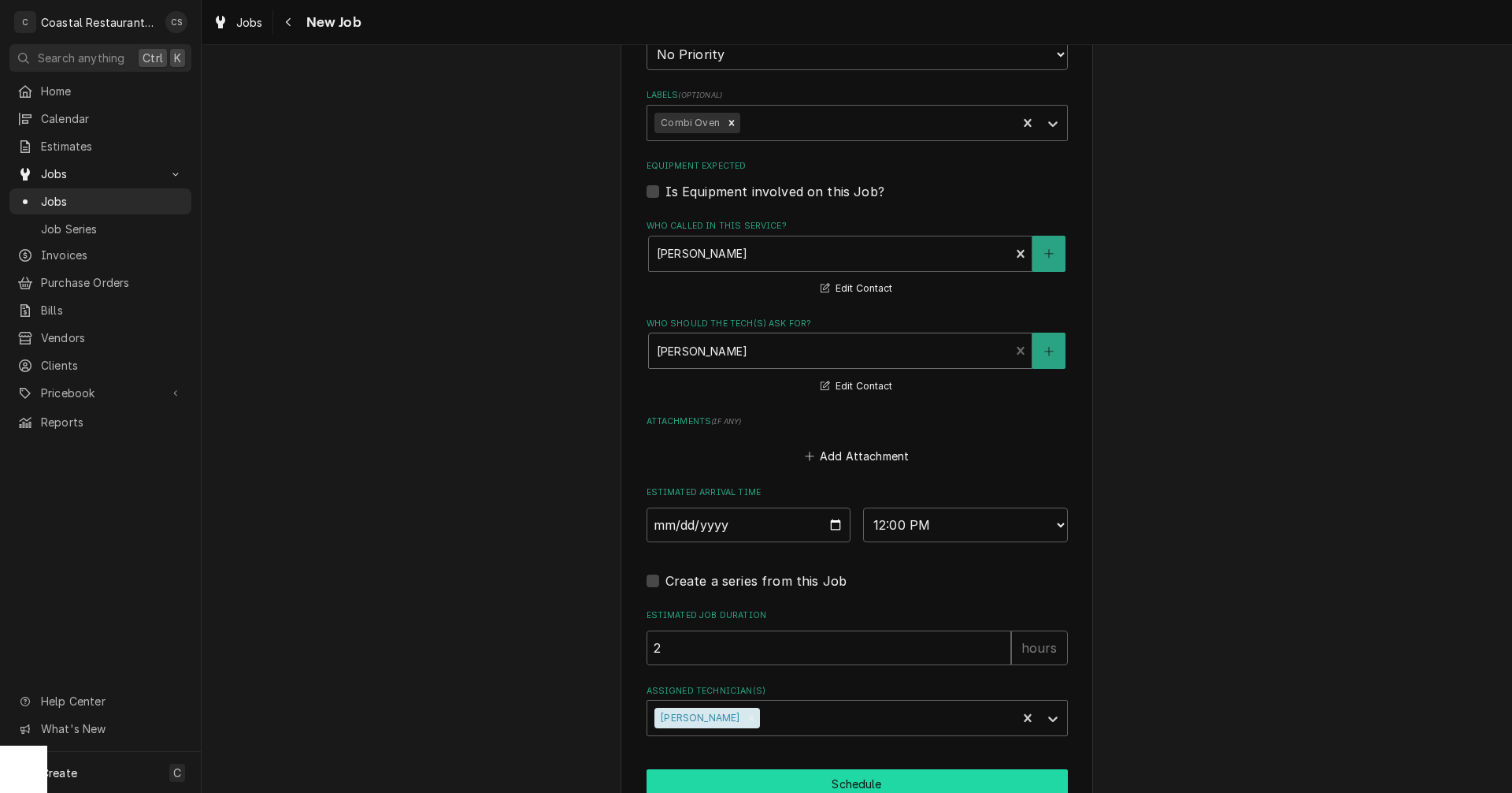
click at [831, 781] on button "Schedule" at bounding box center [857, 783] width 421 height 29
type textarea "x"
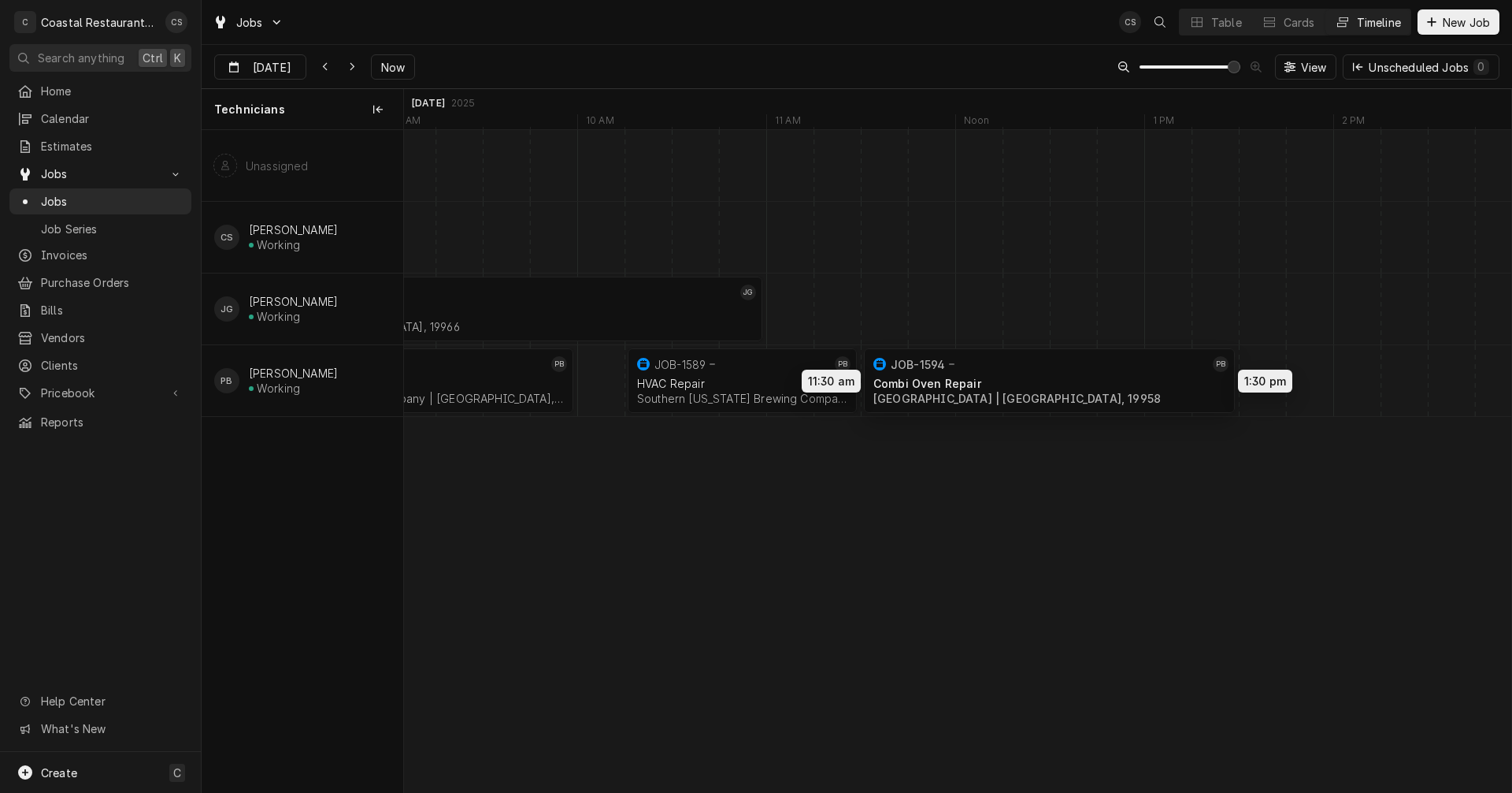
drag, startPoint x: 1039, startPoint y: 371, endPoint x: 954, endPoint y: 371, distance: 85.0
click at [954, 371] on div "8:00 AM 11:00 AM JOB-1408 JG Refrigeration Yellowfin Group | Millsboro, 19966 3…" at bounding box center [957, 461] width 1107 height 662
click at [1272, 379] on div "Dynamic Content Wrapper" at bounding box center [860, 380] width 45540 height 71
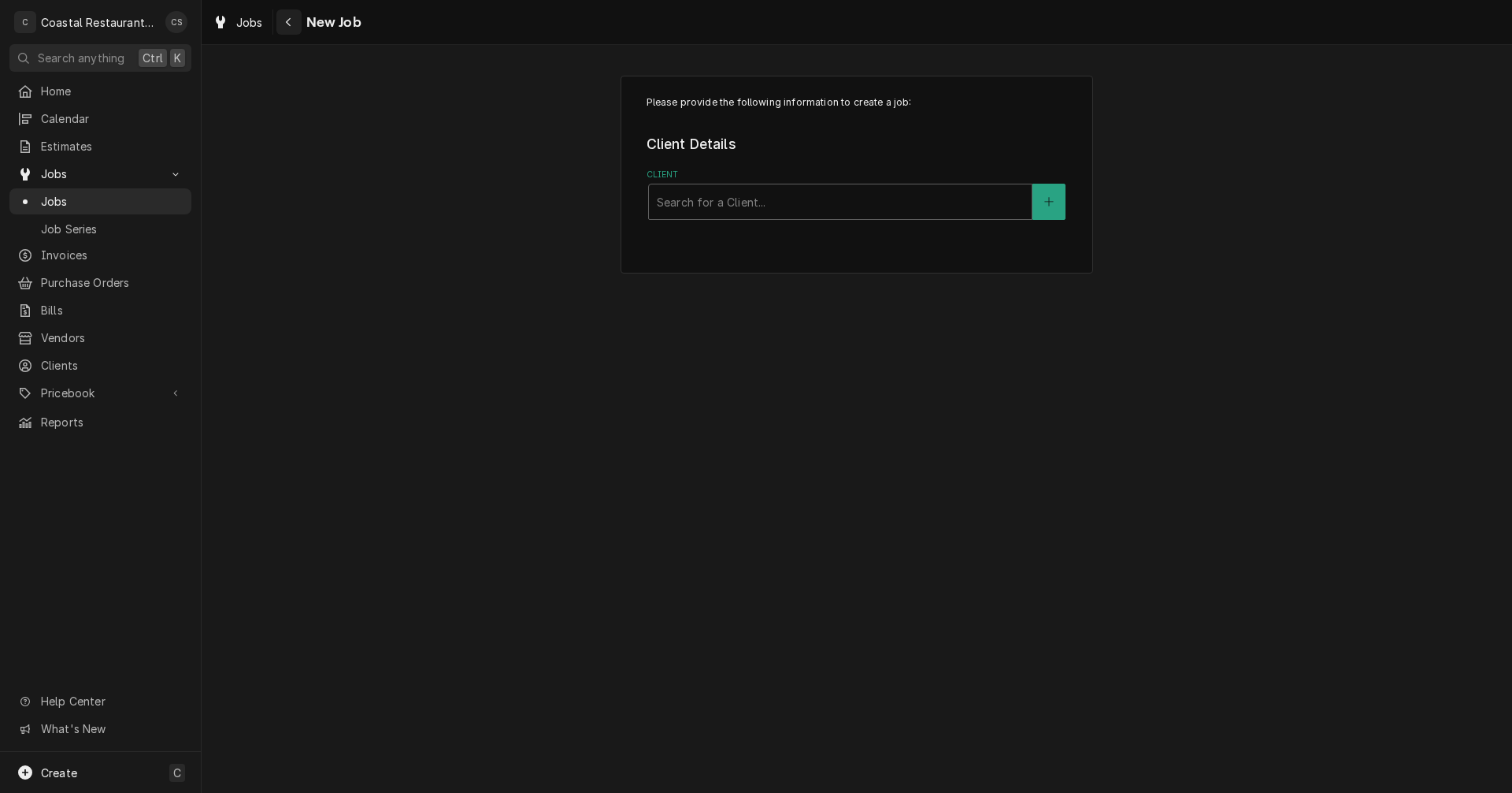
click at [289, 21] on icon "Navigate back" at bounding box center [289, 22] width 7 height 11
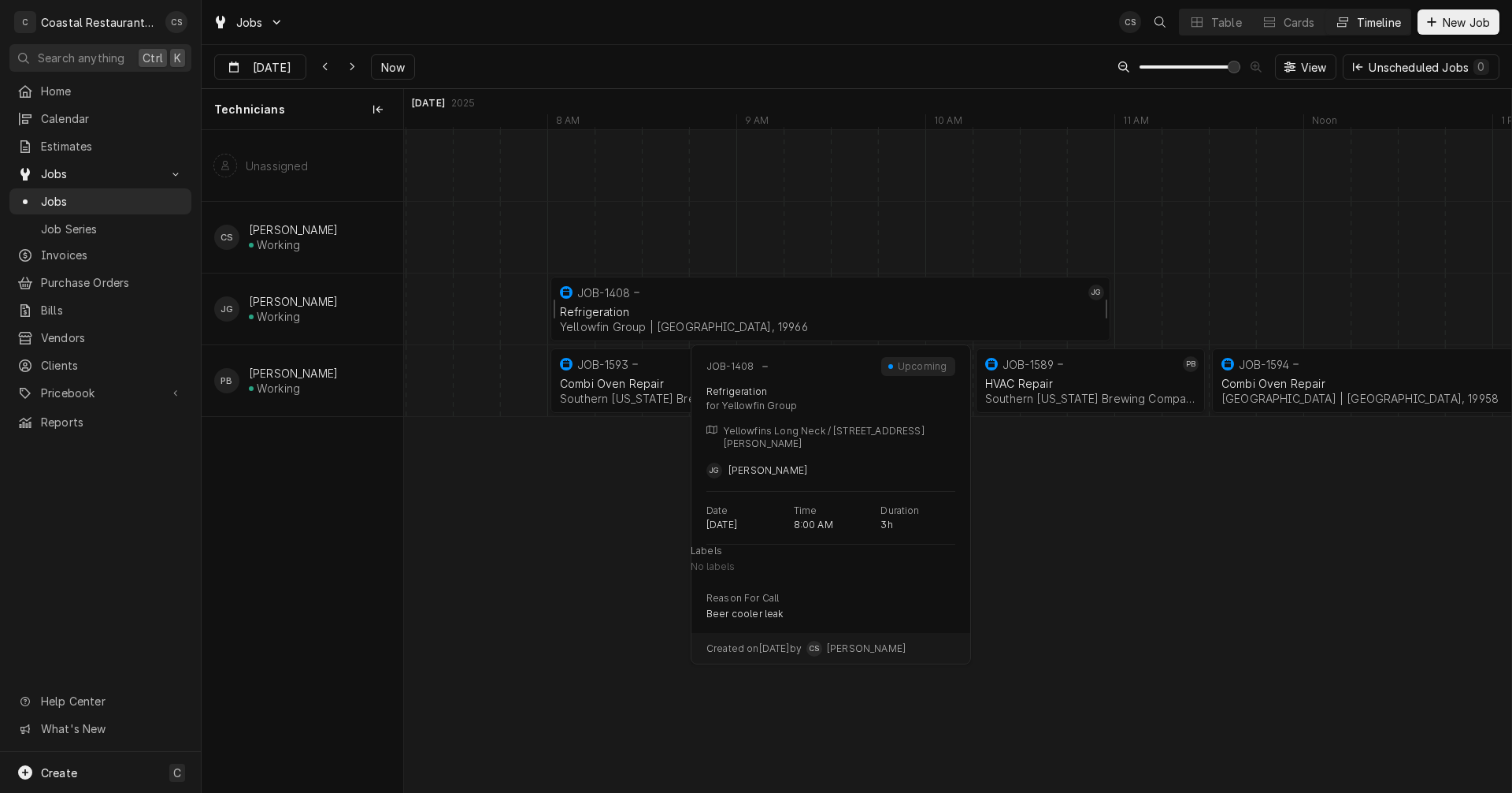
click at [706, 307] on div "Refrigeration" at bounding box center [830, 311] width 541 height 13
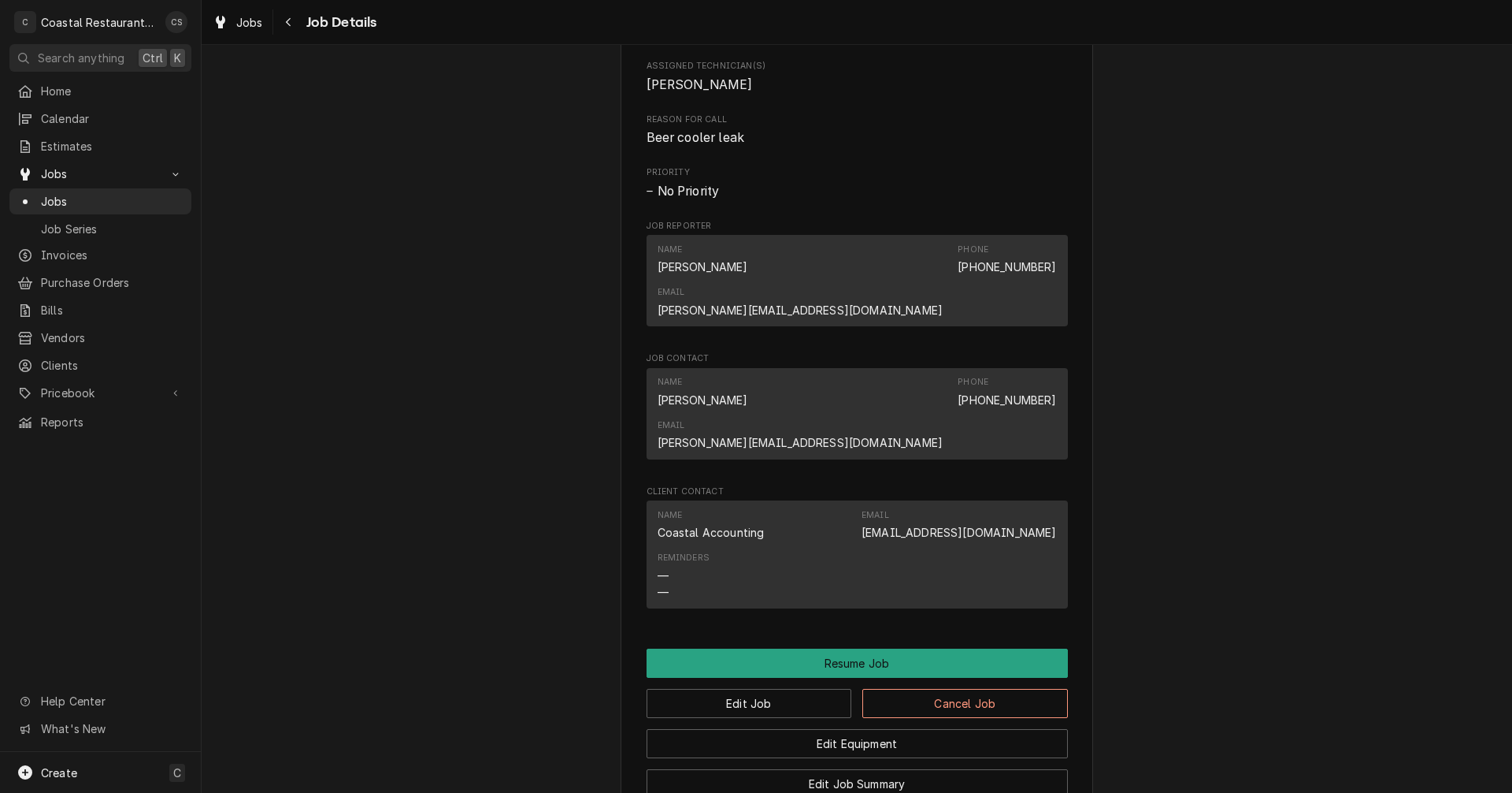
scroll to position [1181, 0]
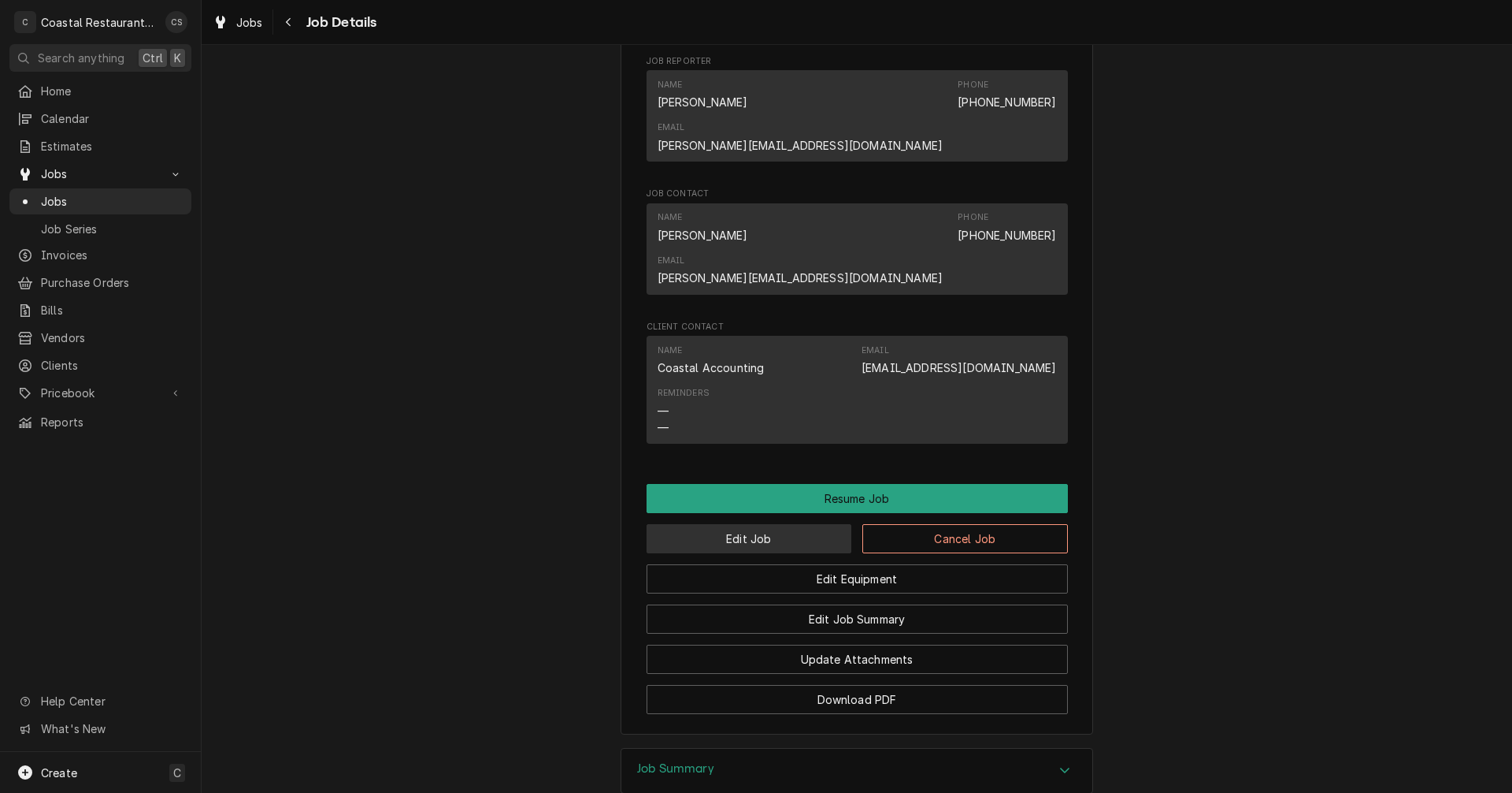
click at [776, 524] on button "Edit Job" at bounding box center [749, 538] width 206 height 29
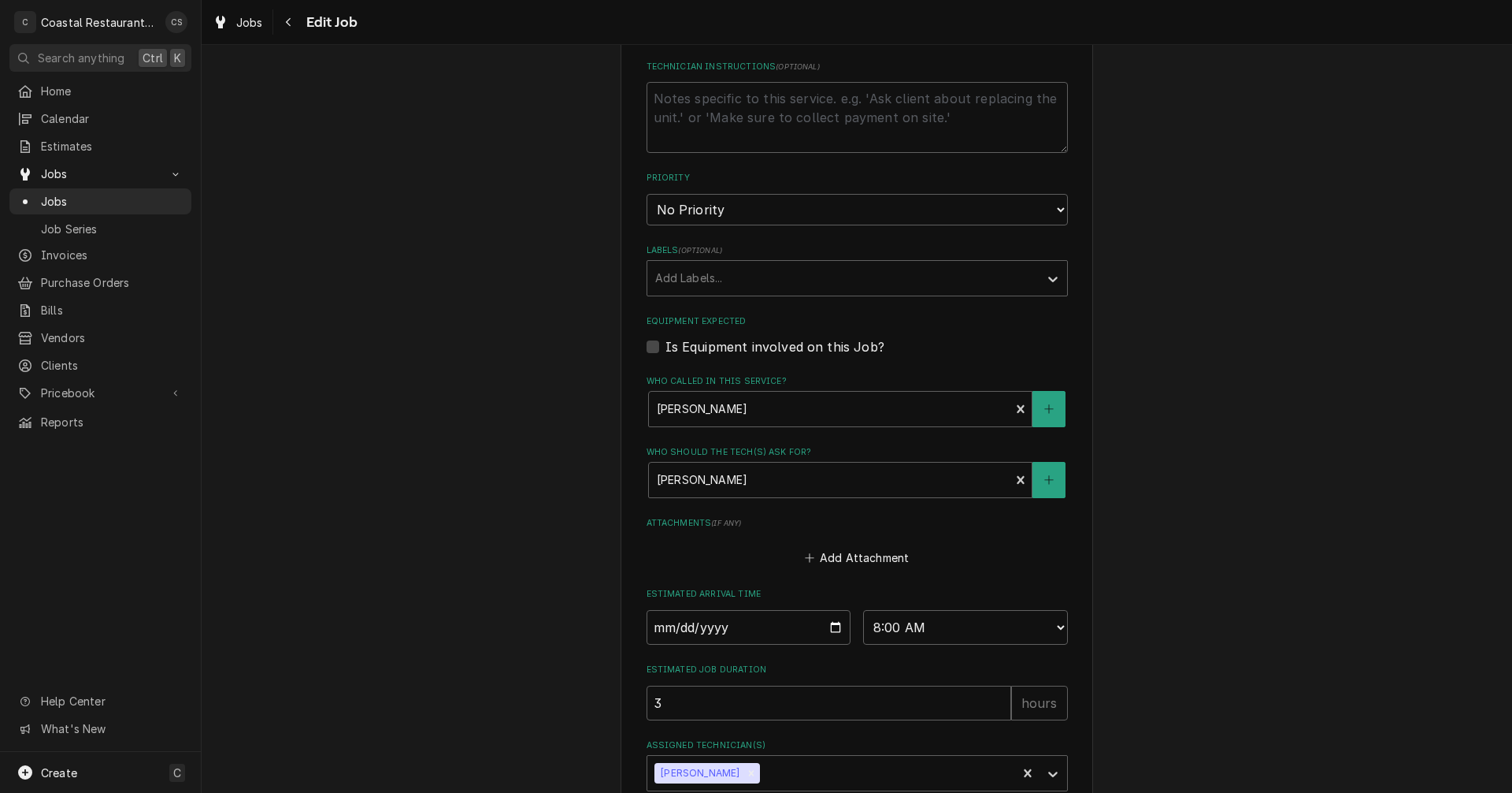
scroll to position [630, 0]
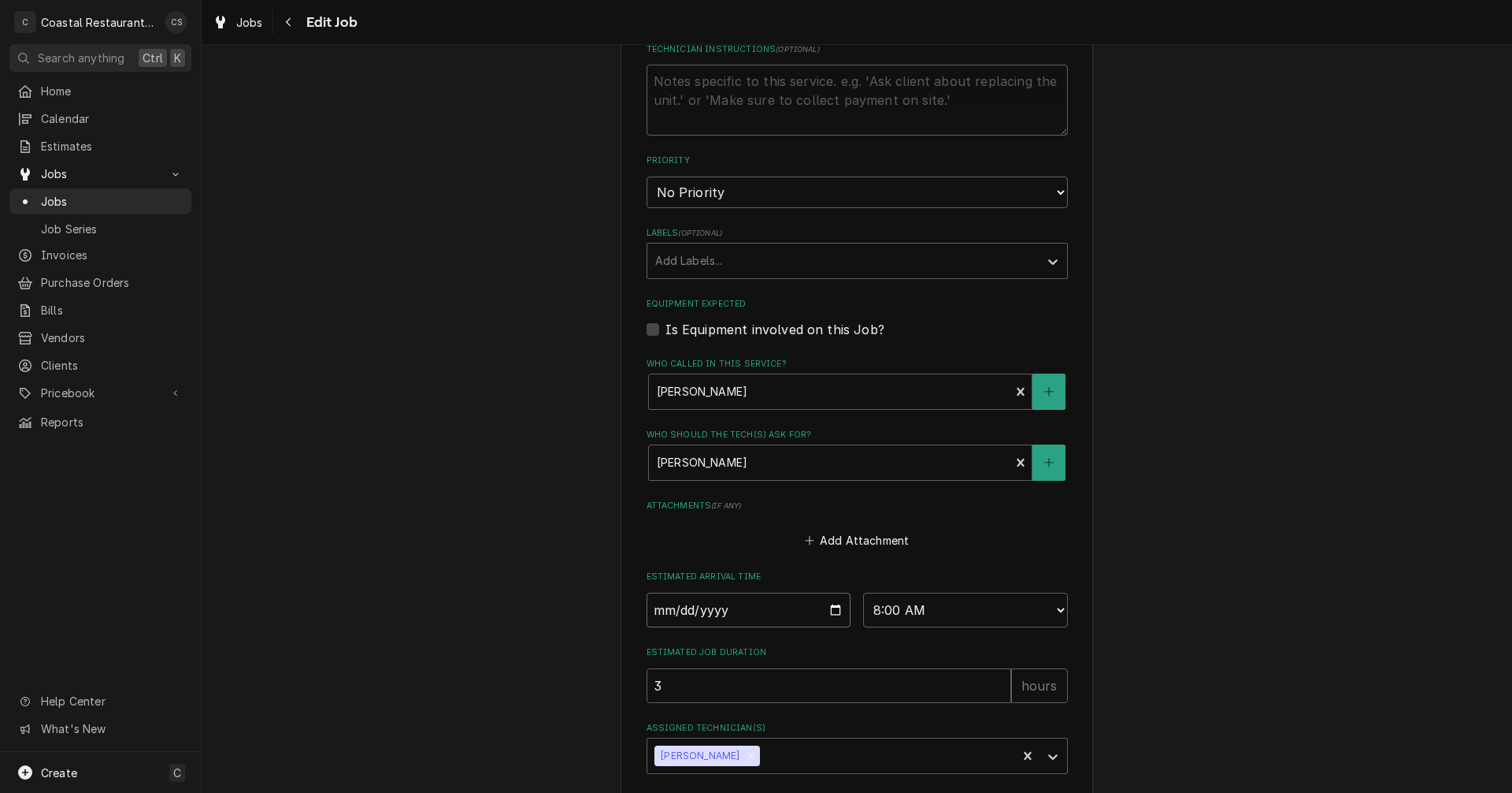
click at [833, 609] on input "[DATE]" at bounding box center [749, 609] width 205 height 35
type textarea "x"
type input "[DATE]"
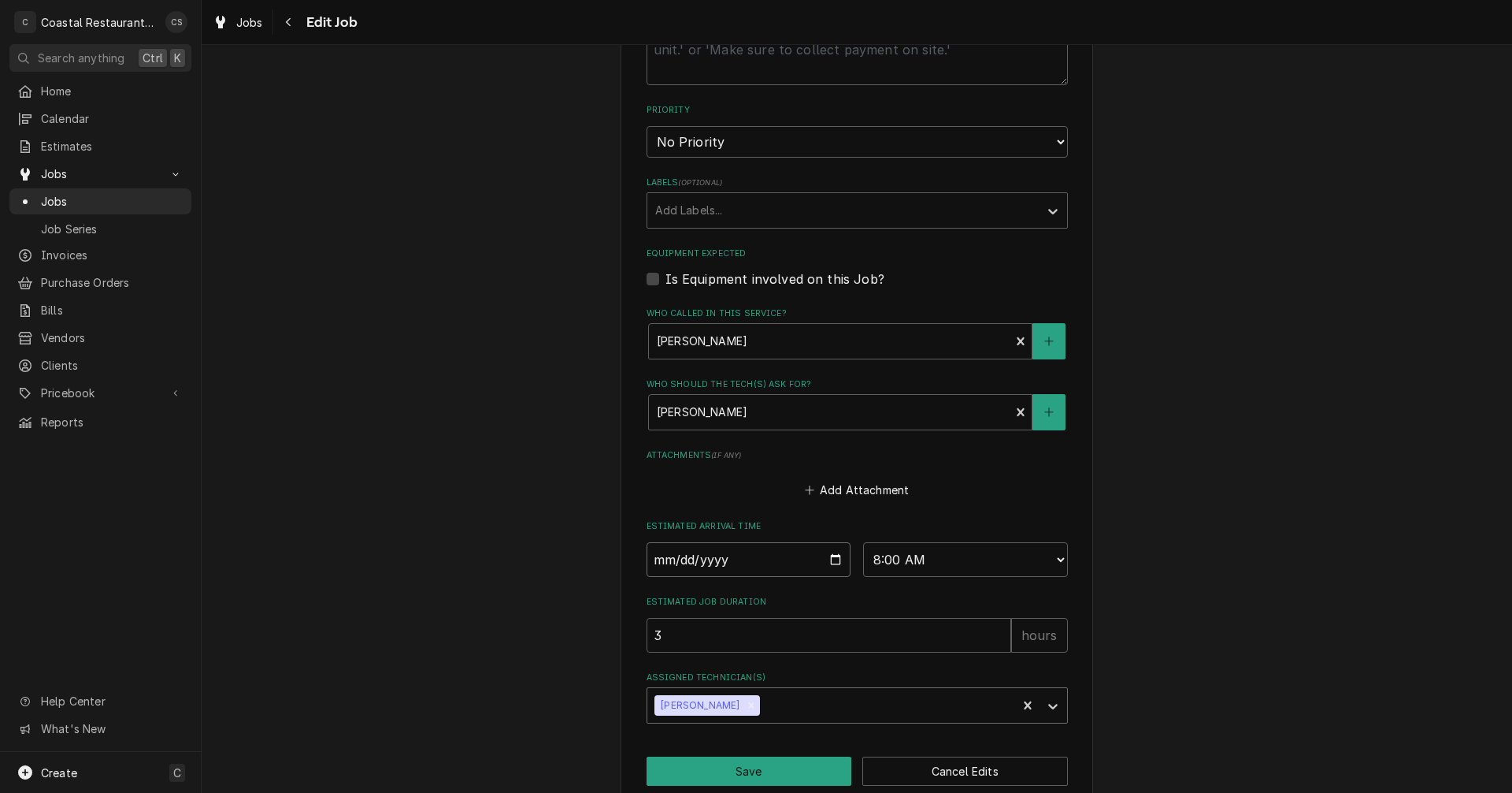
scroll to position [707, 0]
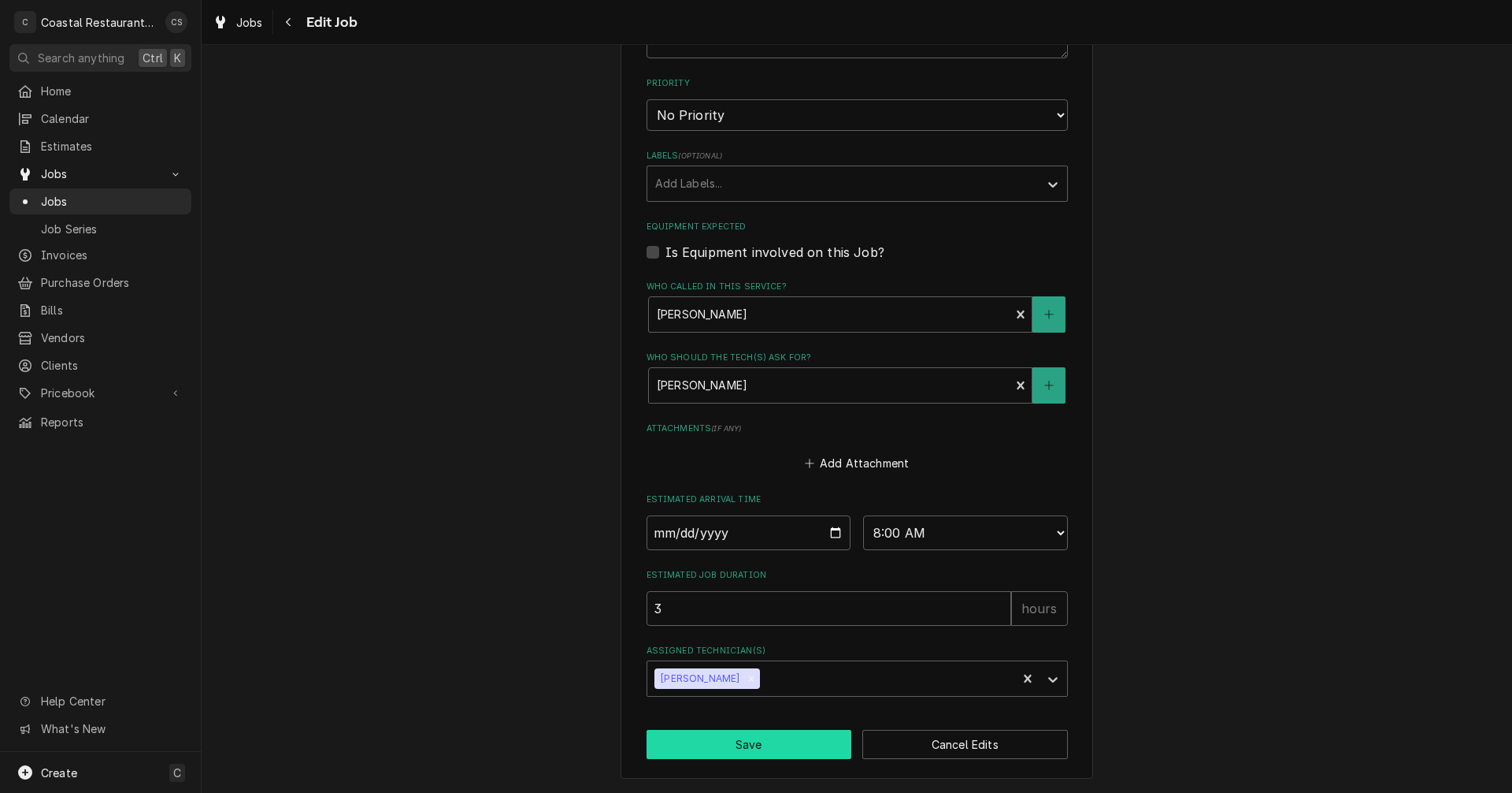
click at [765, 745] on button "Save" at bounding box center [749, 744] width 206 height 29
type textarea "x"
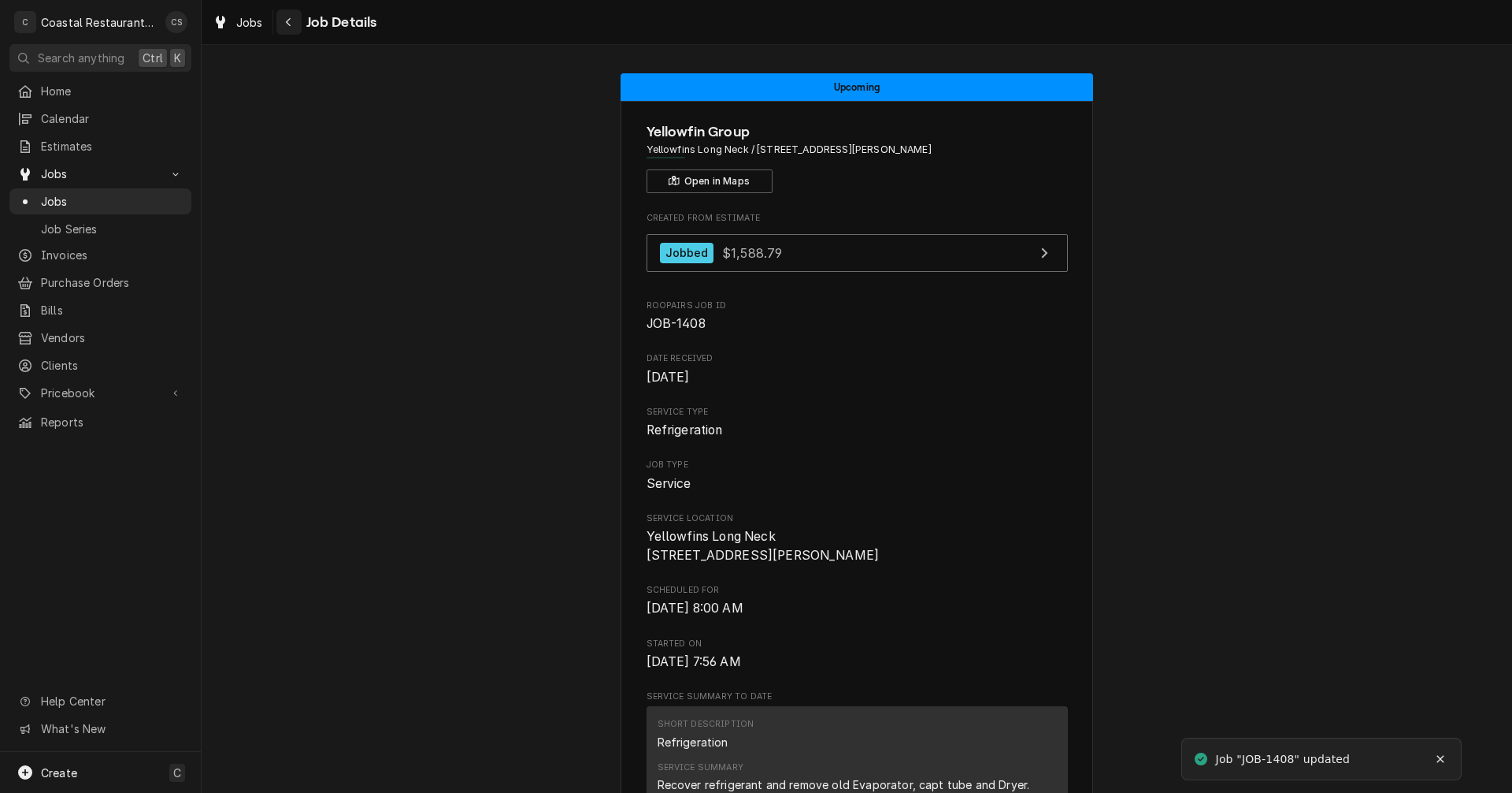
click at [292, 18] on div "Navigate back" at bounding box center [289, 22] width 16 height 16
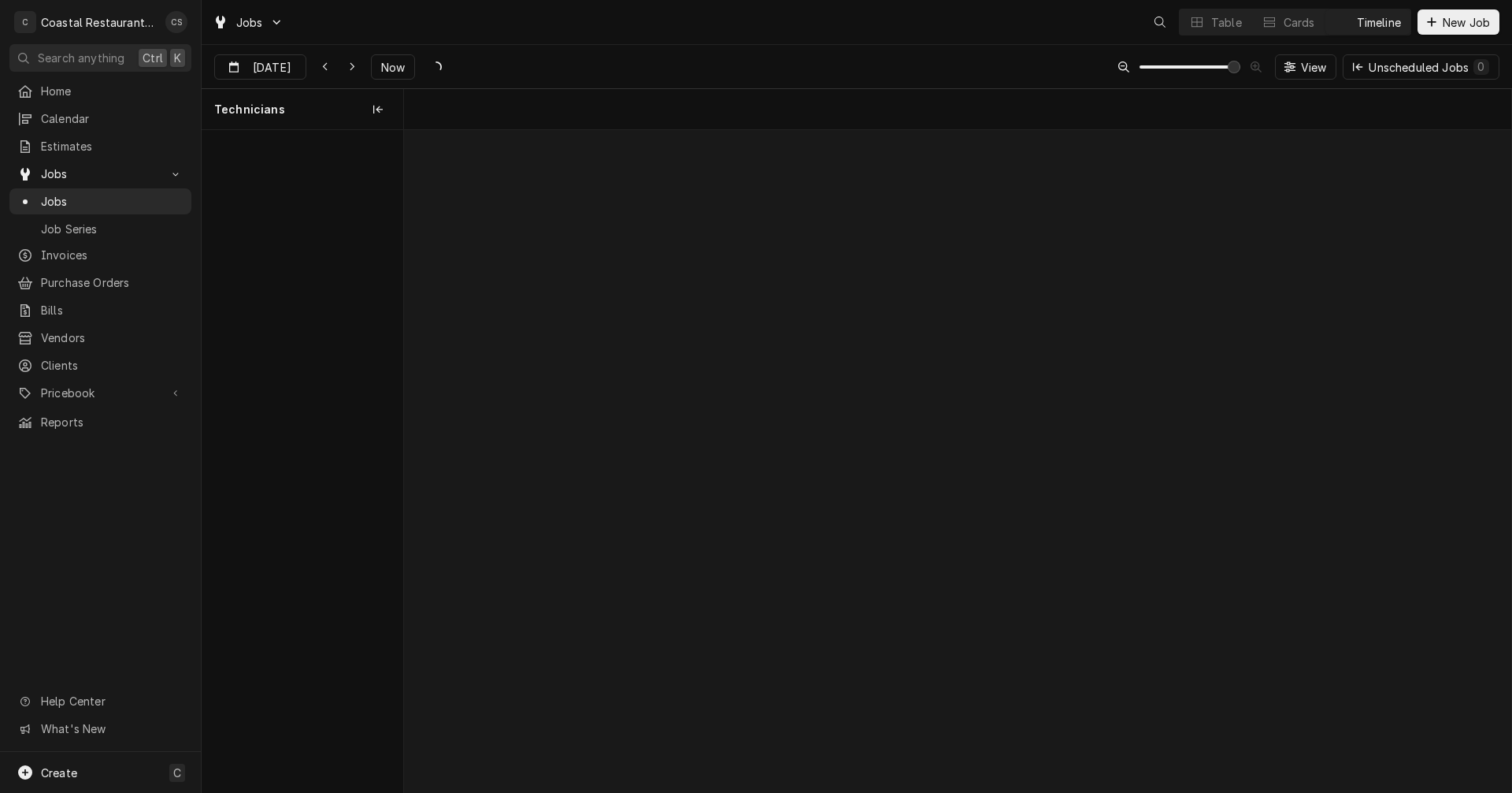
scroll to position [0, 21966]
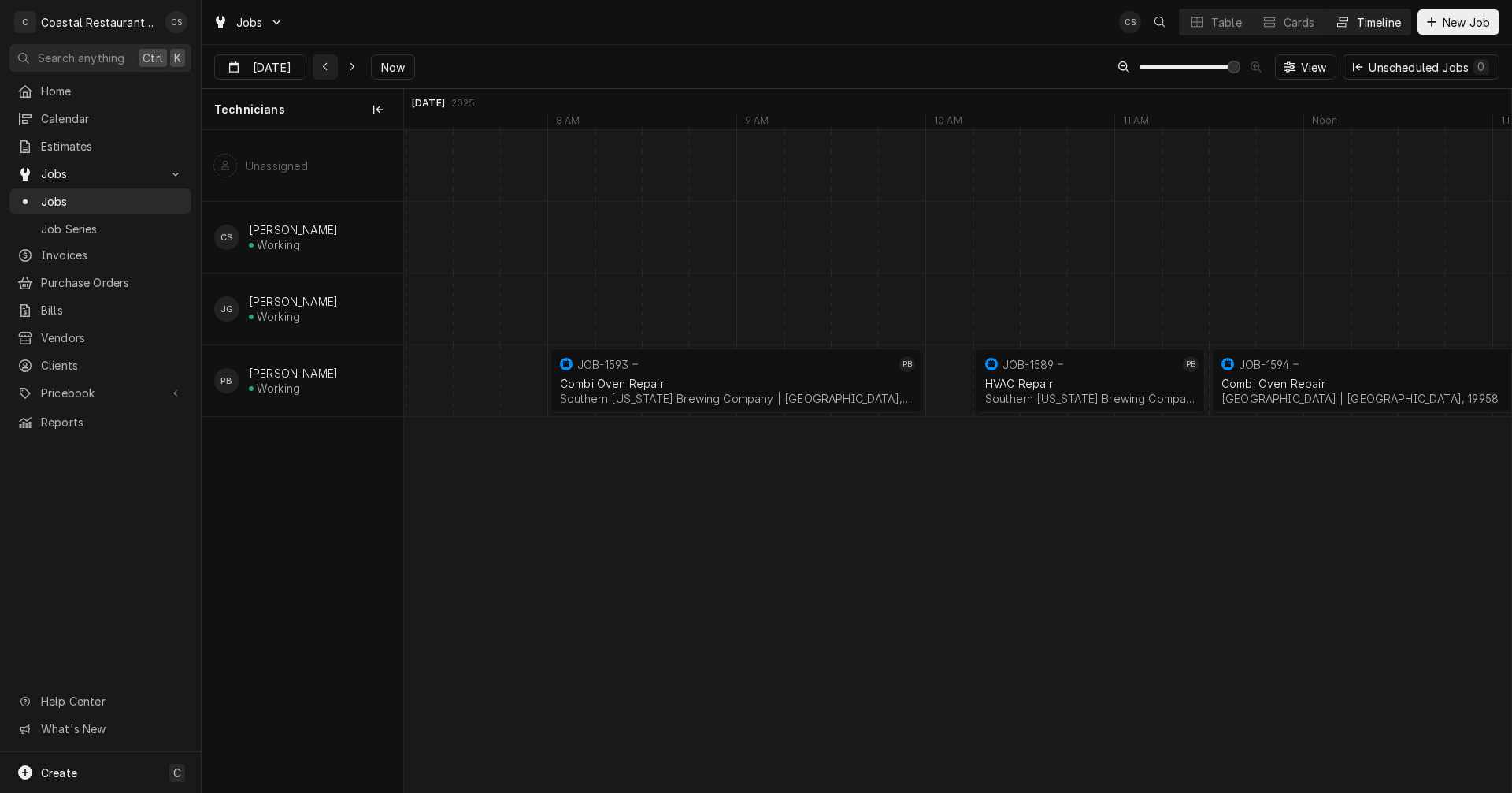
click at [323, 69] on icon "Dynamic Content Wrapper" at bounding box center [326, 67] width 7 height 11
type input "[DATE]"
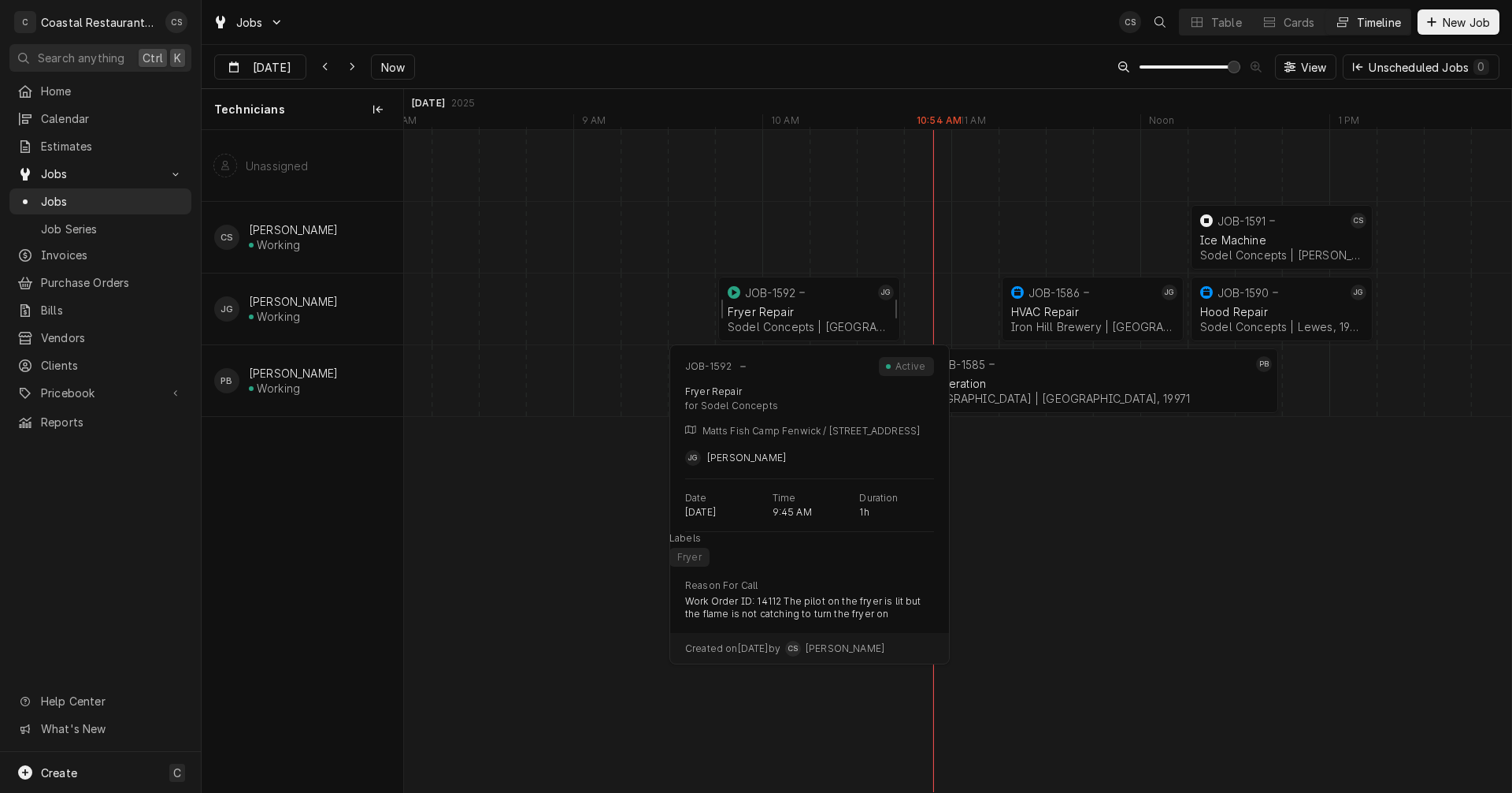
click at [813, 303] on div "Fryer Repair Sodel Concepts | Fenwick Island, 19944" at bounding box center [809, 319] width 169 height 35
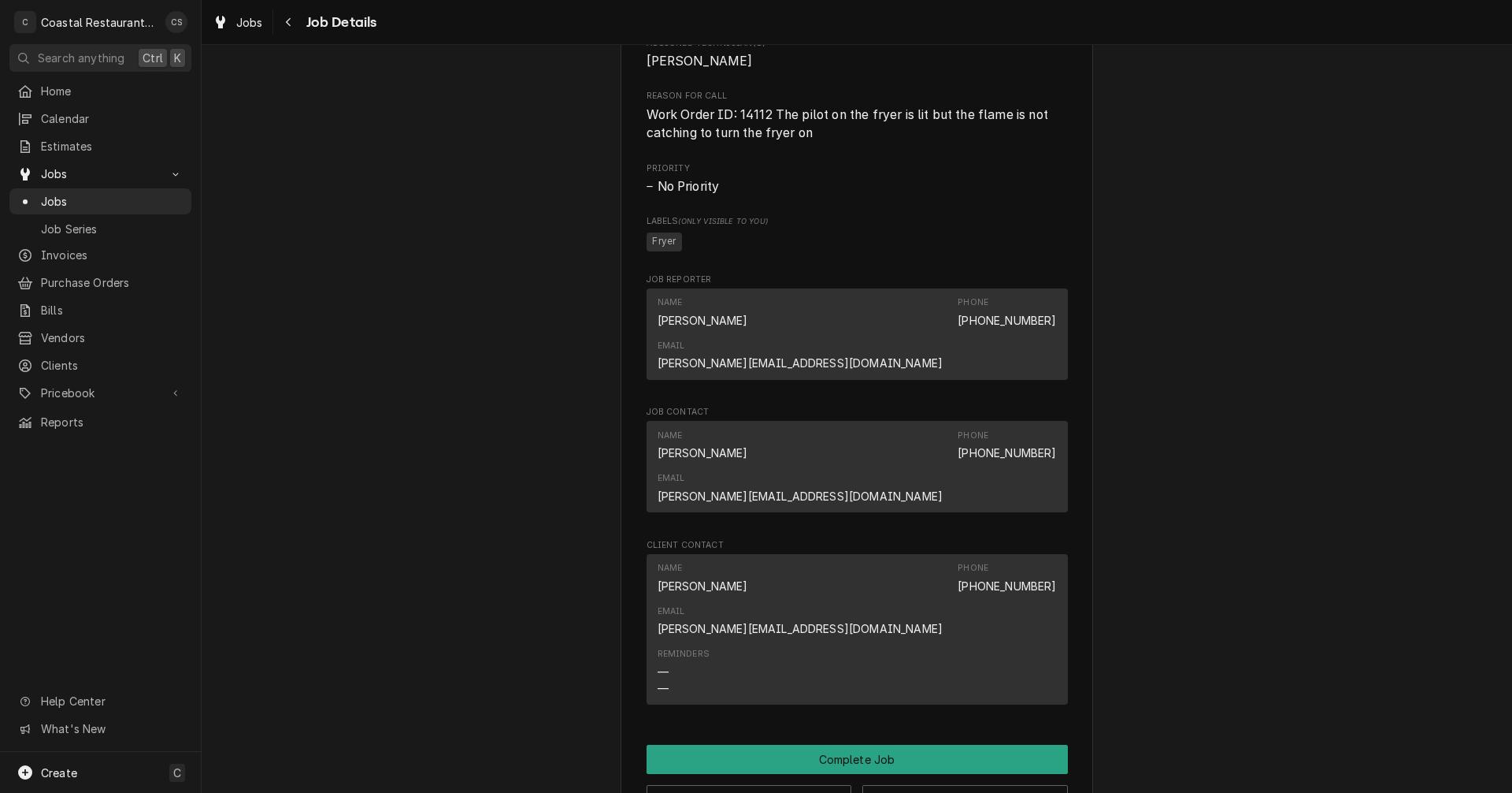
scroll to position [788, 0]
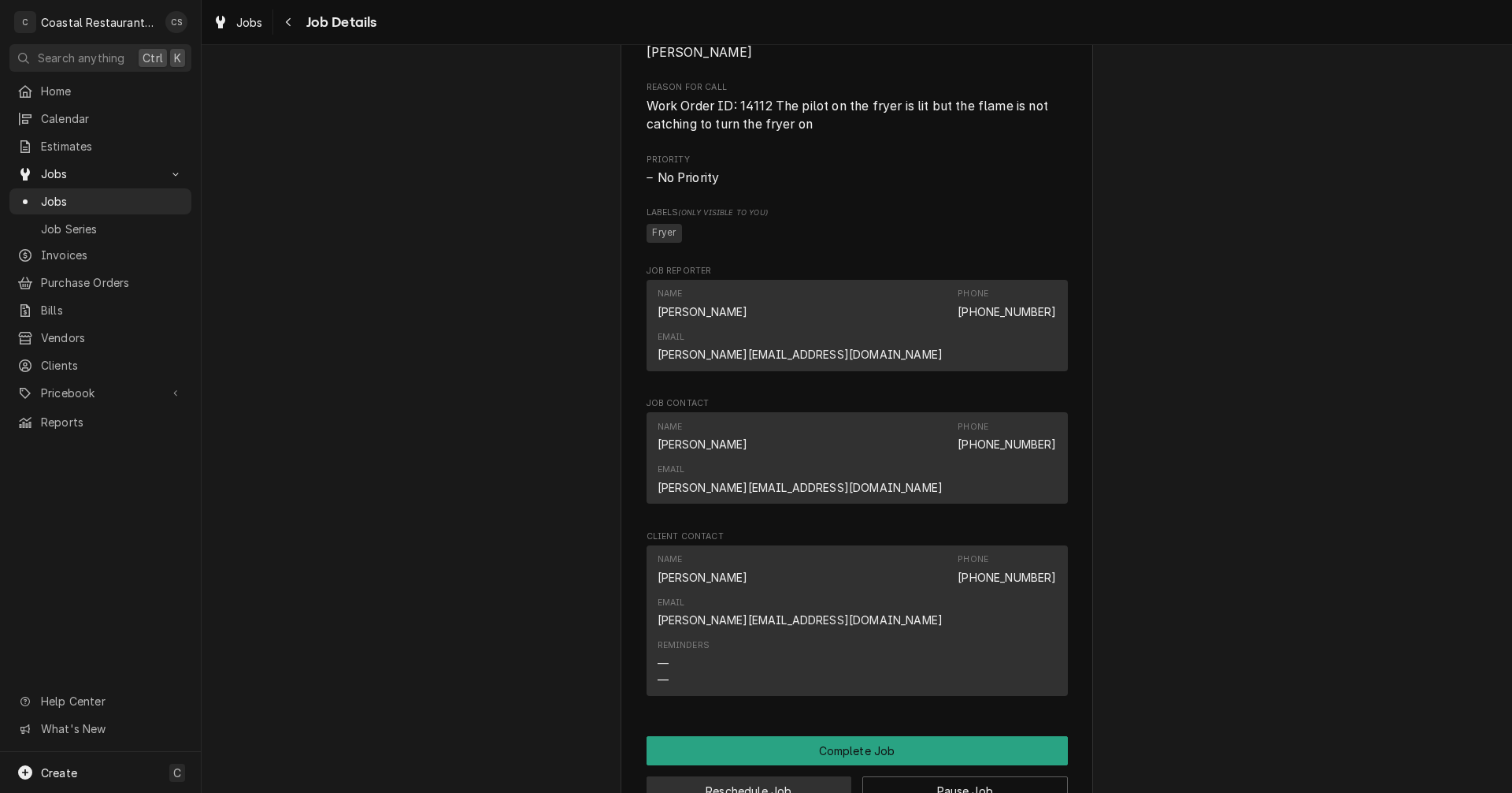
click at [758, 776] on button "Reschedule Job" at bounding box center [749, 790] width 206 height 29
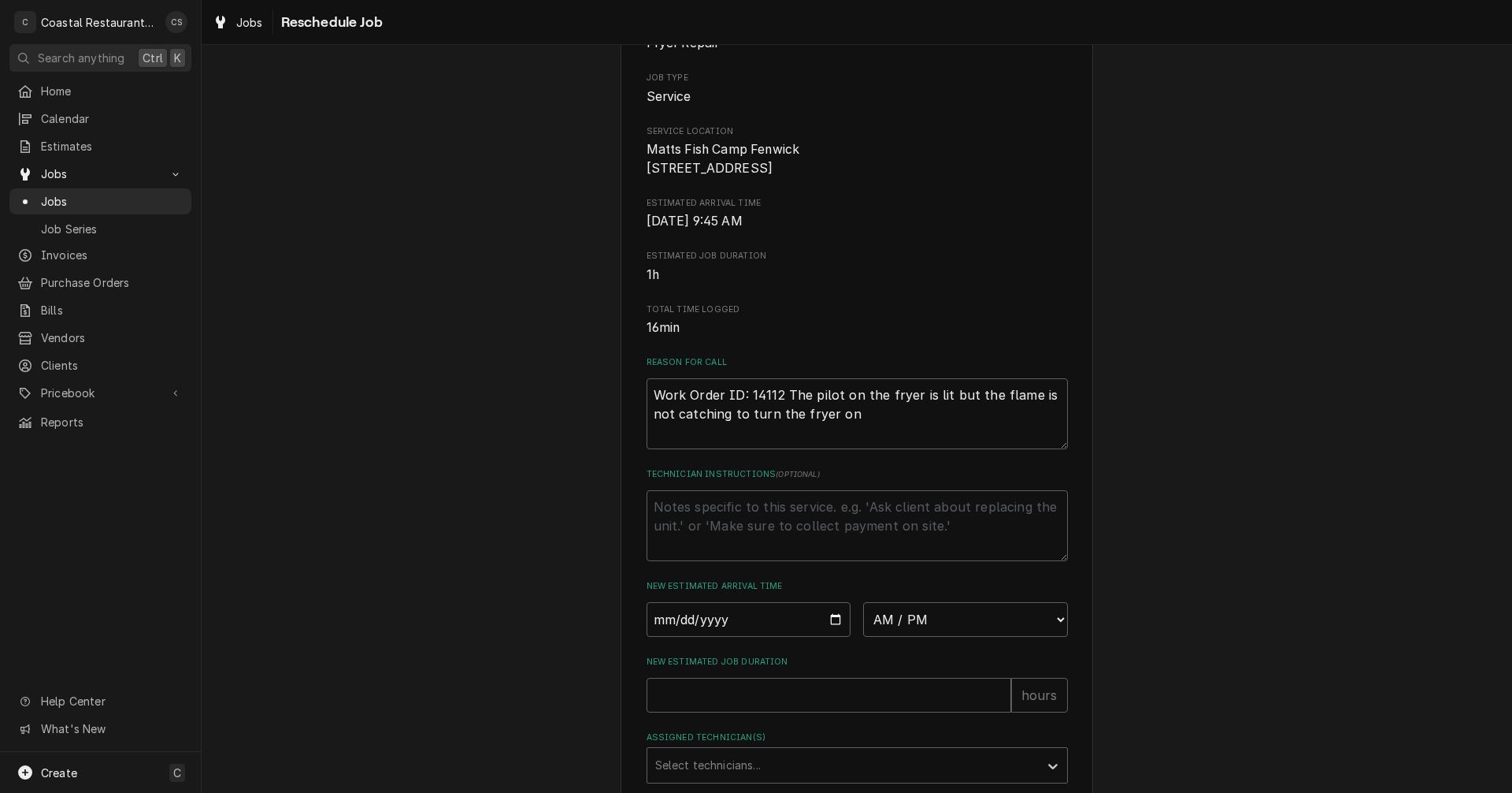
scroll to position [385, 0]
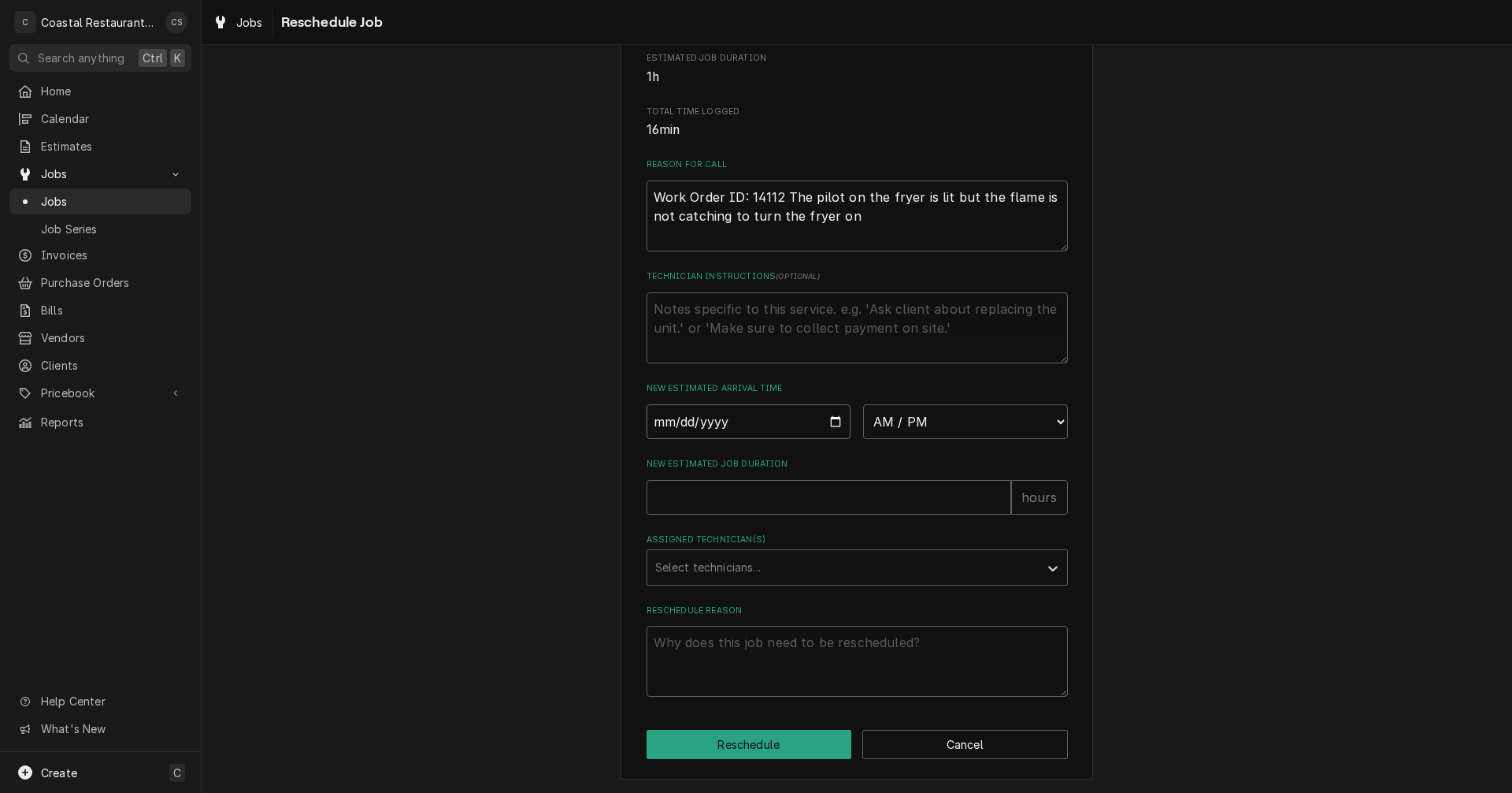
click at [825, 420] on input "Date" at bounding box center [749, 421] width 205 height 35
type textarea "x"
type input "2025-08-29"
click at [888, 429] on select "AM / PM 6:00 AM 6:15 AM 6:30 AM 6:45 AM 7:00 AM 7:15 AM 7:30 AM 7:45 AM 8:00 AM…" at bounding box center [965, 421] width 205 height 35
select select "07:45:00"
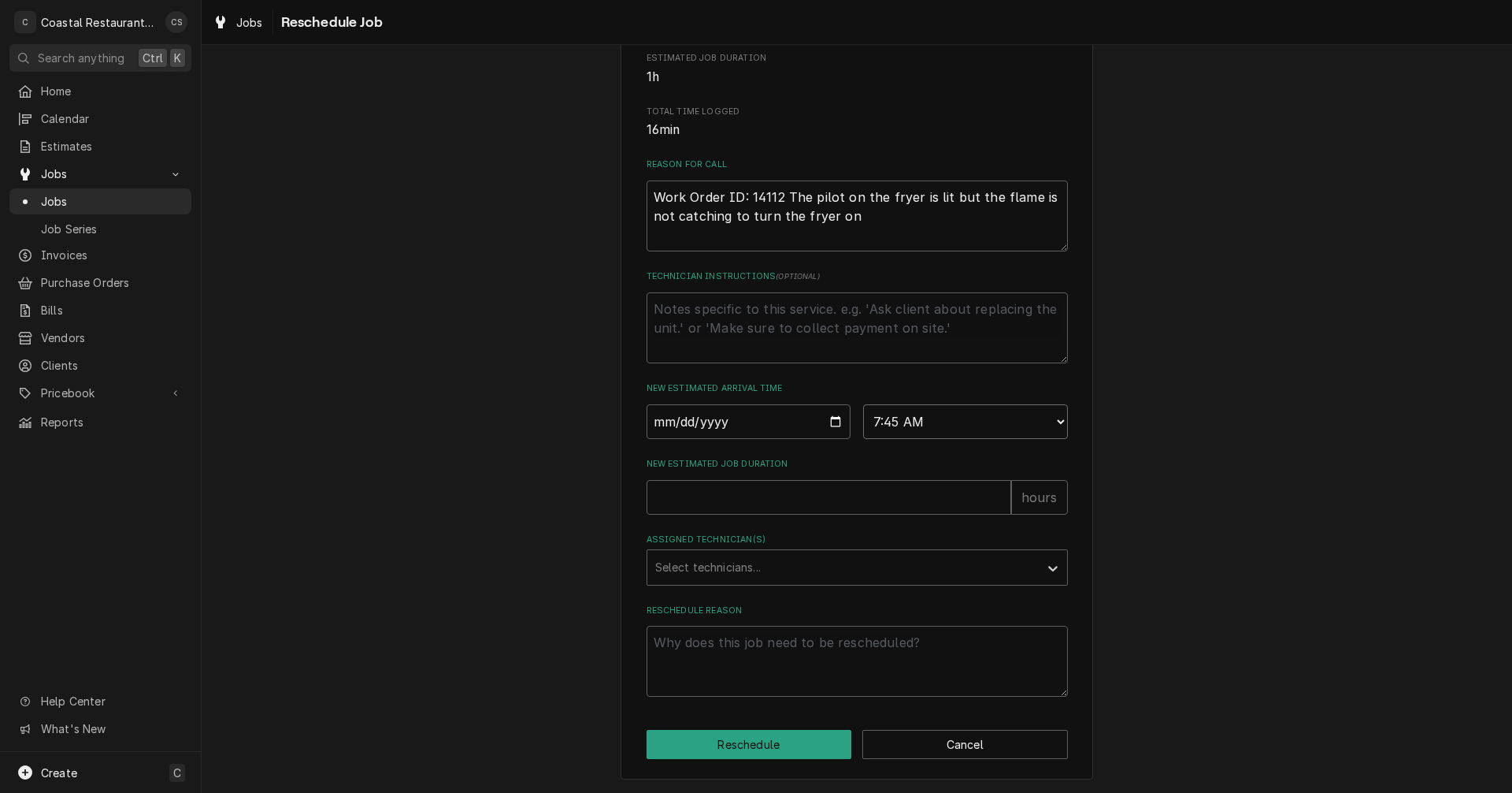
click at [863, 405] on select "AM / PM 6:00 AM 6:15 AM 6:30 AM 6:45 AM 7:00 AM 7:15 AM 7:30 AM 7:45 AM 8:00 AM…" at bounding box center [965, 421] width 205 height 35
click at [767, 496] on input "New Estimated Job Duration" at bounding box center [828, 496] width 364 height 35
type textarea "x"
type input "2"
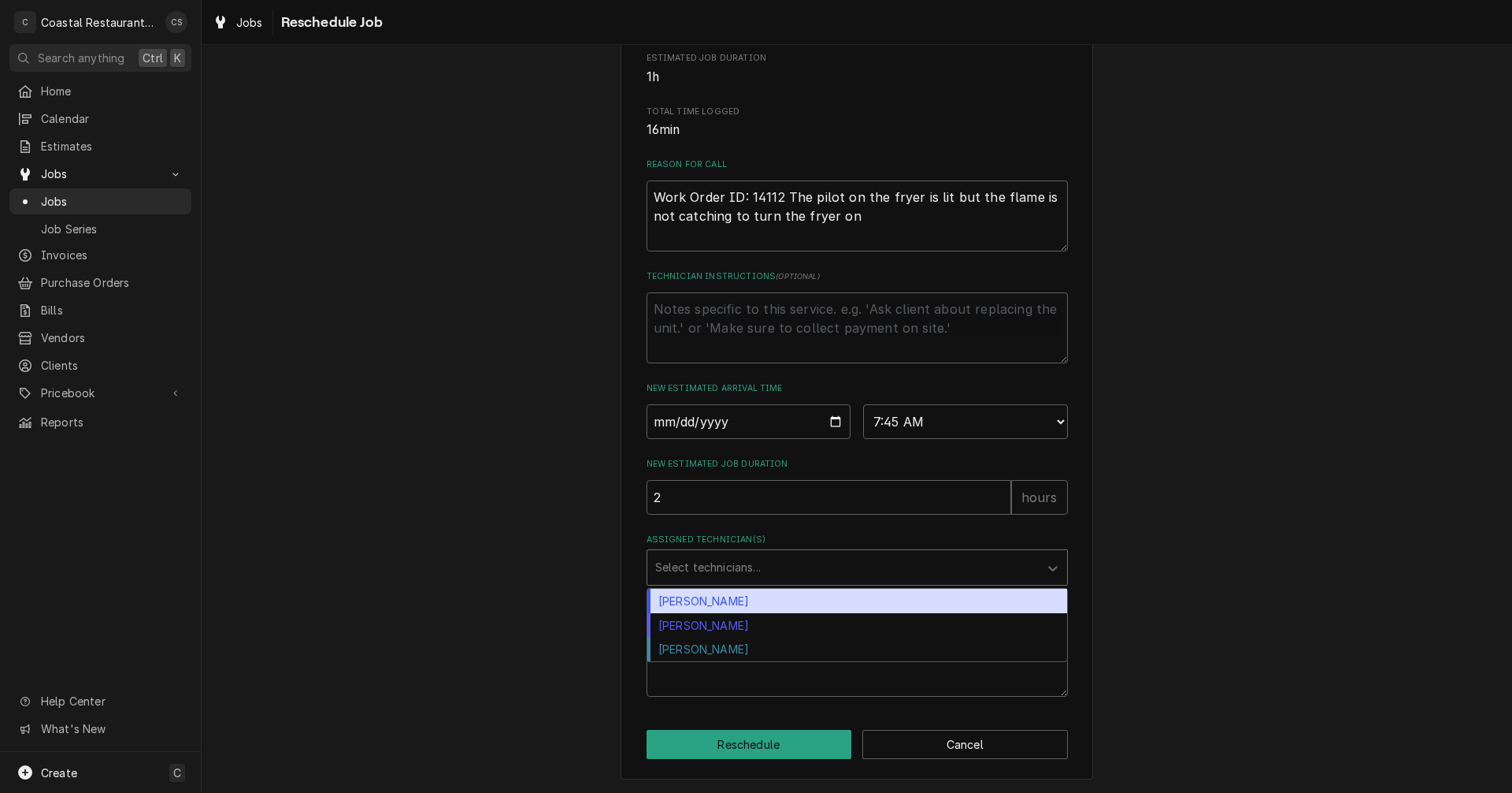
click at [727, 568] on div "Assigned Technician(s)" at bounding box center [843, 568] width 376 height 29
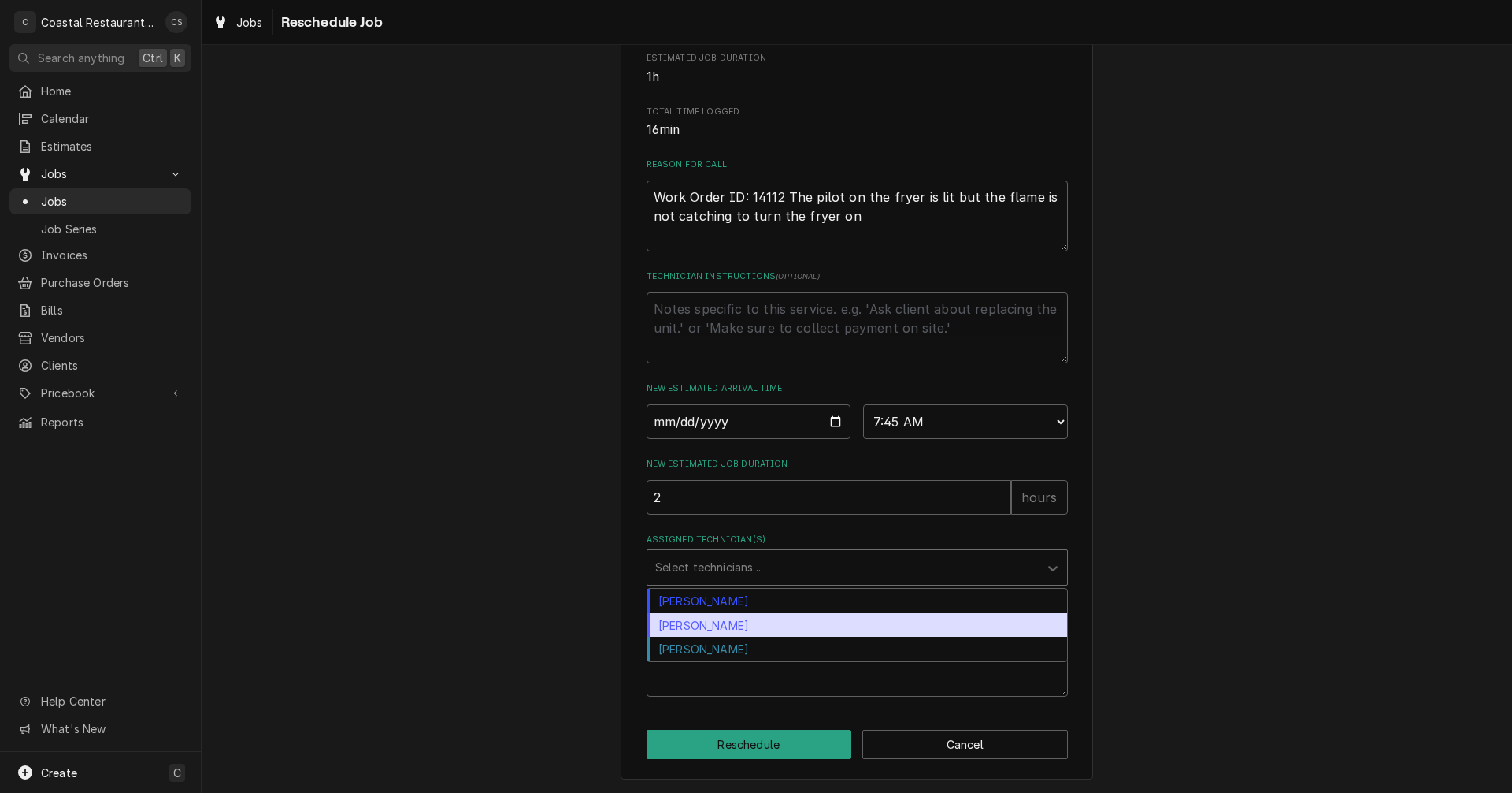
click at [724, 625] on div "James Gatton" at bounding box center [857, 625] width 419 height 24
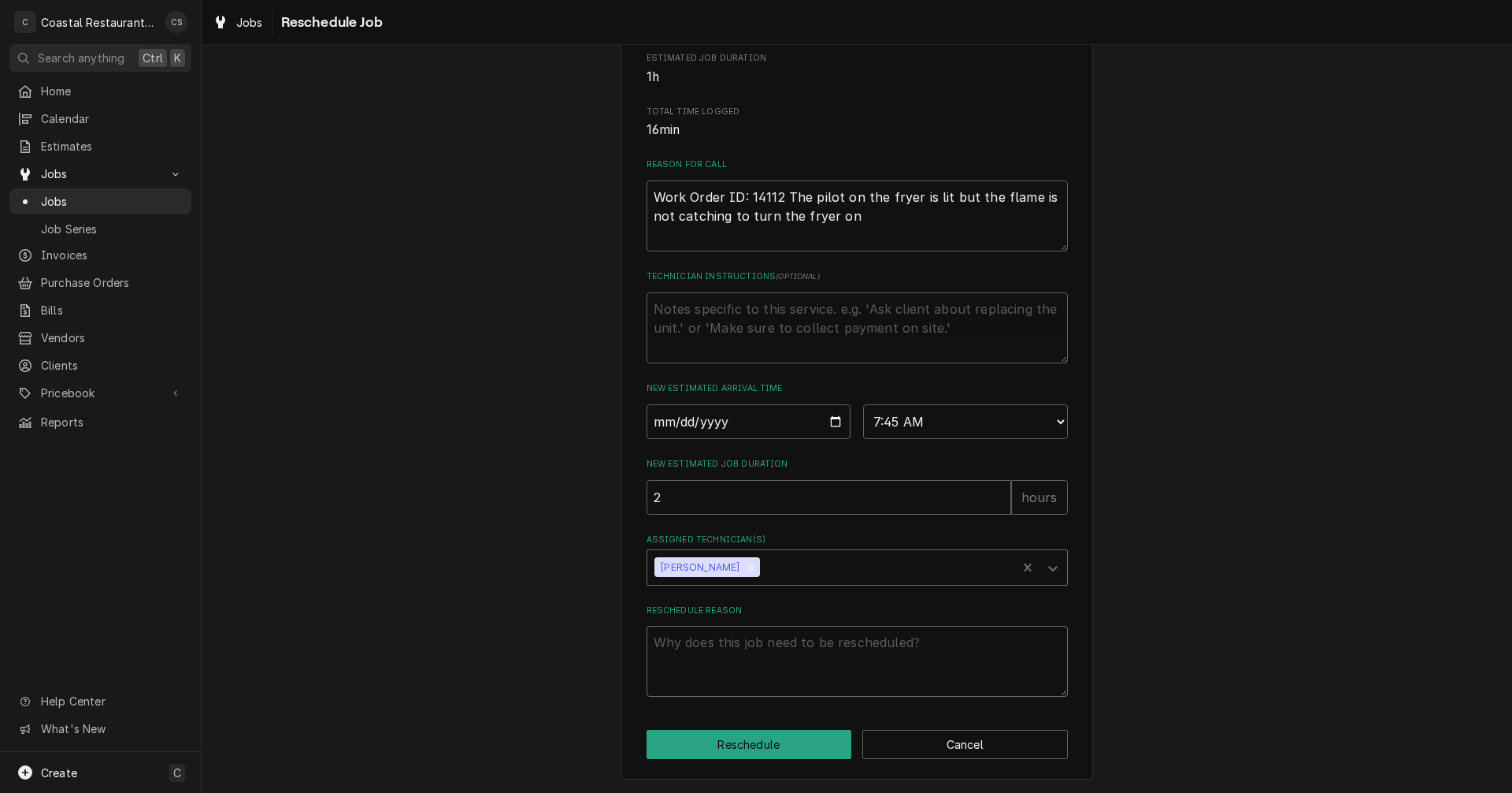
click at [729, 631] on textarea "Reschedule Reason" at bounding box center [857, 661] width 421 height 71
type textarea "x"
type textarea "F"
type textarea "x"
type textarea "Fr"
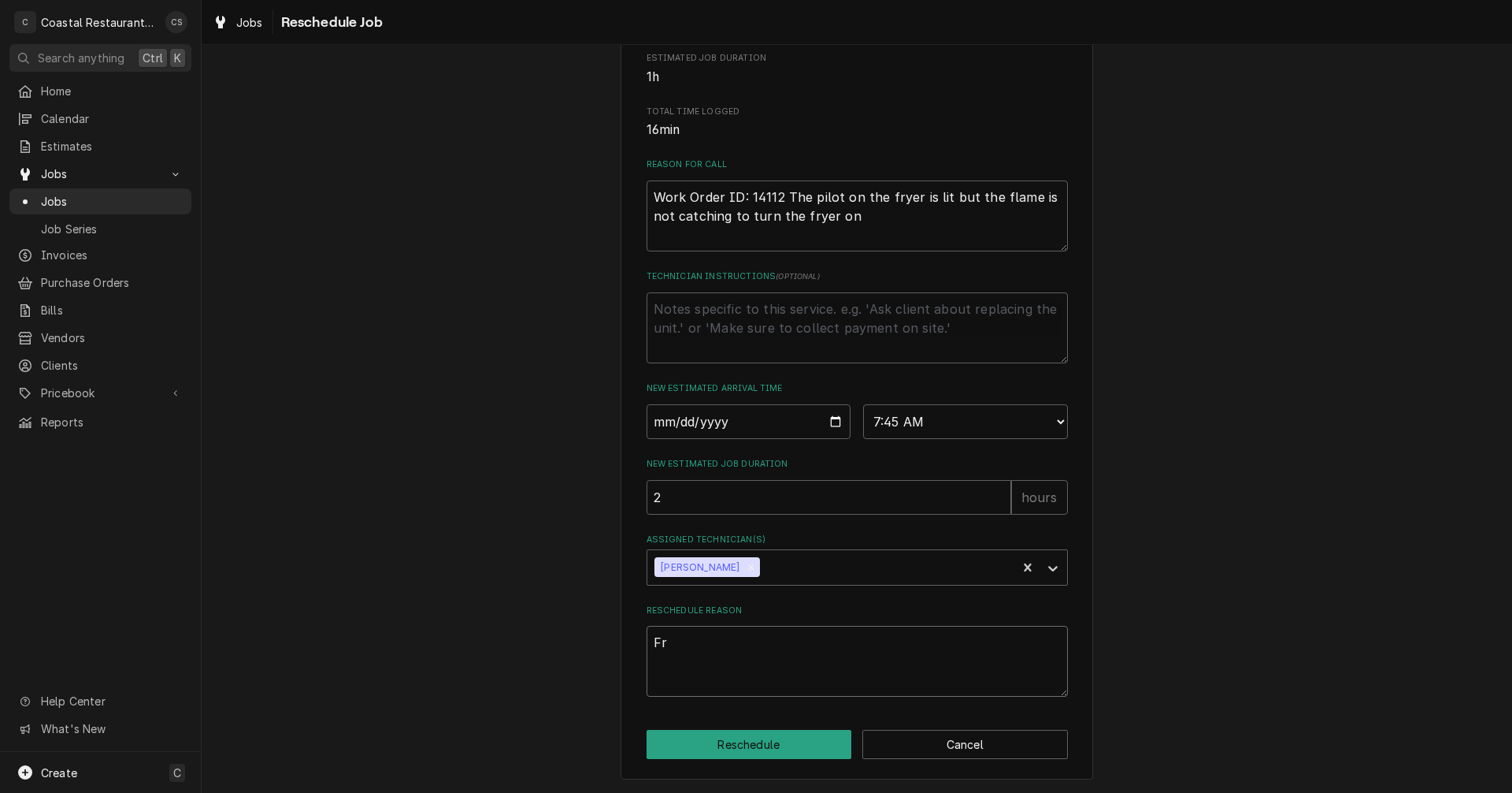
type textarea "x"
type textarea "Fry"
type textarea "x"
type textarea "Frye"
type textarea "x"
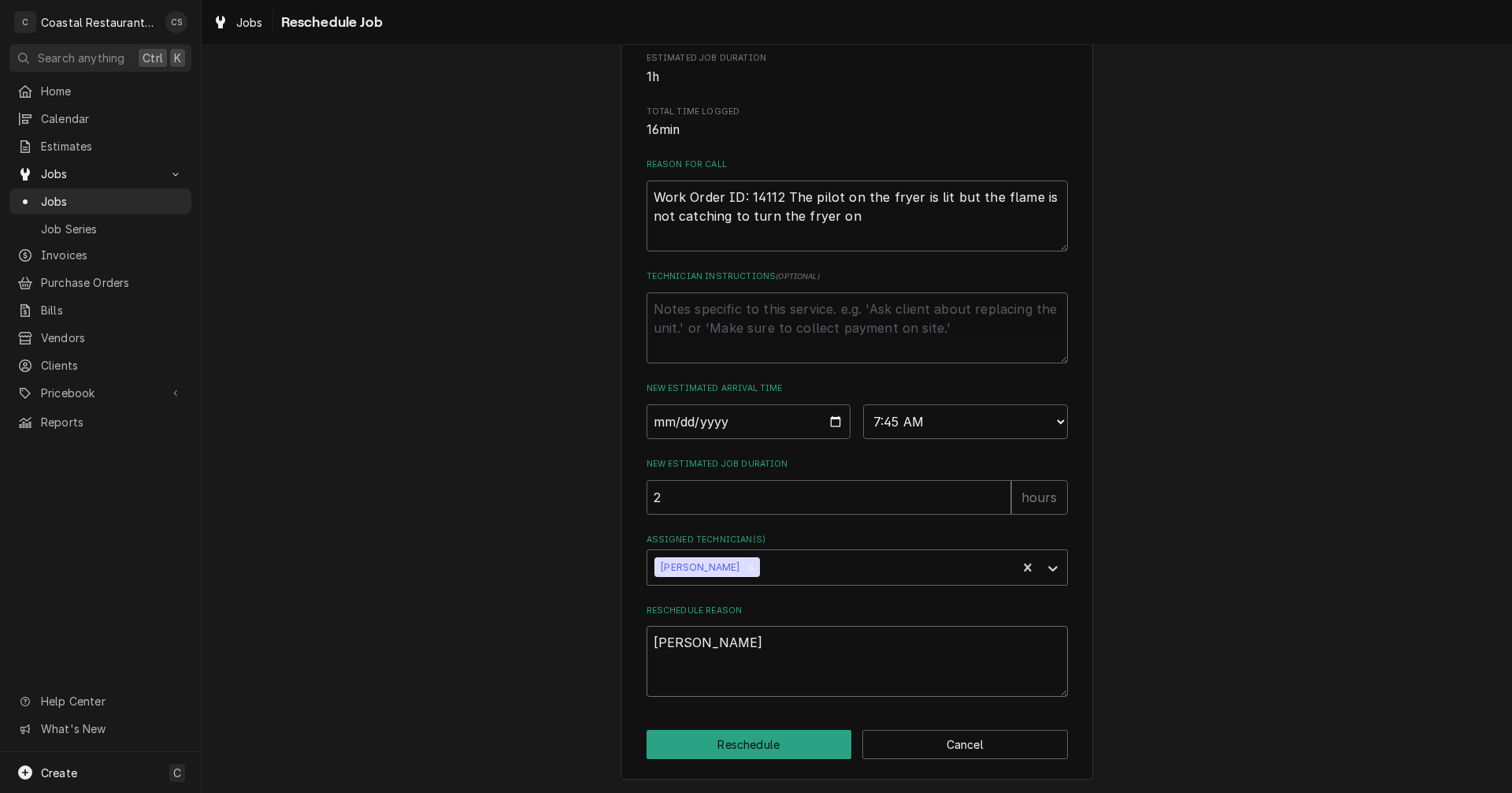
type textarea "Fryer"
type textarea "x"
type textarea "Fryer"
type textarea "x"
type textarea "Fryer H"
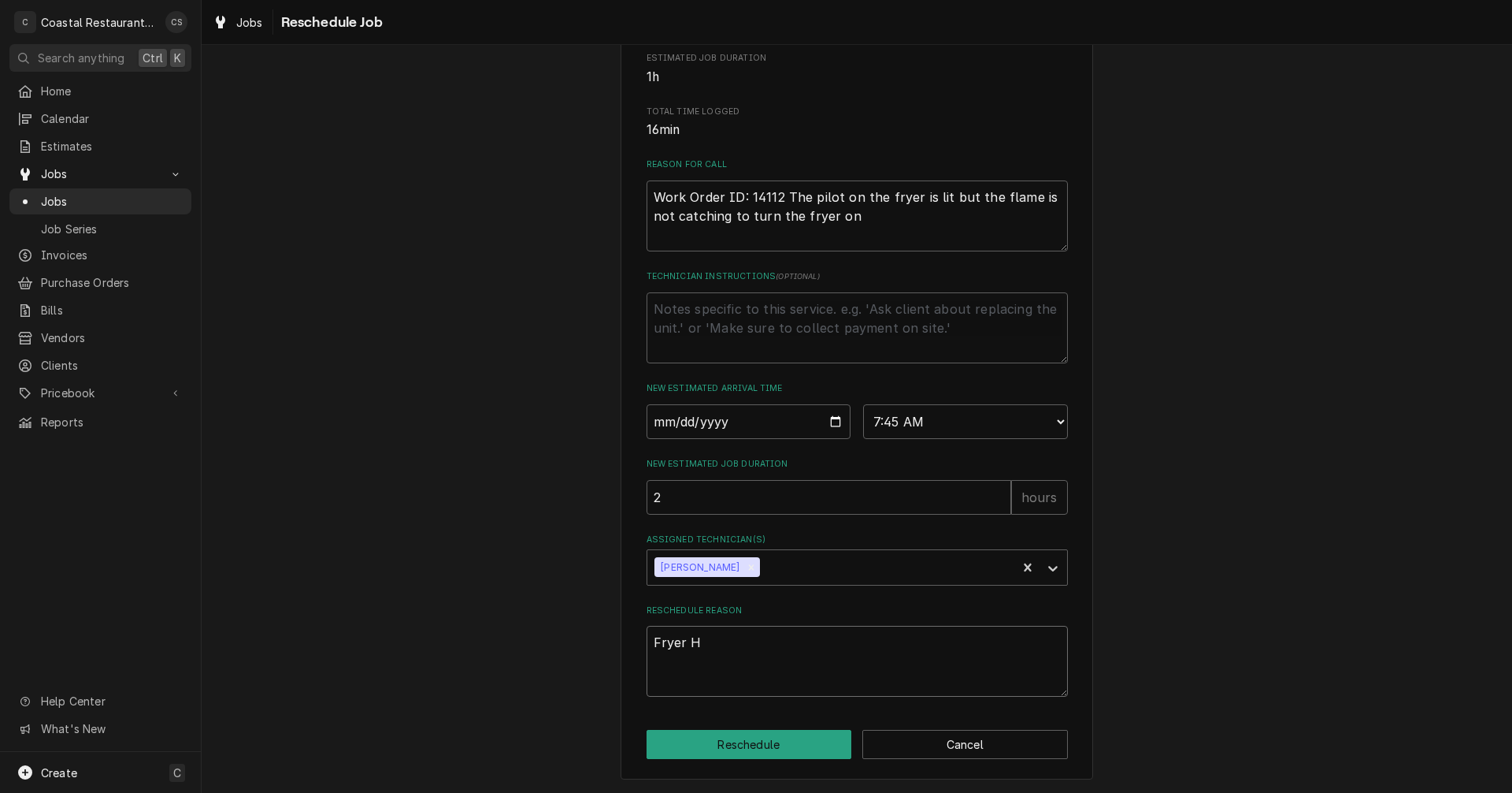
type textarea "x"
type textarea "Fryer Ho"
type textarea "x"
type textarea "Fryer Hot"
click at [741, 749] on button "Reschedule" at bounding box center [749, 744] width 206 height 29
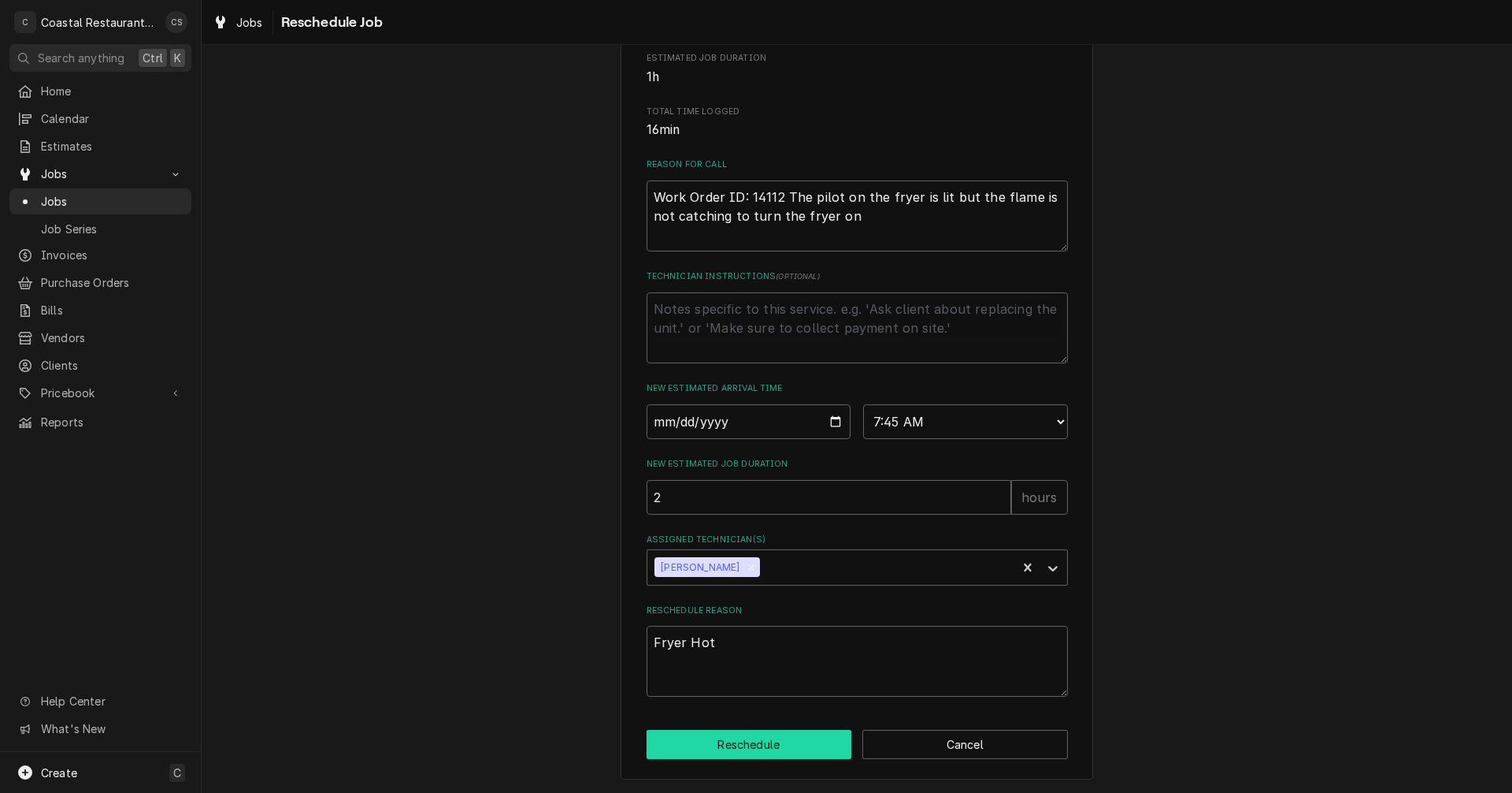
type textarea "x"
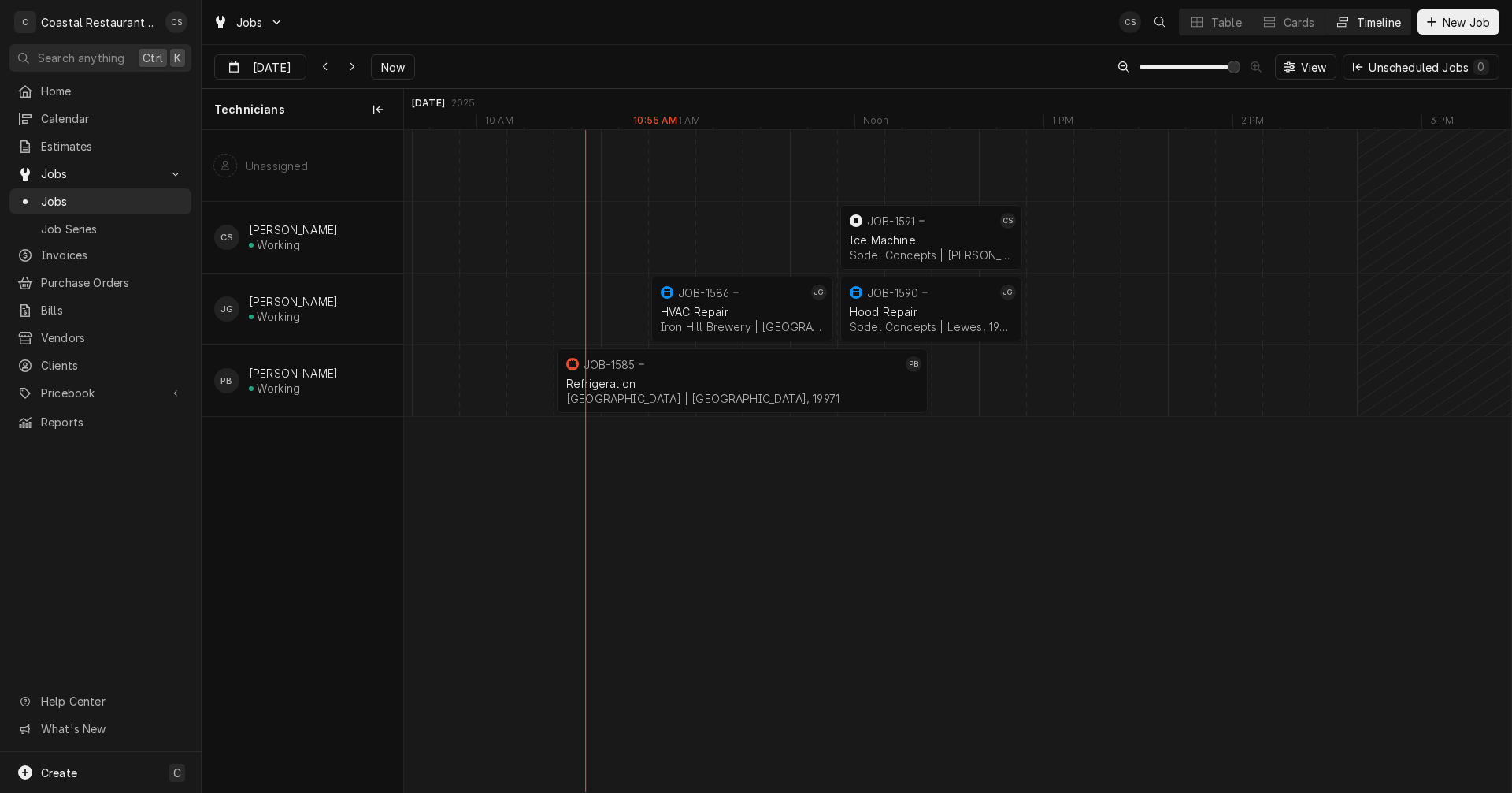
scroll to position [0, 22290]
click at [353, 66] on icon "Dynamic Content Wrapper" at bounding box center [352, 68] width 4 height 9
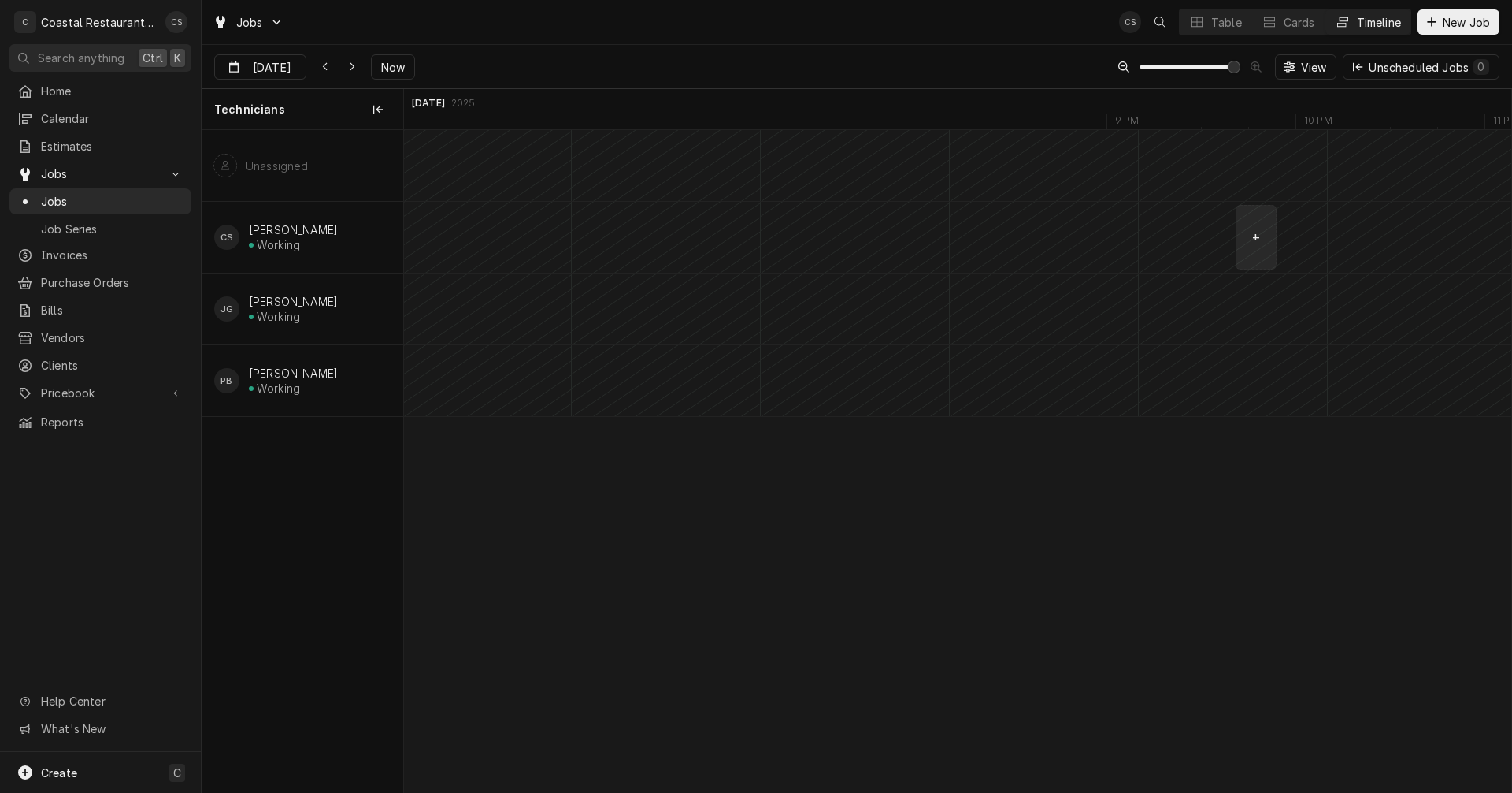
scroll to position [0, 25736]
type input "[DATE]"
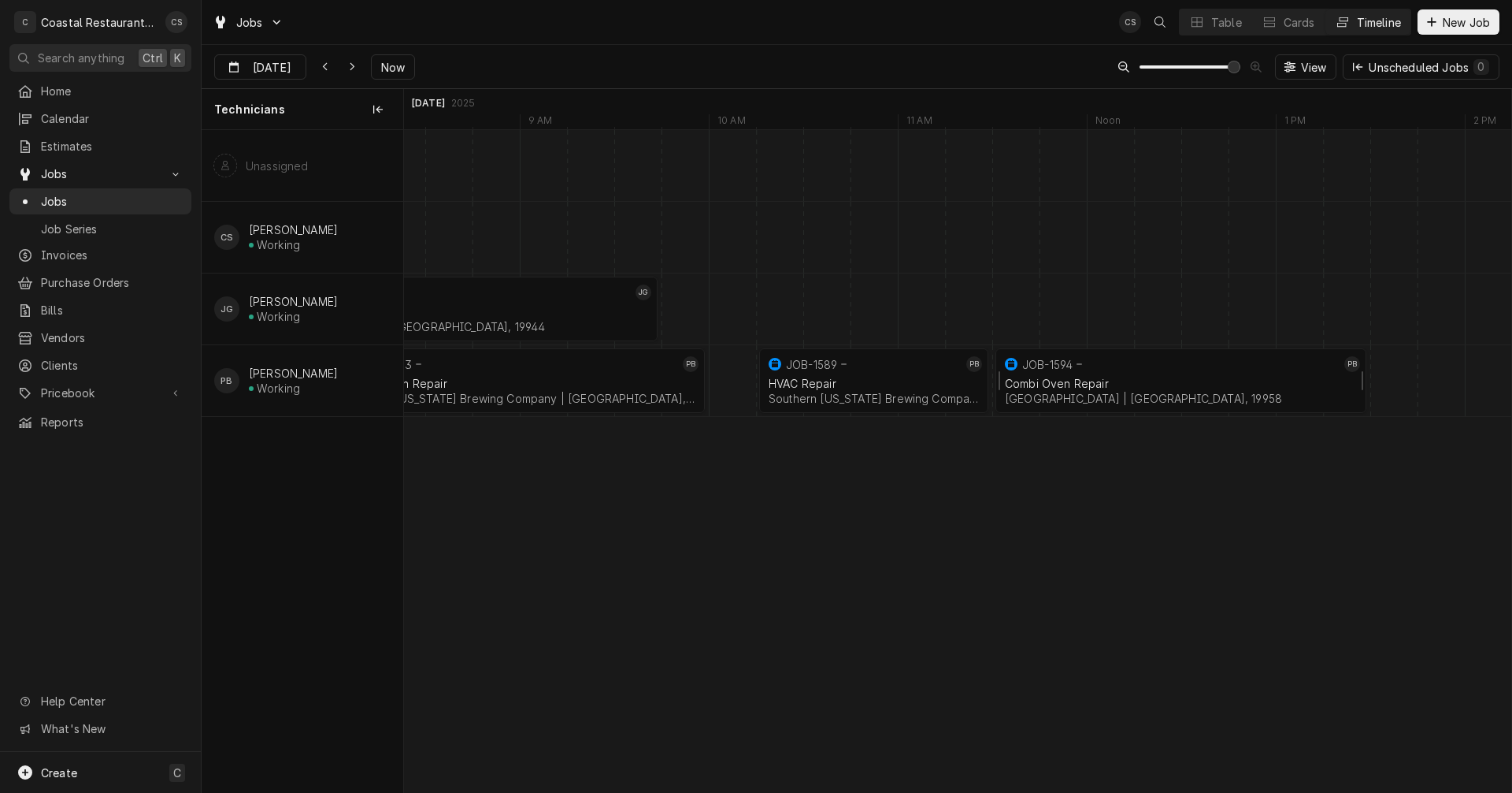
click at [1099, 380] on div "Combi Oven Repair" at bounding box center [1180, 383] width 352 height 13
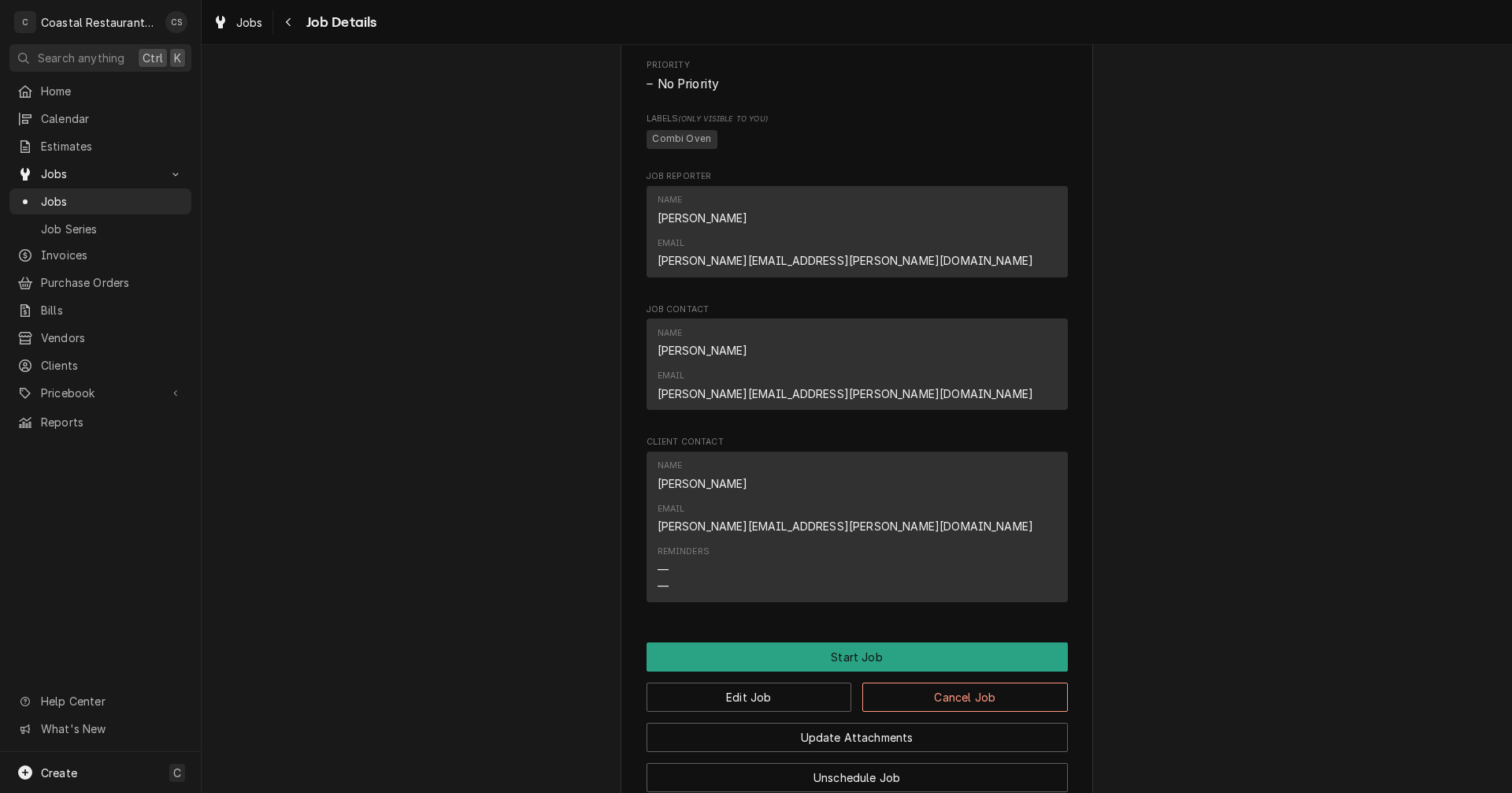
scroll to position [788, 0]
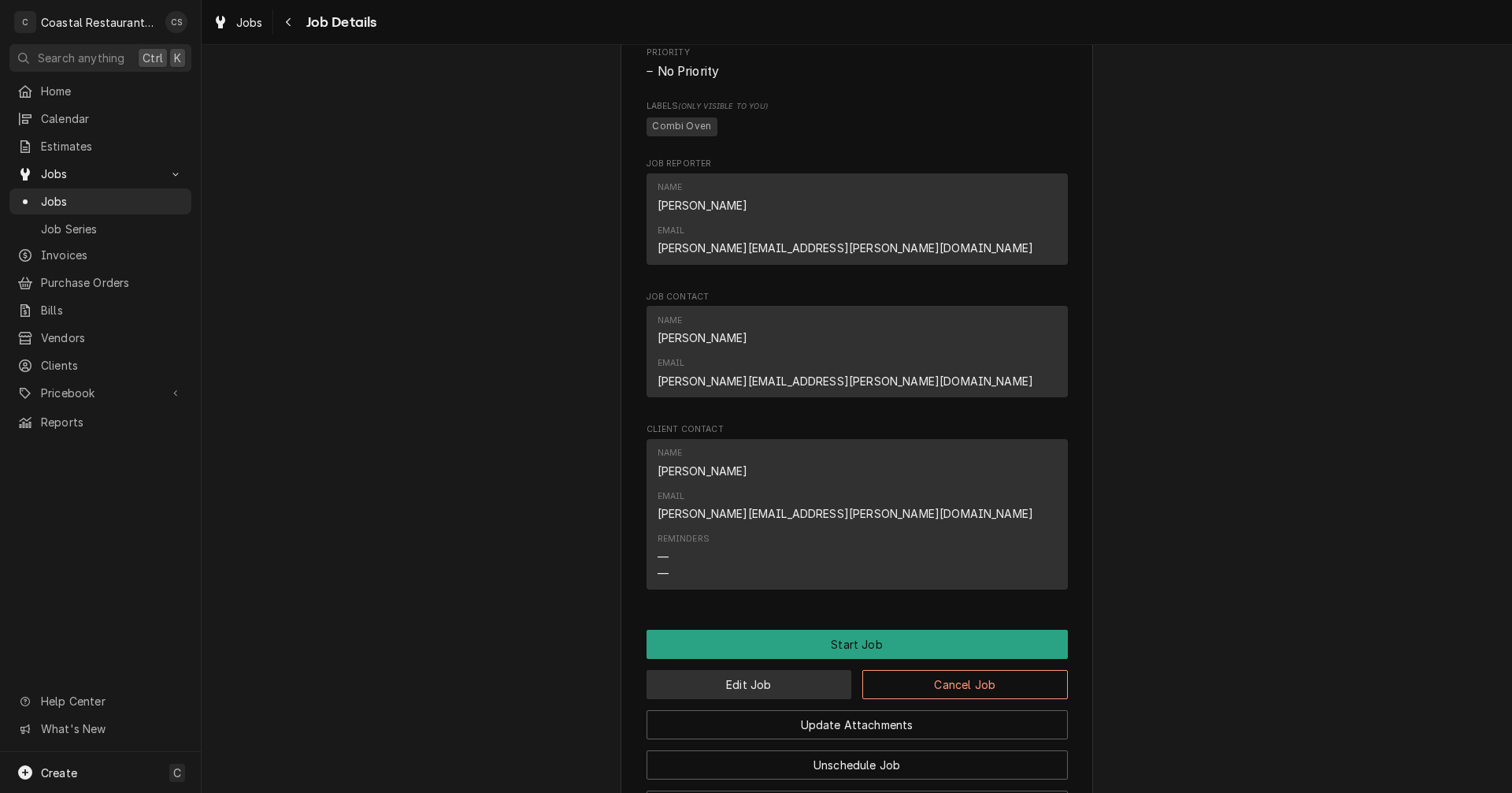
click at [758, 670] on button "Edit Job" at bounding box center [749, 684] width 206 height 29
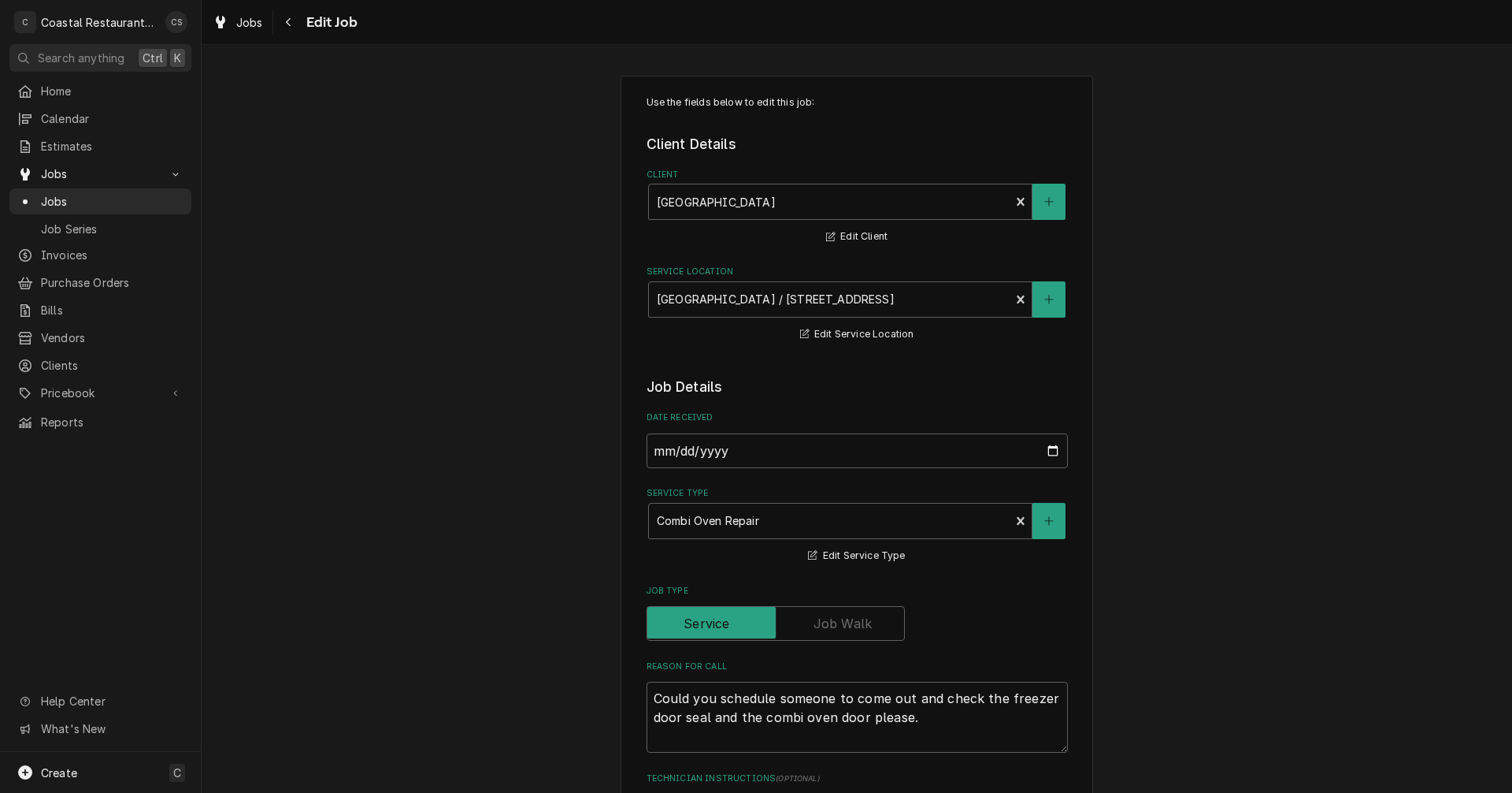
type textarea "x"
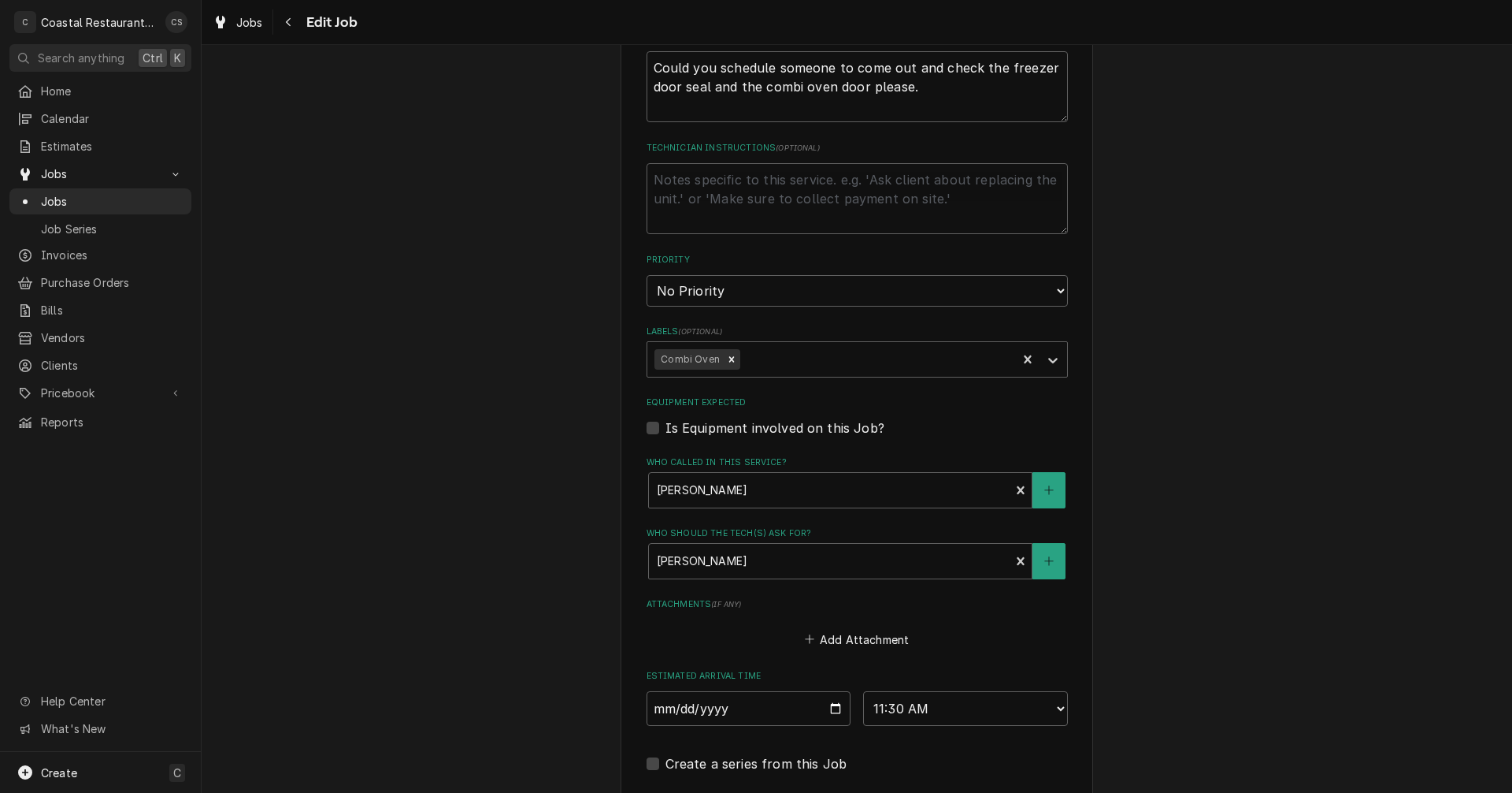
scroll to position [788, 0]
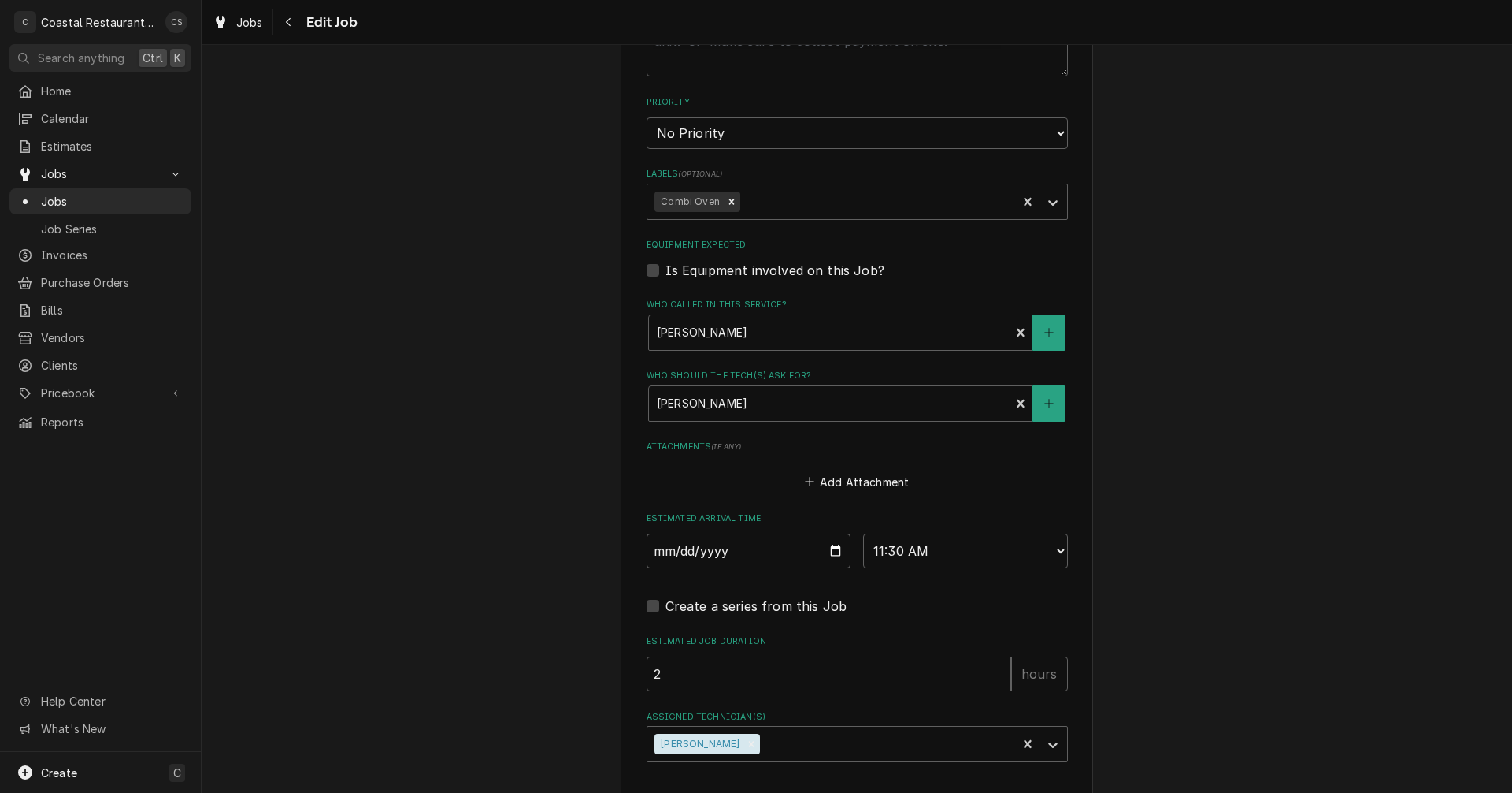
click at [833, 552] on input "2025-08-29" at bounding box center [749, 551] width 205 height 35
type input "2025-08-28"
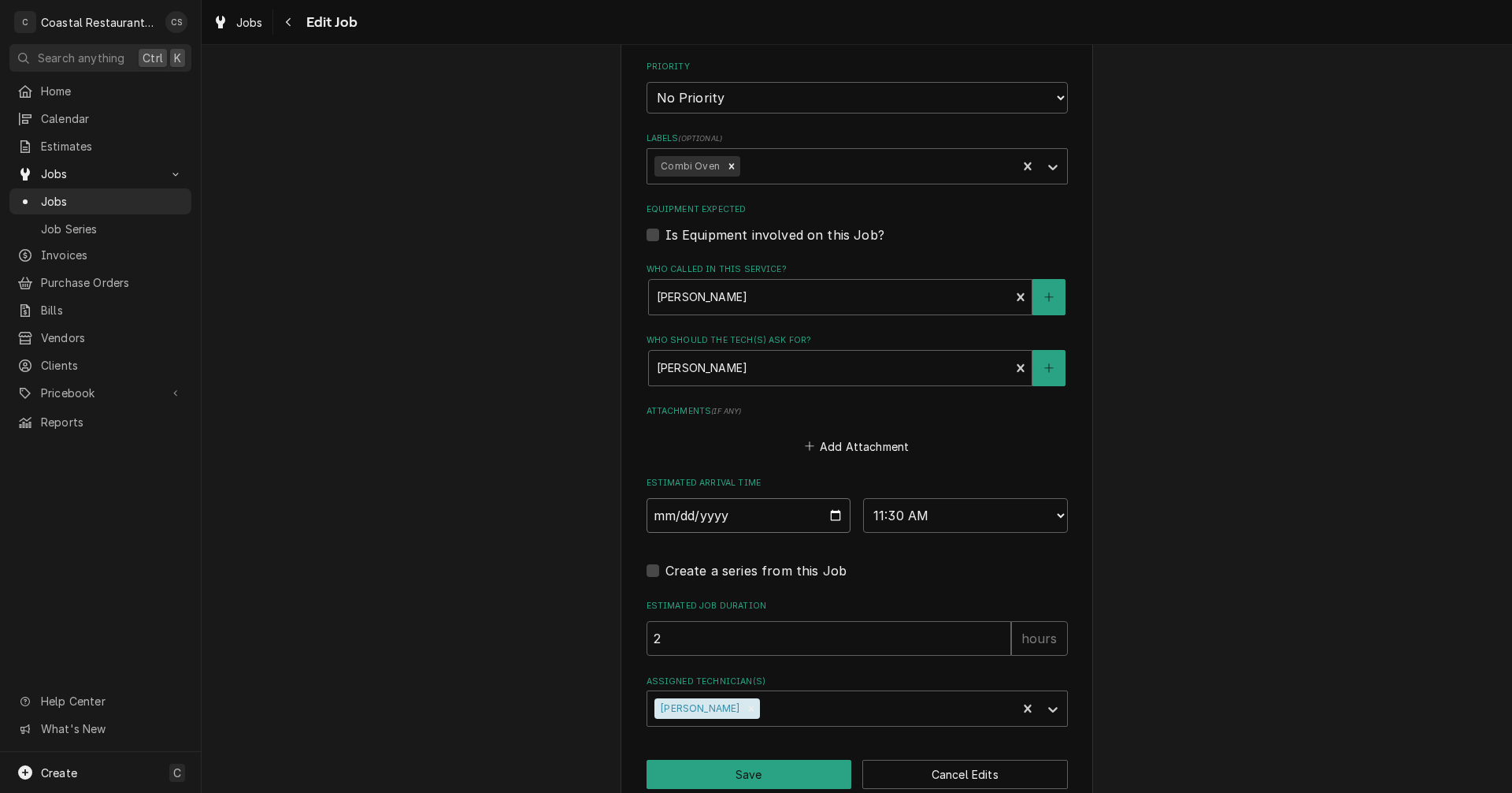
scroll to position [854, 0]
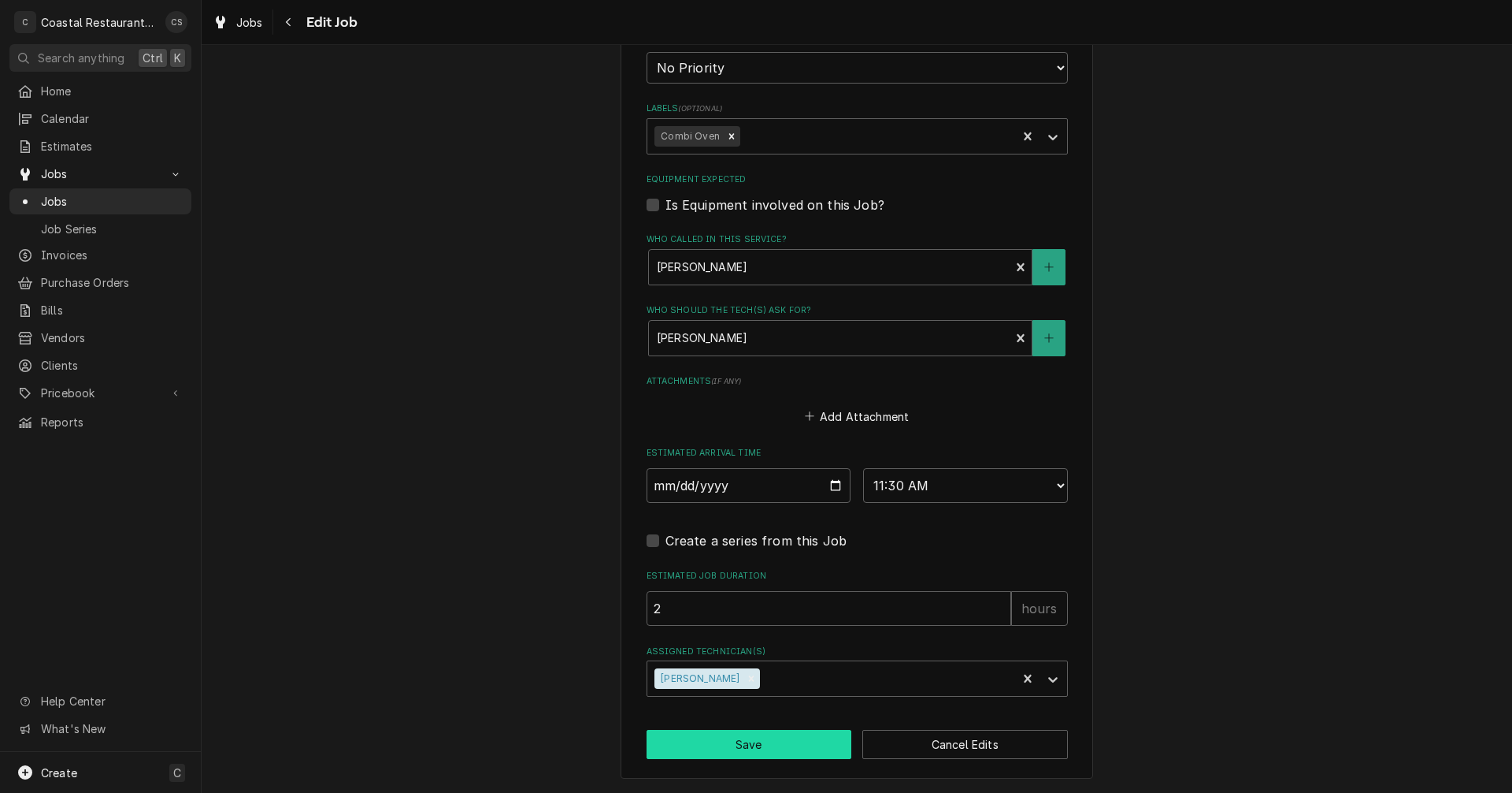
click at [736, 744] on button "Save" at bounding box center [749, 744] width 206 height 29
type textarea "x"
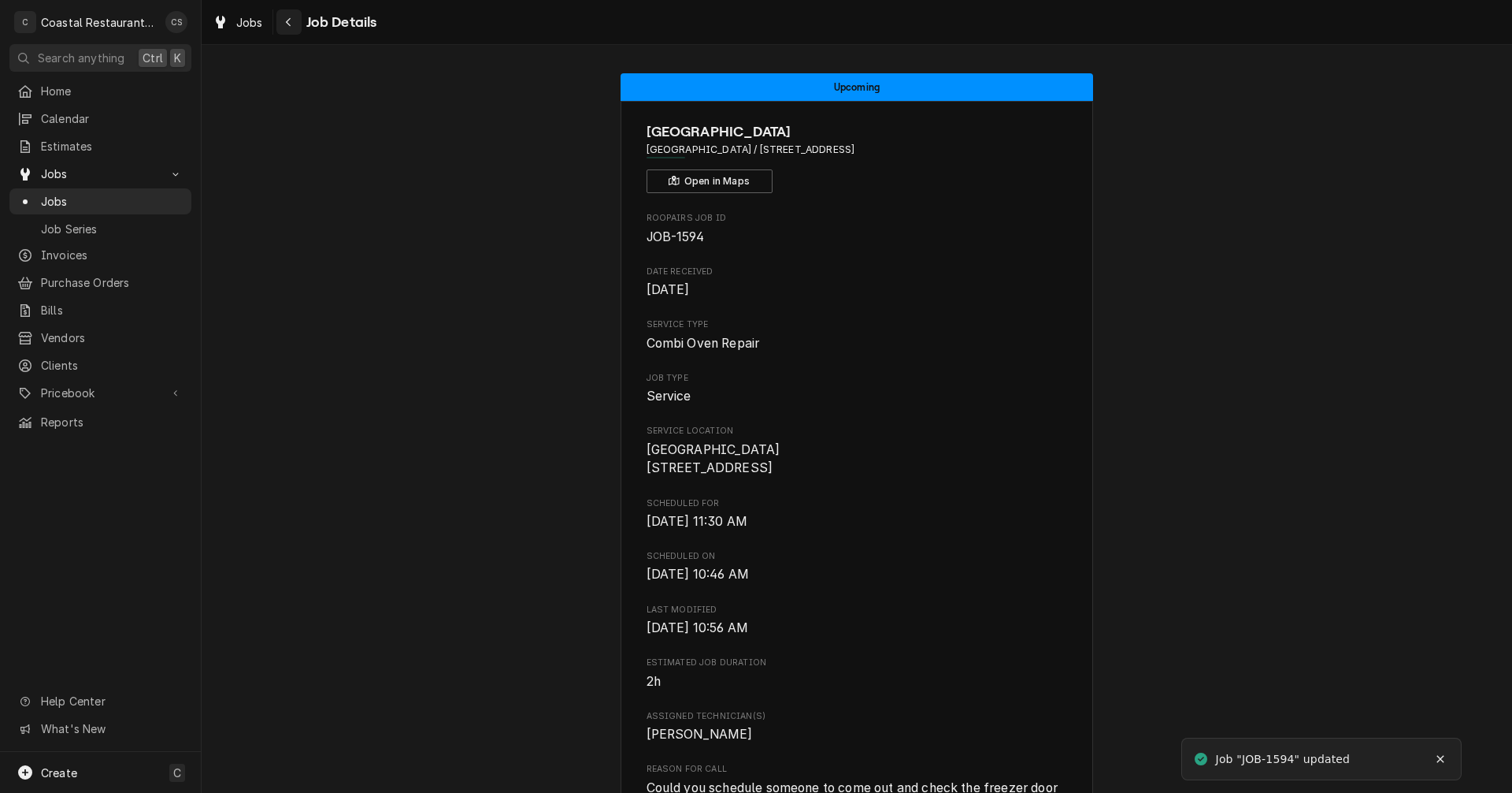
click at [289, 24] on icon "Navigate back" at bounding box center [288, 22] width 4 height 9
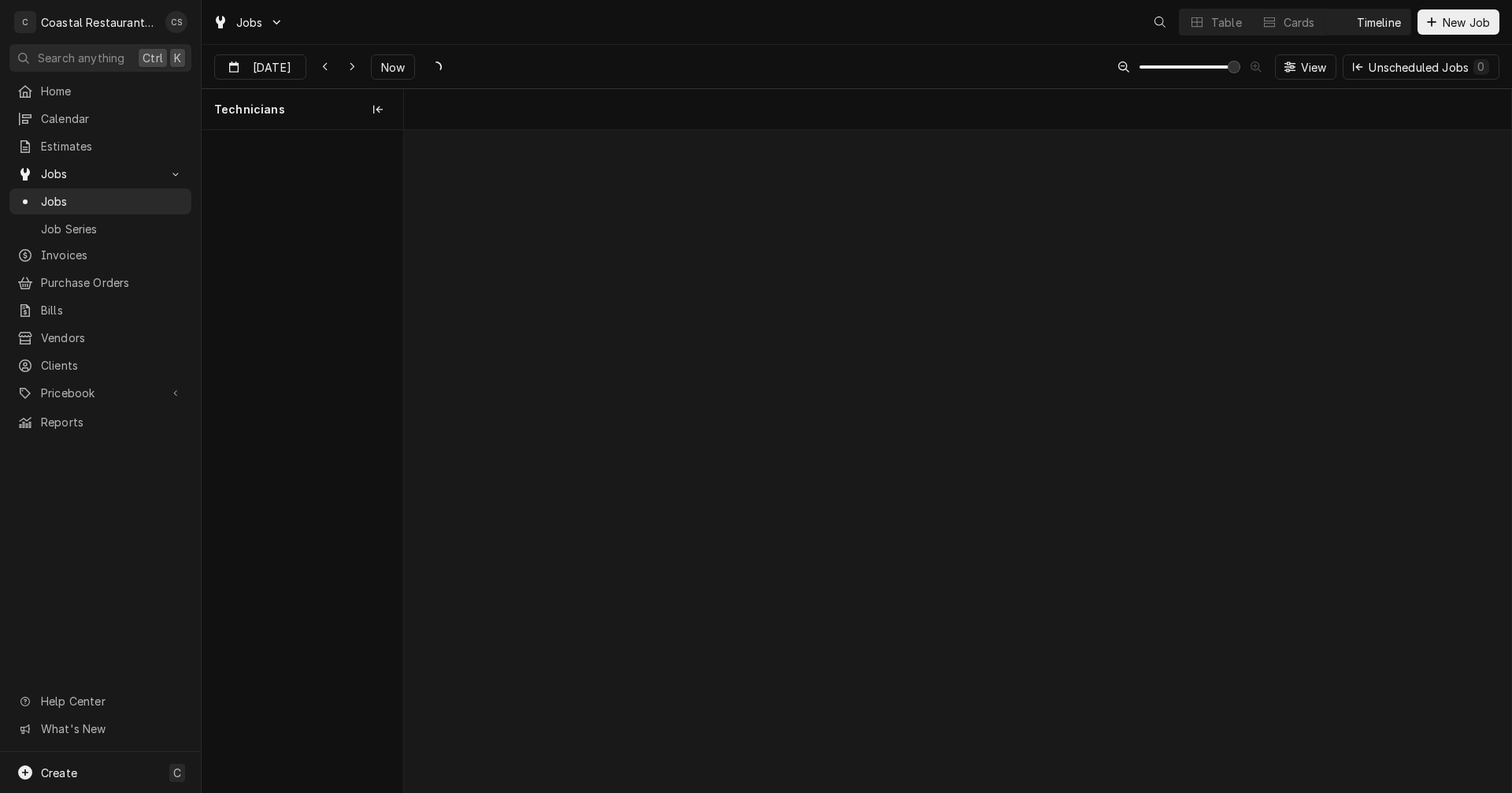
scroll to position [0, 21945]
click at [384, 64] on span "Now" at bounding box center [393, 67] width 30 height 17
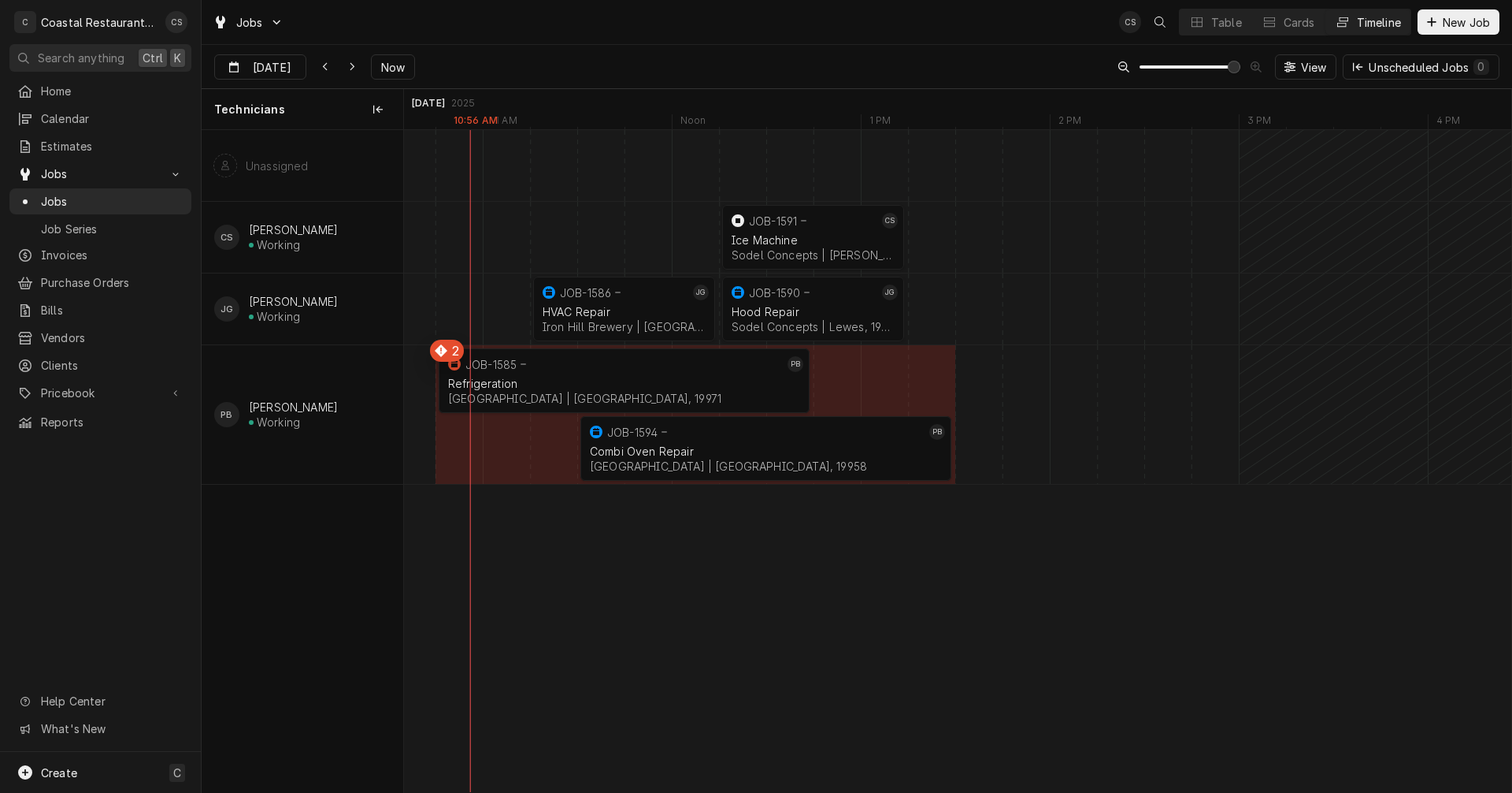
scroll to position [0, 17988]
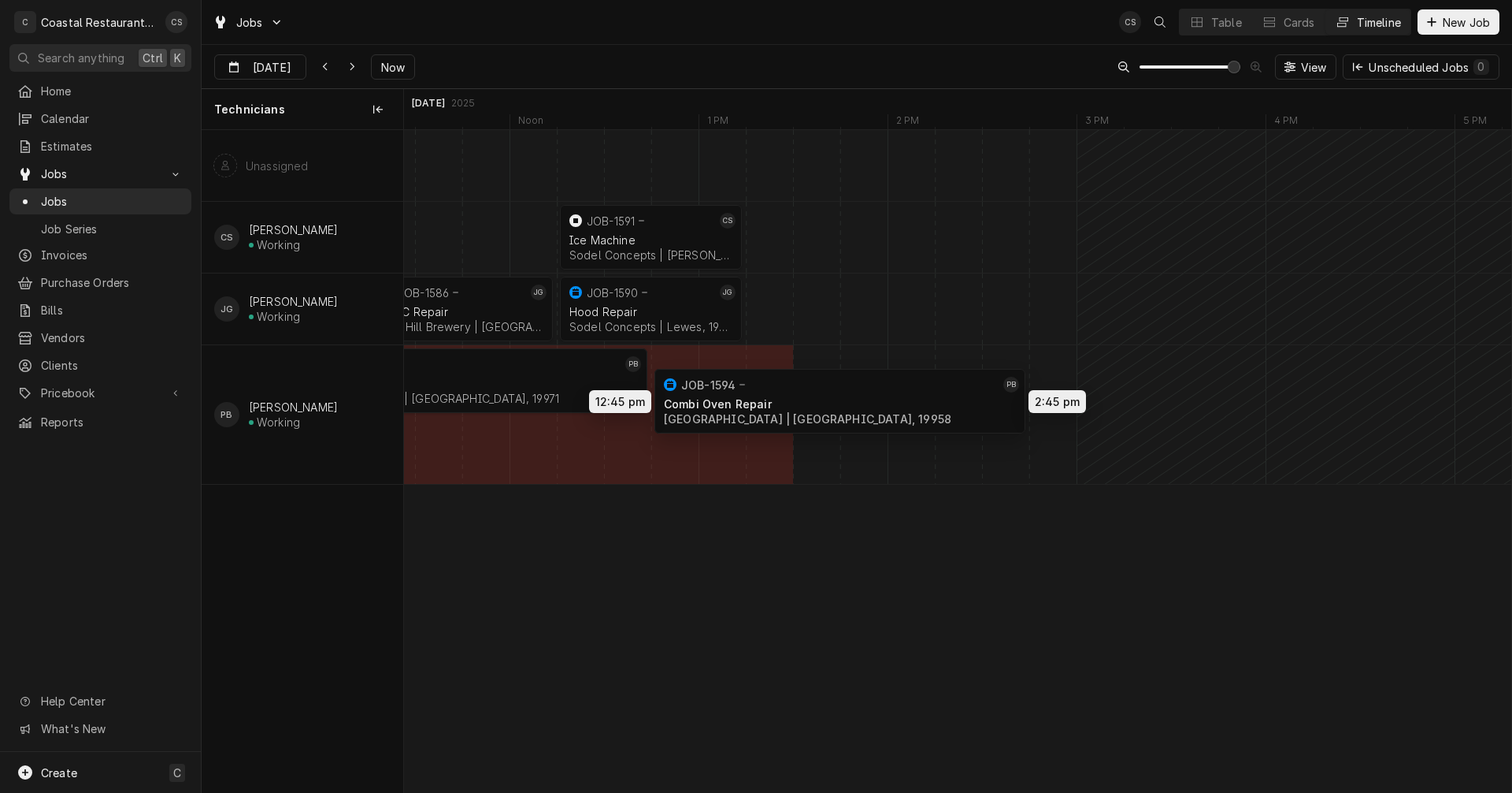
drag, startPoint x: 656, startPoint y: 439, endPoint x: 872, endPoint y: 392, distance: 221.1
click at [872, 392] on div "10:45 AM 12:45 PM JOB-1585 PB Refrigeration Cape Henlopen School District | Reh…" at bounding box center [957, 461] width 1107 height 662
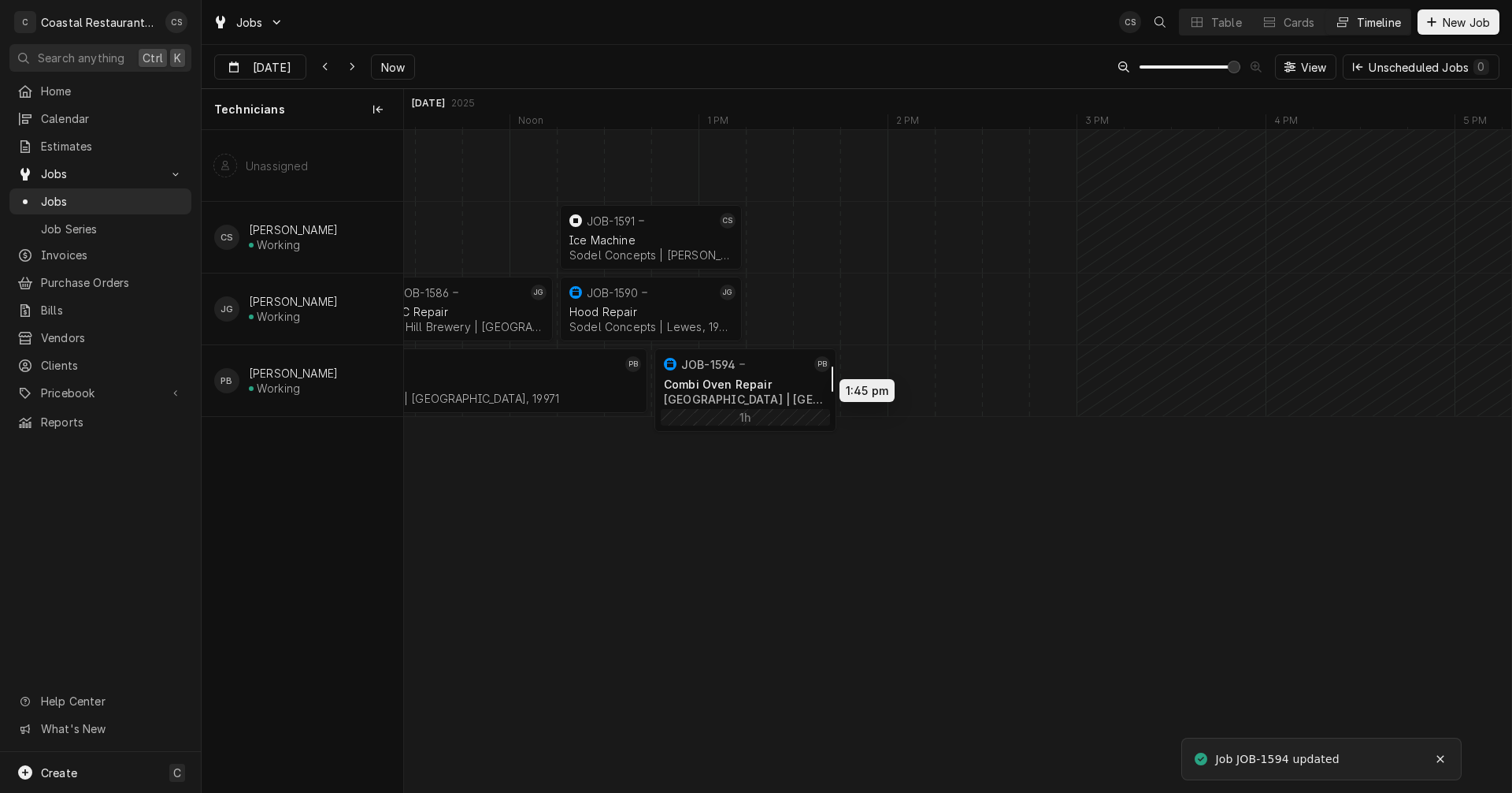
drag, startPoint x: 1023, startPoint y: 376, endPoint x: 836, endPoint y: 368, distance: 187.2
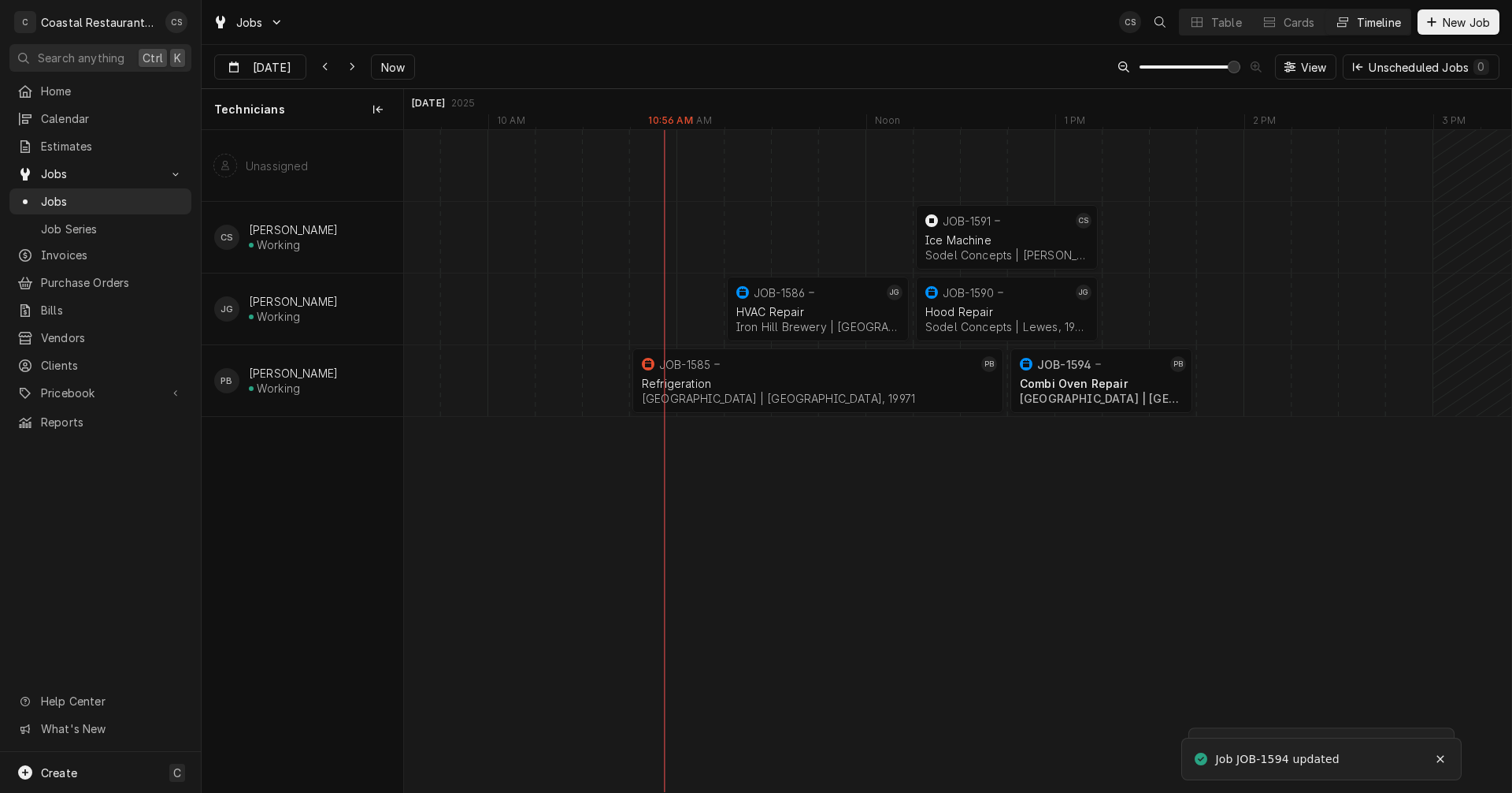
scroll to position [0, 0]
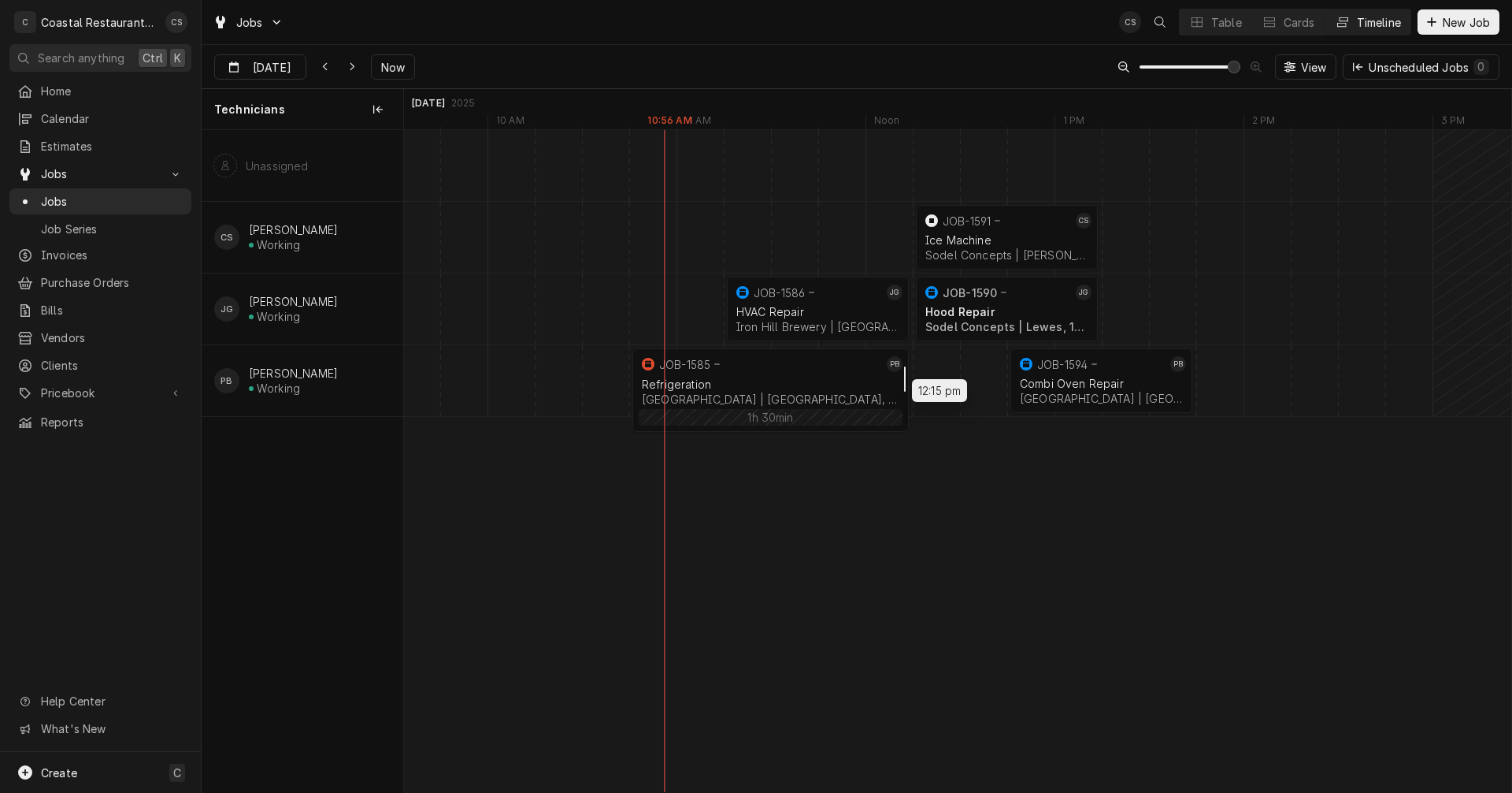
drag, startPoint x: 1001, startPoint y: 377, endPoint x: 924, endPoint y: 376, distance: 77.0
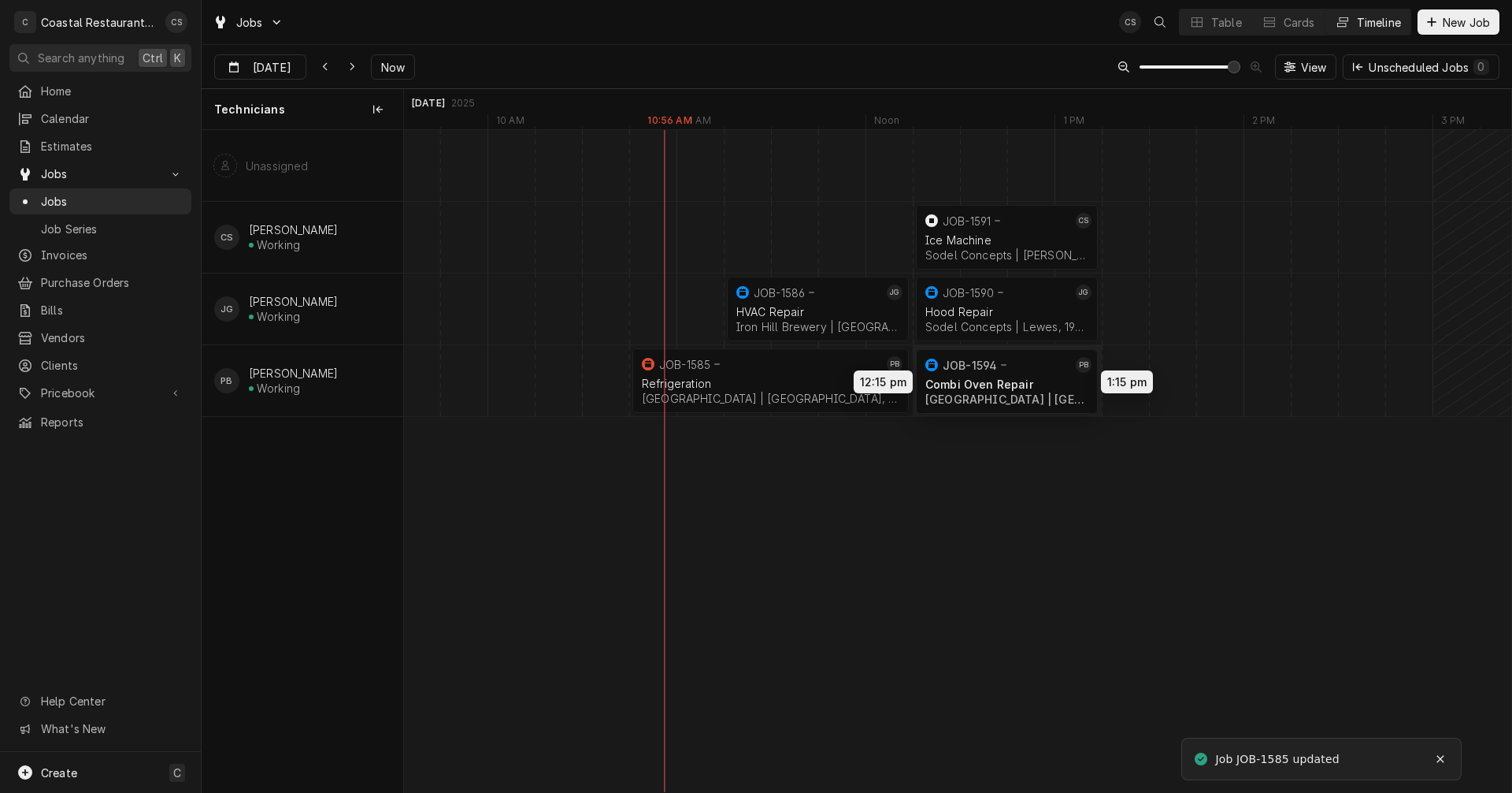
drag, startPoint x: 1058, startPoint y: 372, endPoint x: 982, endPoint y: 373, distance: 76.0
click at [982, 373] on div "10:45 AM 12:15 PM JOB-1585 PB Refrigeration Cape Henlopen School District | Reh…" at bounding box center [957, 461] width 1107 height 662
drag, startPoint x: 982, startPoint y: 373, endPoint x: 1057, endPoint y: 372, distance: 75.0
click at [1057, 372] on div "10:45 AM 12:15 PM JOB-1585 PB Refrigeration Cape Henlopen School District | Reh…" at bounding box center [957, 461] width 1107 height 662
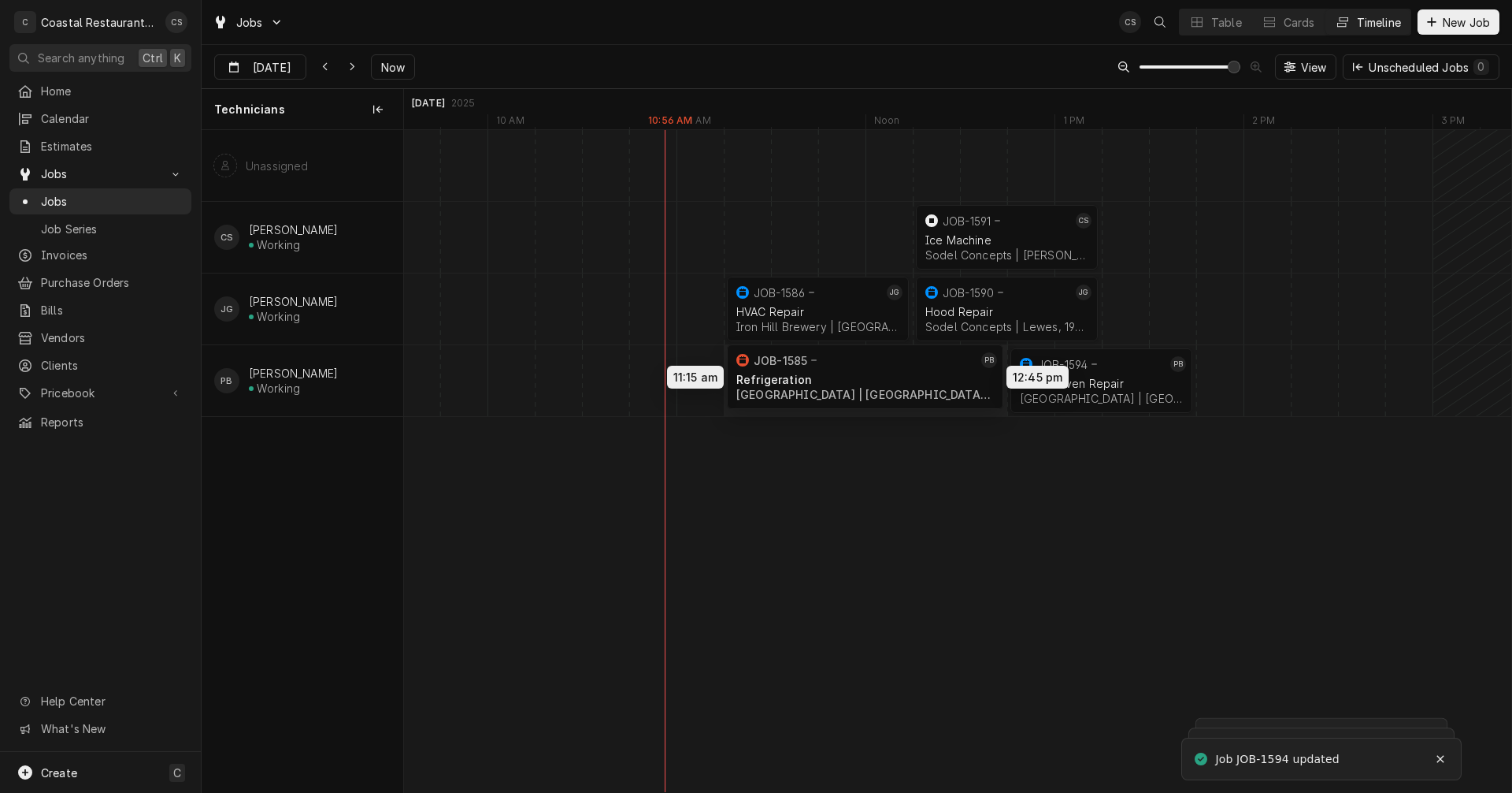
drag, startPoint x: 799, startPoint y: 388, endPoint x: 889, endPoint y: 384, distance: 90.1
click at [889, 384] on div "11:15 AM 12:45 PM JOB-1585 PB Refrigeration Cape Henlopen School District | Reh…" at bounding box center [957, 461] width 1107 height 662
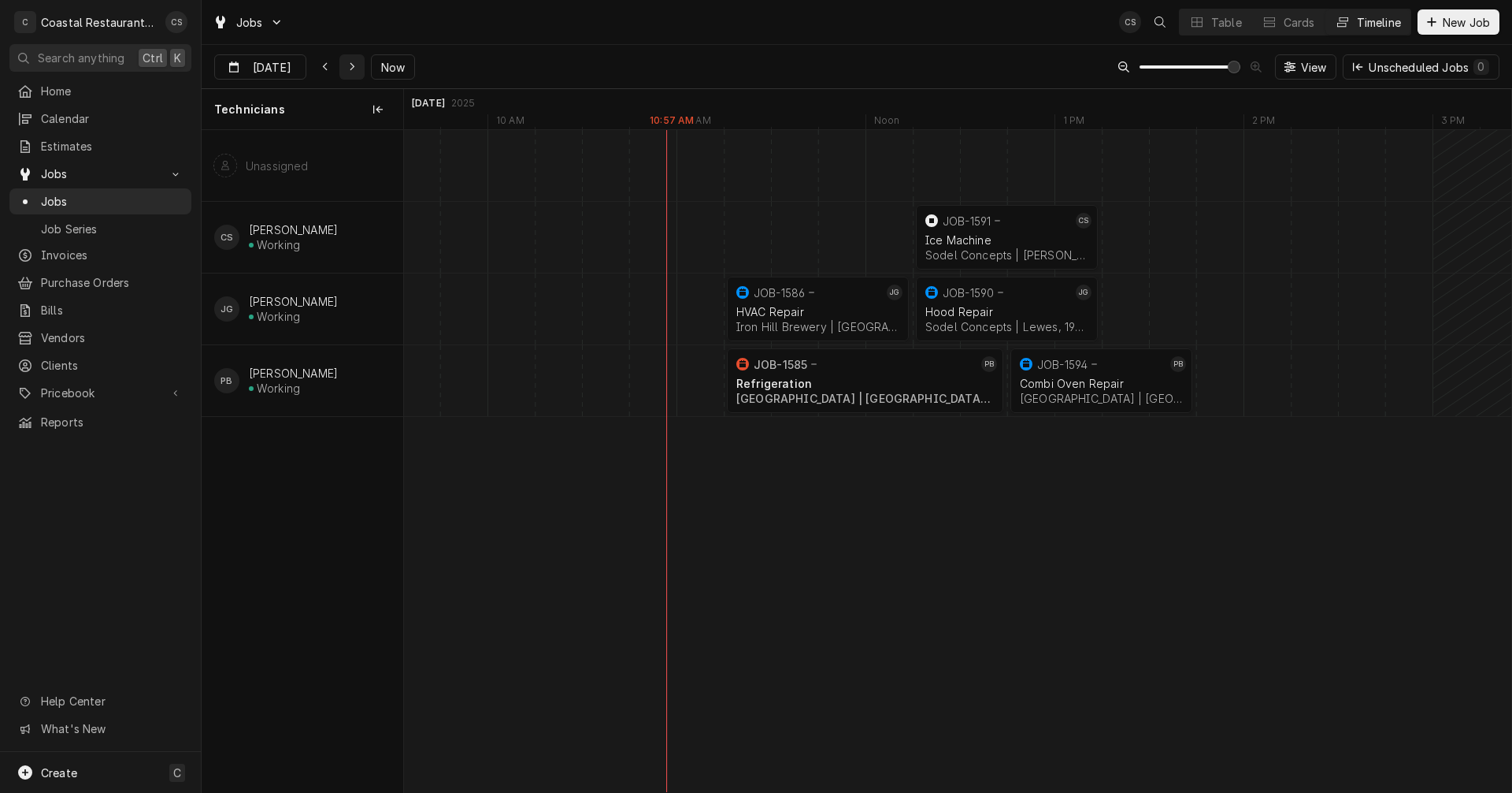
click at [350, 65] on icon "Dynamic Content Wrapper" at bounding box center [353, 67] width 7 height 11
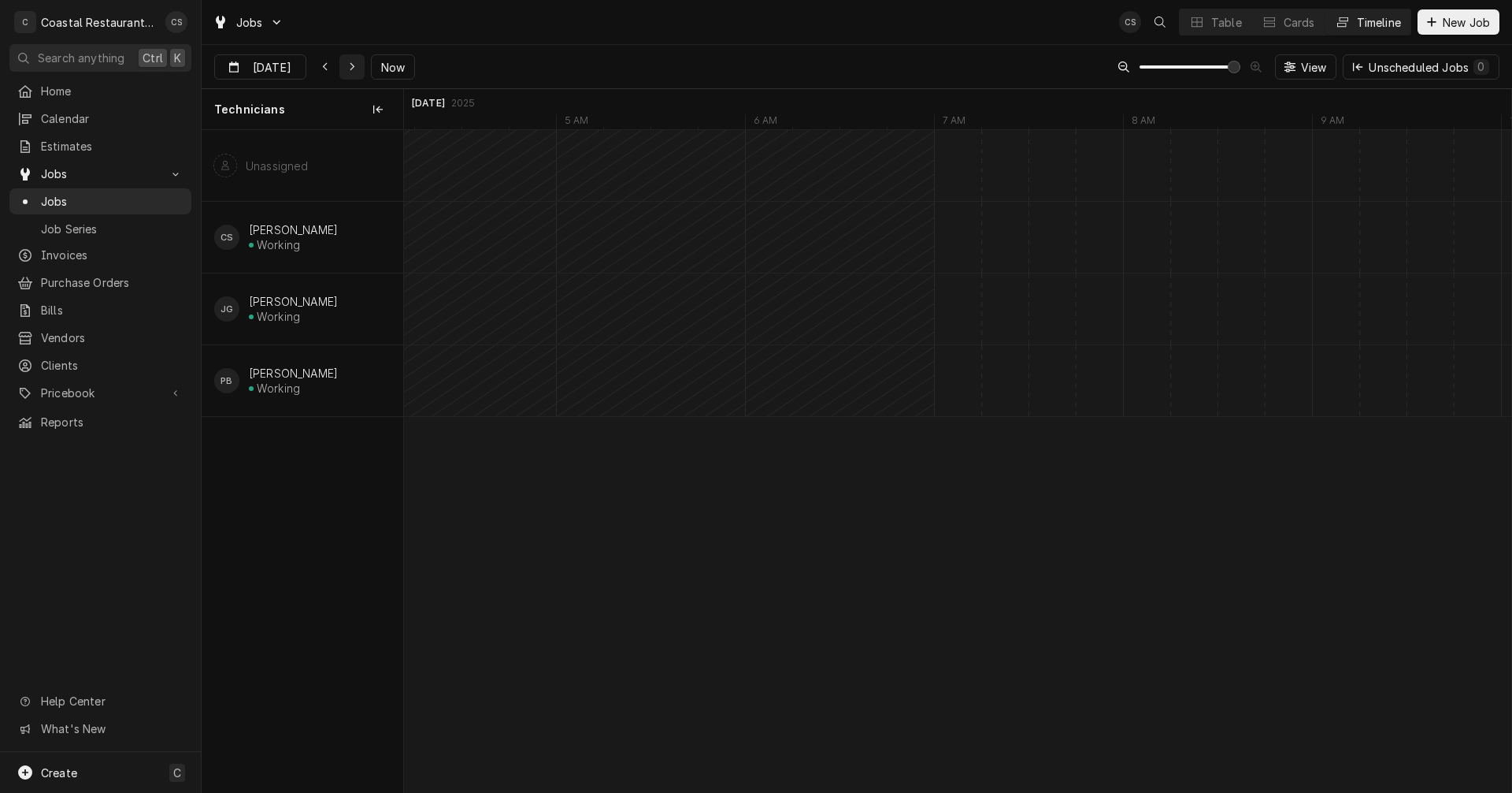
type input "[DATE]"
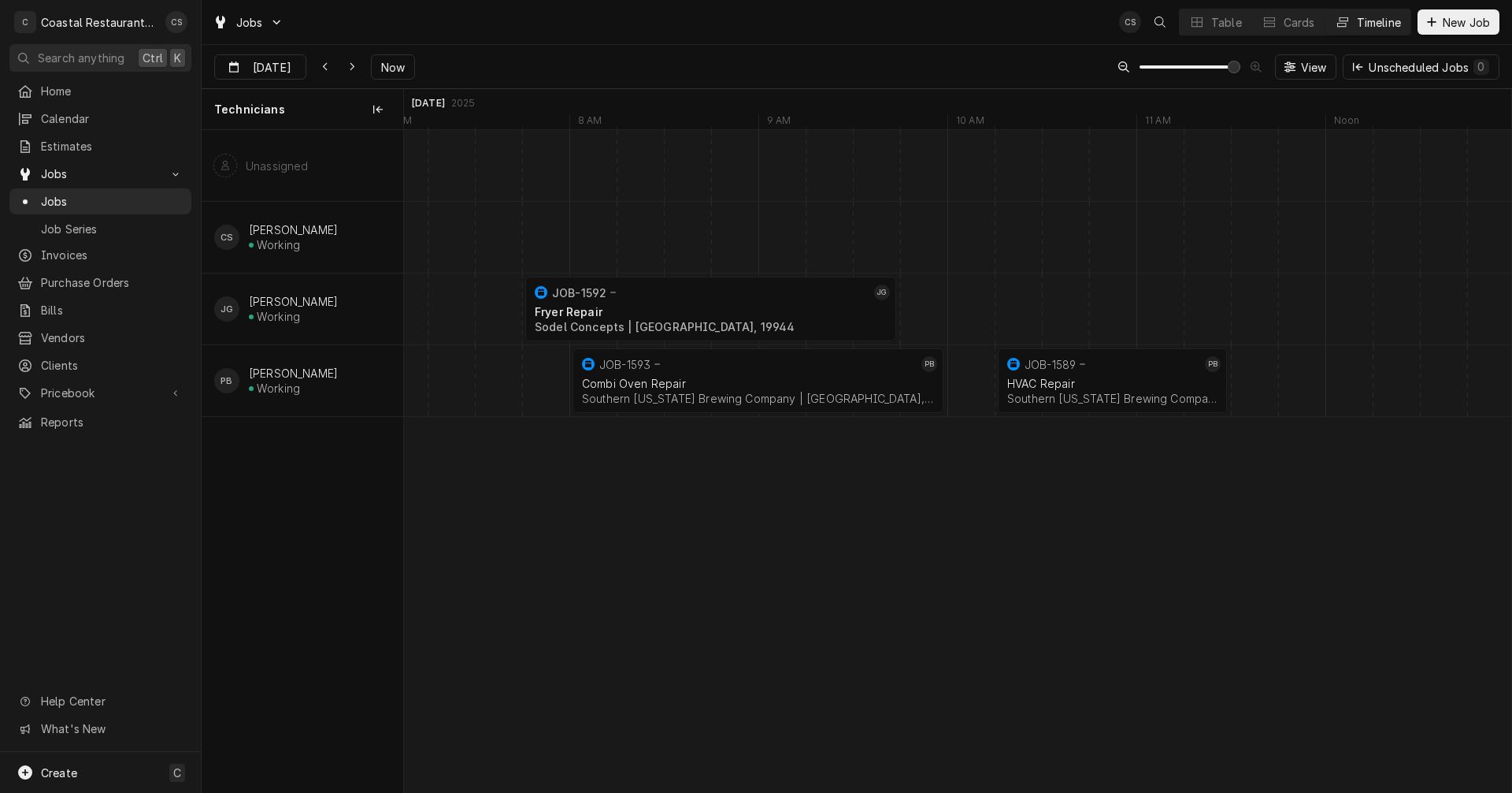
click at [930, 300] on div "Dynamic Content Wrapper" at bounding box center [1443, 309] width 45493 height 71
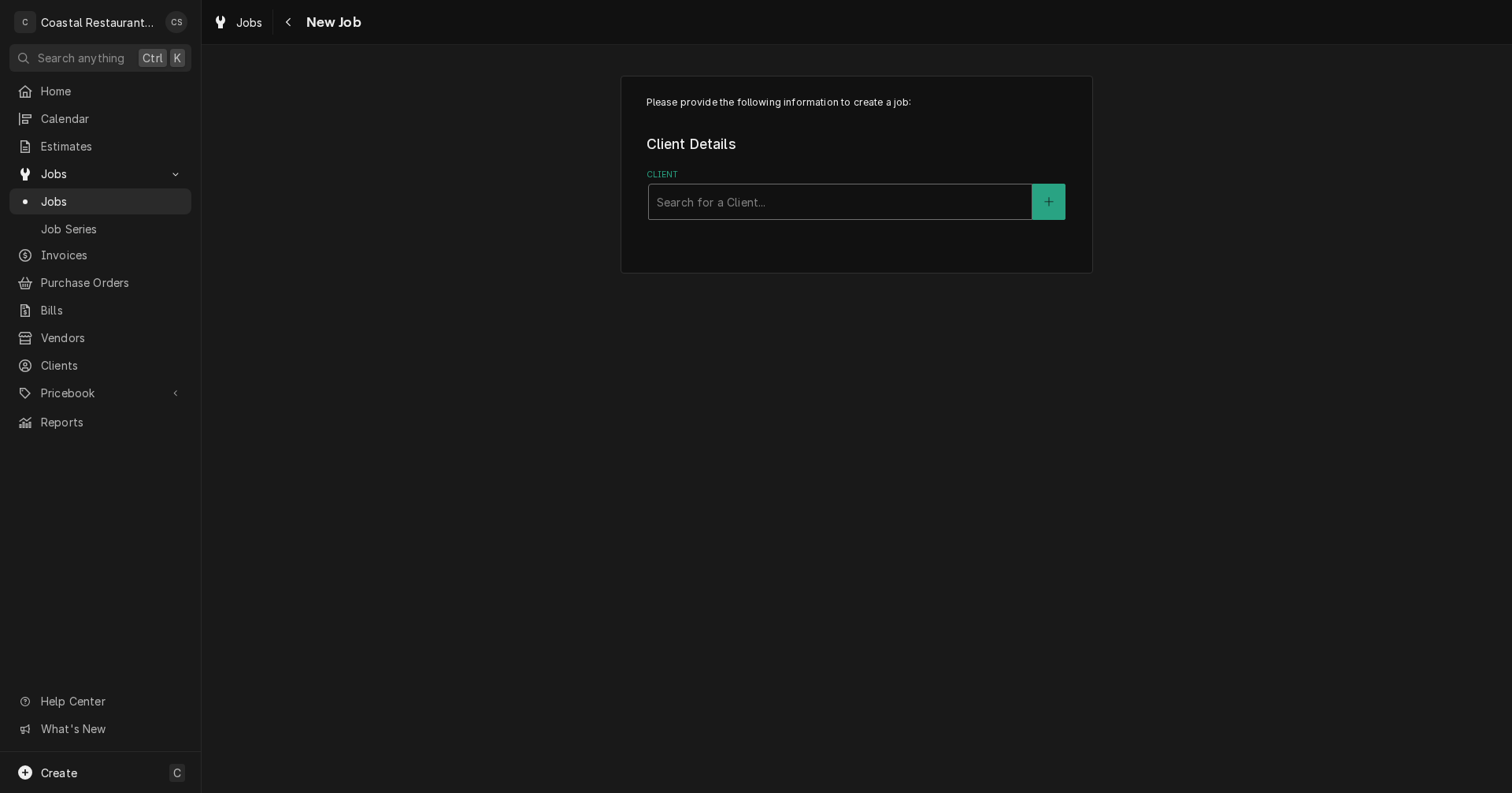
click at [719, 197] on div "Client" at bounding box center [840, 201] width 367 height 29
type input "The Pines"
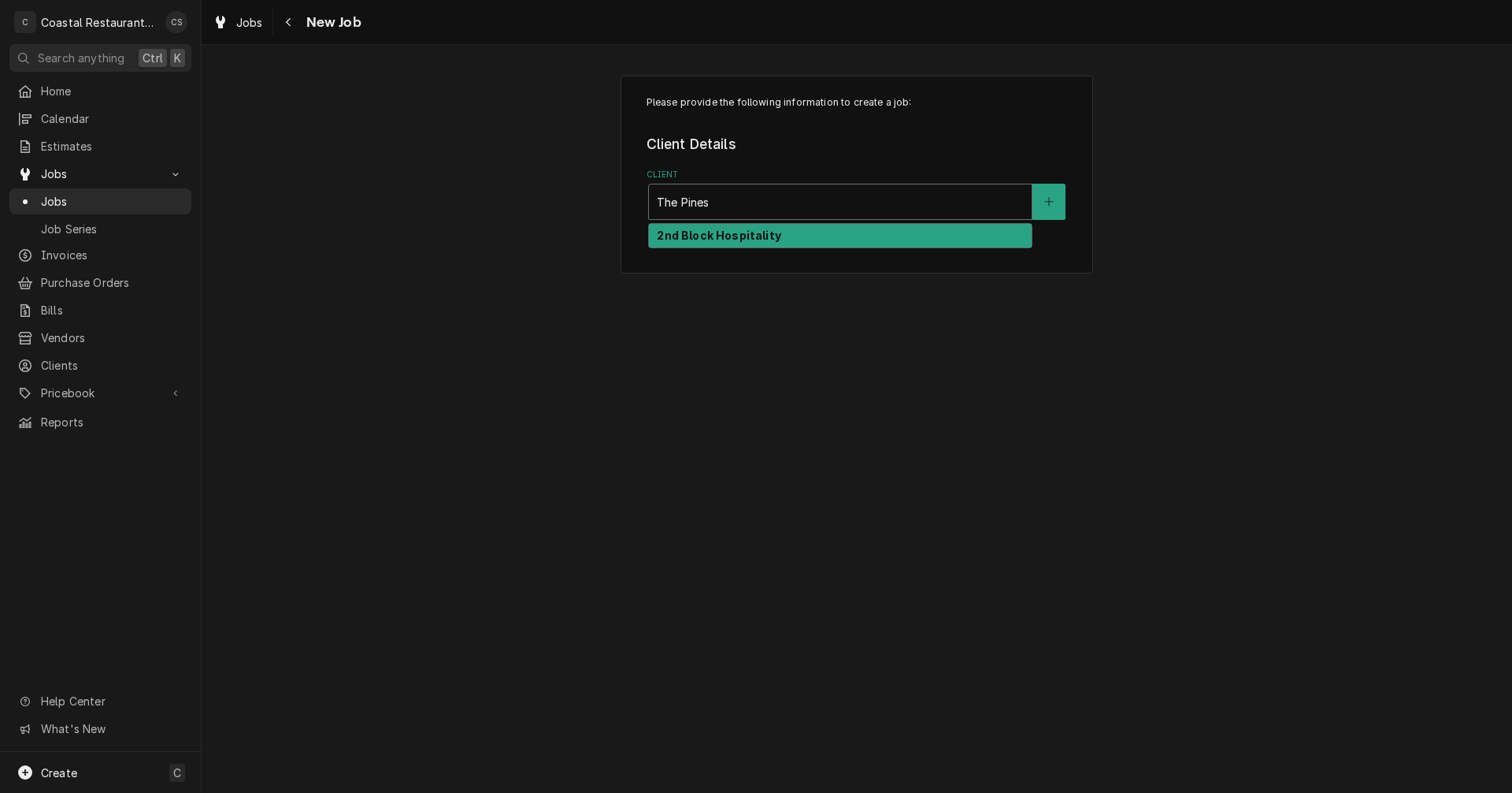
click at [704, 233] on strong "2nd Block Hospitality" at bounding box center [718, 234] width 124 height 13
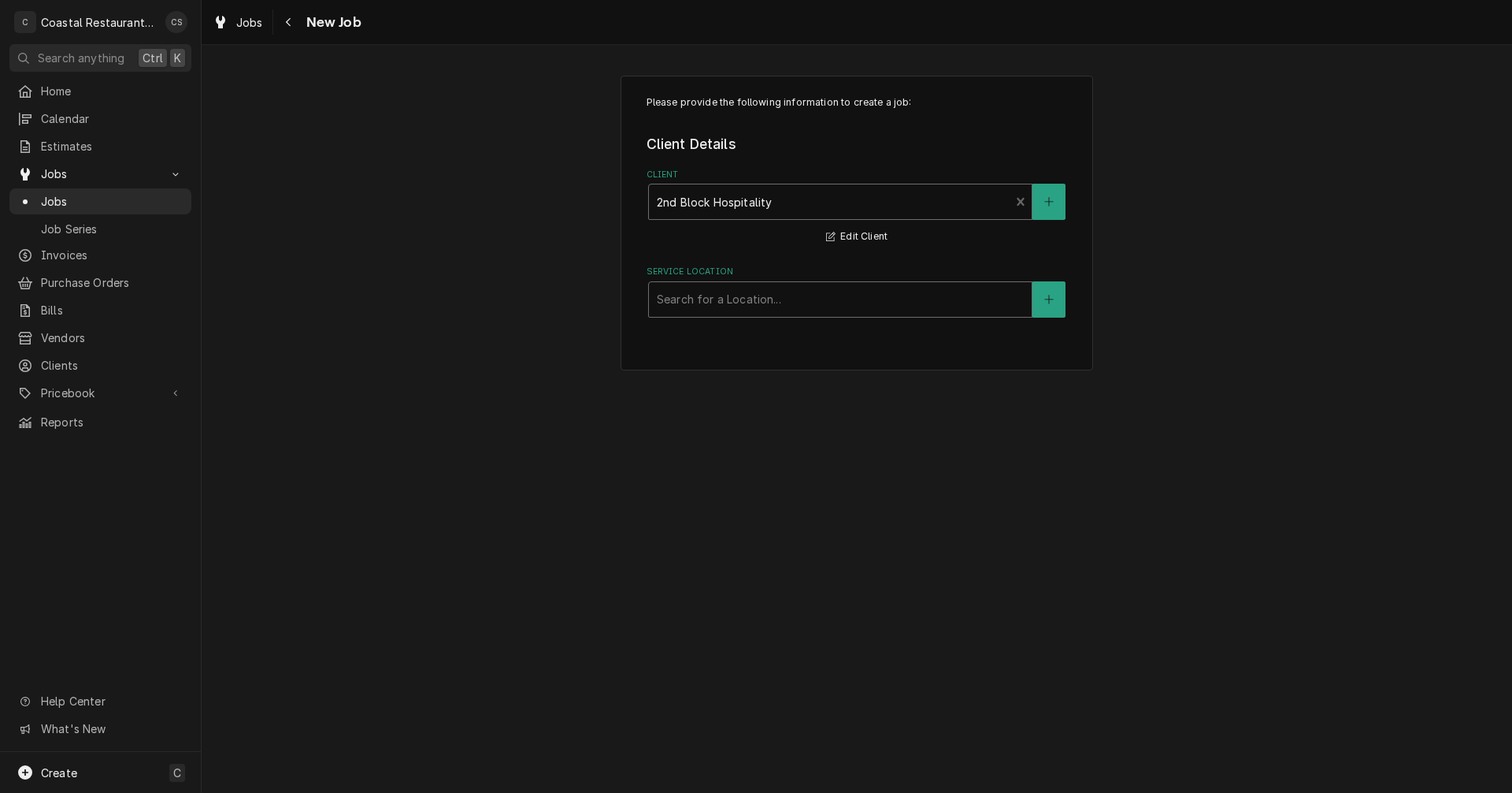
click at [707, 301] on div "Service Location" at bounding box center [840, 299] width 367 height 29
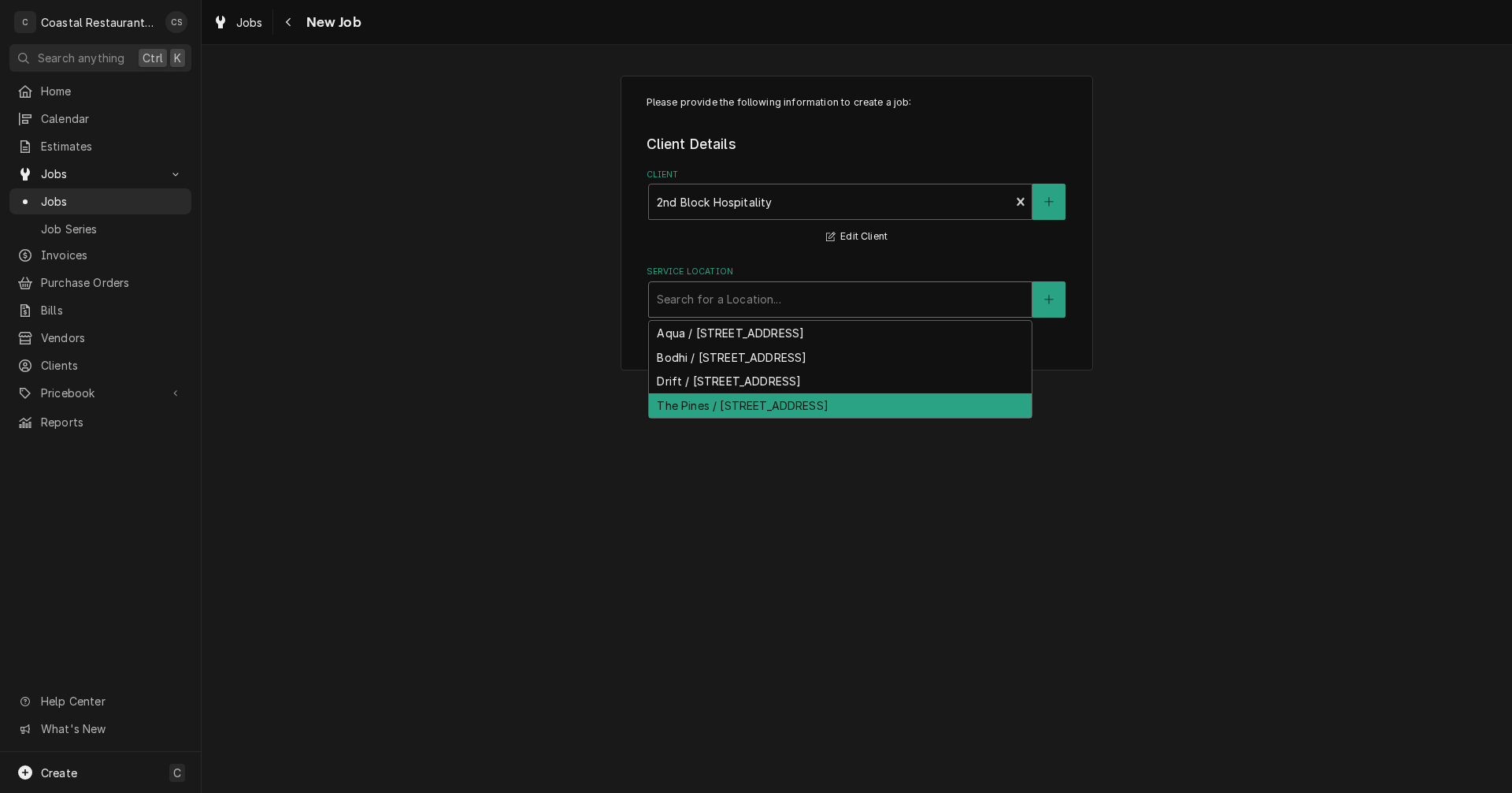
click at [703, 405] on div "The Pines / 56 Baltimore Ave, Rehoboth Beach, DE 19971" at bounding box center [841, 405] width 383 height 24
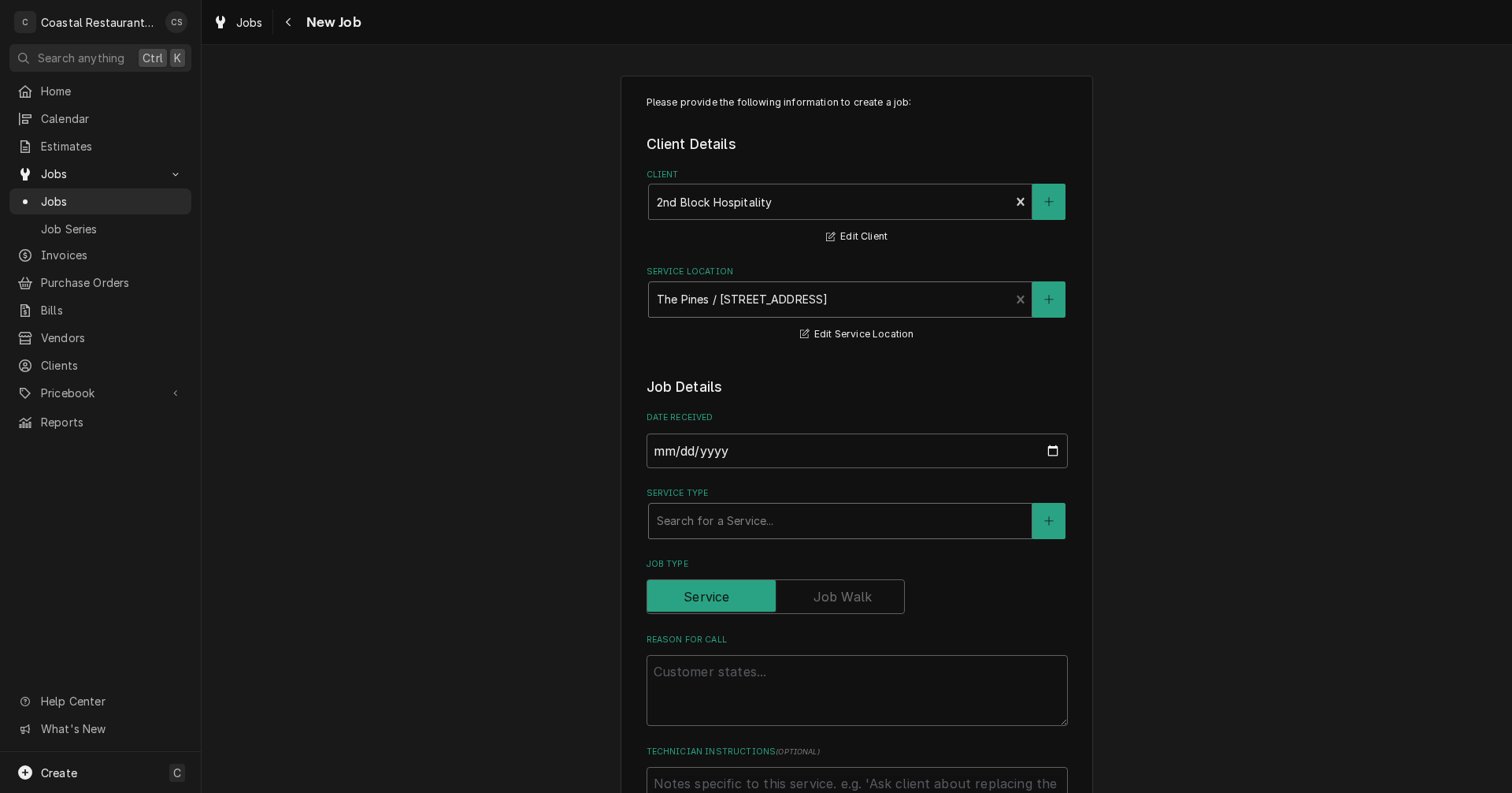
click at [706, 519] on div "Service Type" at bounding box center [840, 521] width 367 height 29
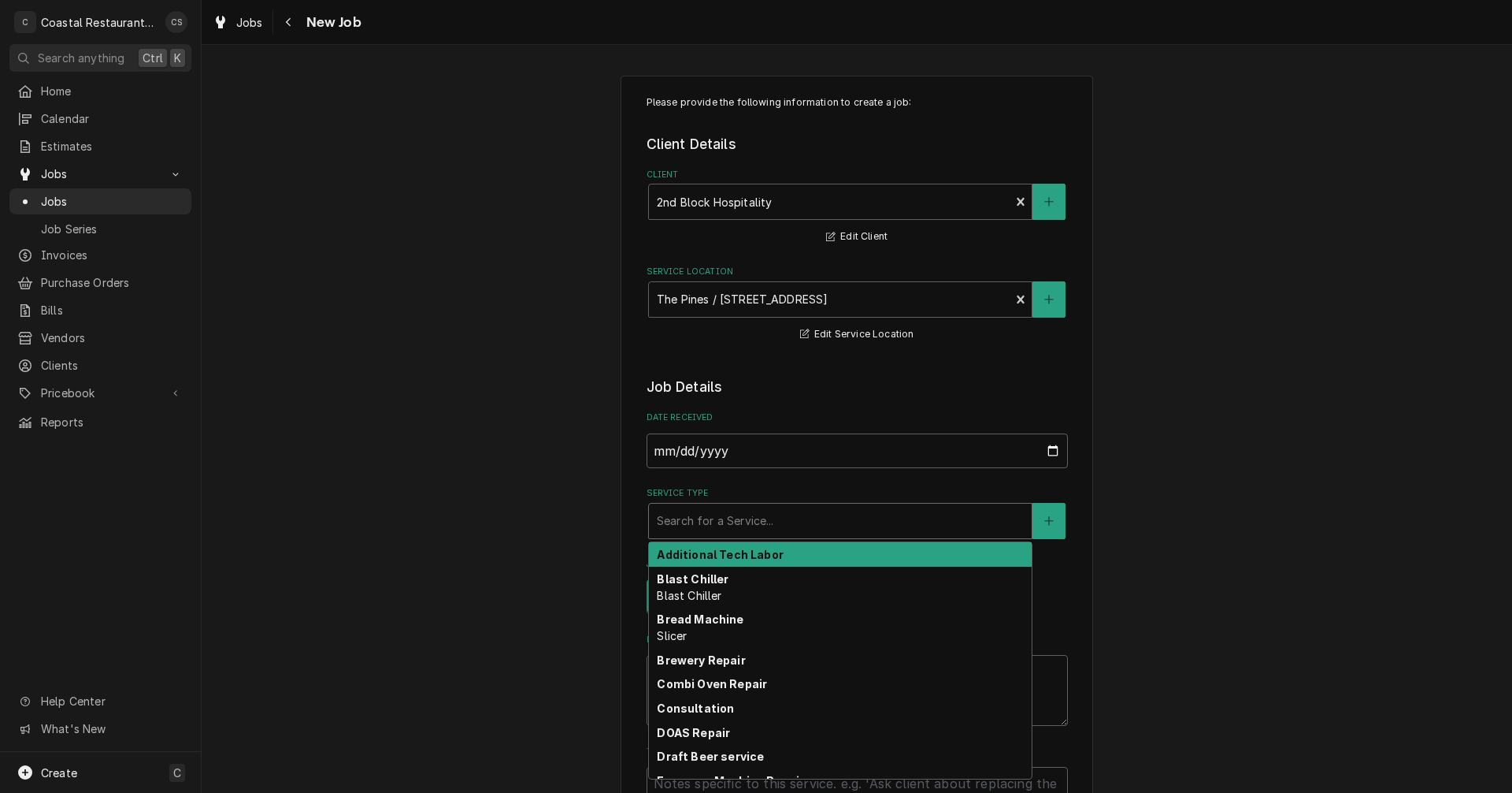
type textarea "x"
type input "I"
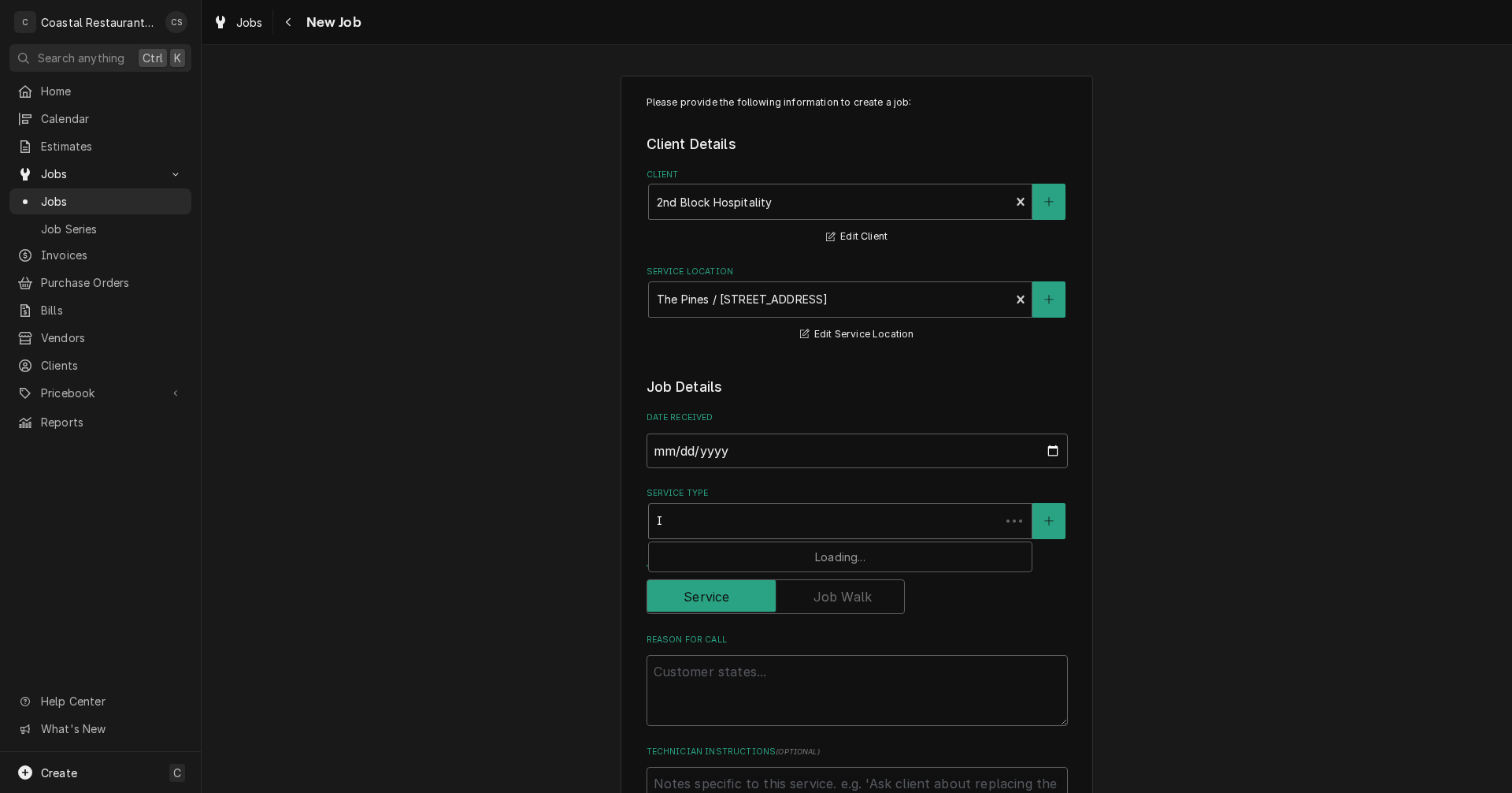
type textarea "x"
type input "Ic"
type textarea "x"
type input "Ice"
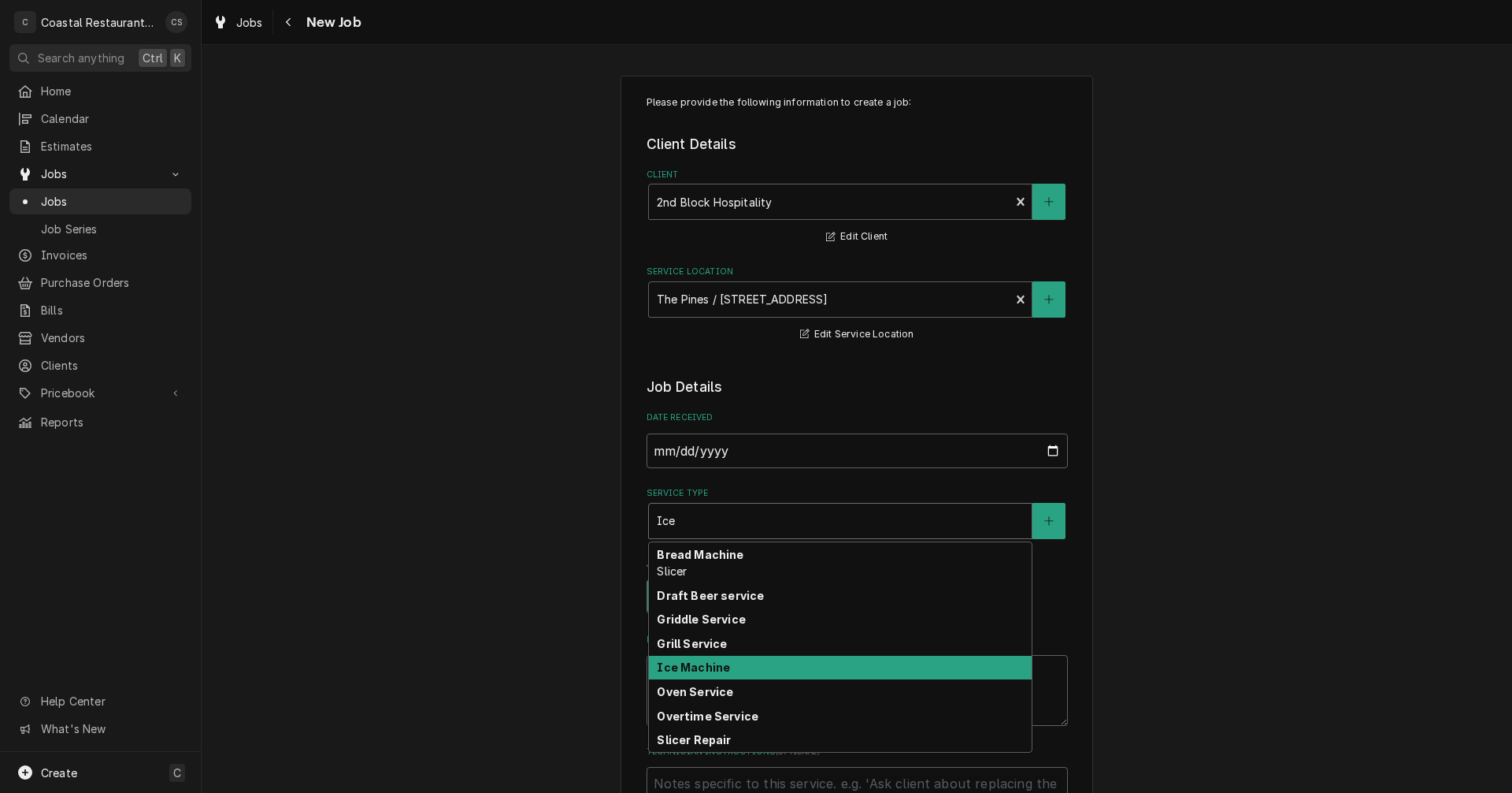
click at [689, 674] on div "Ice Machine" at bounding box center [841, 667] width 383 height 24
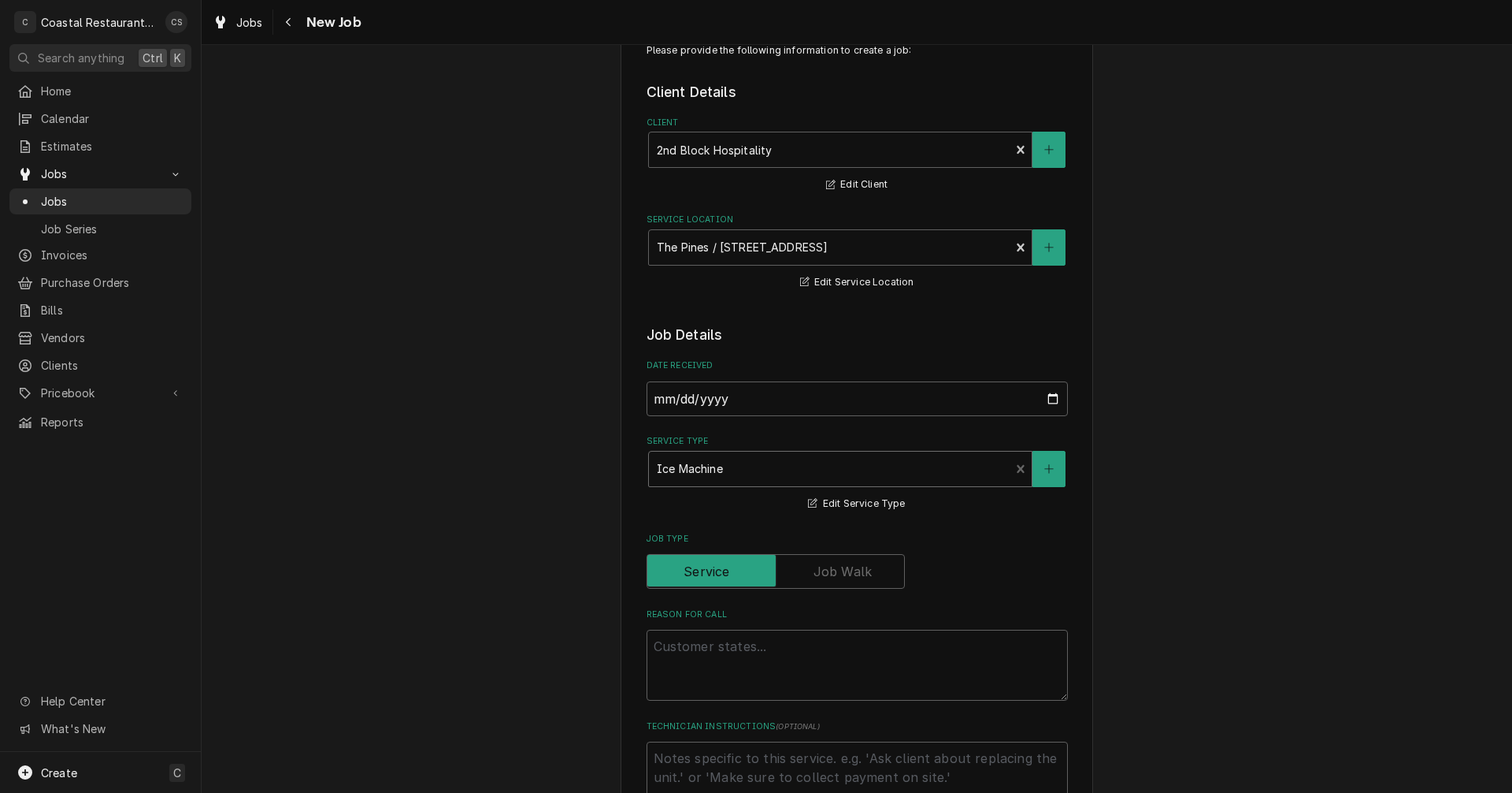
scroll to position [78, 0]
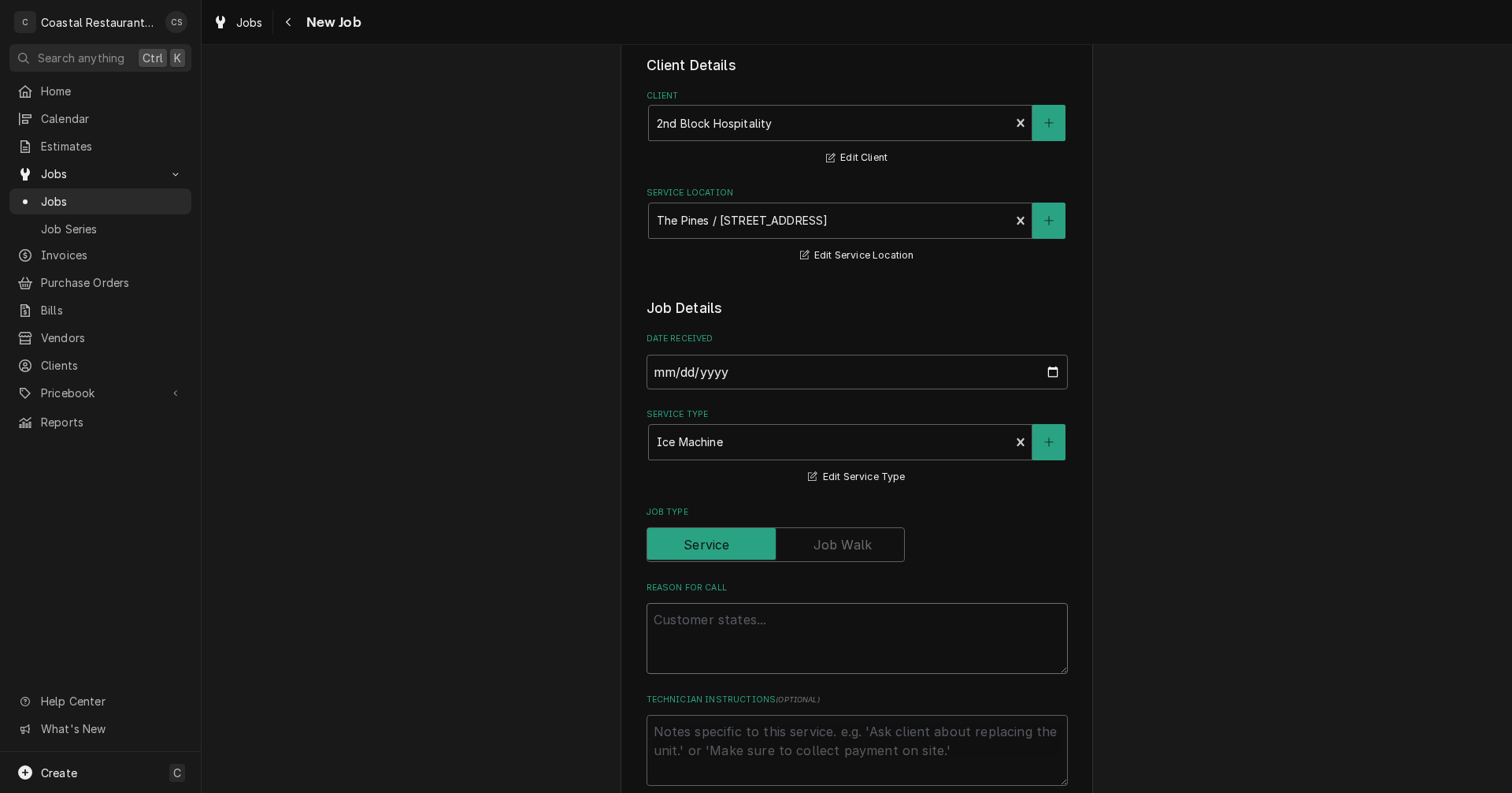
click at [701, 610] on textarea "Reason For Call" at bounding box center [857, 638] width 421 height 71
click at [732, 617] on textarea "Reason For Call" at bounding box center [857, 638] width 421 height 71
paste textarea "The Pines Ice Machine needs to be cleaned and sanitized."
type textarea "x"
type textarea "The Pines Ice Machine needs to be cleaned and sanitized."
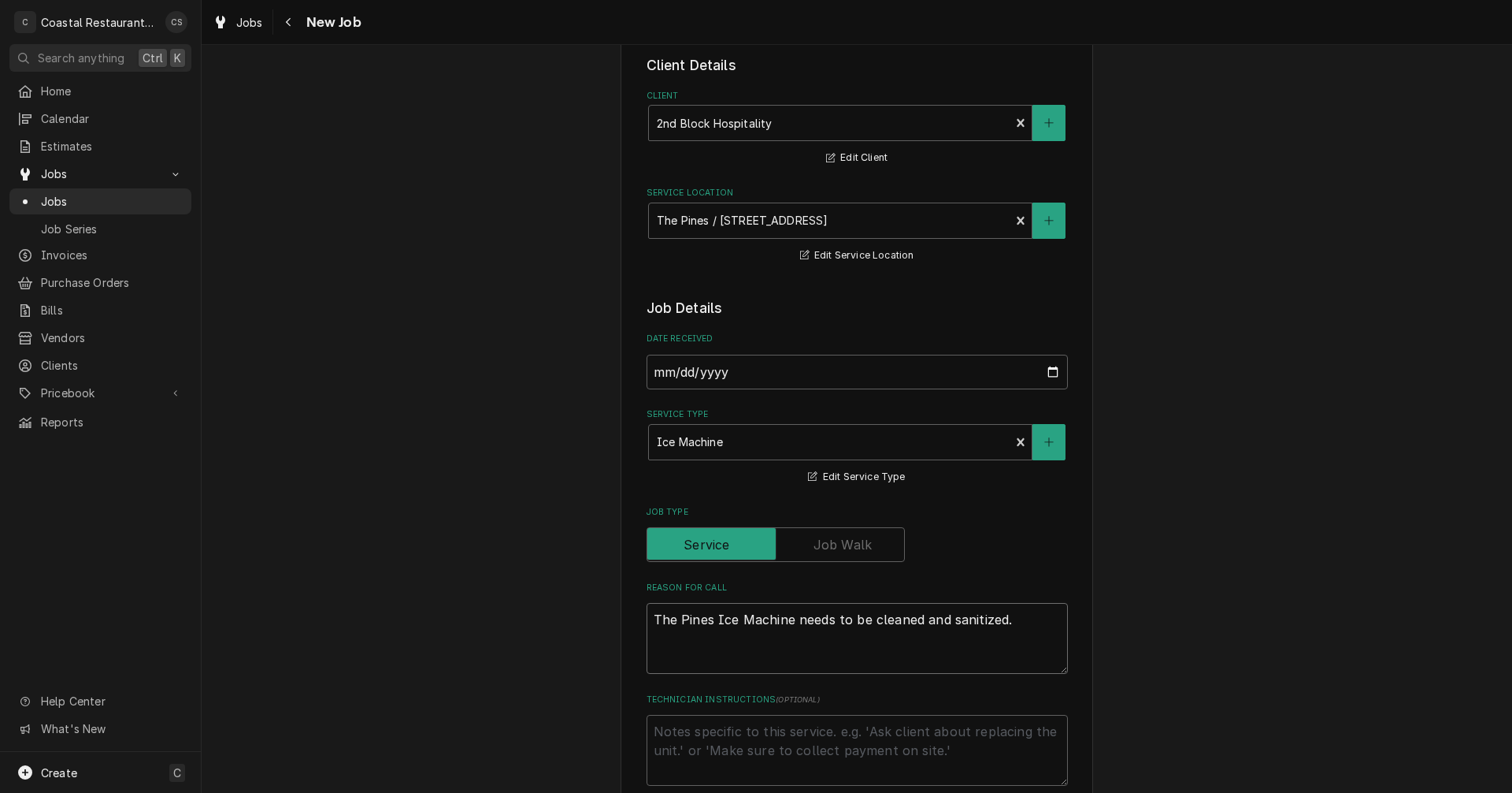
type textarea "x"
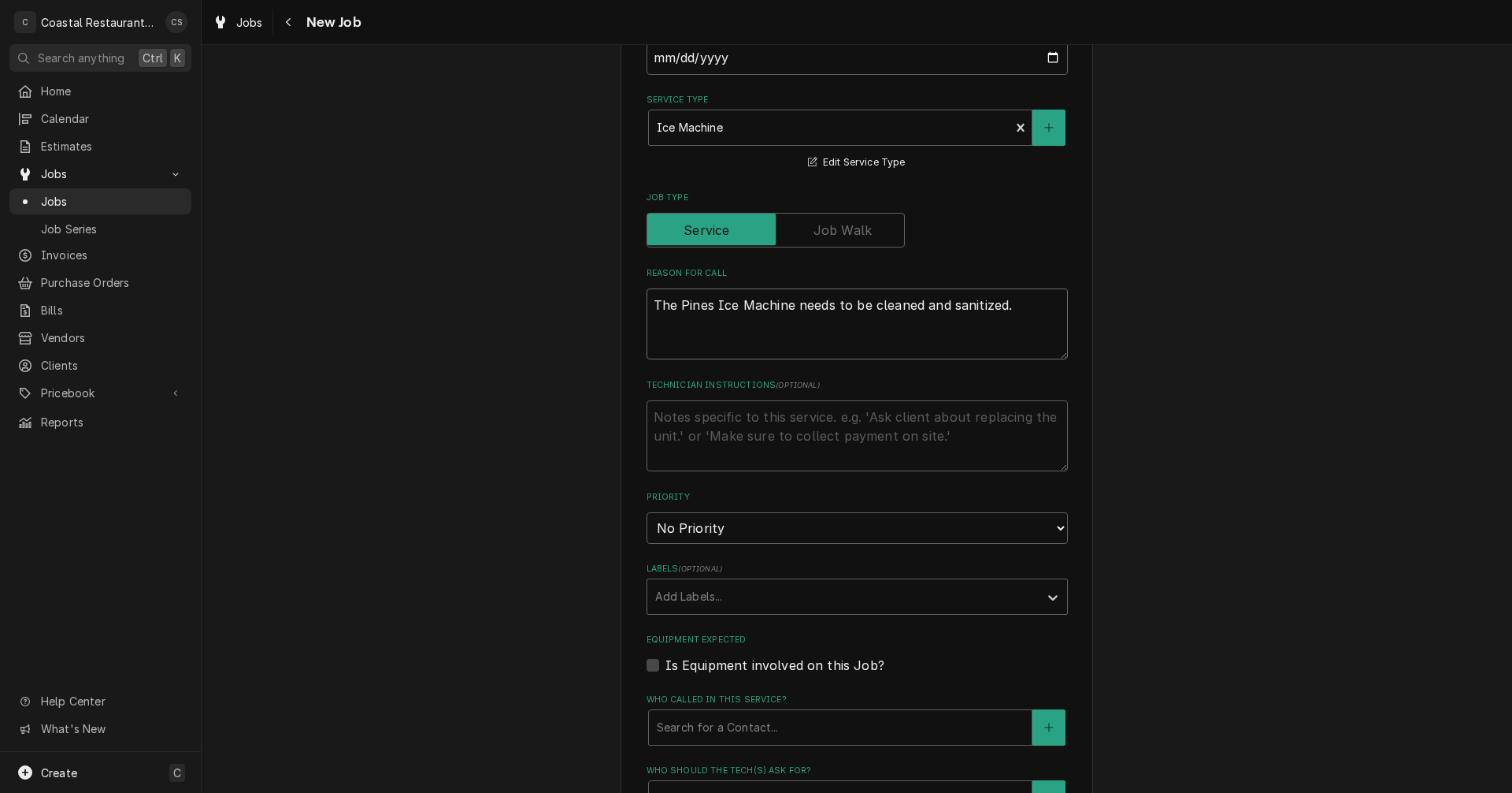
scroll to position [394, 0]
type textarea "The Pines Ice Machine needs to be cleaned and sanitized."
click at [702, 599] on div "Labels" at bounding box center [843, 596] width 376 height 29
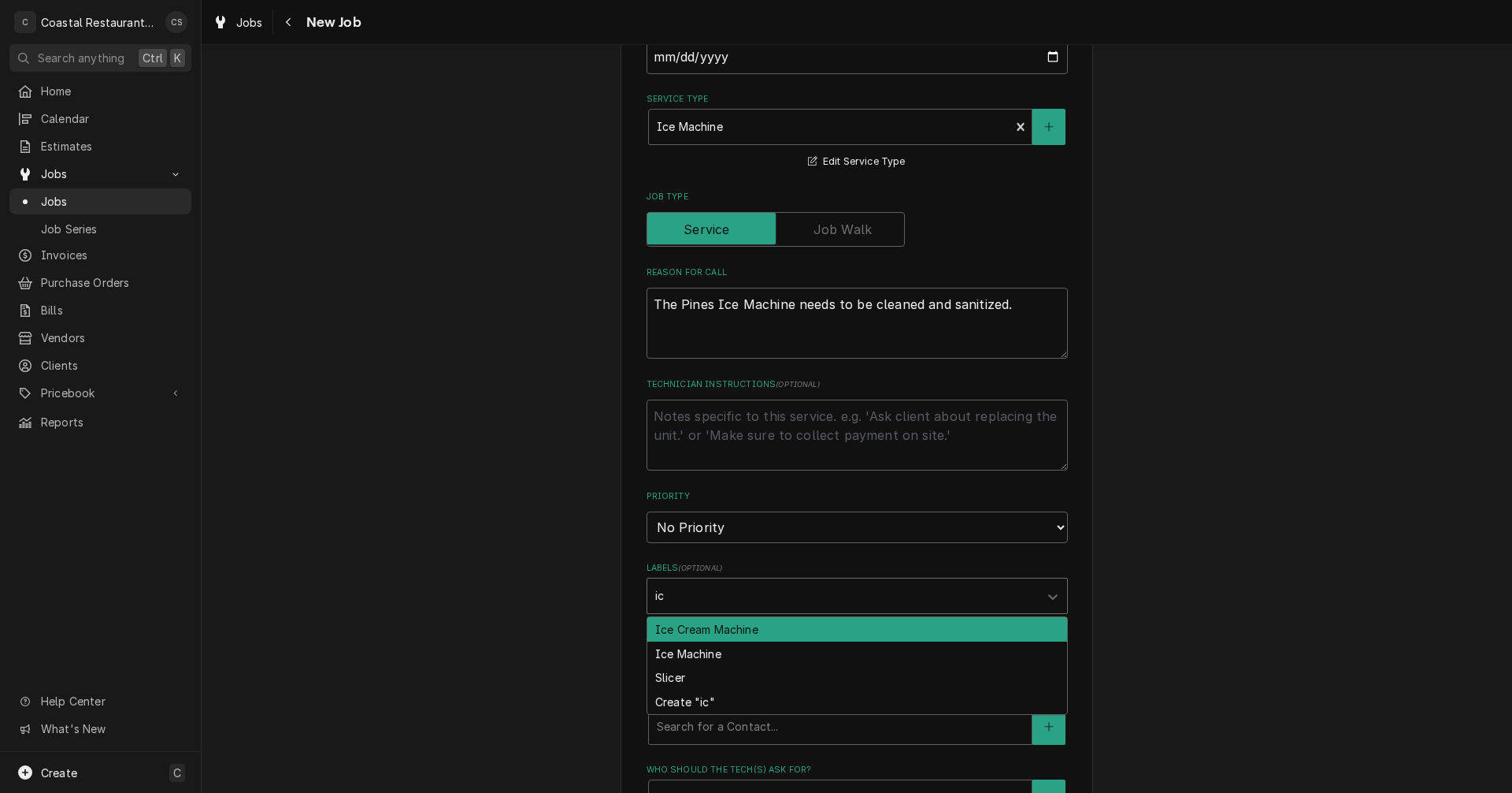
type input "ice"
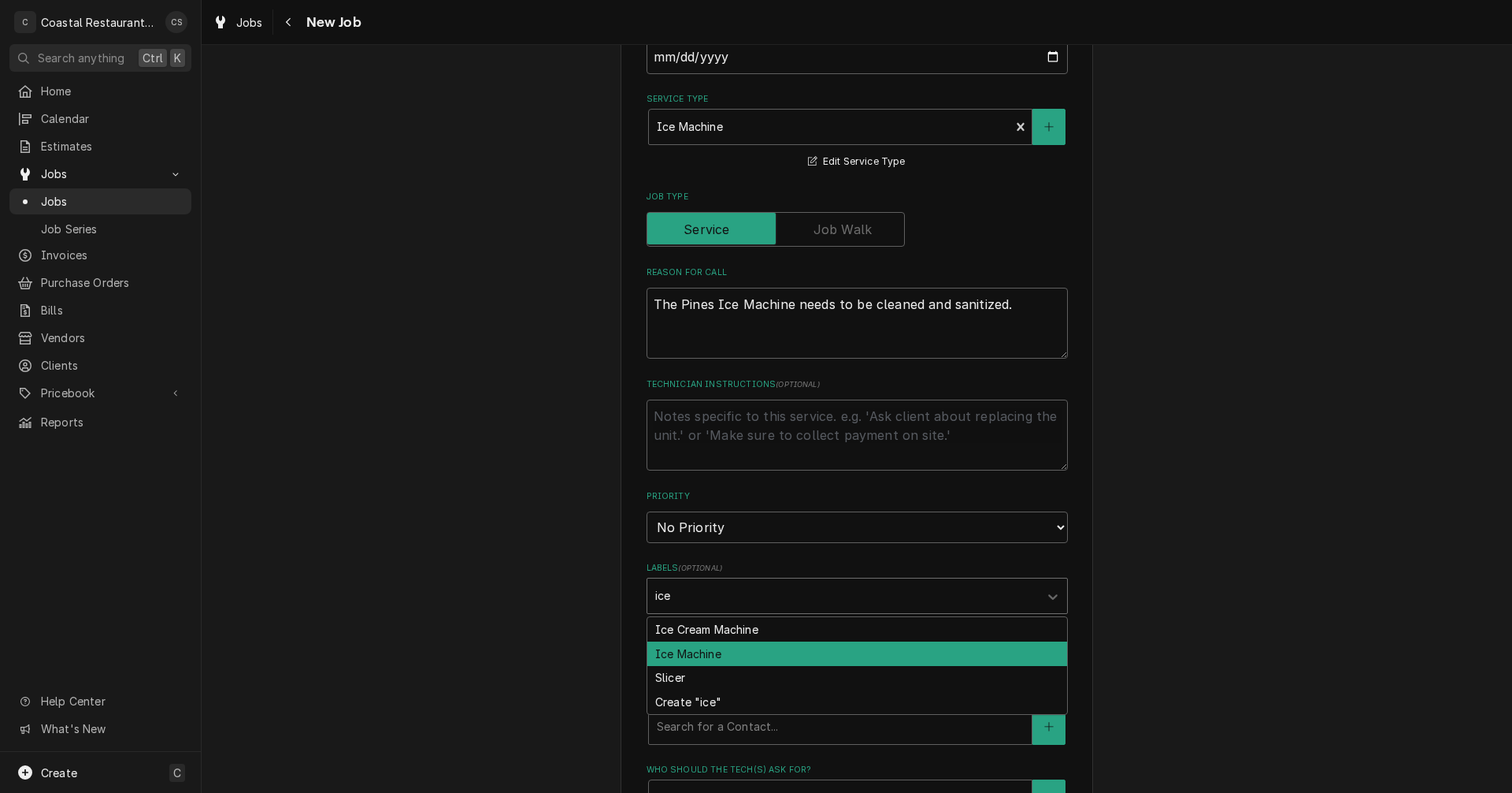
click at [689, 655] on div "Ice Machine" at bounding box center [857, 653] width 419 height 24
type textarea "x"
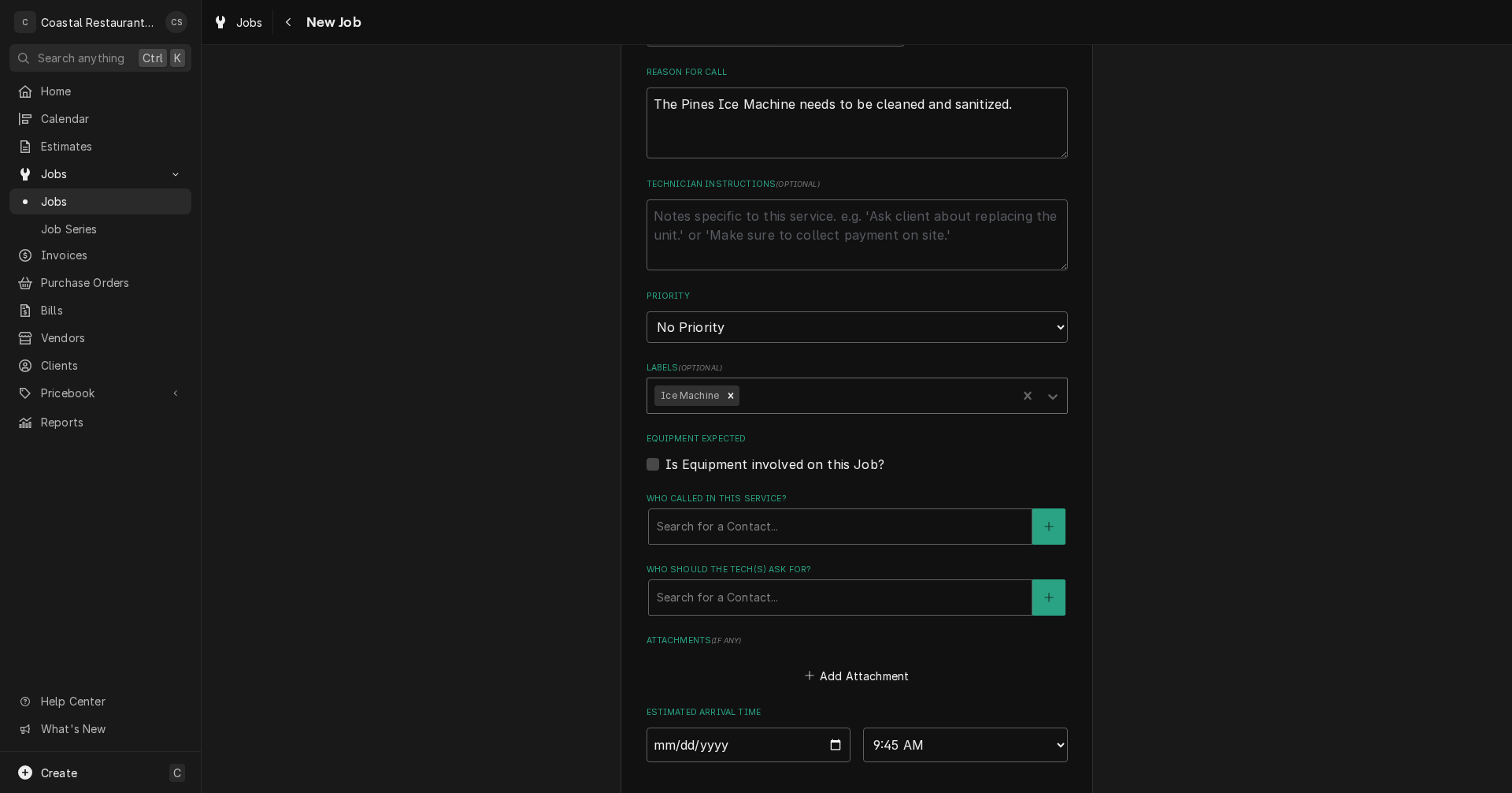
scroll to position [630, 0]
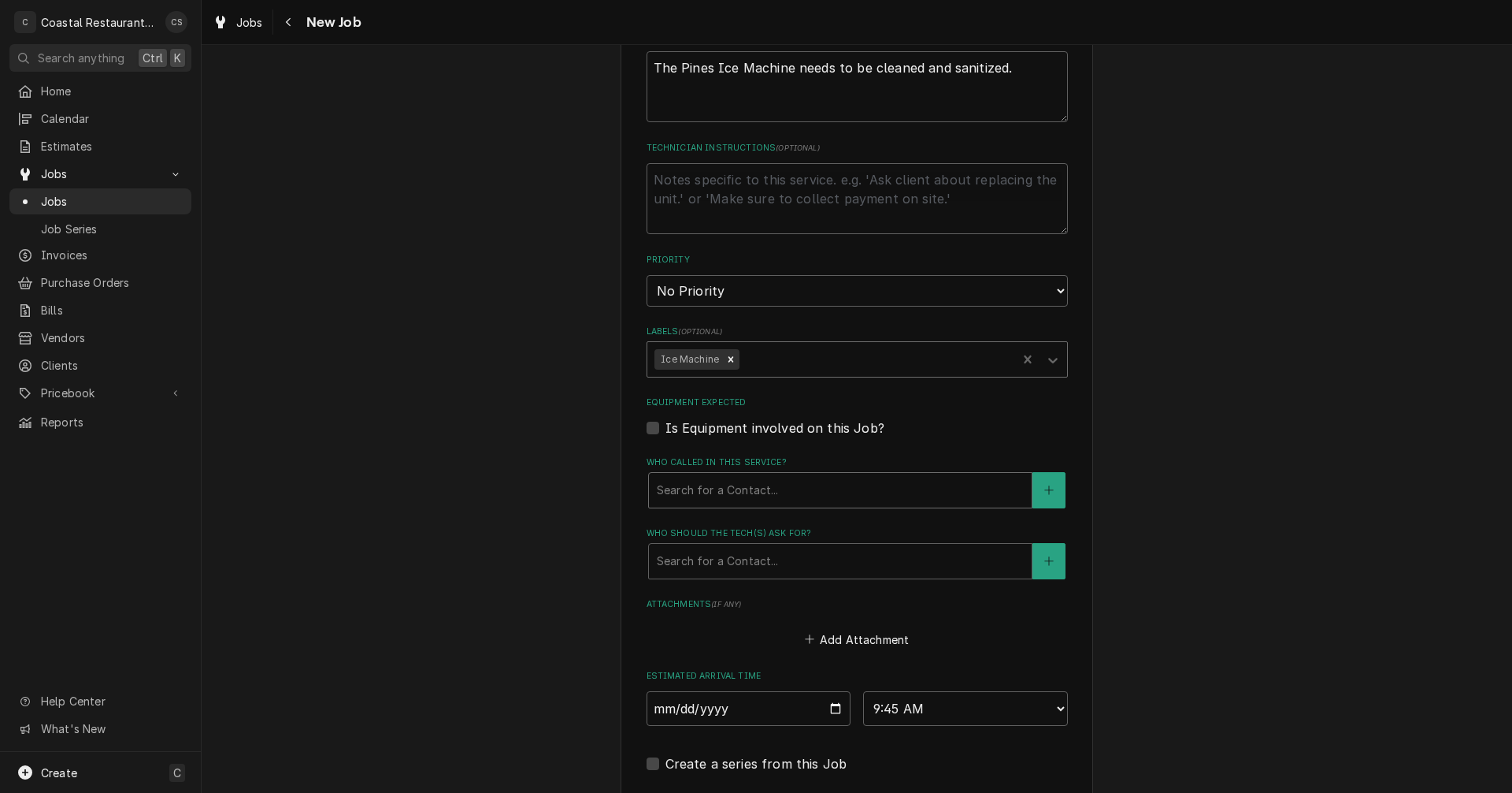
click at [703, 496] on div "Who called in this service?" at bounding box center [840, 490] width 367 height 29
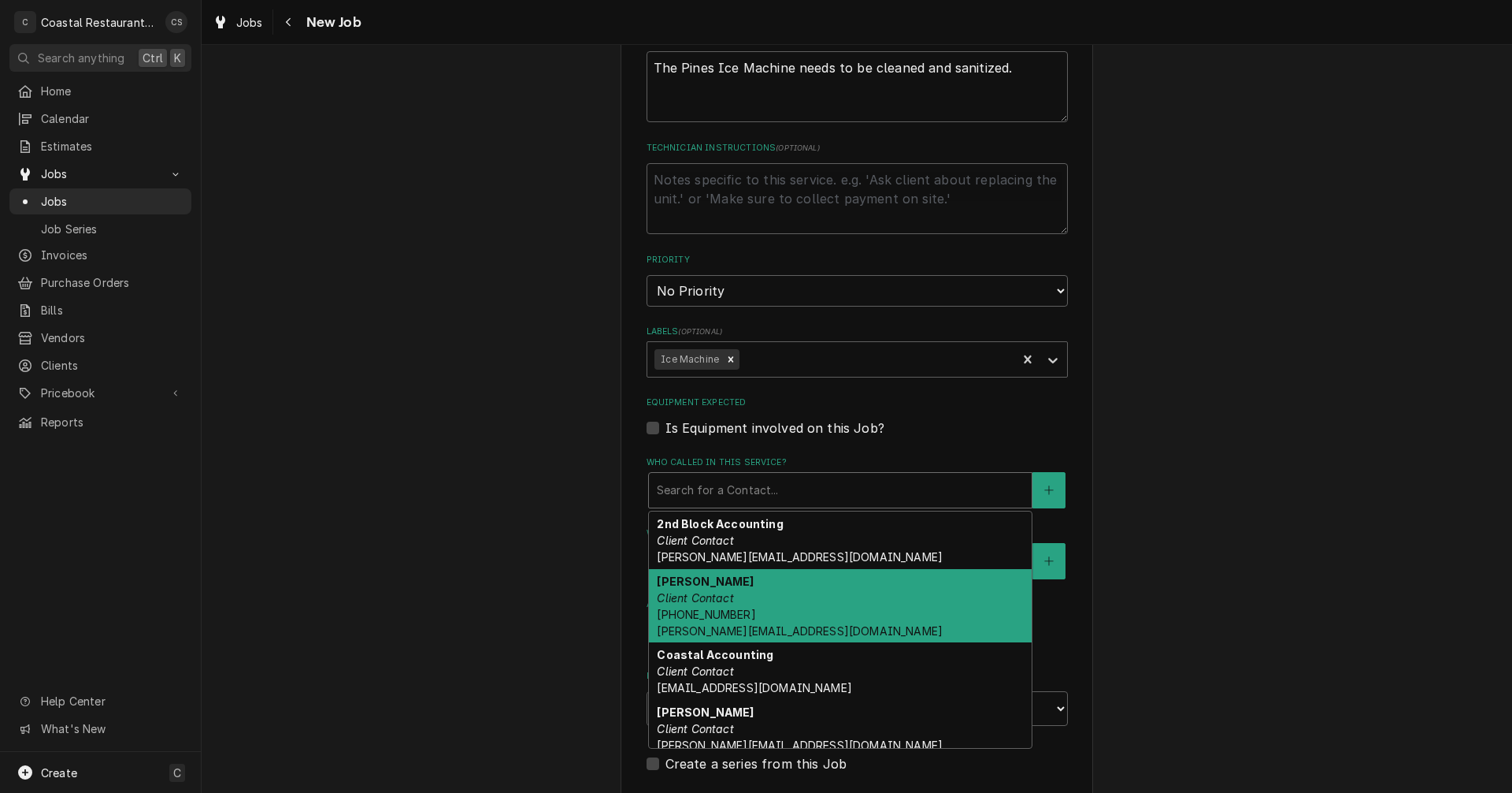
click at [699, 582] on strong "Bob Suppies" at bounding box center [704, 581] width 97 height 13
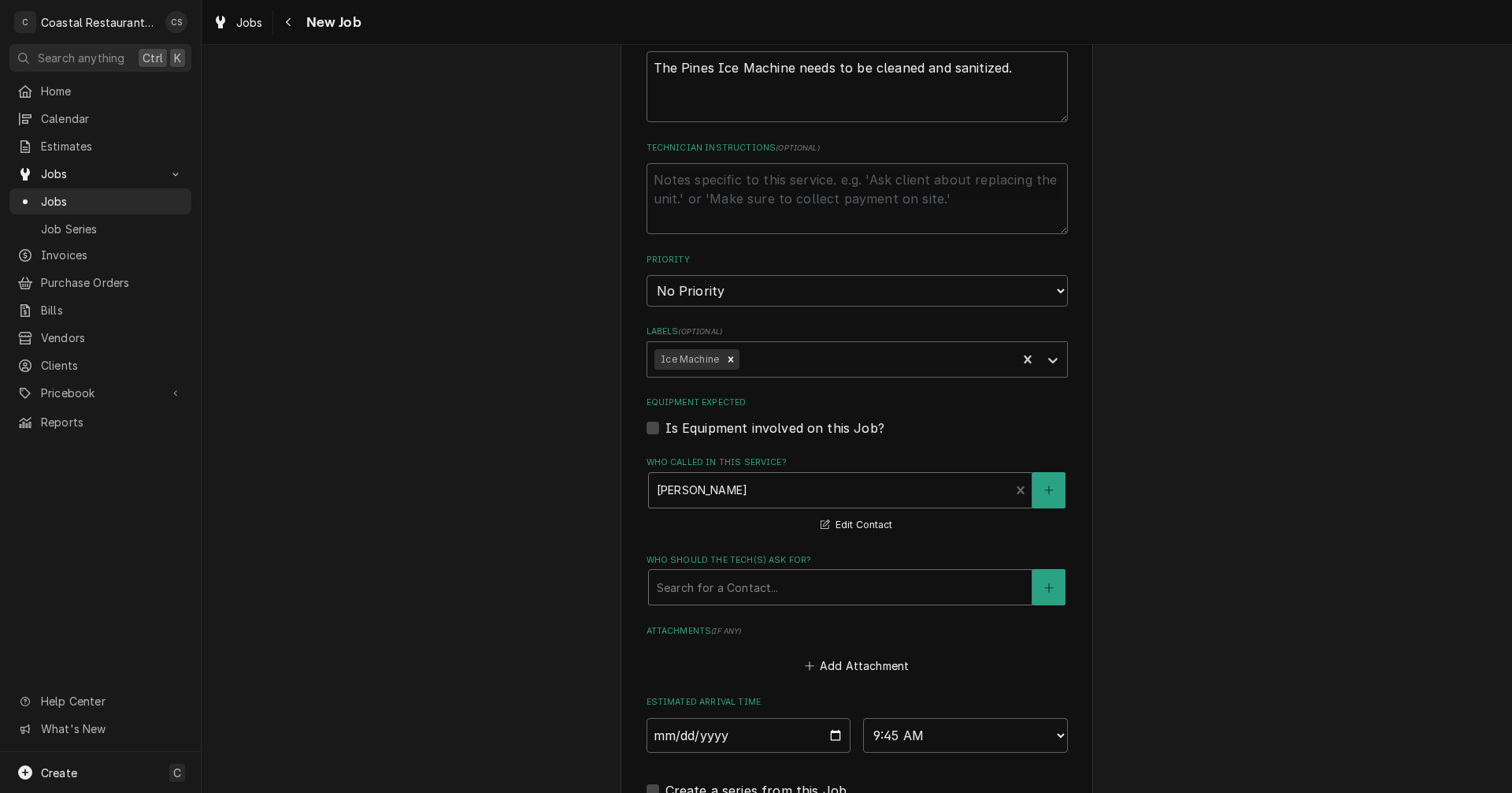
click at [703, 581] on div "Who should the tech(s) ask for?" at bounding box center [840, 587] width 367 height 29
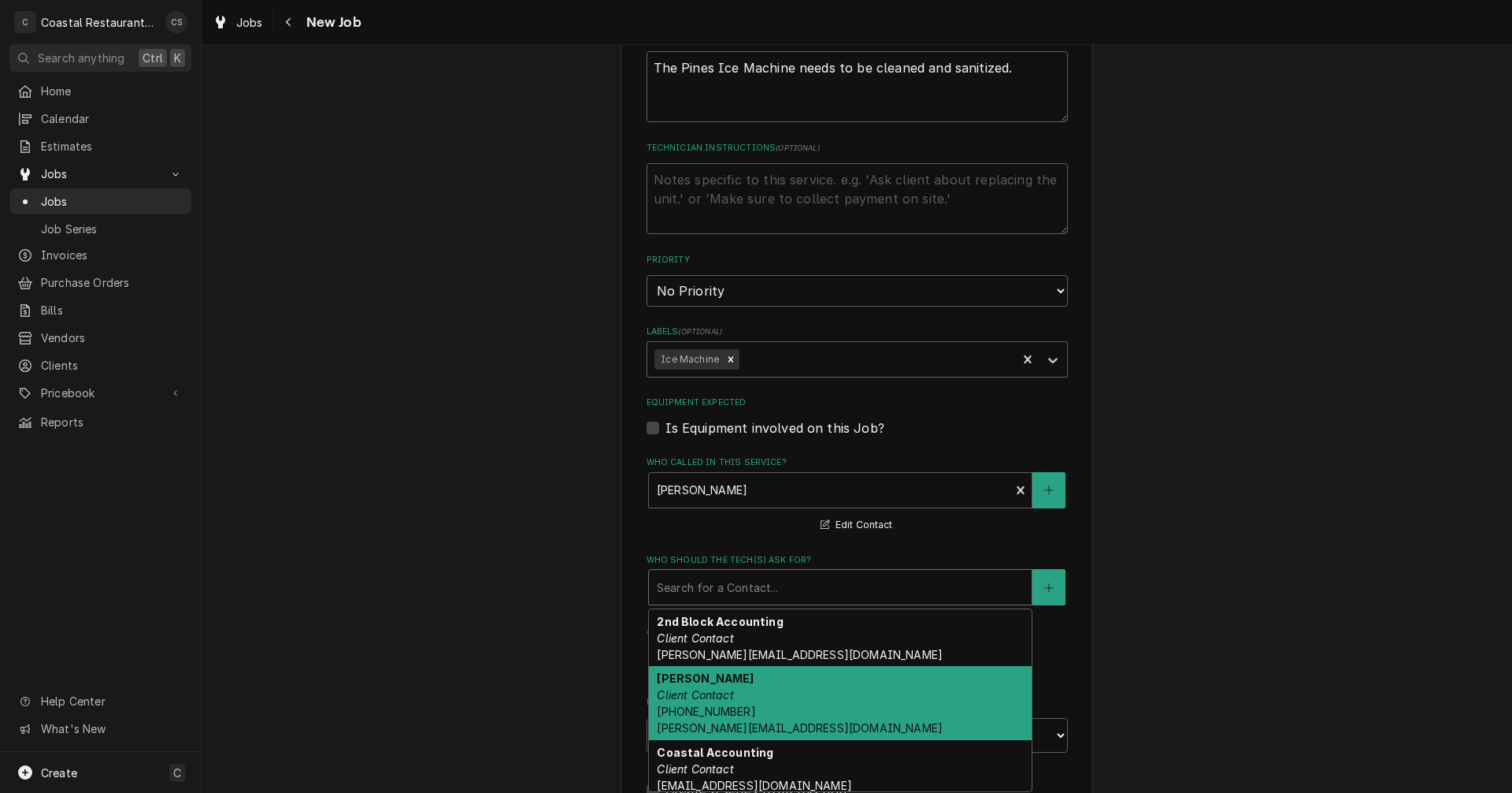
drag, startPoint x: 707, startPoint y: 683, endPoint x: 732, endPoint y: 648, distance: 43.0
click at [707, 683] on strong "Bob Suppies" at bounding box center [704, 677] width 97 height 13
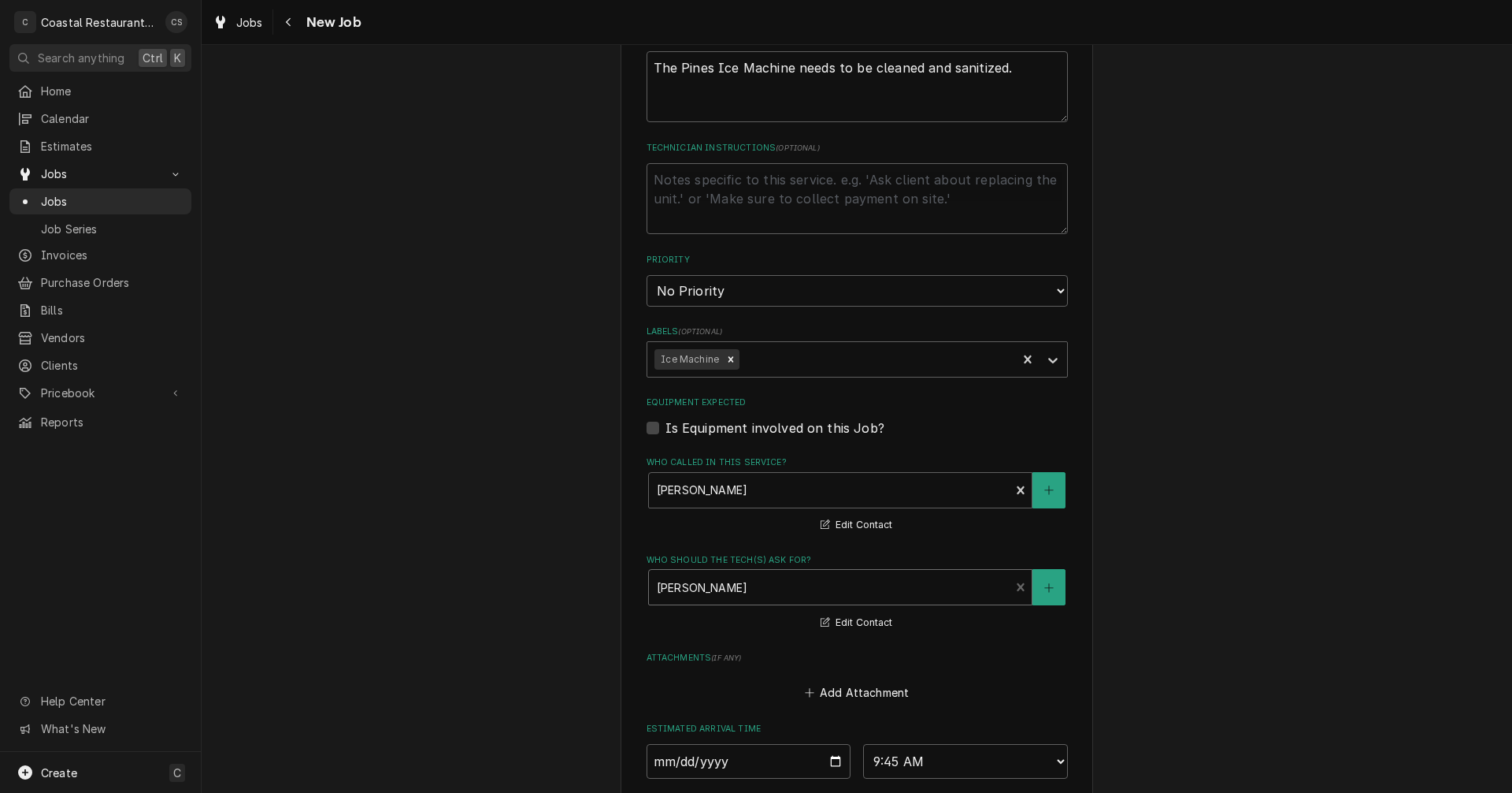
scroll to position [945, 0]
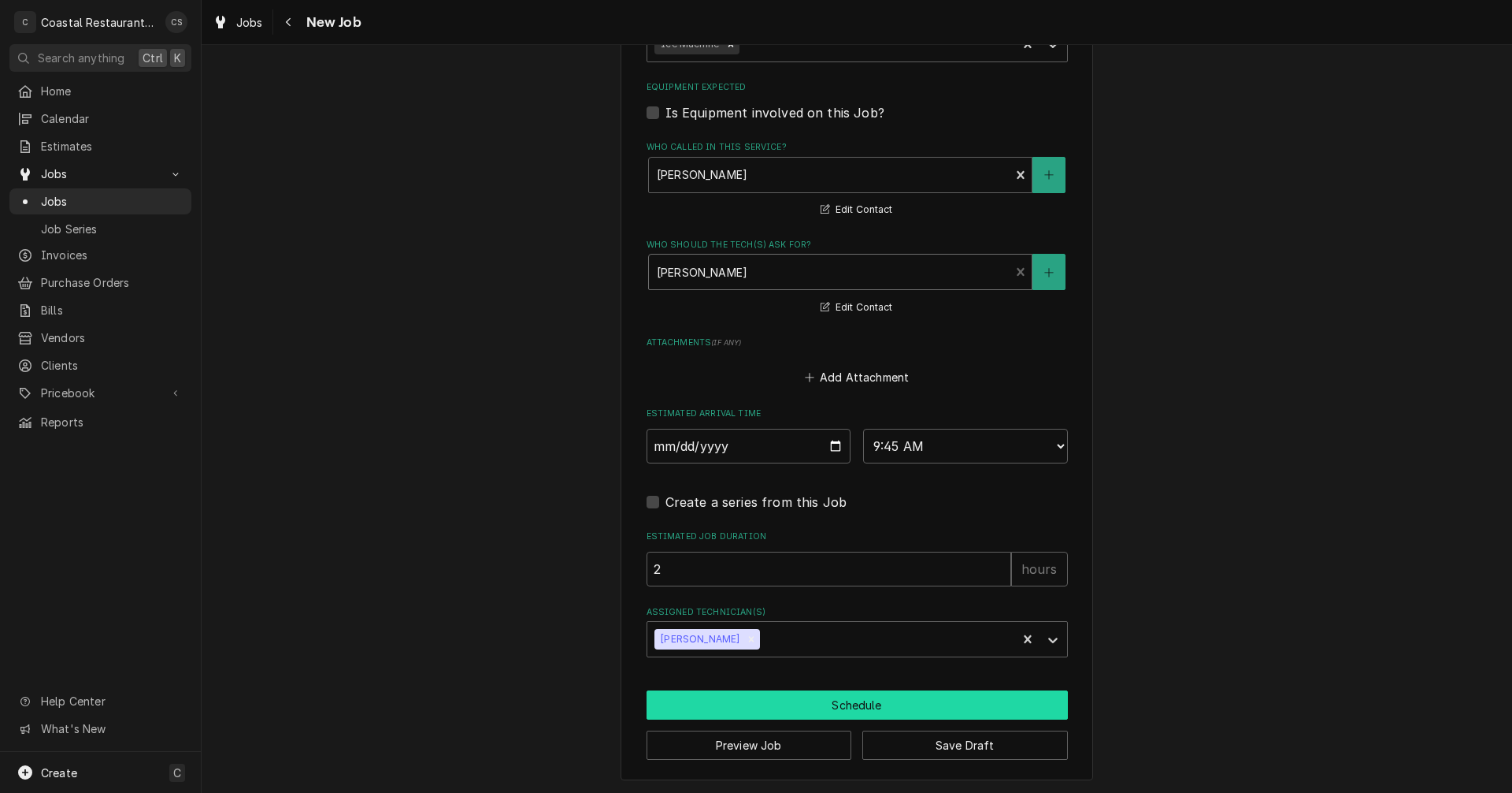
click at [797, 705] on button "Schedule" at bounding box center [857, 705] width 421 height 29
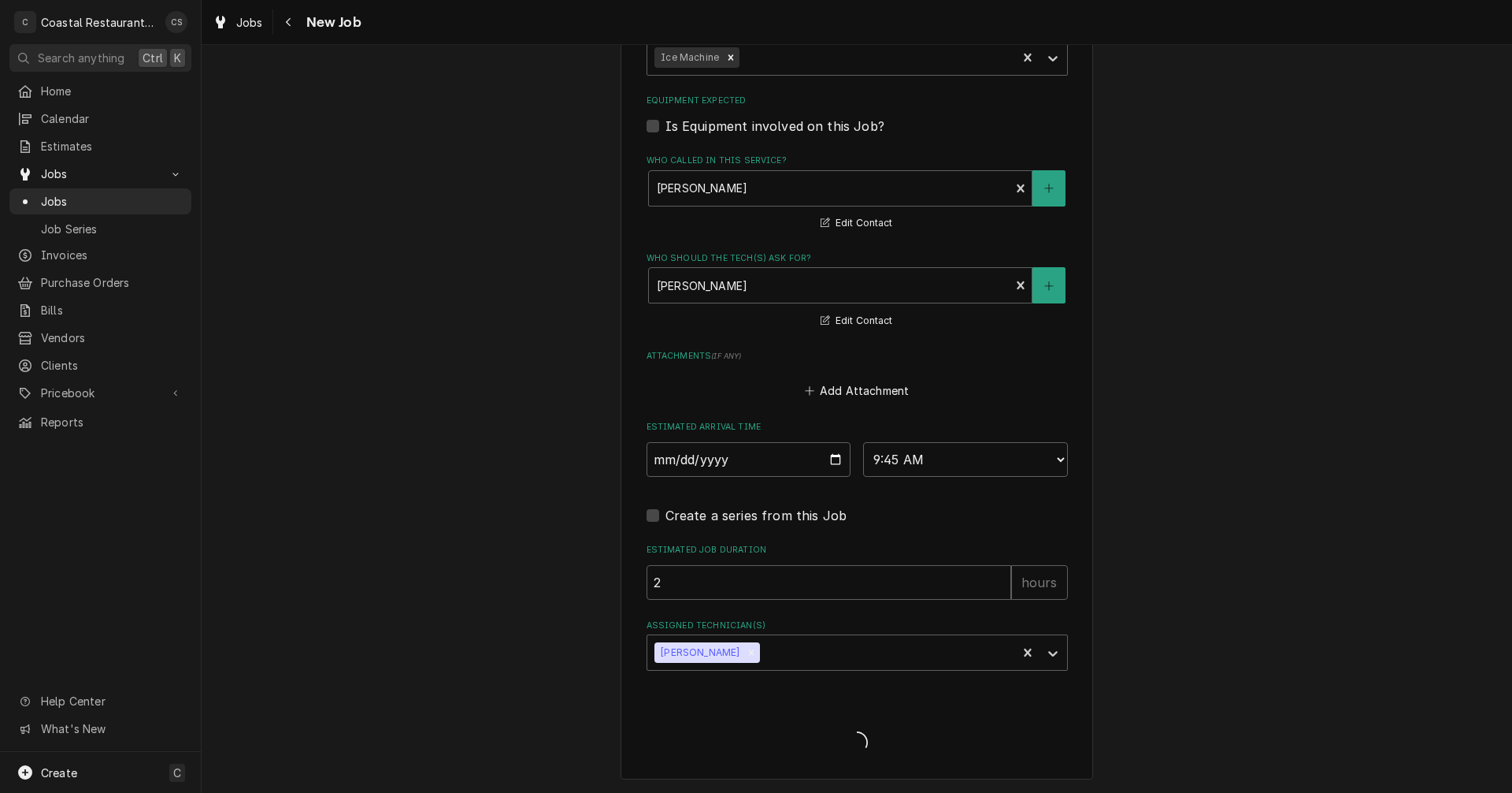
type textarea "x"
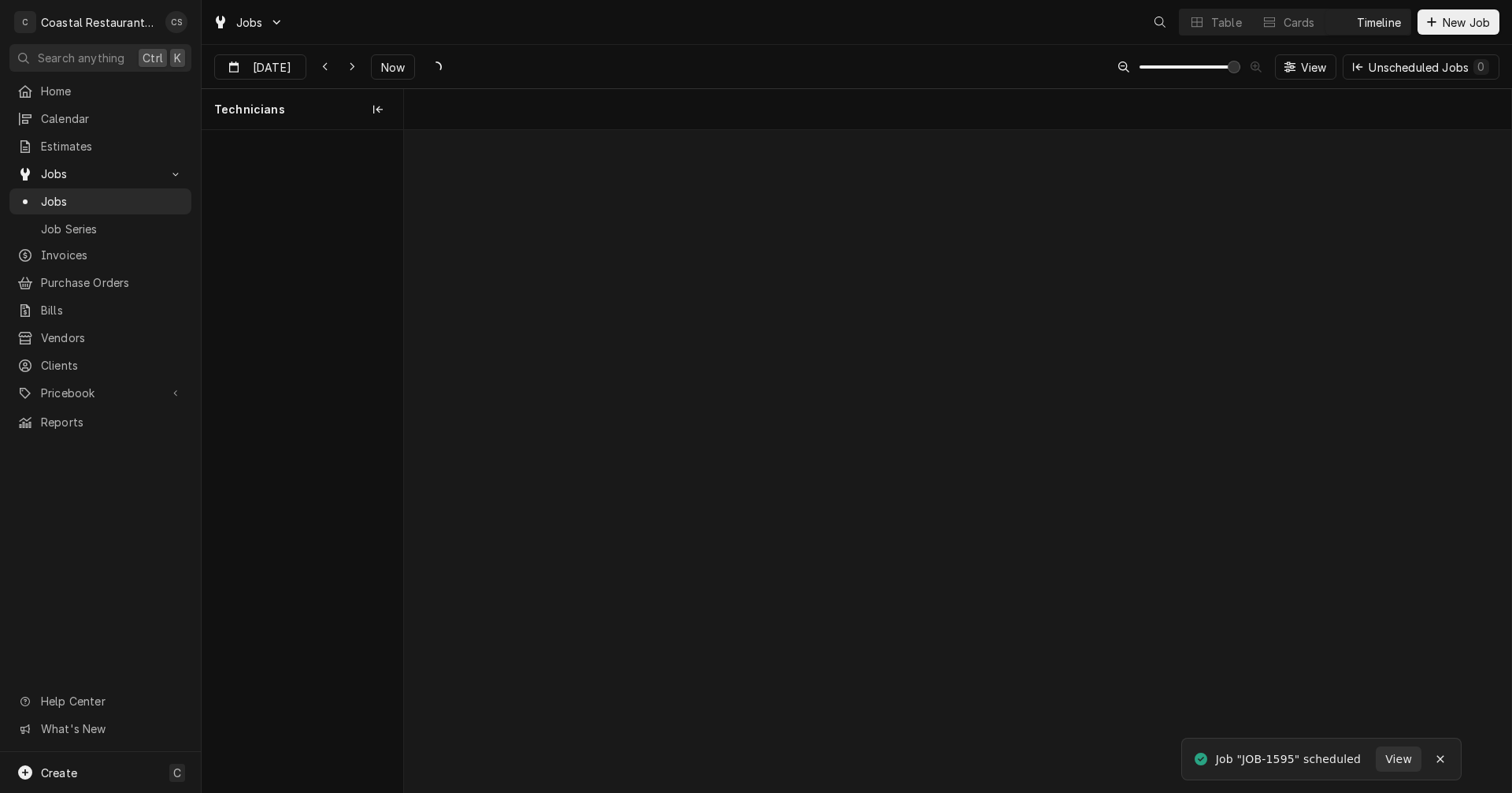
scroll to position [0, 21944]
